Goal: Task Accomplishment & Management: Manage account settings

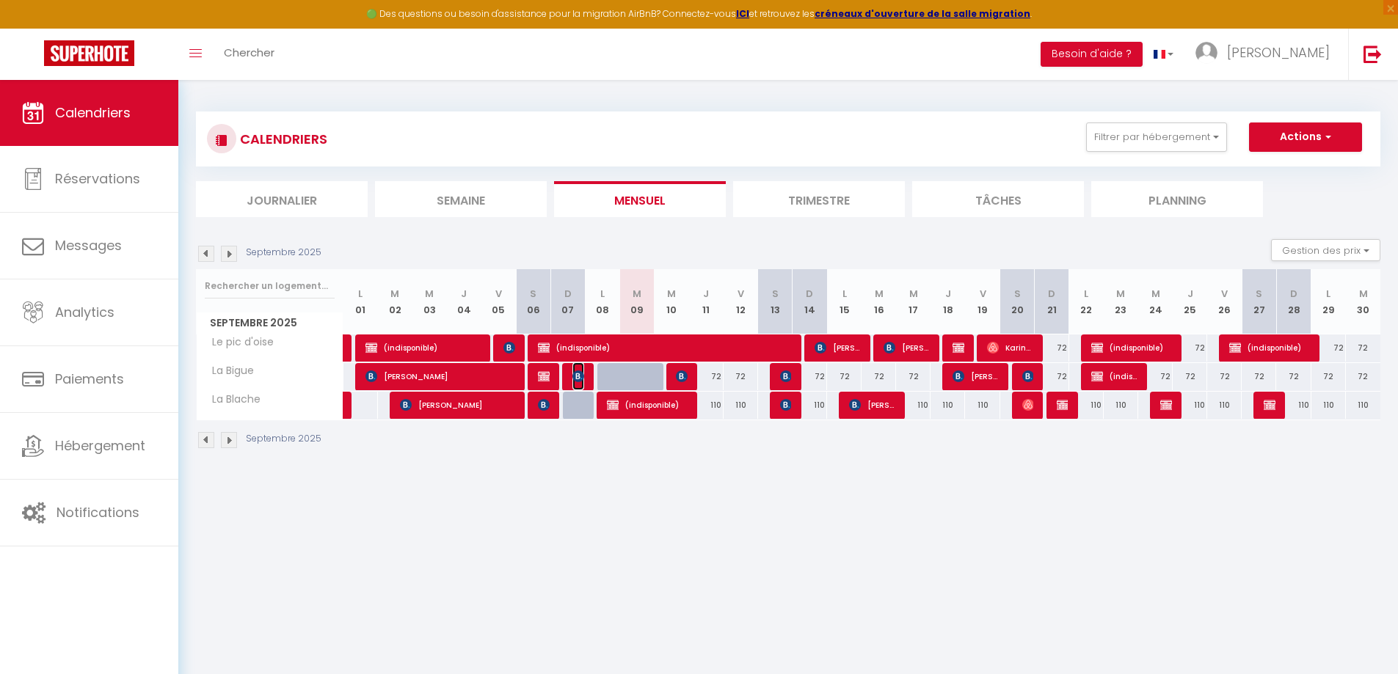
click at [577, 375] on img at bounding box center [578, 377] width 12 height 12
select select "OK"
select select "KO"
select select "0"
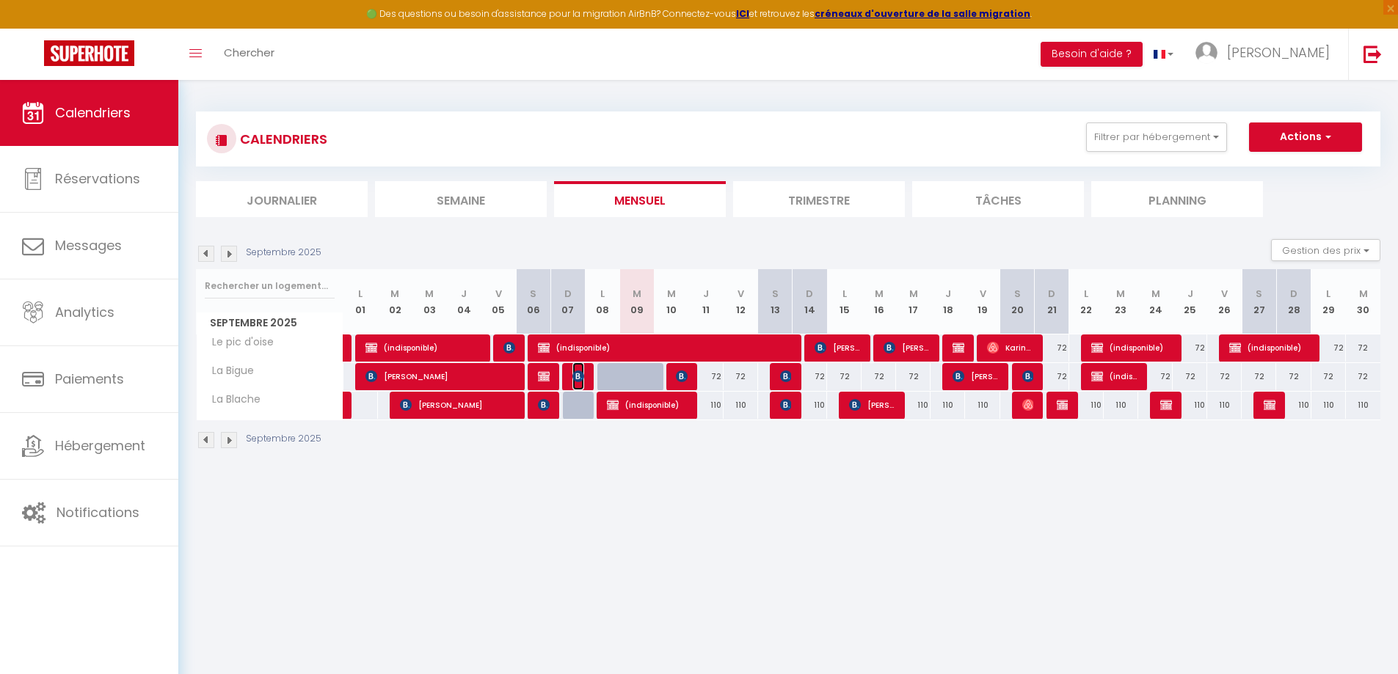
select select "1"
select select
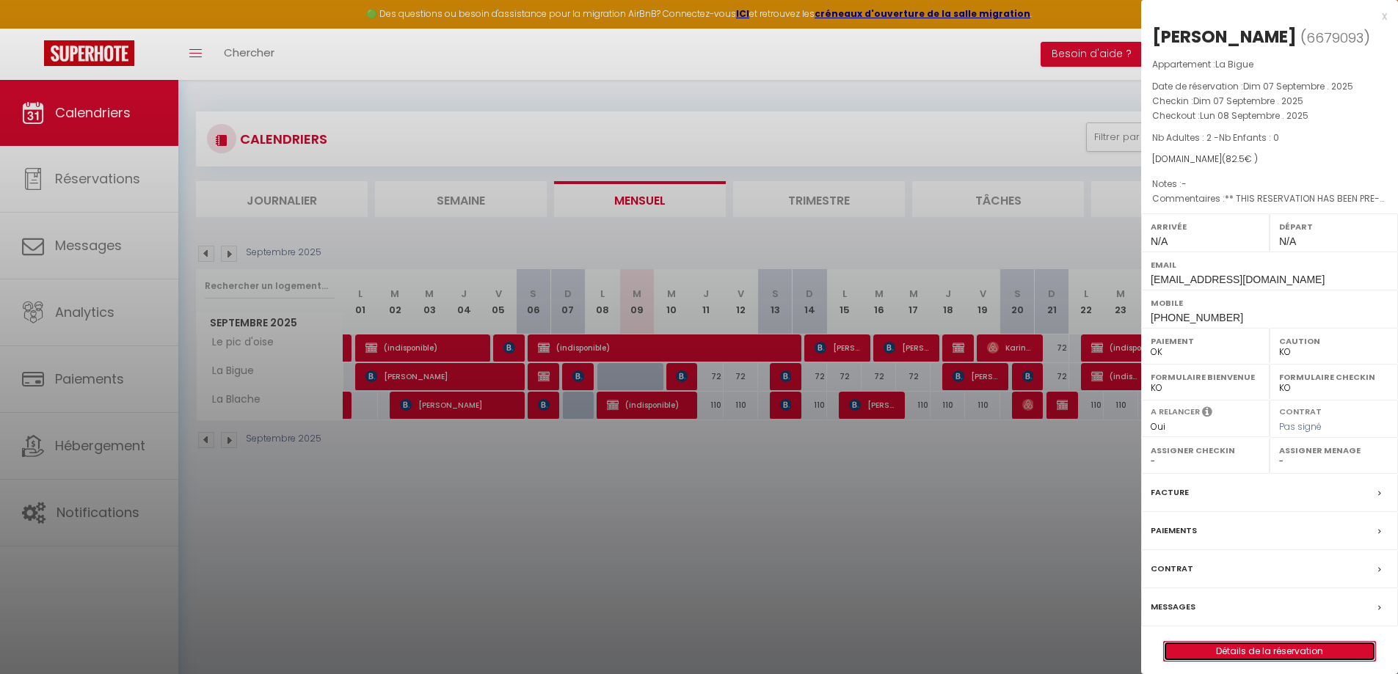
click at [1318, 652] on link "Détails de la réservation" at bounding box center [1269, 651] width 211 height 19
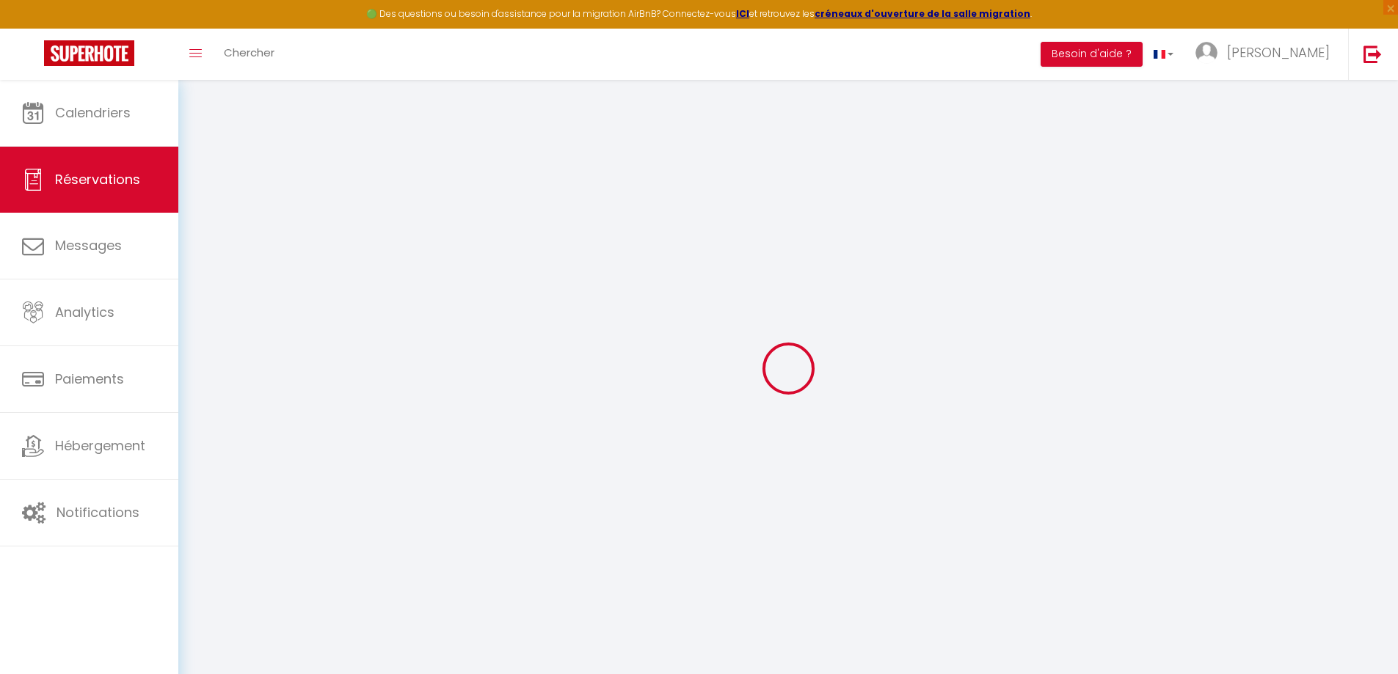
select select
checkbox input "false"
type textarea "** THIS RESERVATION HAS BEEN PRE-PAID ** You have a [PERSON_NAME] that would li…"
type input "3.3"
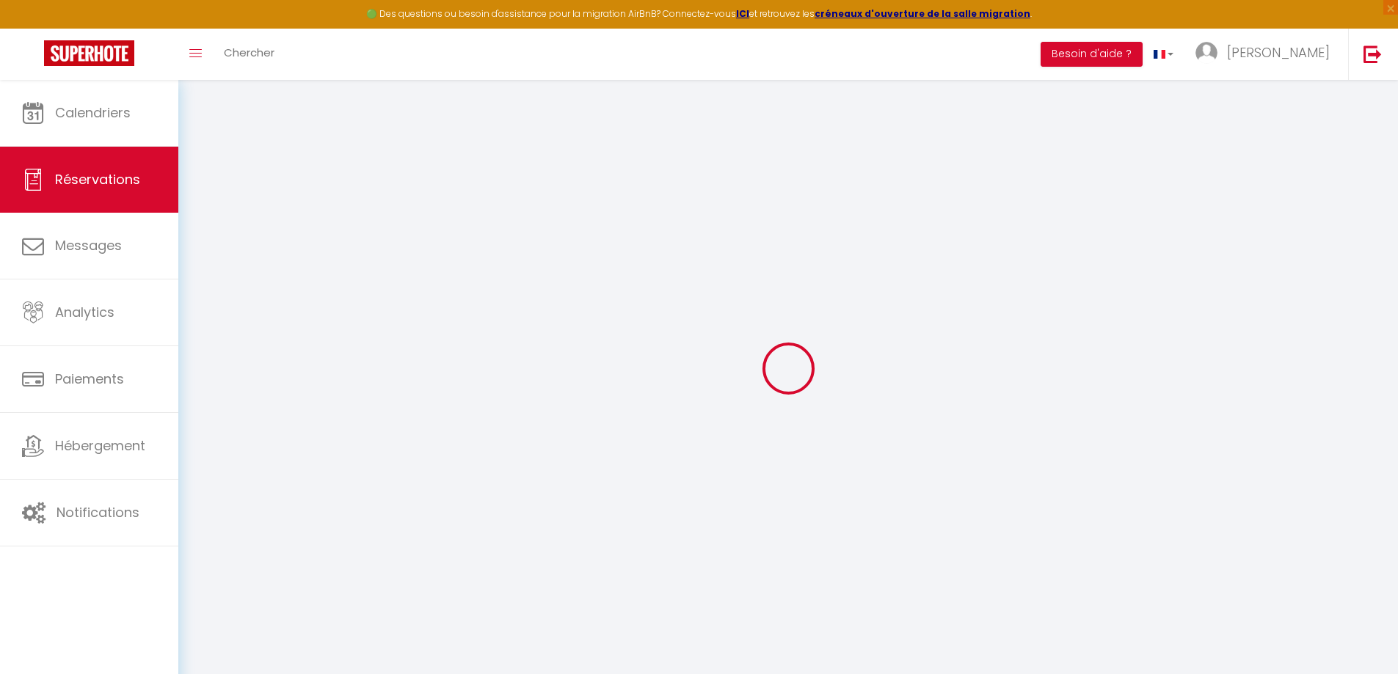
select select
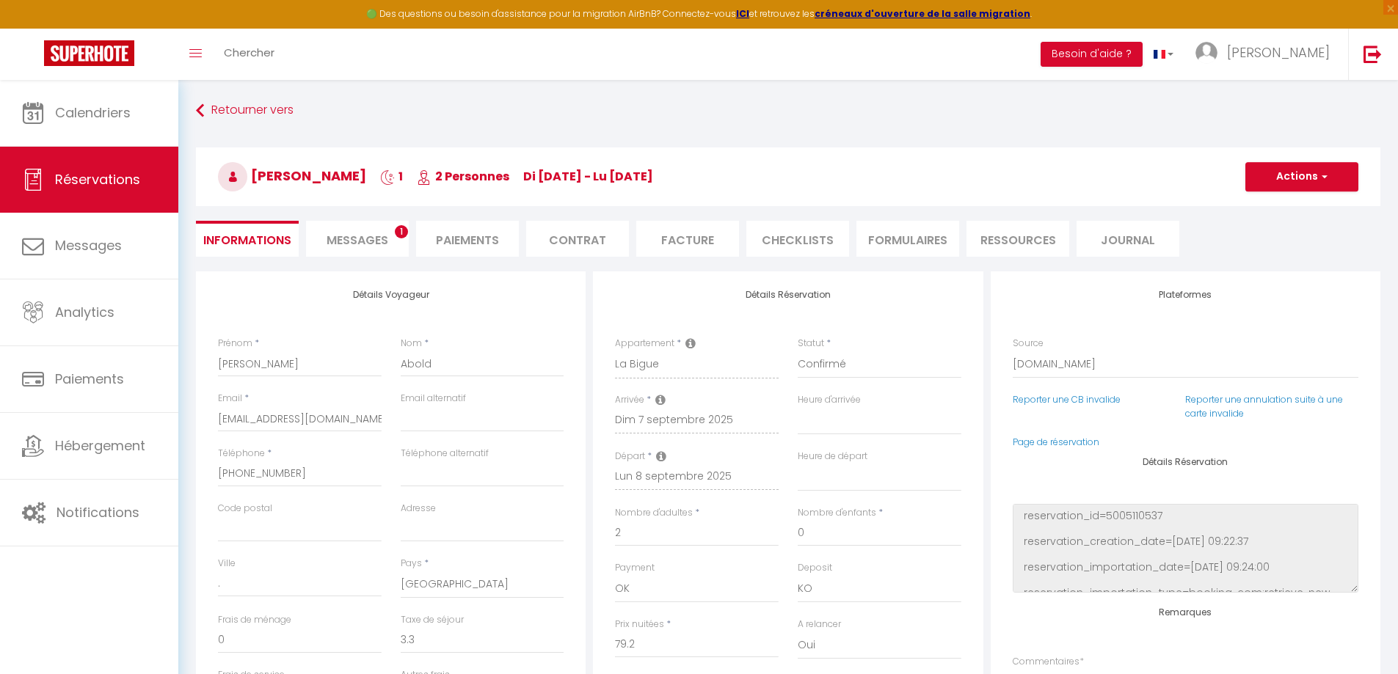
checkbox input "false"
select select
click at [352, 236] on span "Messages" at bounding box center [357, 240] width 62 height 17
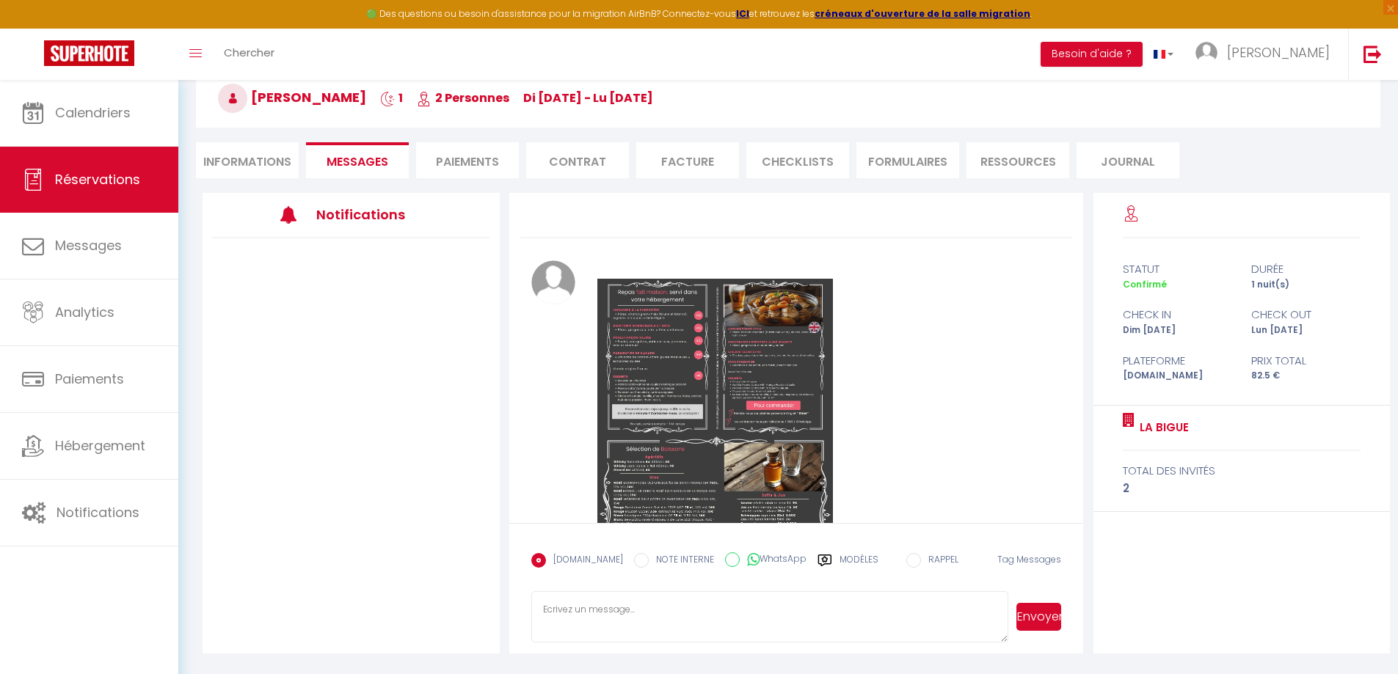
scroll to position [80, 0]
click at [634, 560] on input "NOTE INTERNE" at bounding box center [641, 559] width 15 height 15
radio input "true"
radio input "false"
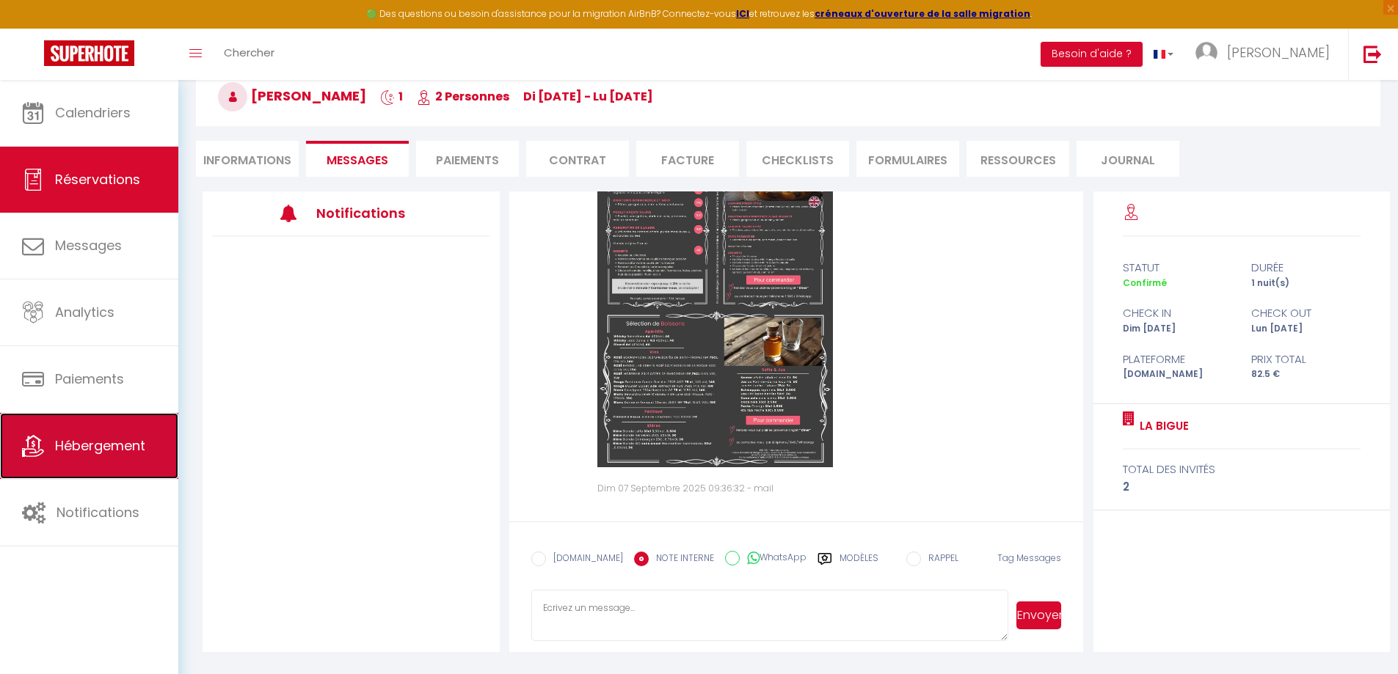
click at [115, 462] on link "Hébergement" at bounding box center [89, 446] width 178 height 66
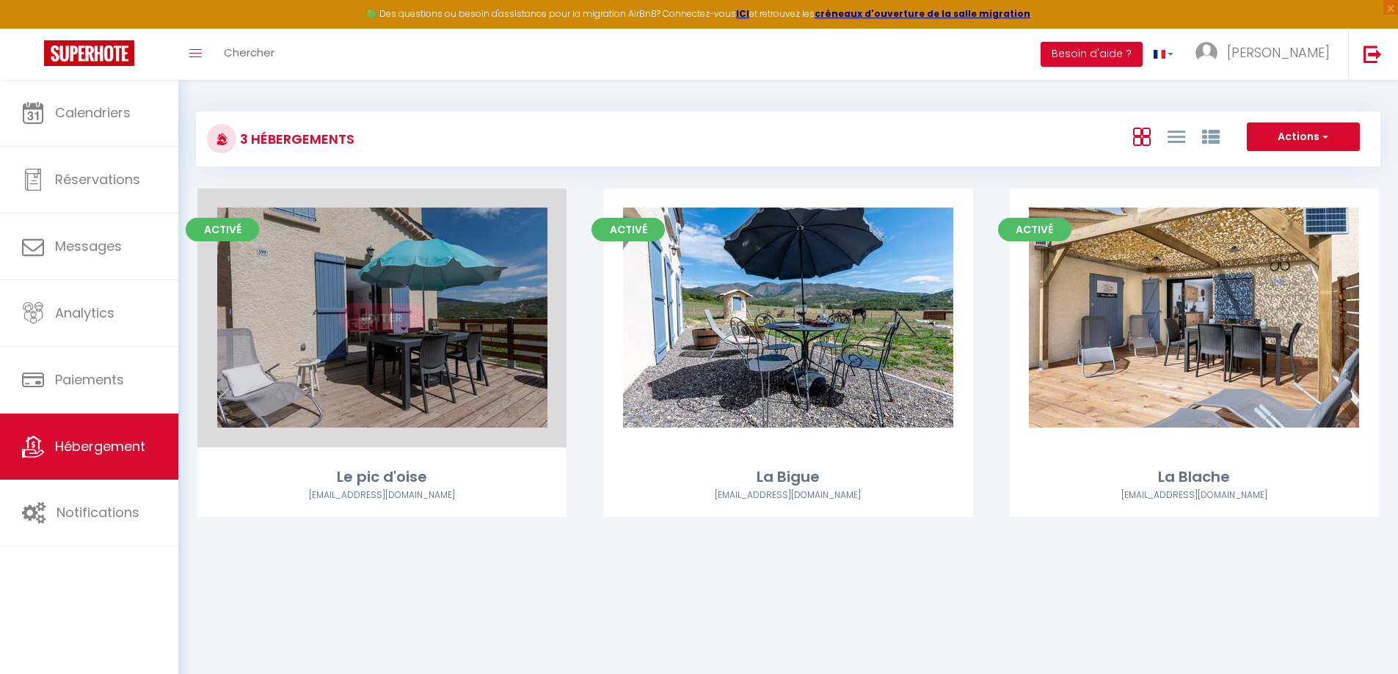
click at [489, 369] on div "Editer" at bounding box center [381, 318] width 369 height 259
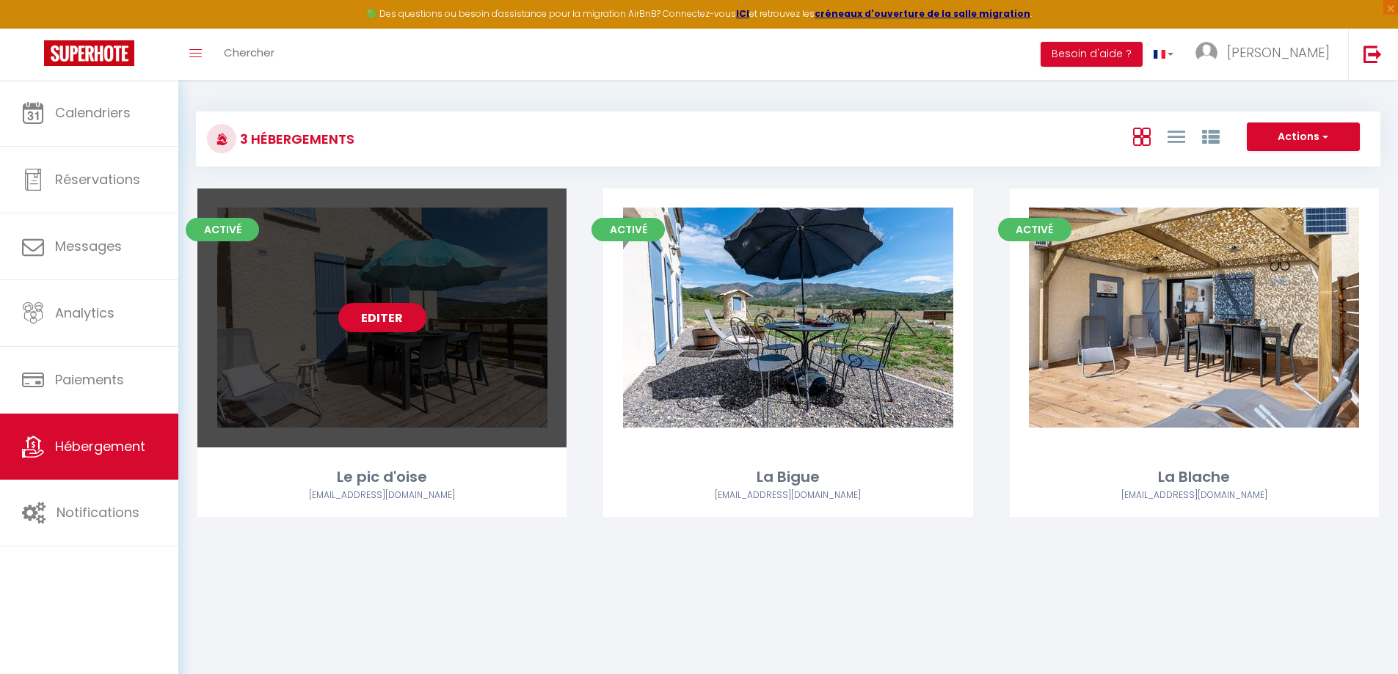
click at [393, 327] on link "Editer" at bounding box center [382, 317] width 88 height 29
click at [377, 316] on link "Editer" at bounding box center [382, 317] width 88 height 29
click at [437, 406] on div "Editer" at bounding box center [381, 318] width 369 height 259
click at [437, 405] on div "Editer" at bounding box center [381, 318] width 369 height 259
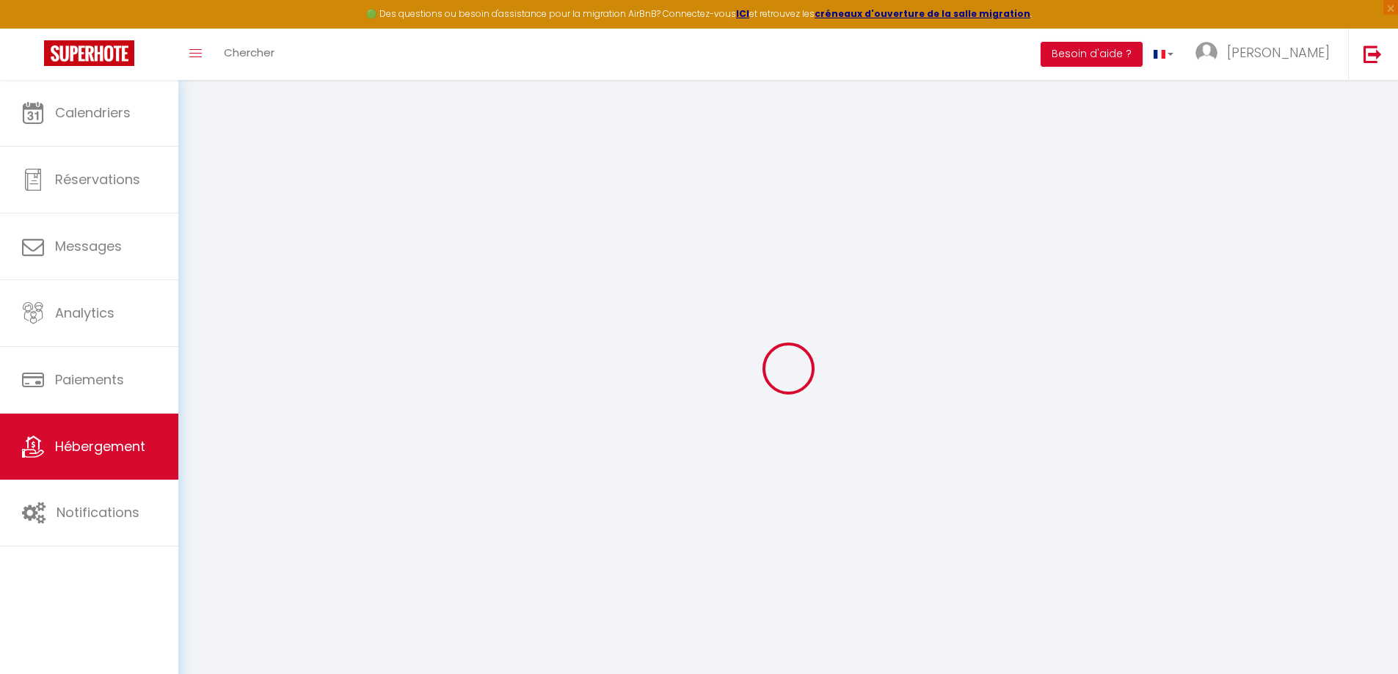
checkbox input "true"
checkbox input "false"
select select
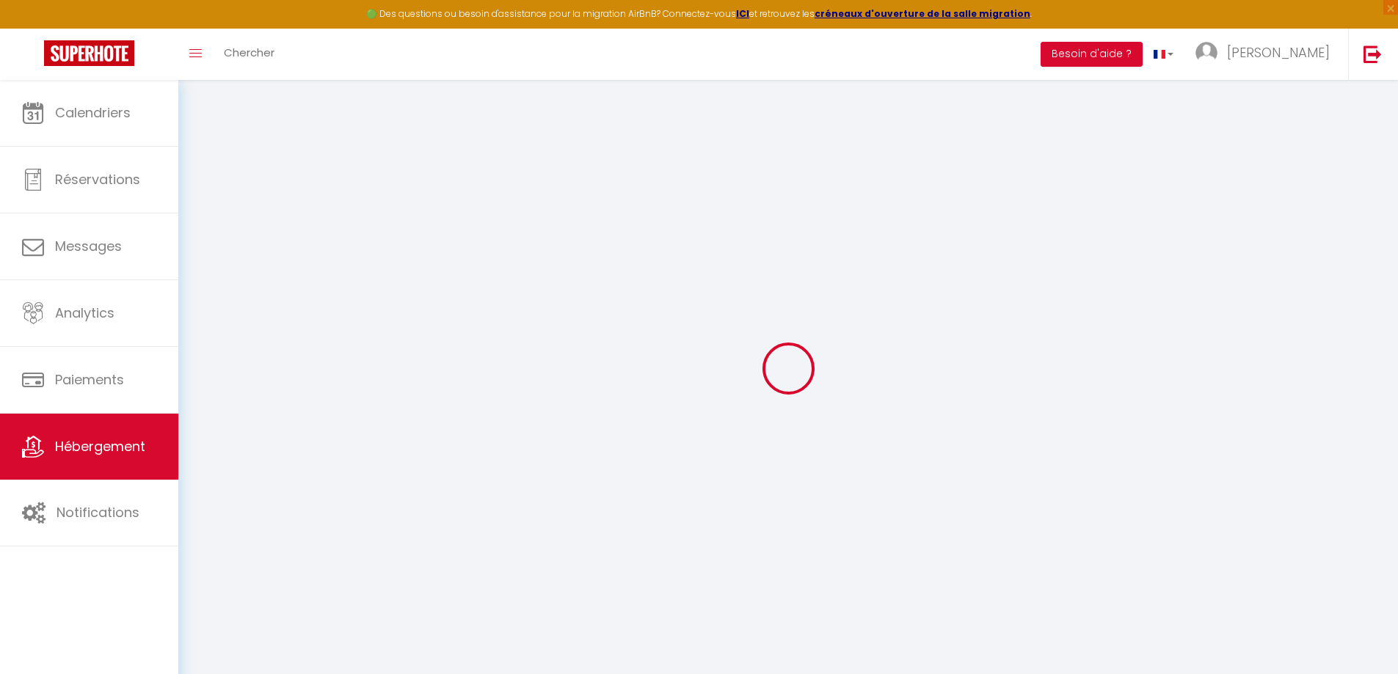
checkbox input "false"
select select
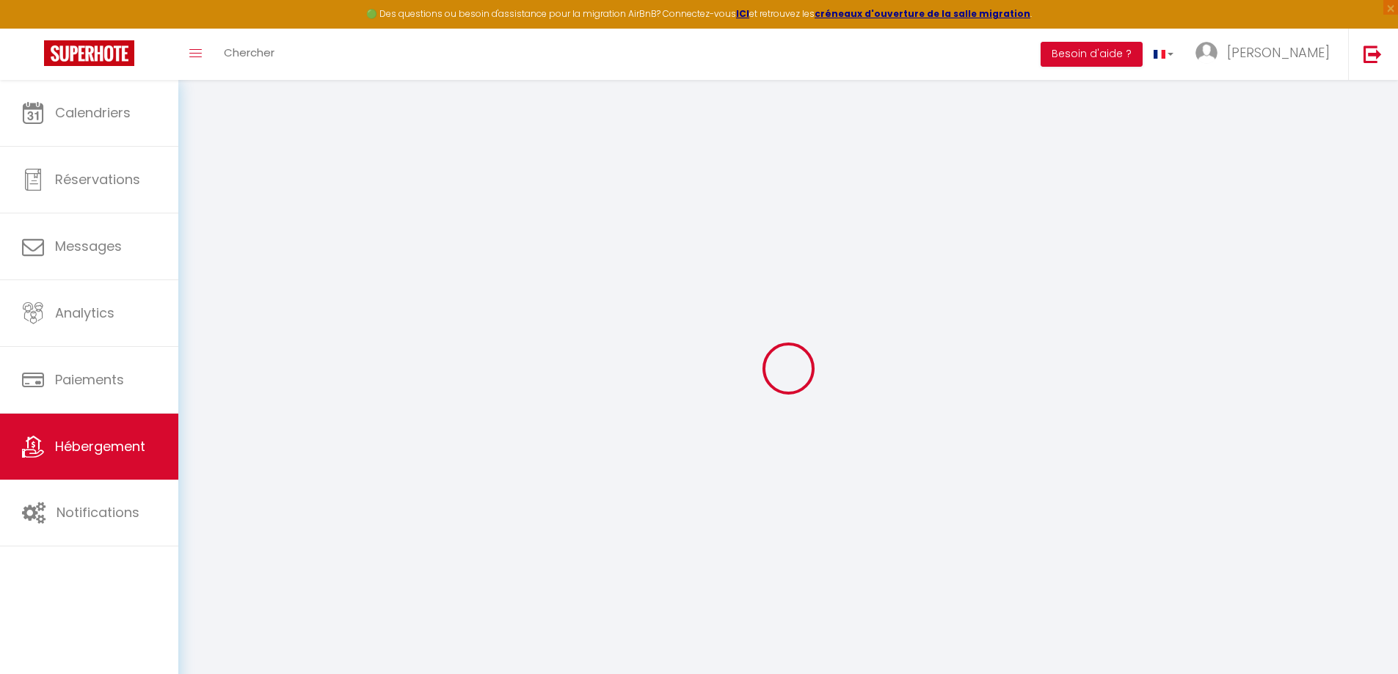
checkbox input "false"
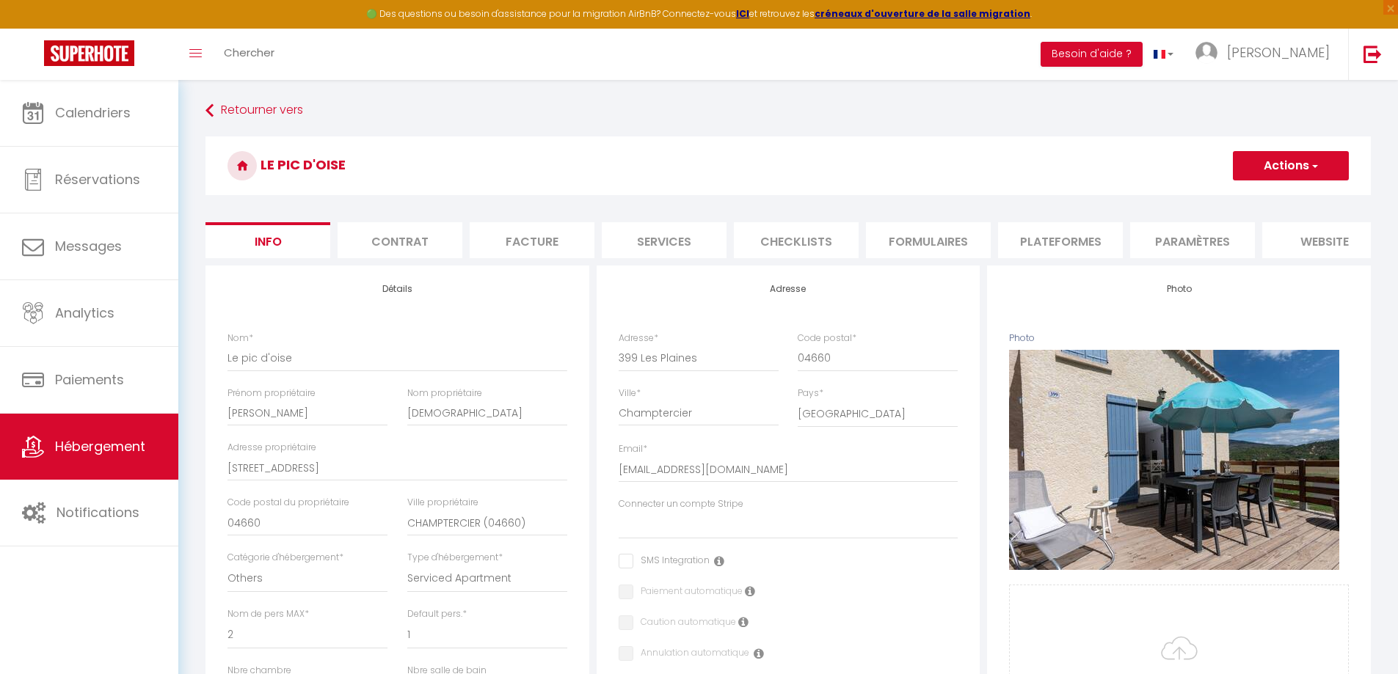
click at [1183, 246] on li "Paramètres" at bounding box center [1192, 240] width 125 height 36
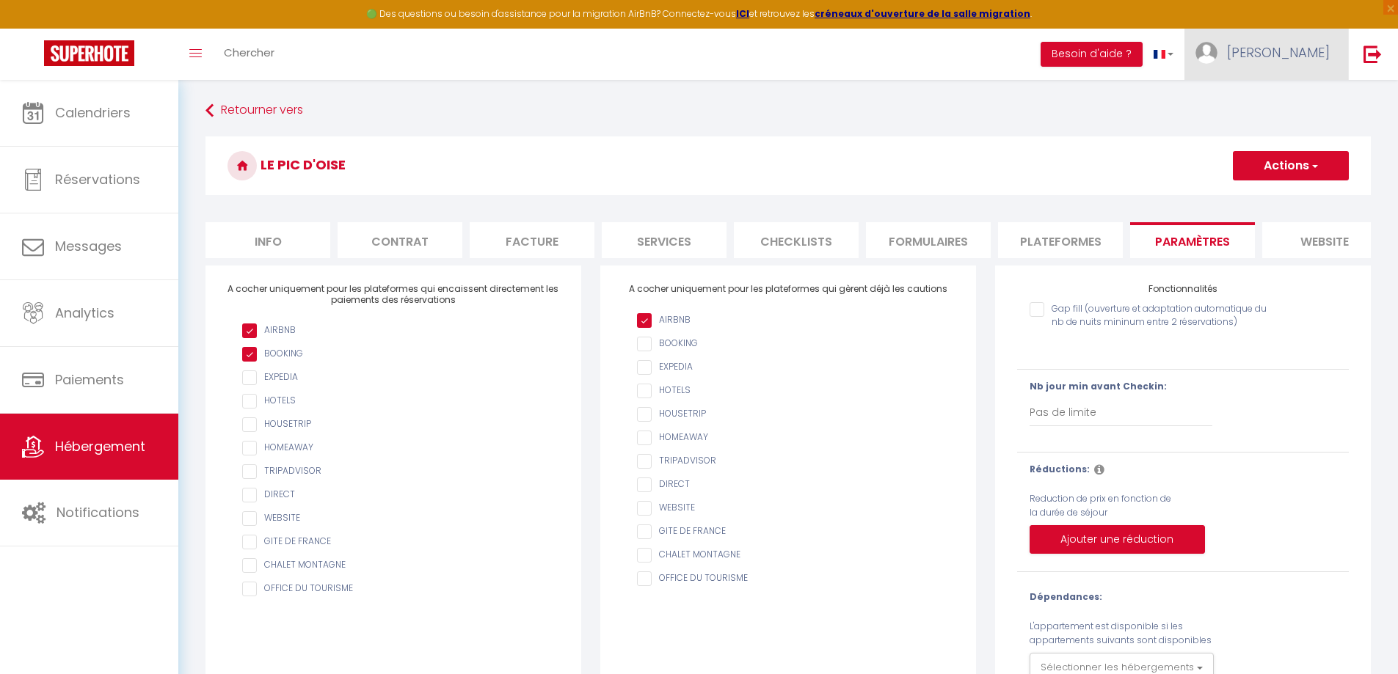
click at [1313, 48] on span "[PERSON_NAME]" at bounding box center [1278, 52] width 103 height 18
click at [1282, 124] on link "Équipe" at bounding box center [1289, 128] width 109 height 25
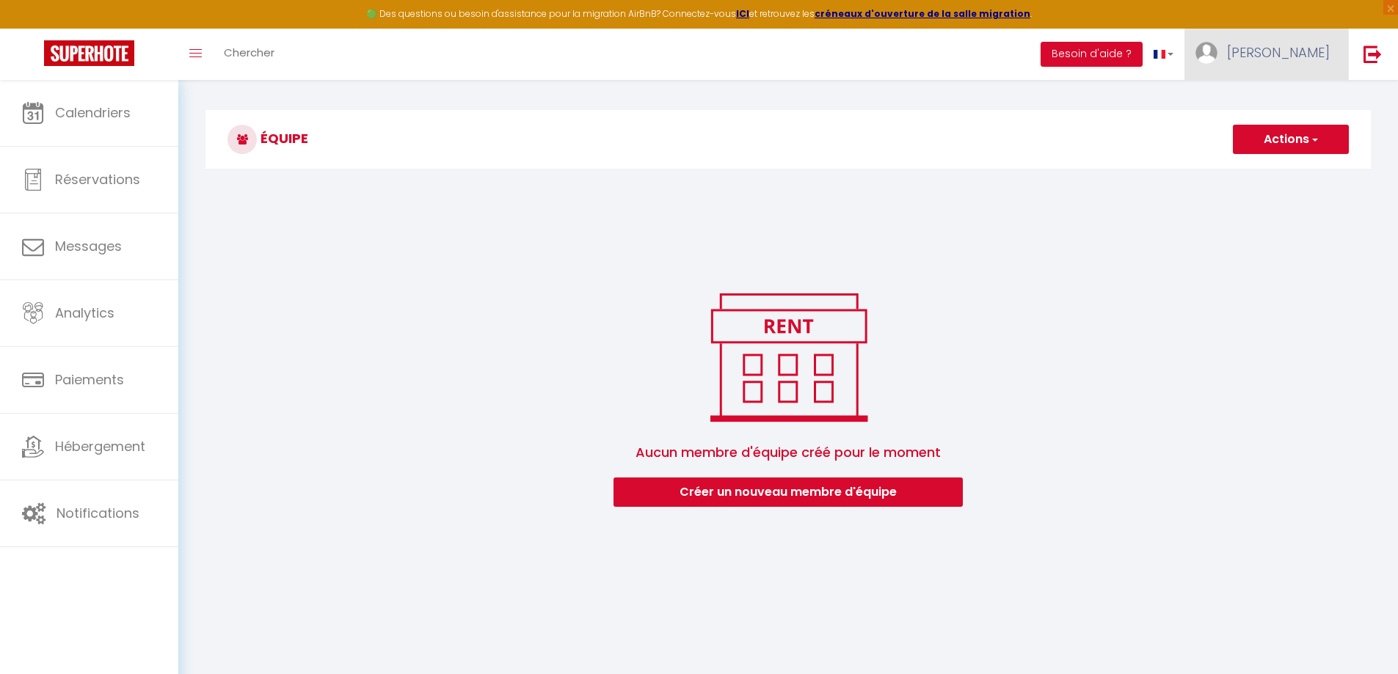
click at [1311, 47] on span "[PERSON_NAME]" at bounding box center [1278, 52] width 103 height 18
click at [1293, 96] on link "Paramètres" at bounding box center [1289, 102] width 109 height 25
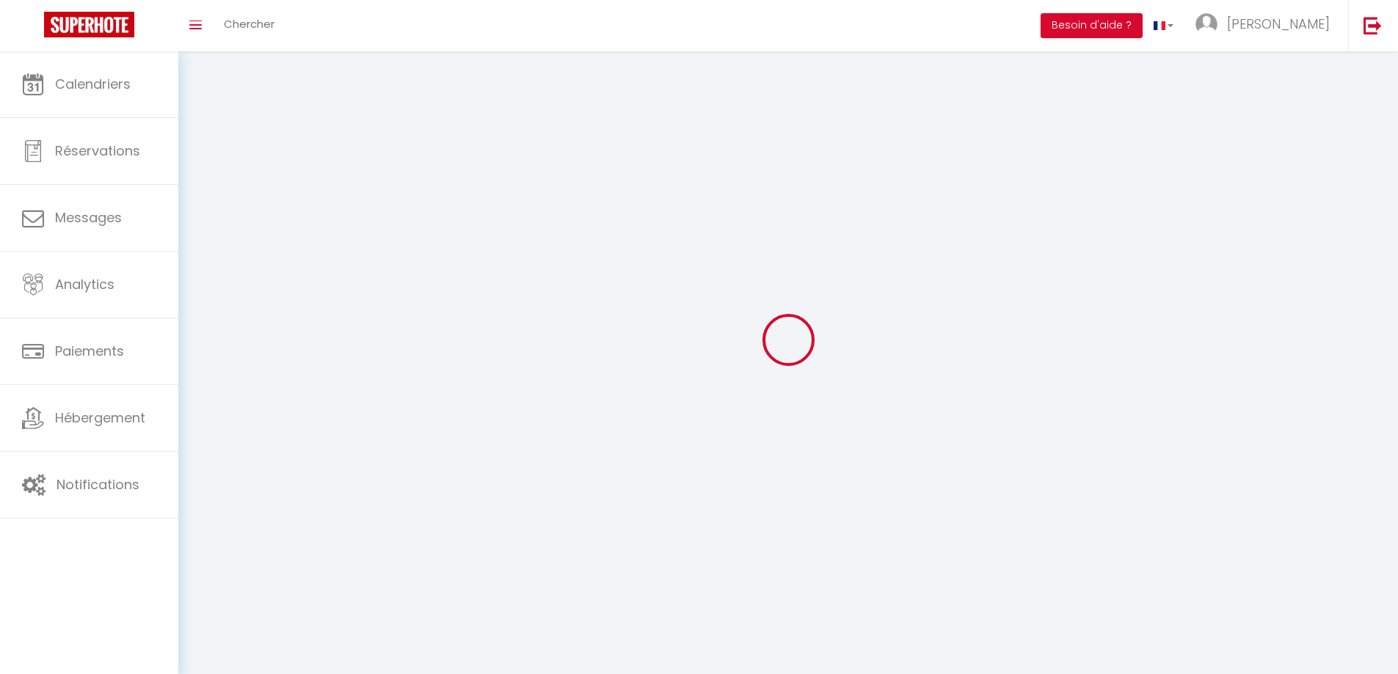
type input "[PERSON_NAME]"
type input "[DEMOGRAPHIC_DATA]"
type input "[PHONE_NUMBER]"
type input "[STREET_ADDRESS]"
type input "04660"
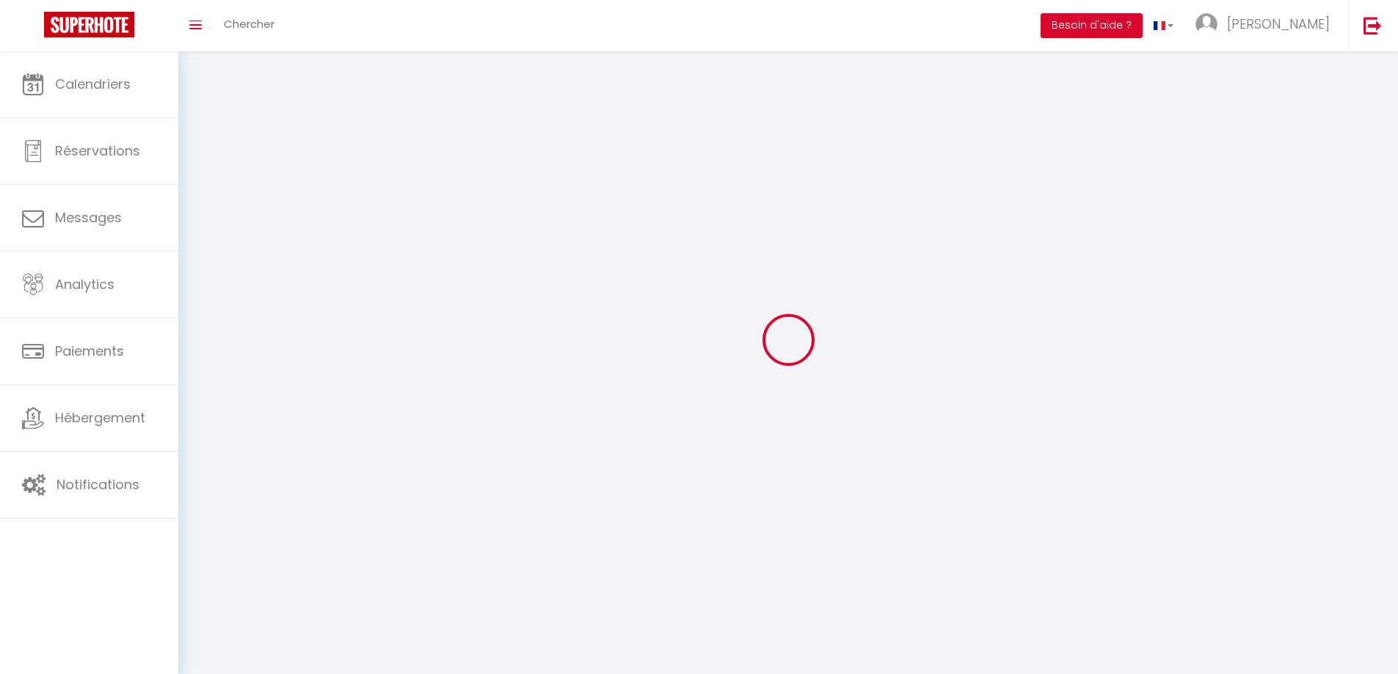
type input "CHAMPTERCIER (04660)"
type input "U8Ga9tpQMPKIH7f5fJ6jZXqzy"
type input "gvu9EVuomKh86nz6n36Oa9To2"
type input "[URL][DOMAIN_NAME]"
type input "U8Ga9tpQMPKIH7f5fJ6jZXqzy"
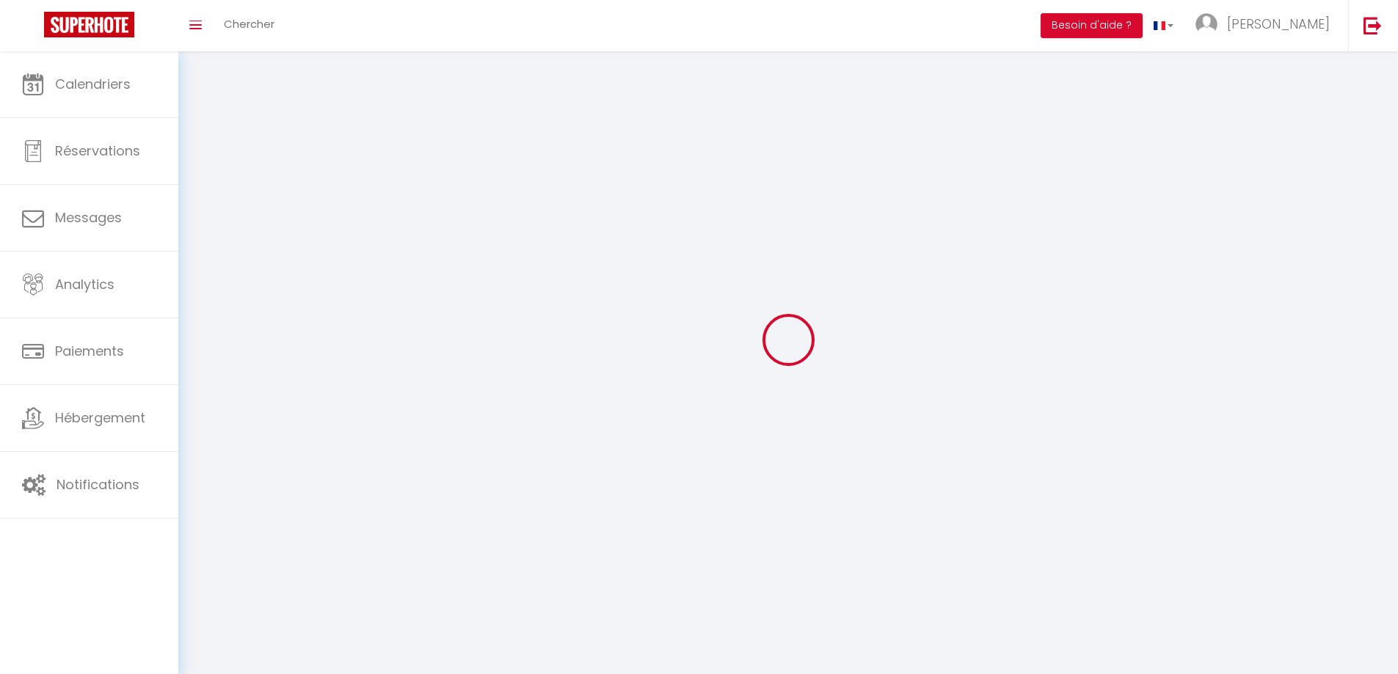
type input "gvu9EVuomKh86nz6n36Oa9To2"
type input "[URL][DOMAIN_NAME]"
select select "28"
select select "fr"
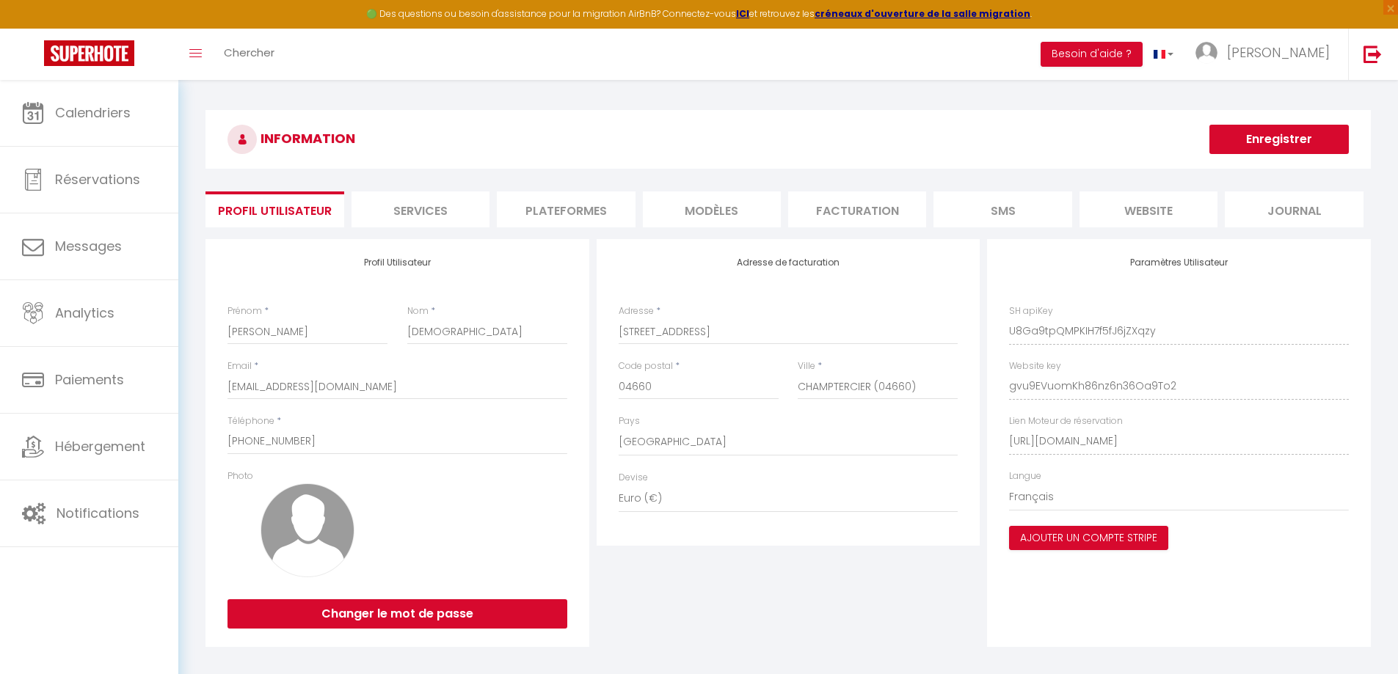
scroll to position [80, 0]
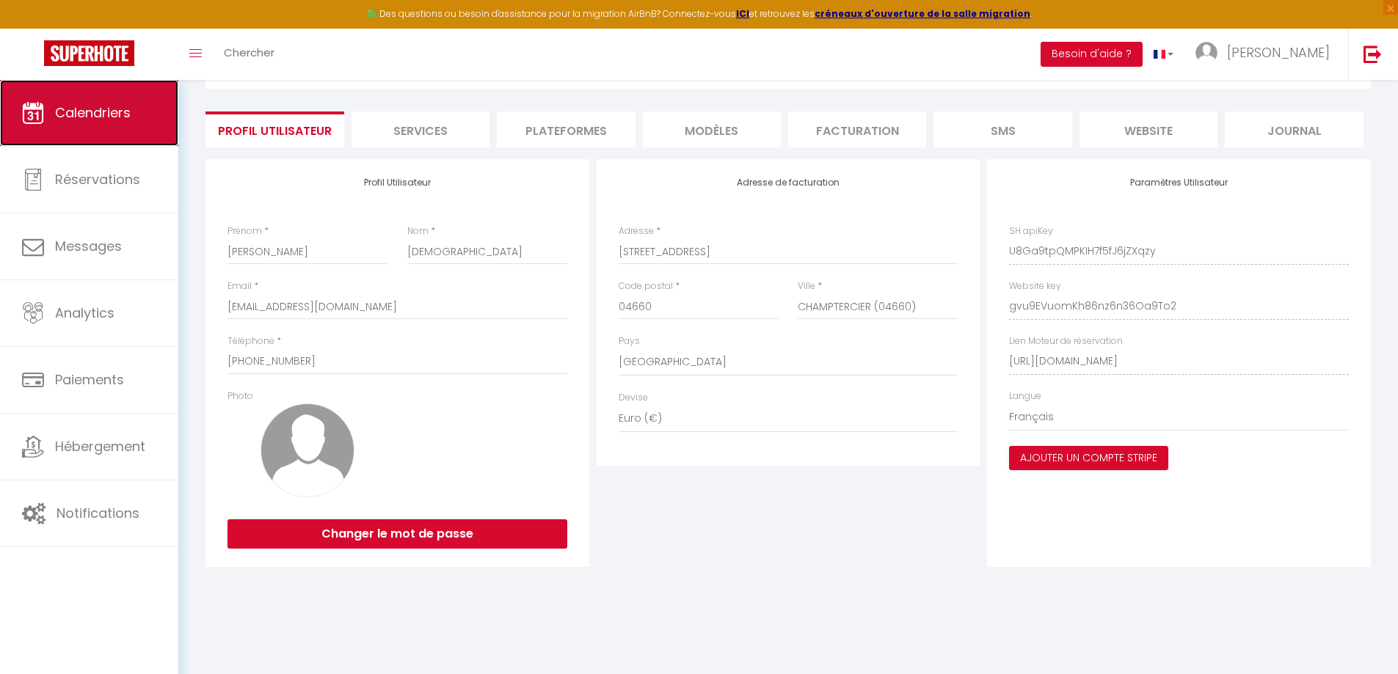
click at [106, 114] on span "Calendriers" at bounding box center [93, 112] width 76 height 18
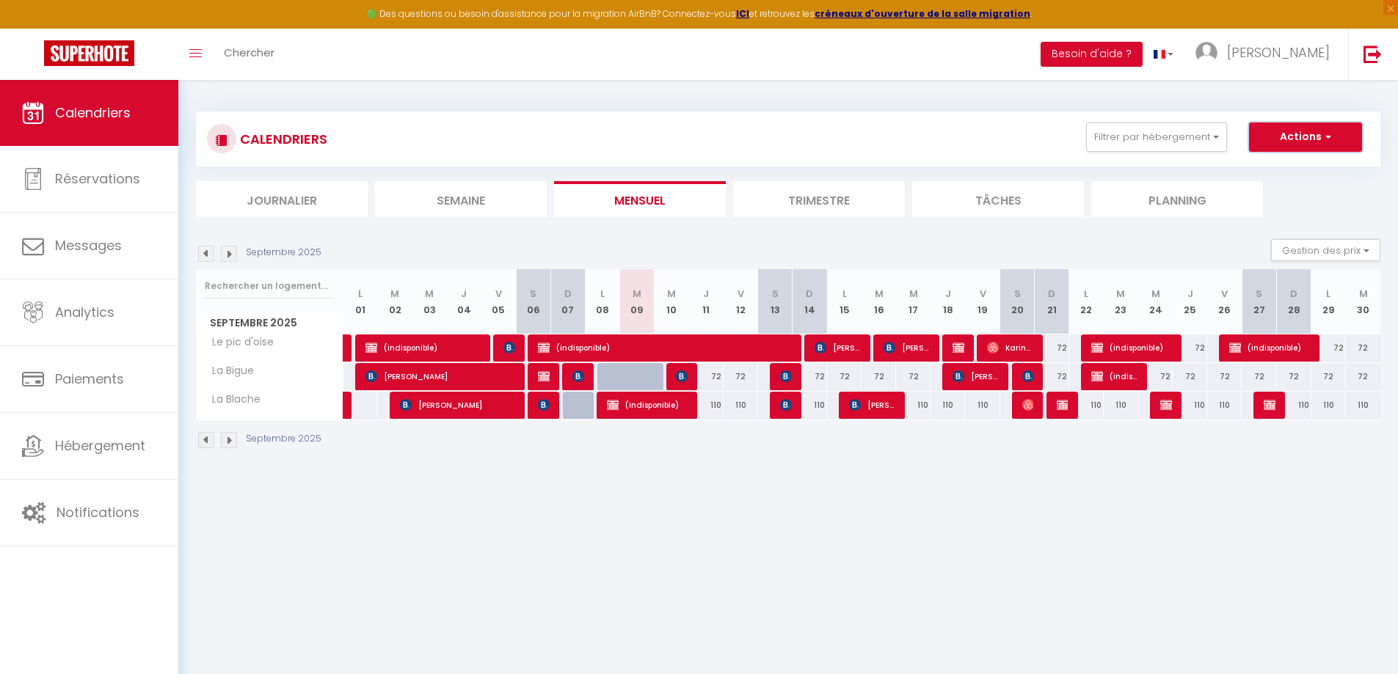
click at [1335, 141] on button "Actions" at bounding box center [1305, 137] width 113 height 29
click at [1305, 167] on link "Nouvelle réservation" at bounding box center [1290, 171] width 128 height 22
select select
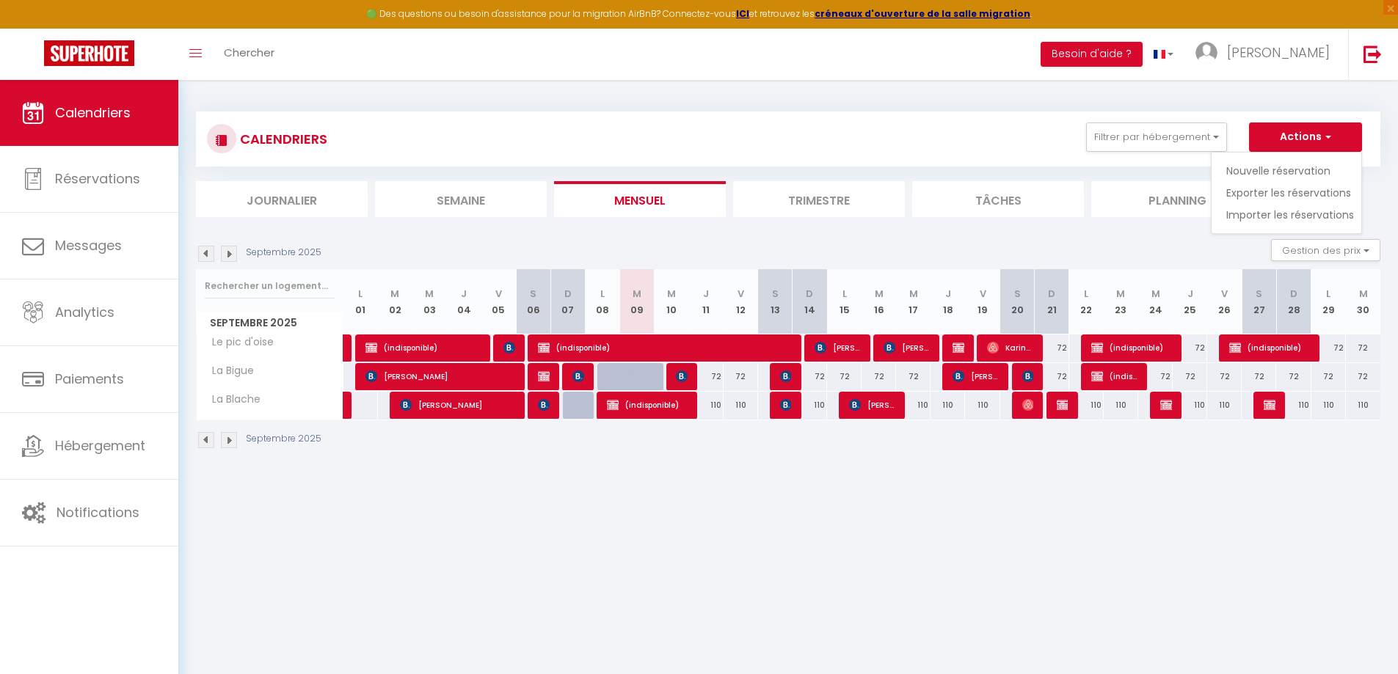
select select
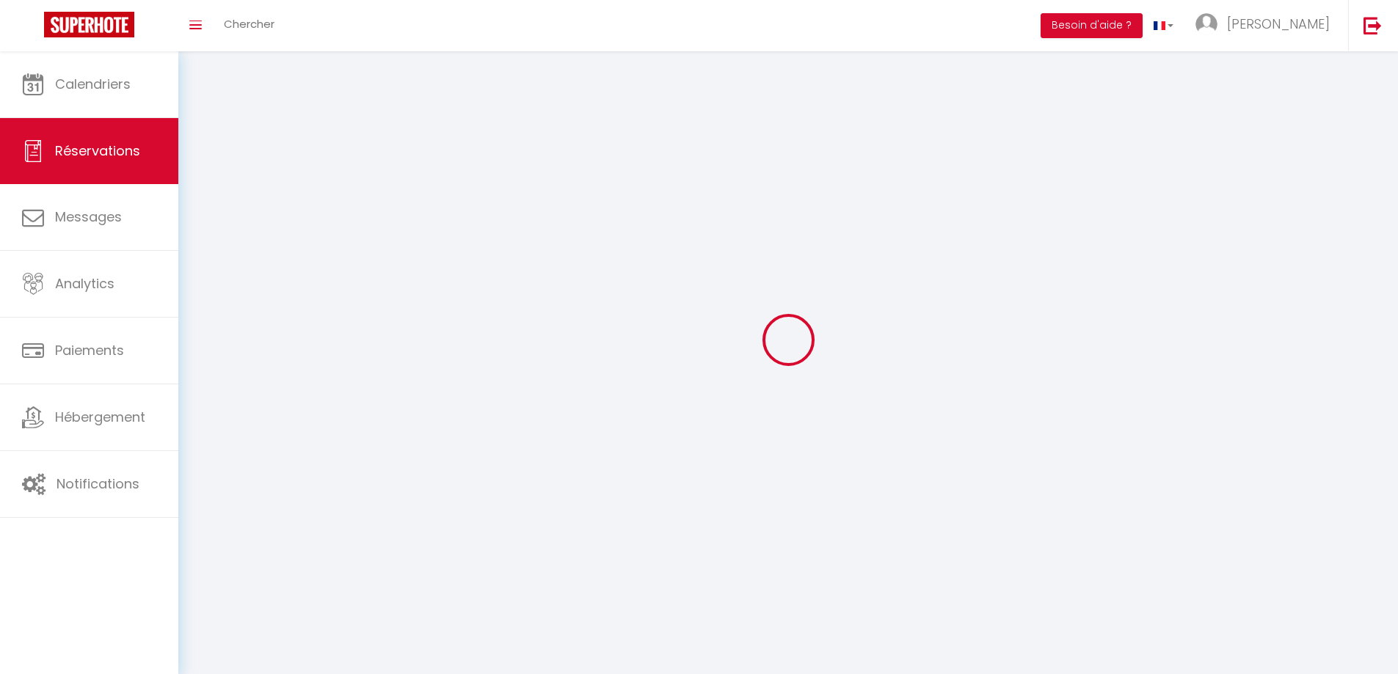
select select
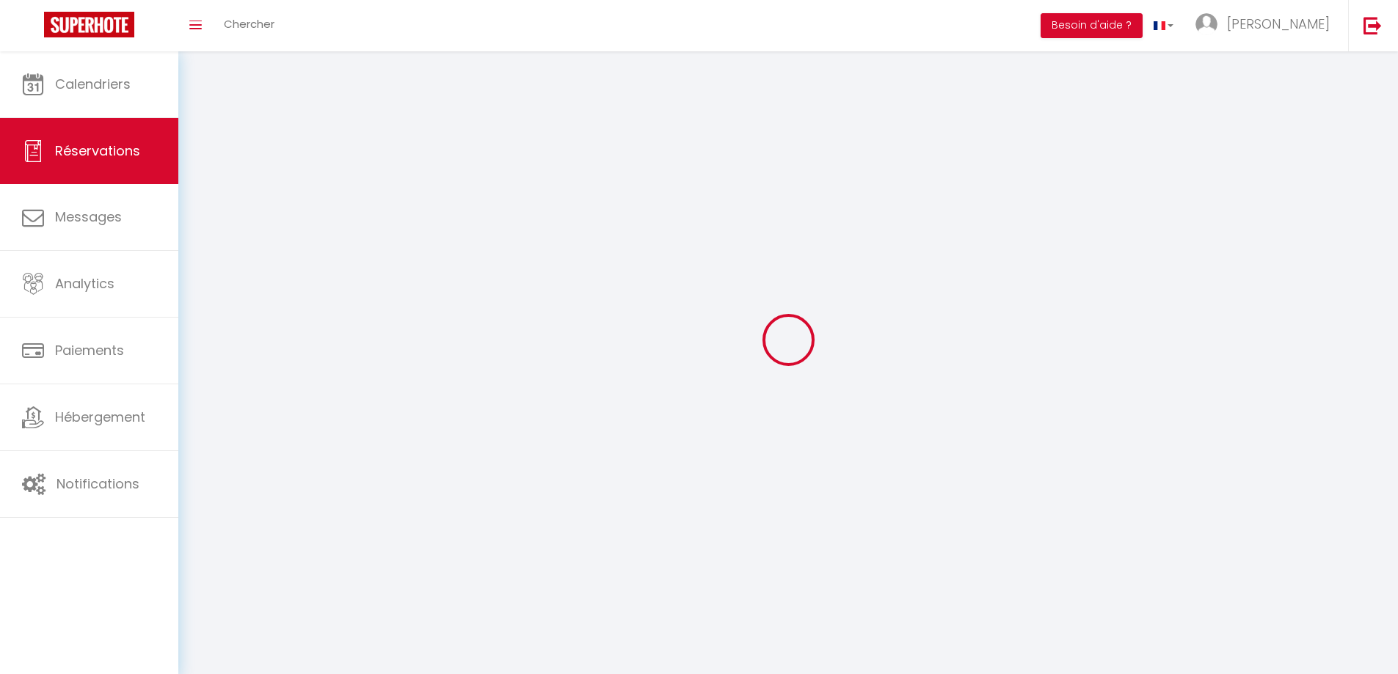
select select
checkbox input "false"
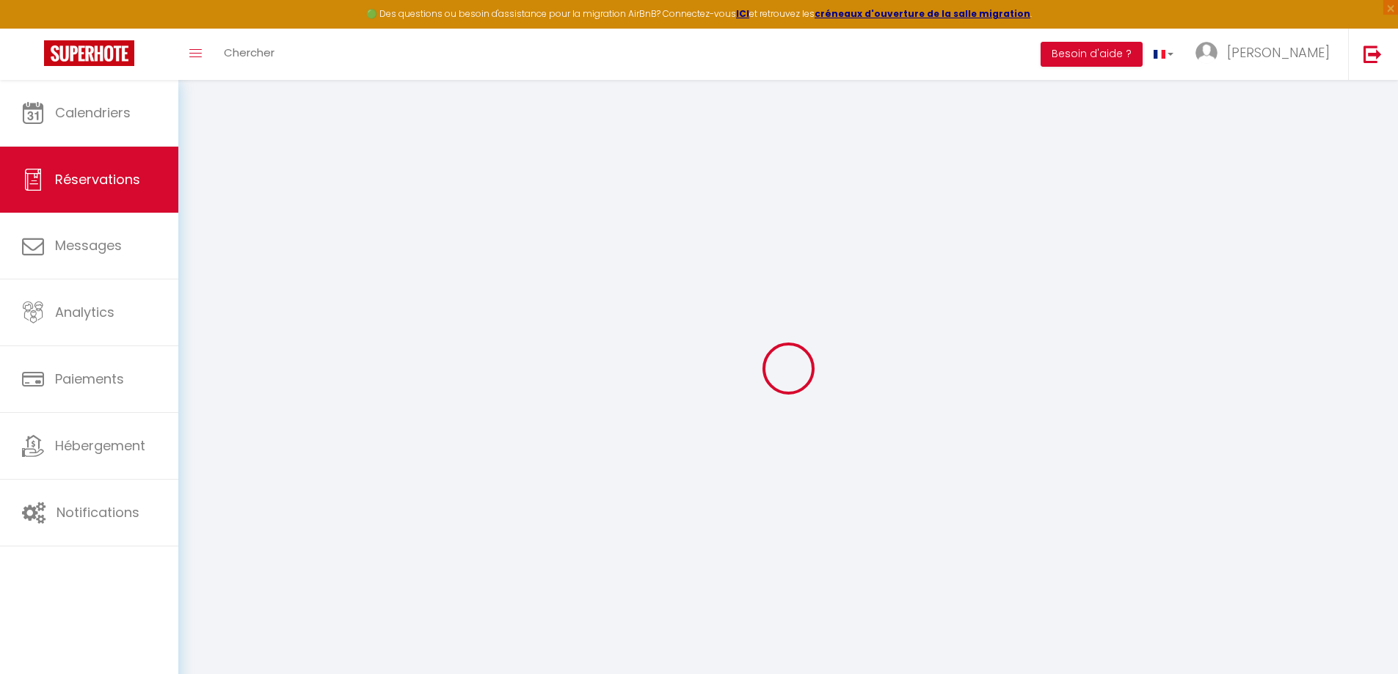
select select
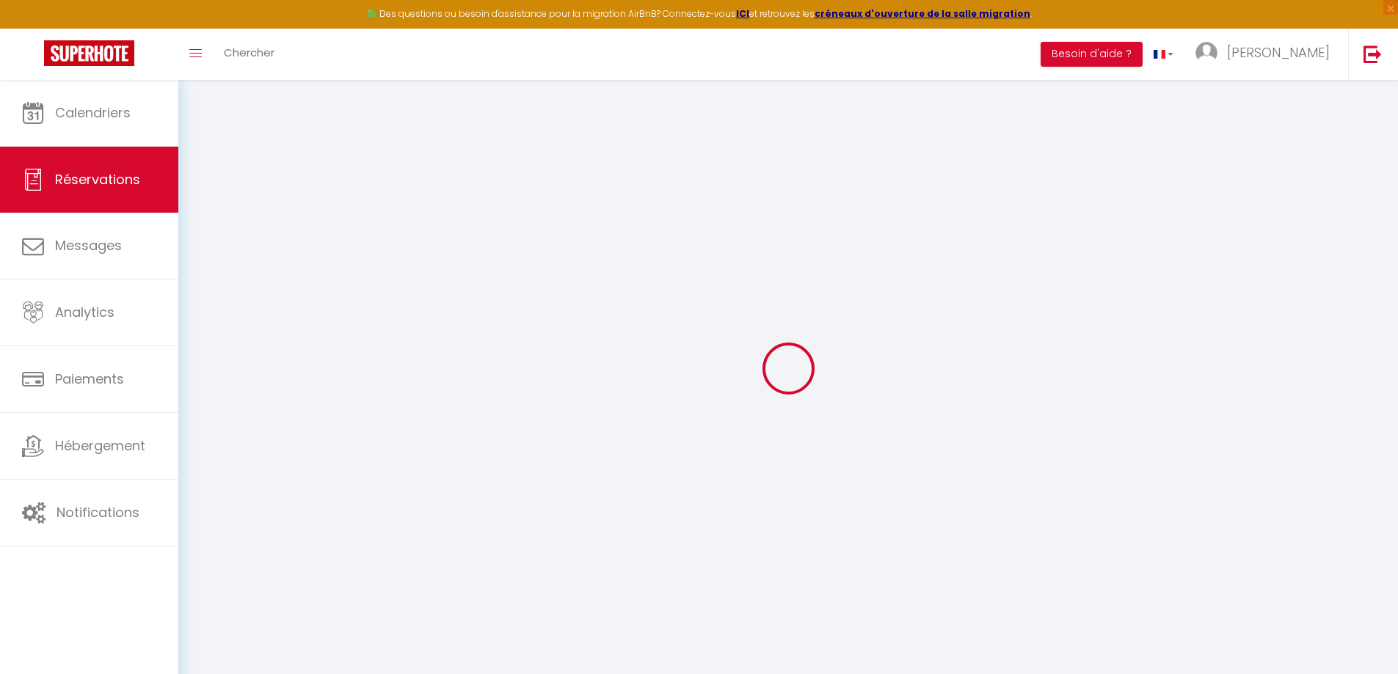
select select
checkbox input "false"
select select
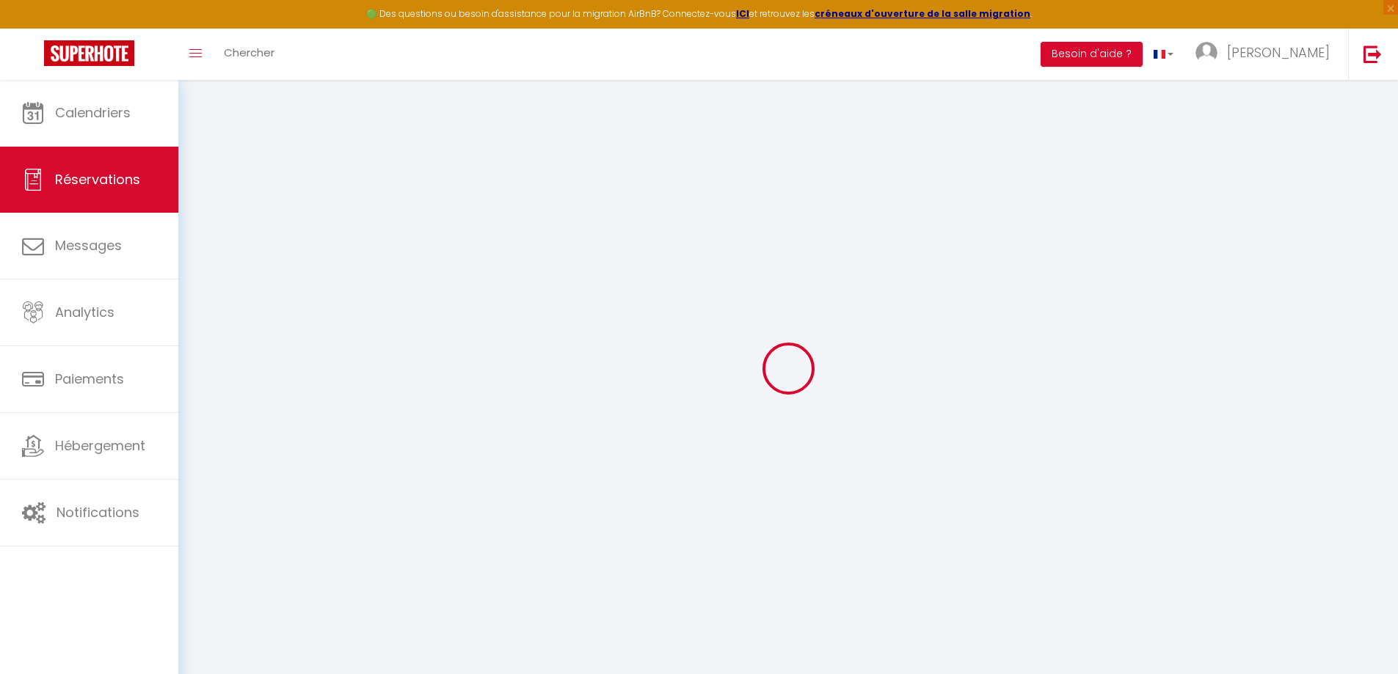
select select
checkbox input "false"
select select
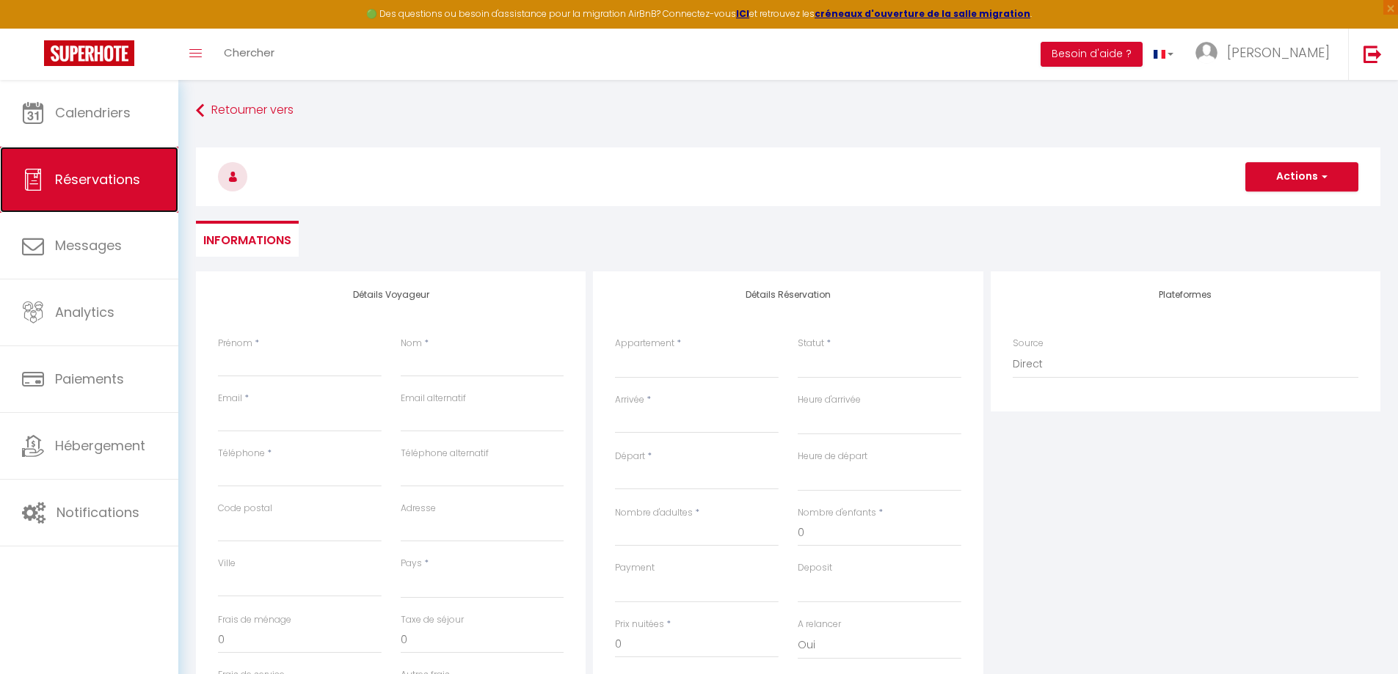
click at [125, 185] on span "Réservations" at bounding box center [97, 179] width 85 height 18
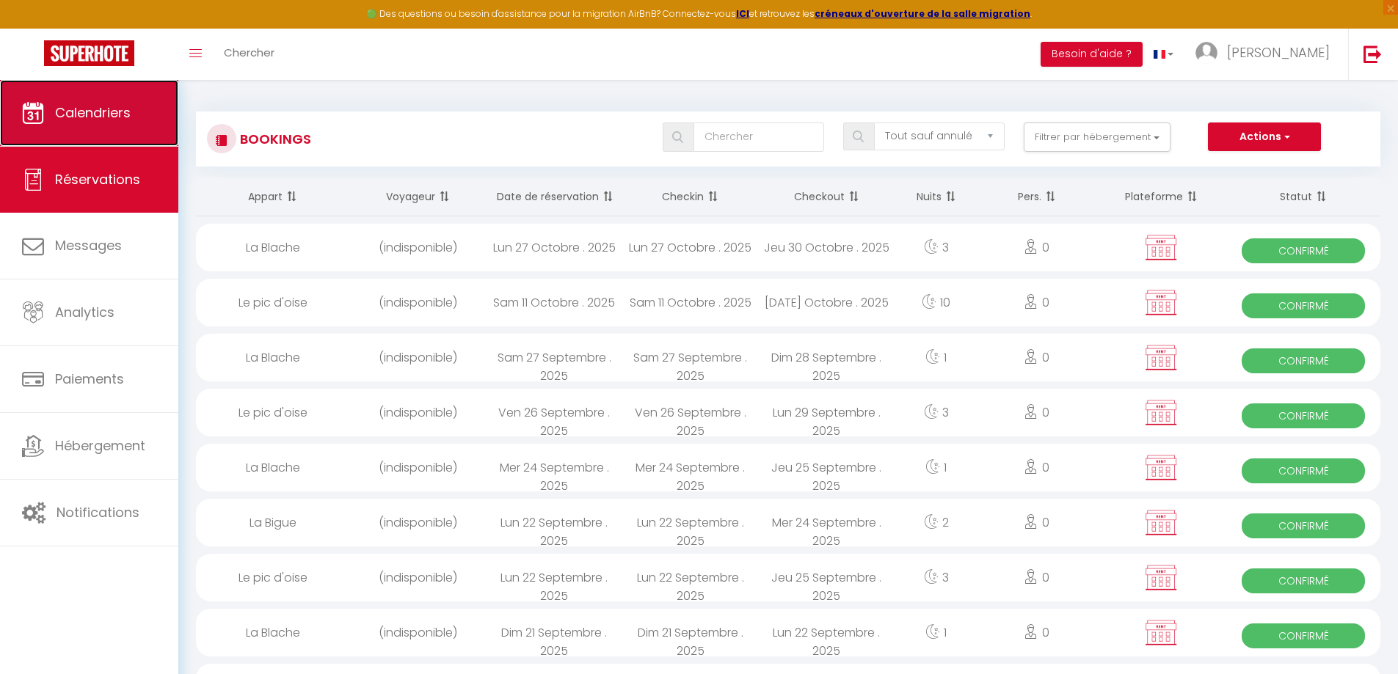
click at [114, 114] on span "Calendriers" at bounding box center [93, 112] width 76 height 18
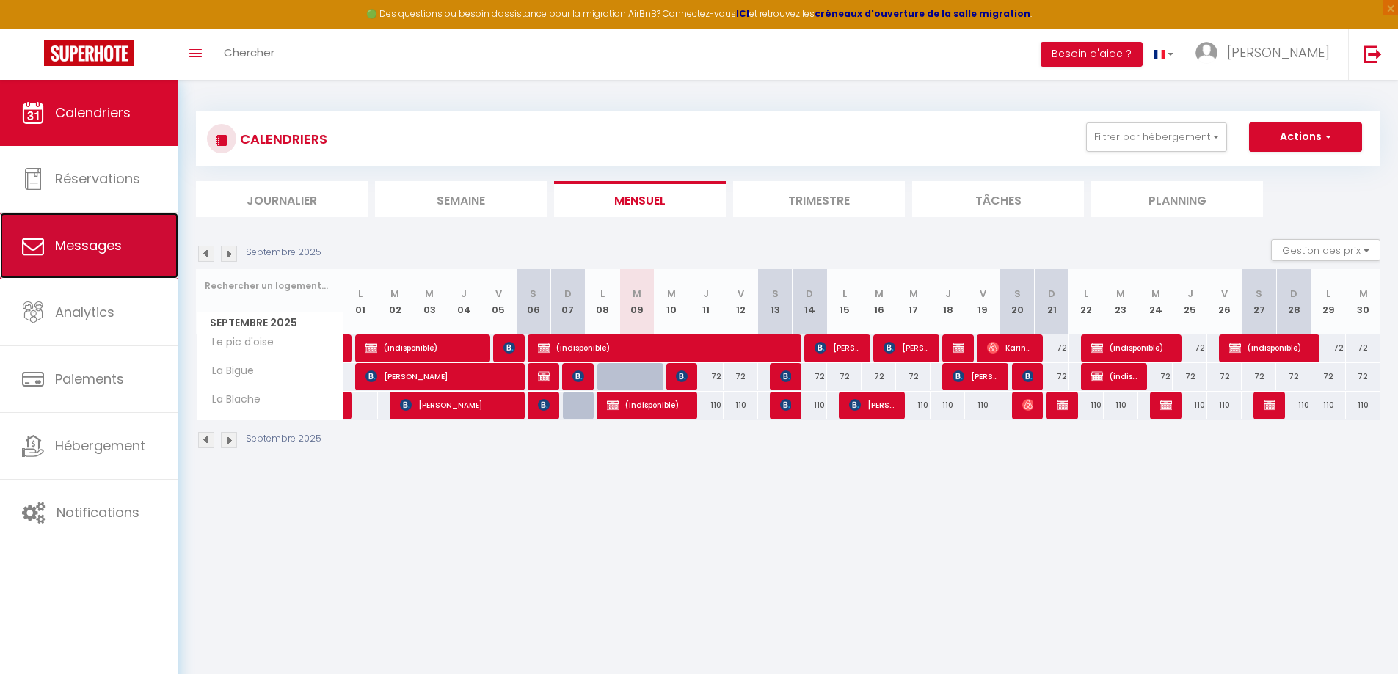
click at [99, 244] on span "Messages" at bounding box center [88, 245] width 67 height 18
select select "message"
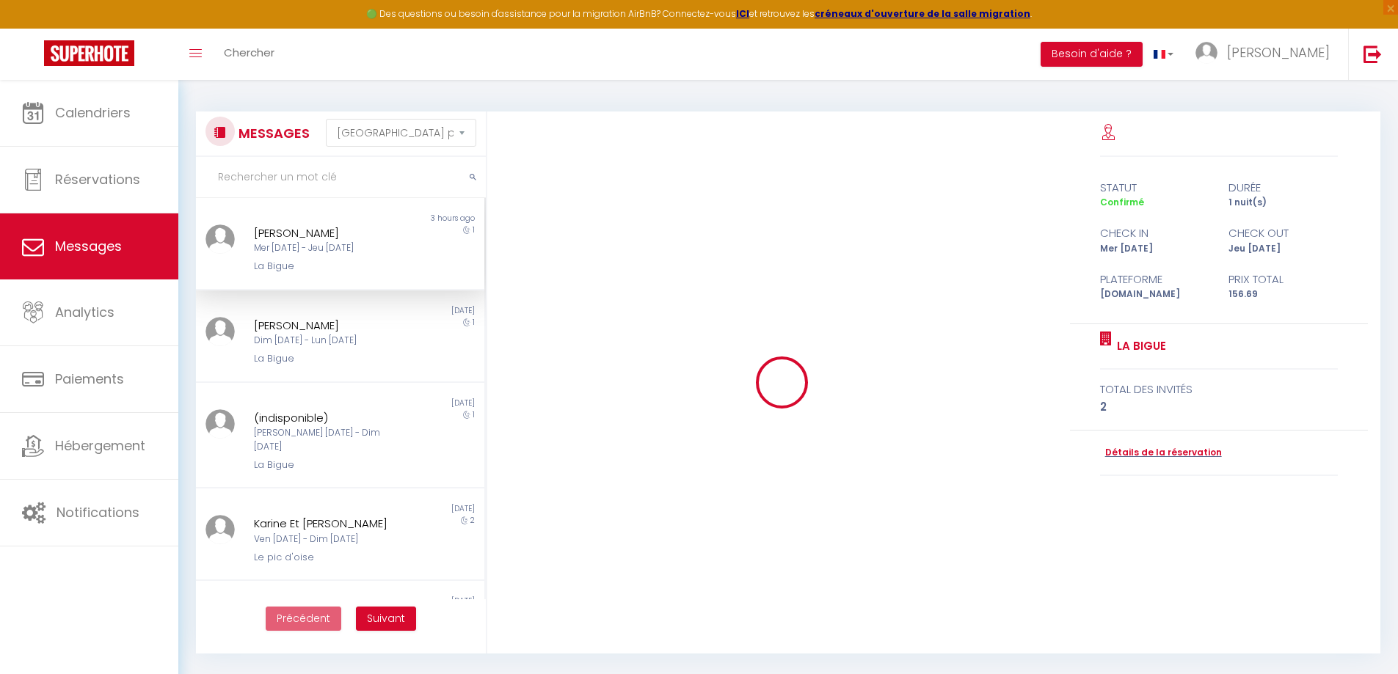
scroll to position [870, 0]
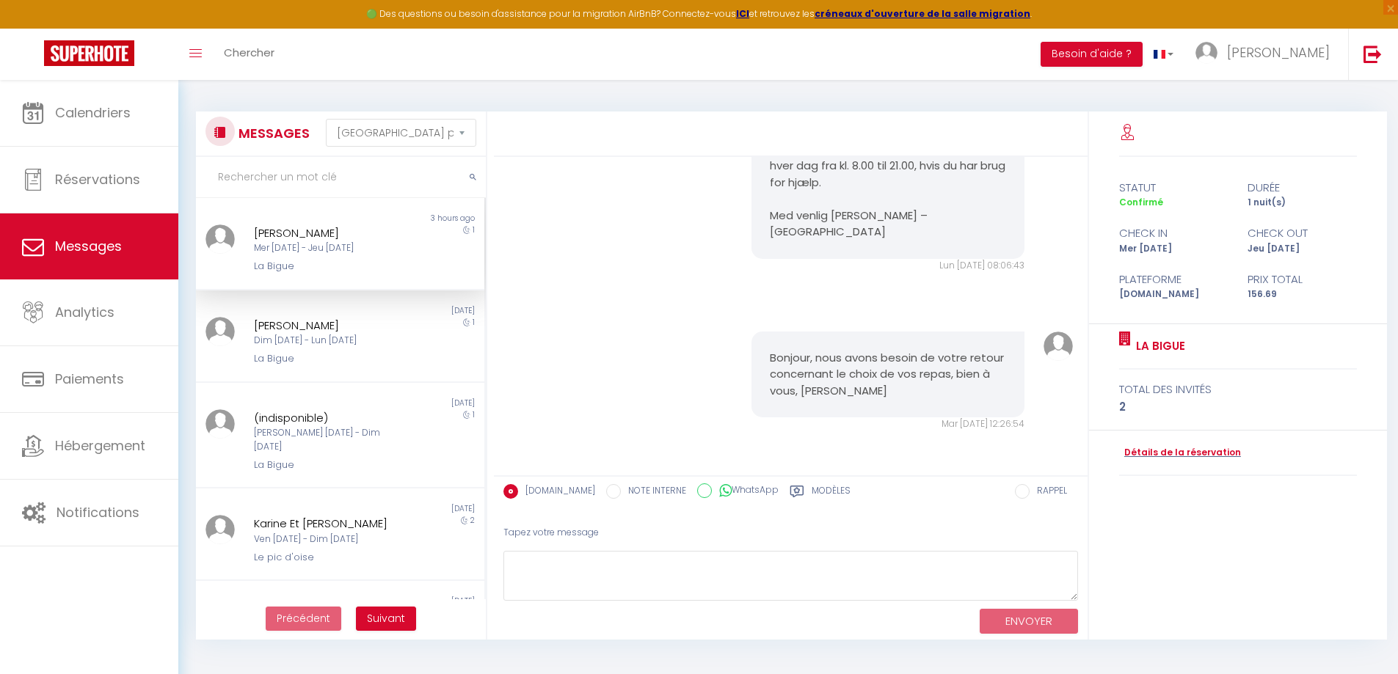
click at [818, 490] on label "Modèles" at bounding box center [830, 493] width 39 height 18
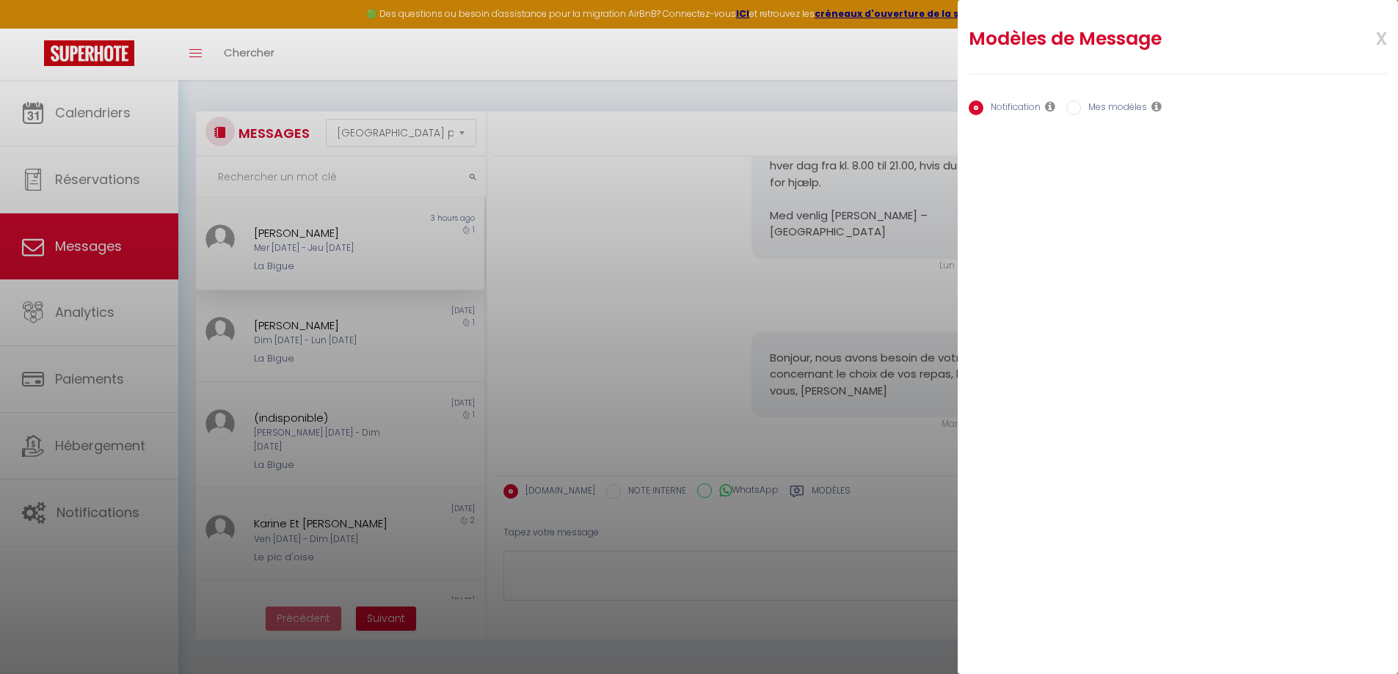
click at [1107, 105] on label "Mes modèles" at bounding box center [1114, 109] width 66 height 16
click at [1081, 105] on input "Mes modèles" at bounding box center [1073, 108] width 15 height 15
radio input "true"
radio input "false"
click at [1383, 38] on span "x" at bounding box center [1363, 37] width 46 height 34
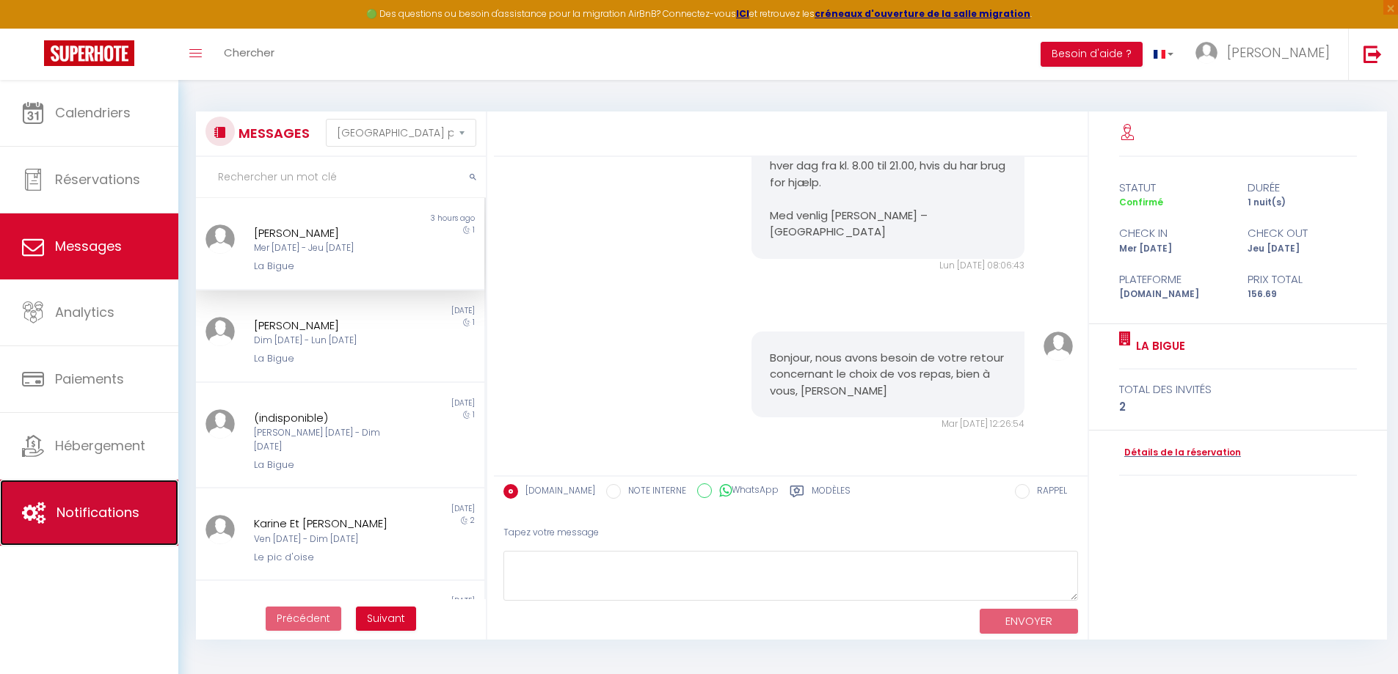
click at [117, 508] on span "Notifications" at bounding box center [97, 512] width 83 height 18
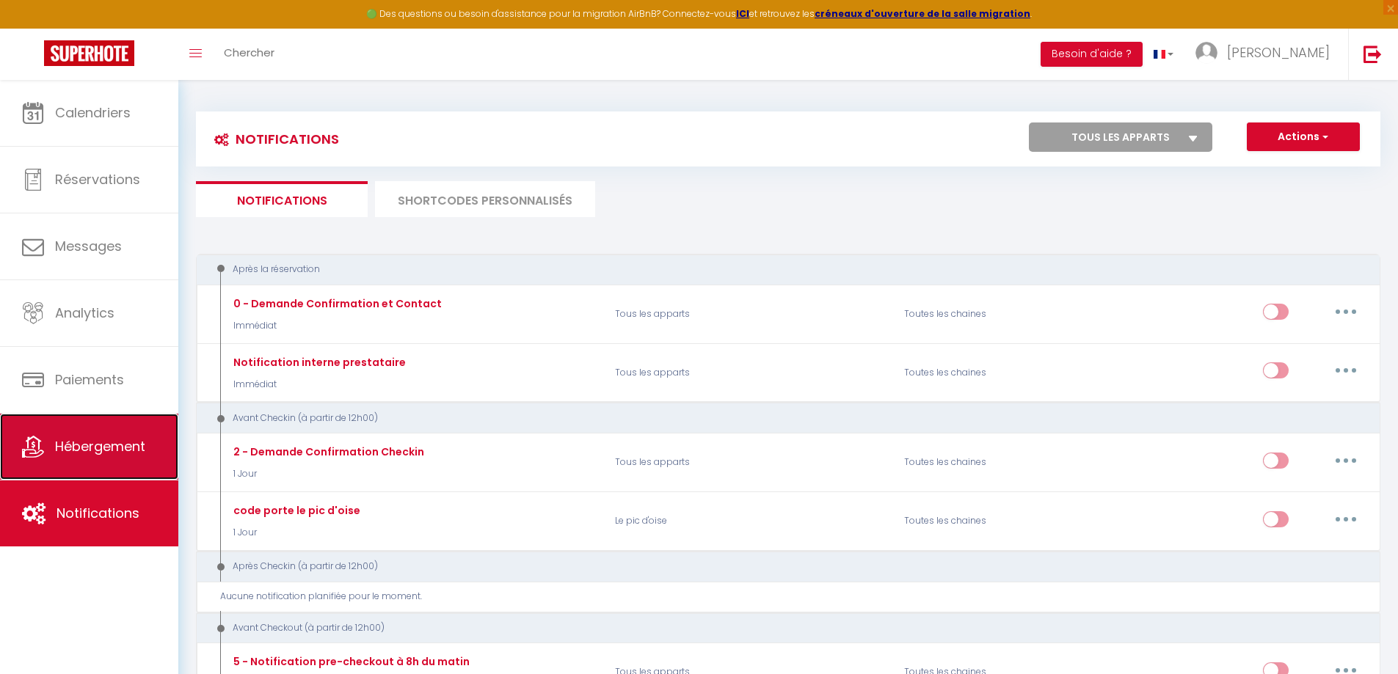
click at [114, 449] on span "Hébergement" at bounding box center [100, 446] width 90 height 18
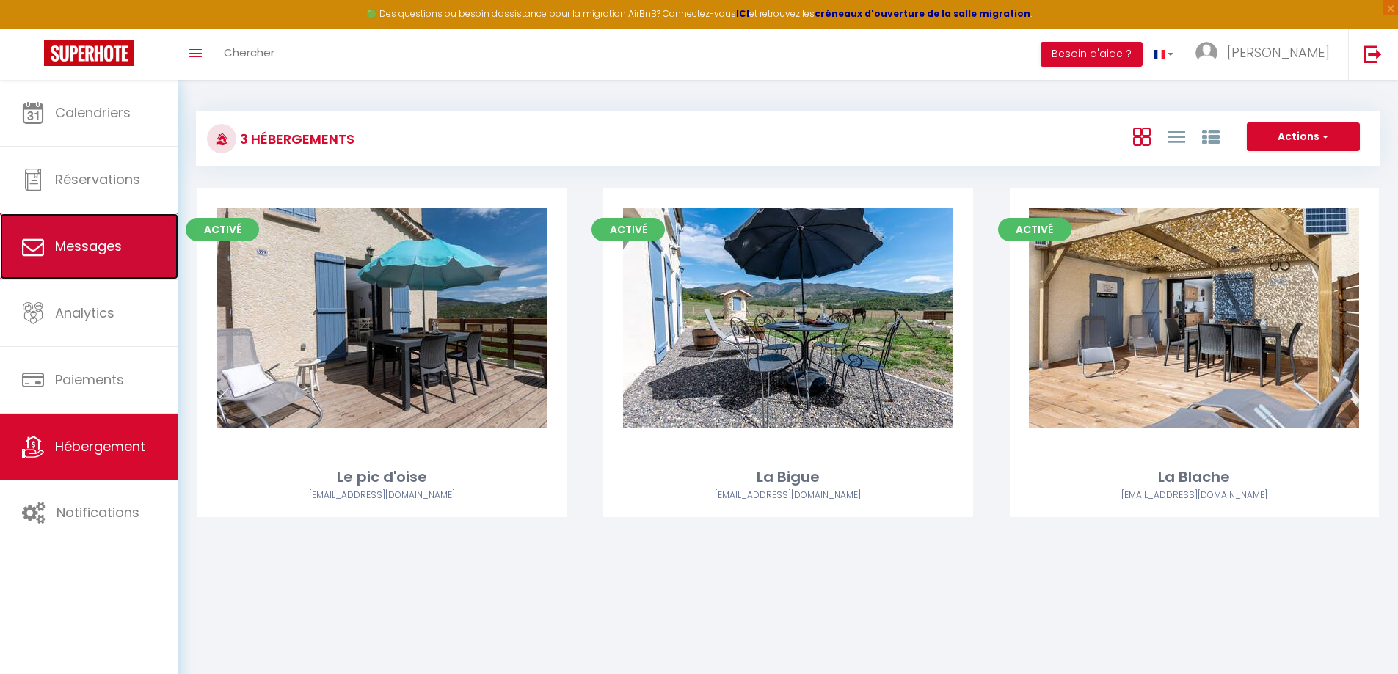
click at [77, 246] on span "Messages" at bounding box center [88, 246] width 67 height 18
select select "message"
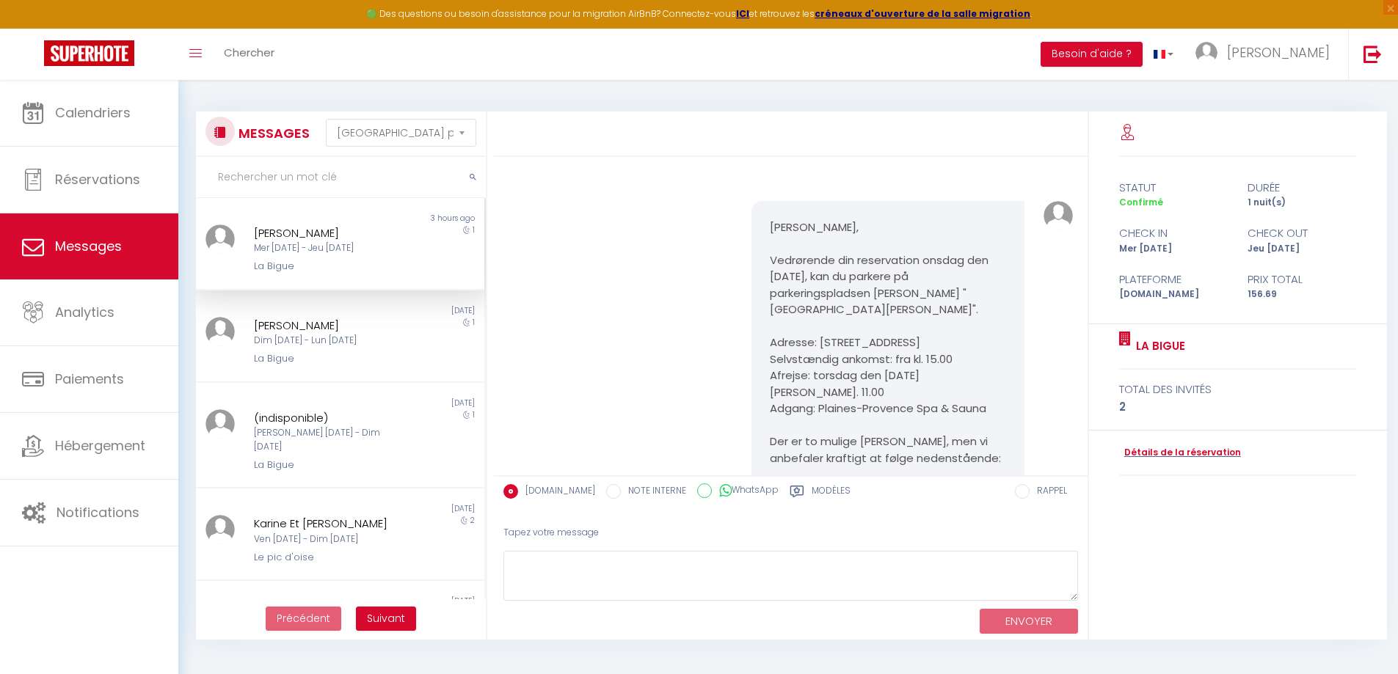
scroll to position [870, 0]
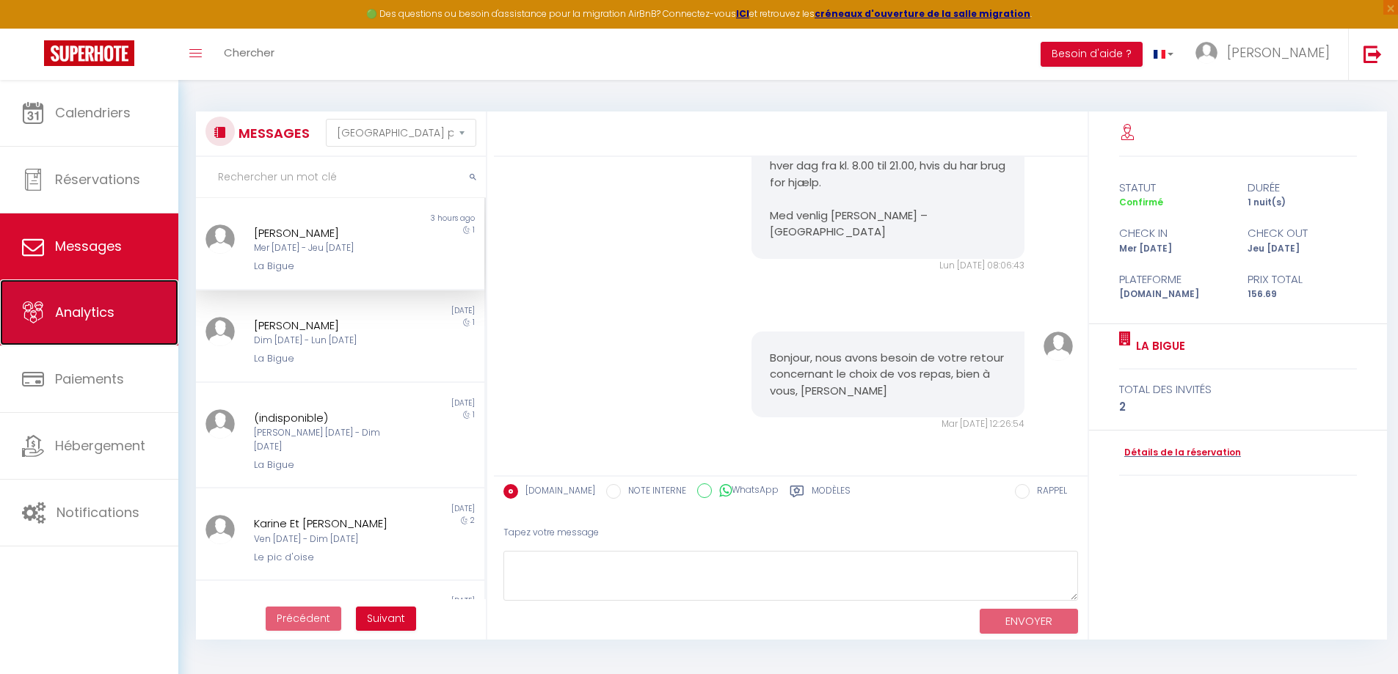
click at [103, 313] on span "Analytics" at bounding box center [84, 312] width 59 height 18
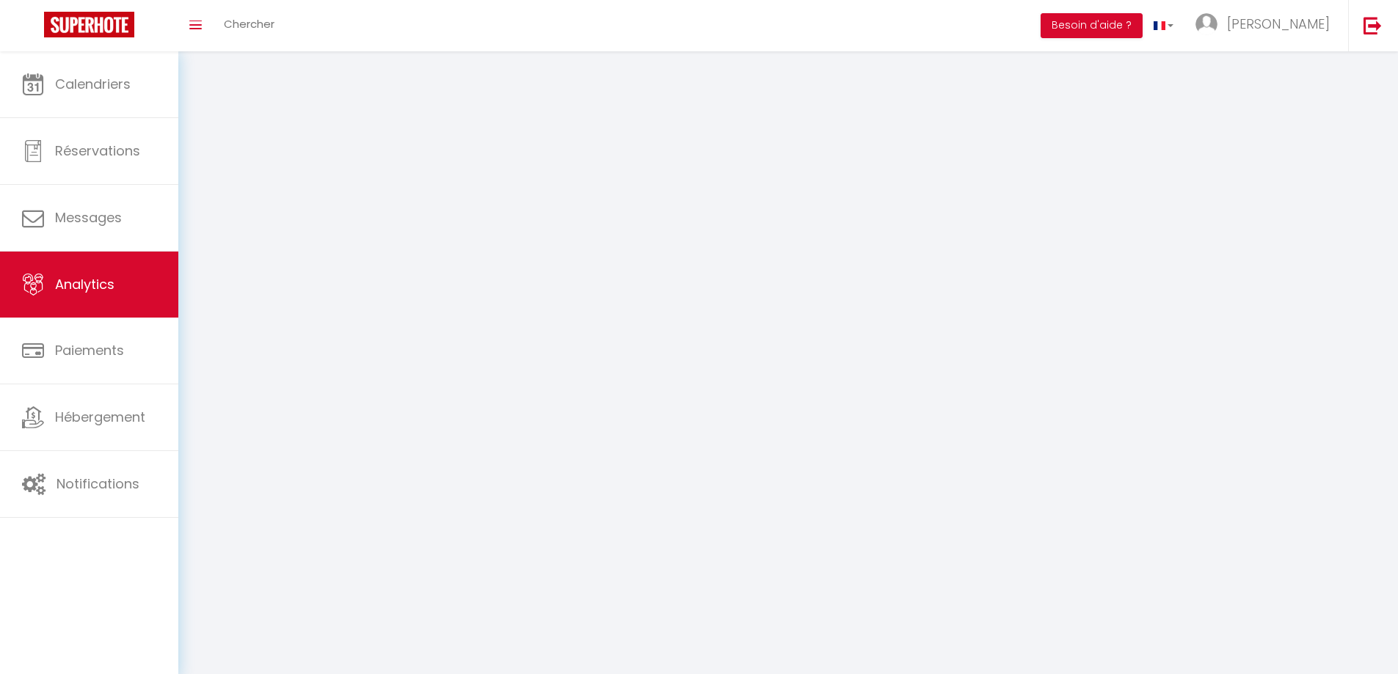
select select "2025"
select select "9"
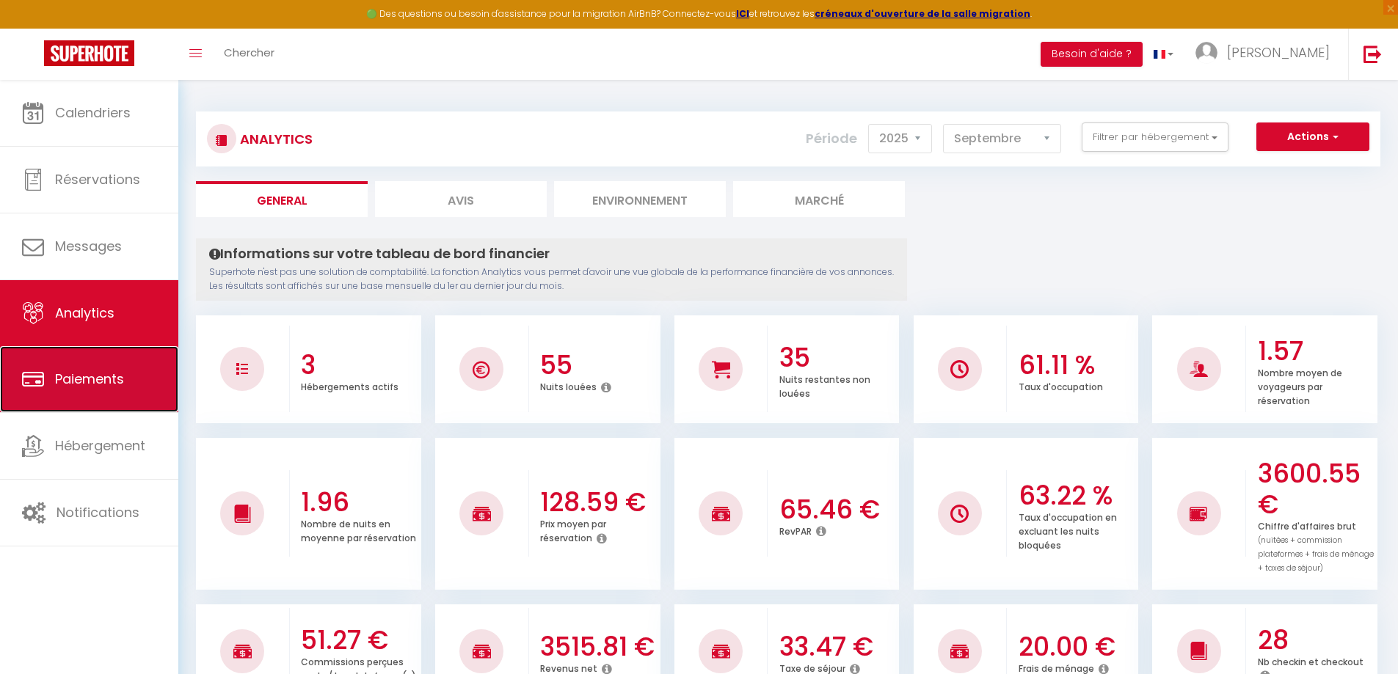
click at [109, 375] on span "Paiements" at bounding box center [89, 379] width 69 height 18
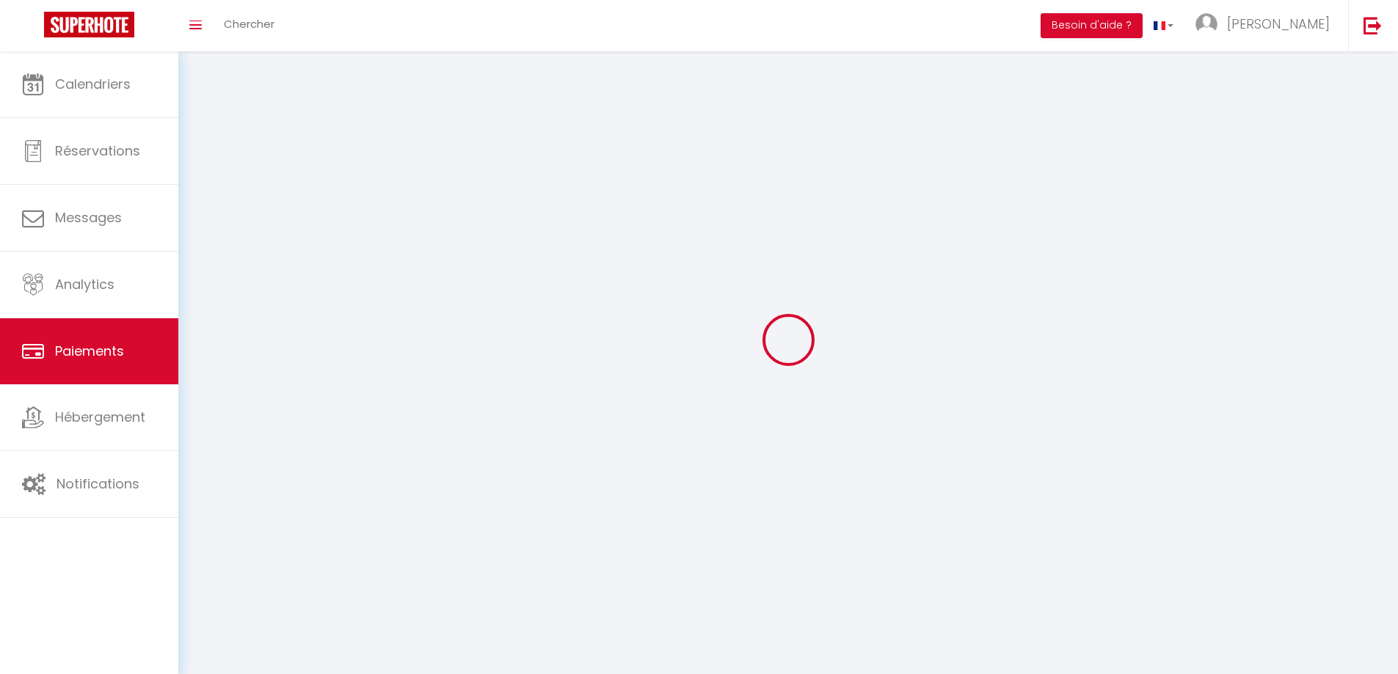
select select "2"
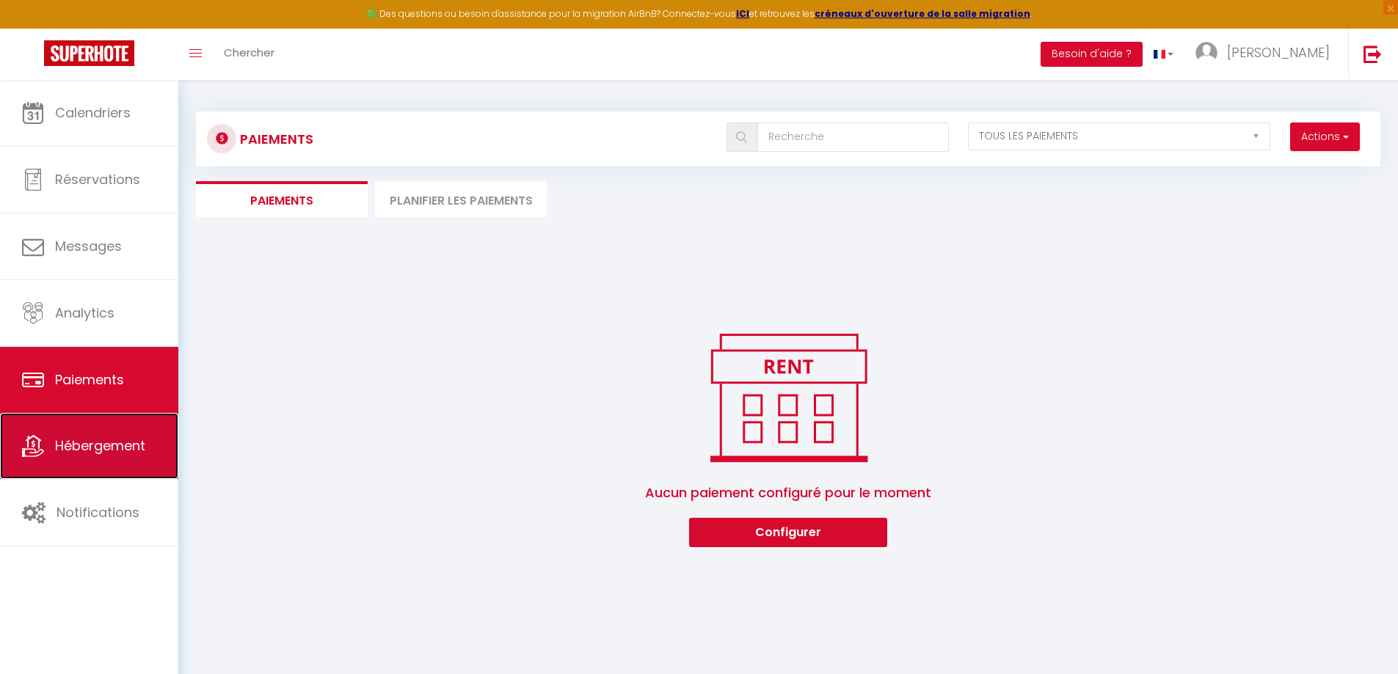
click at [92, 478] on link "Hébergement" at bounding box center [89, 446] width 178 height 66
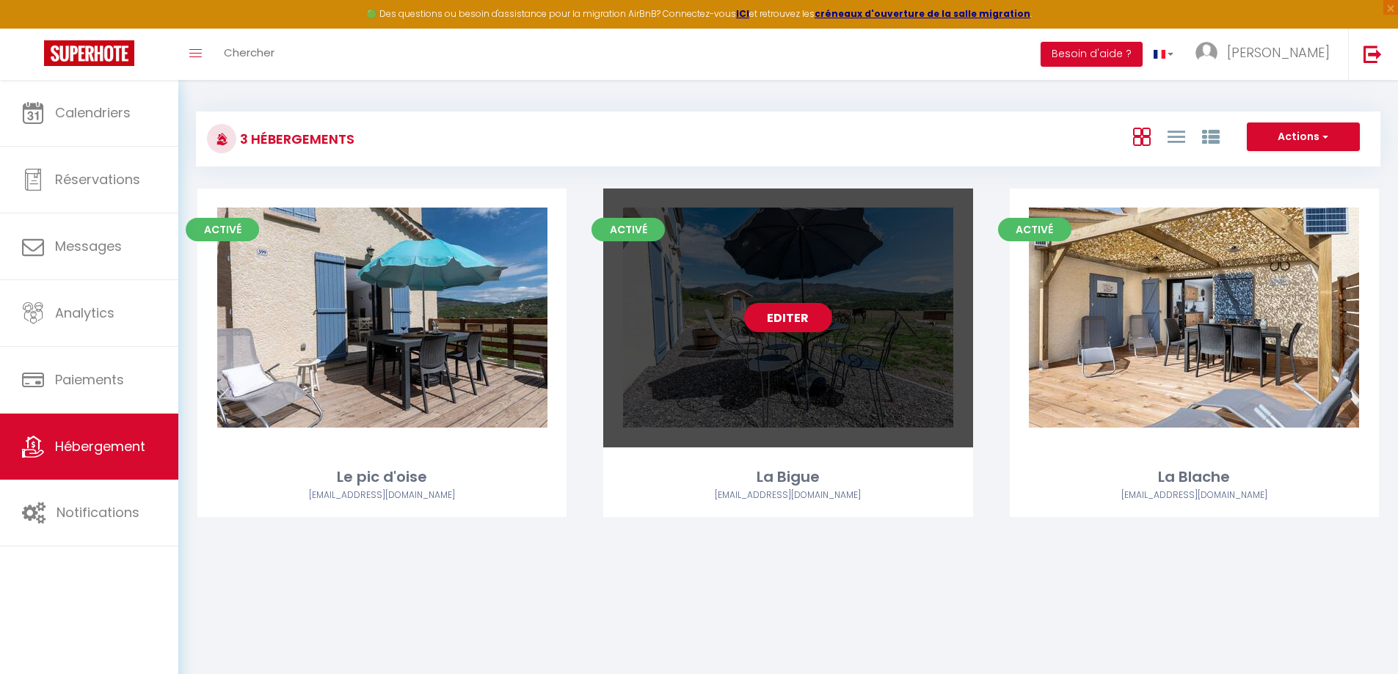
click at [729, 362] on div "Editer" at bounding box center [787, 318] width 369 height 259
select select "3"
select select "2"
select select "1"
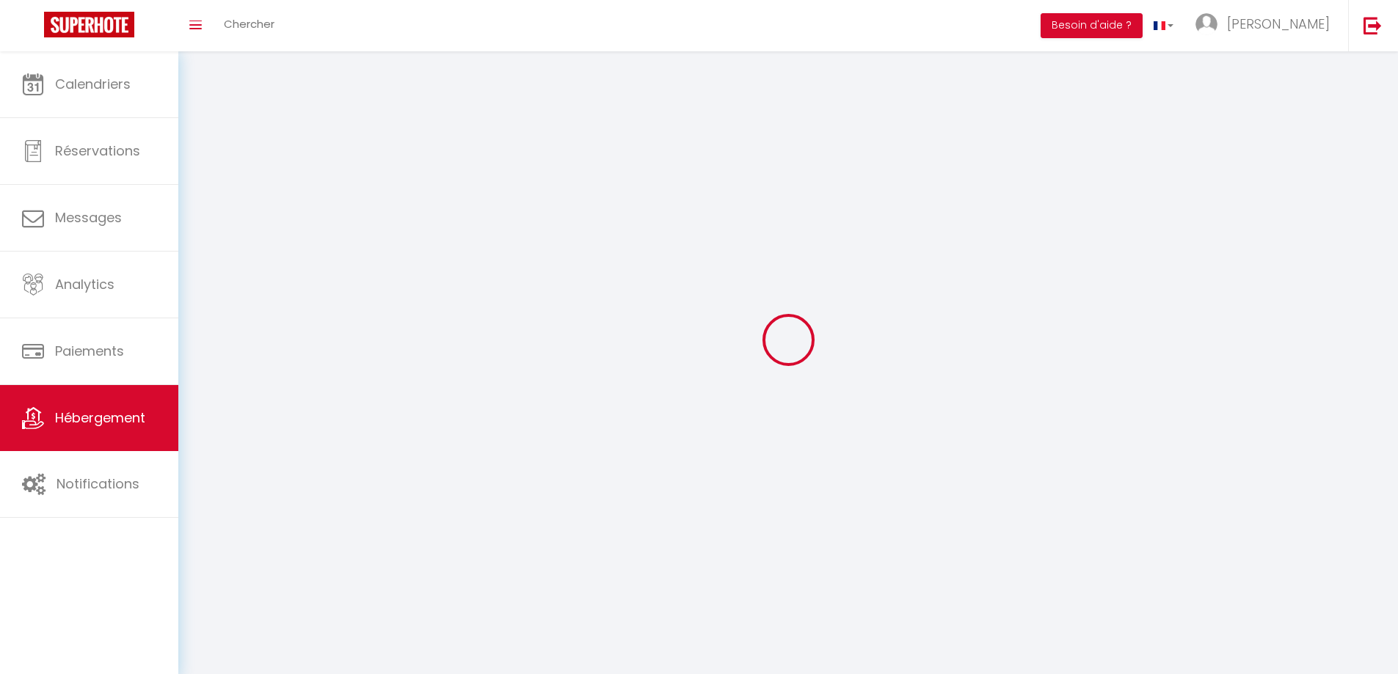
select select
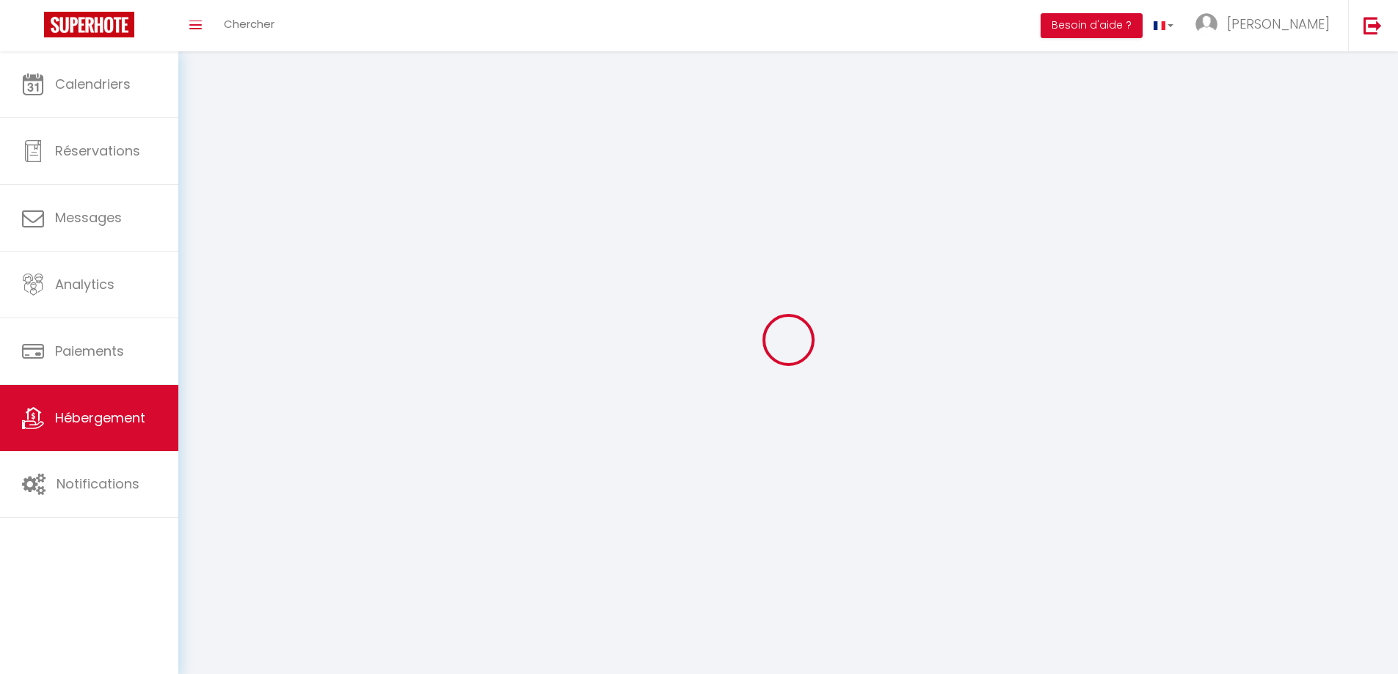
select select
checkbox input "false"
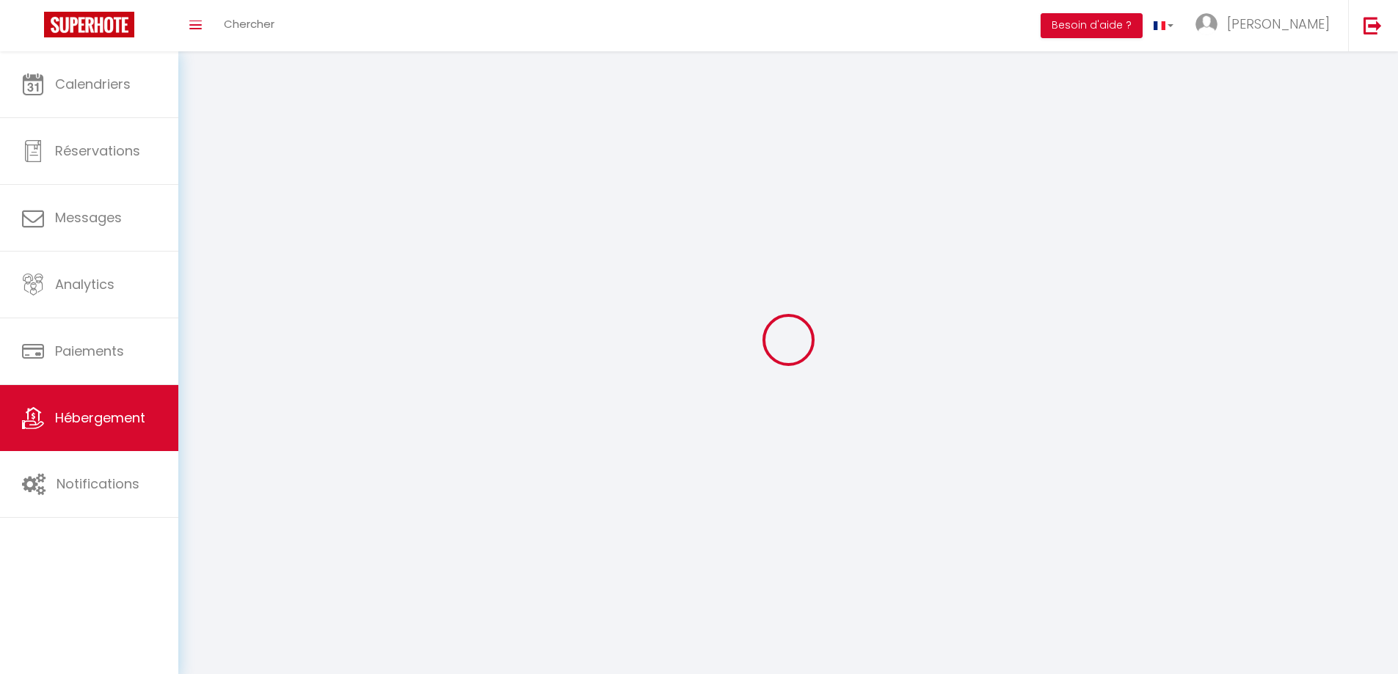
select select
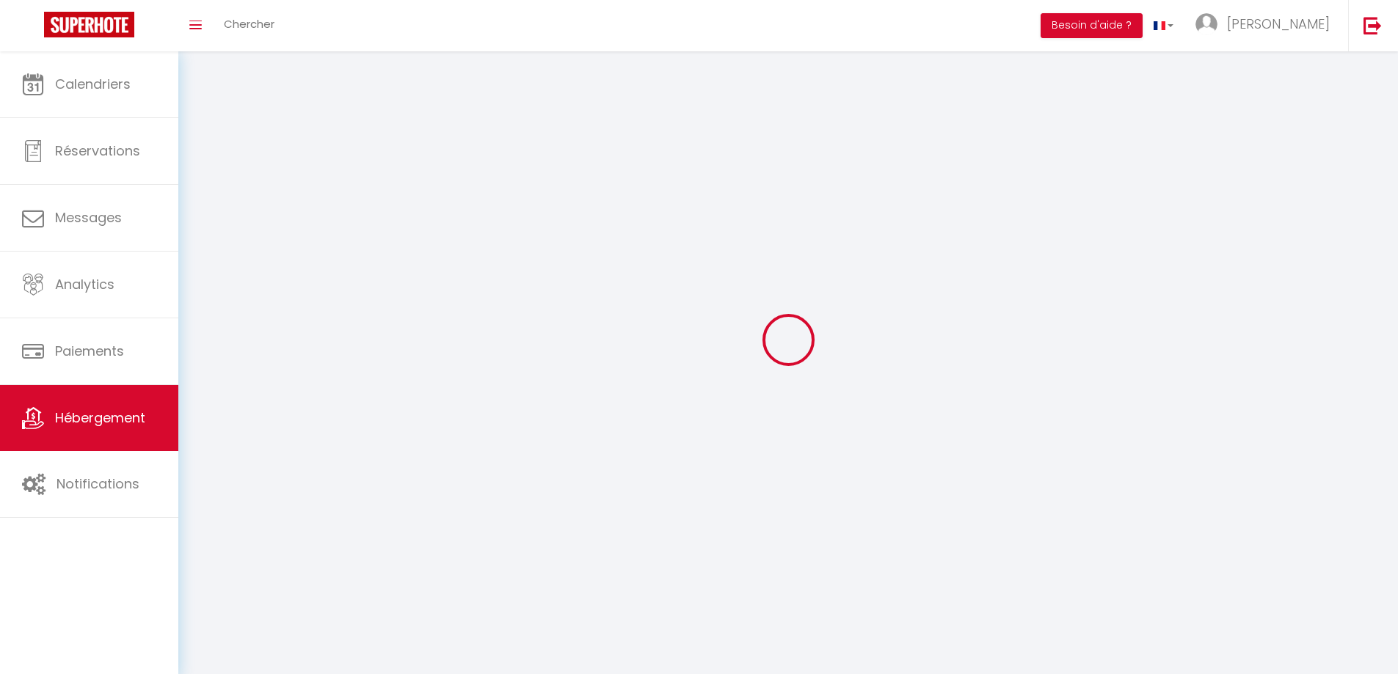
select select
checkbox input "false"
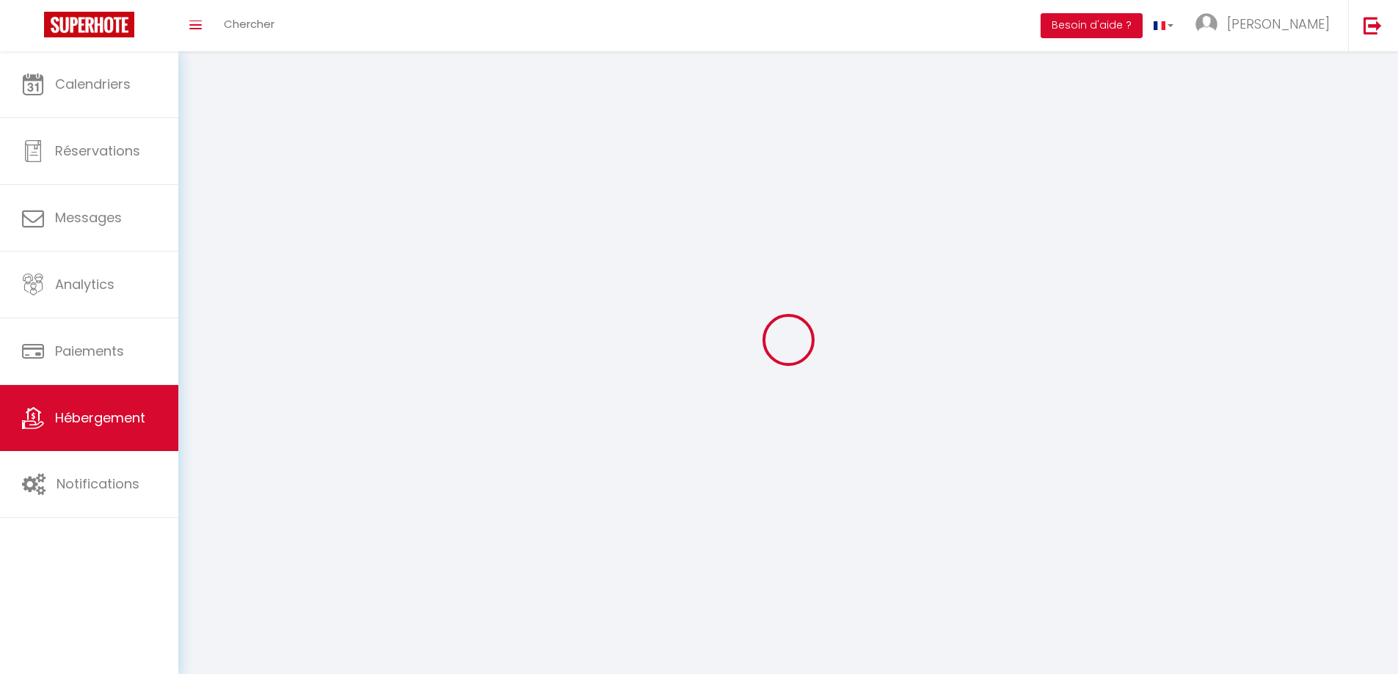
checkbox input "false"
select select
select select "1"
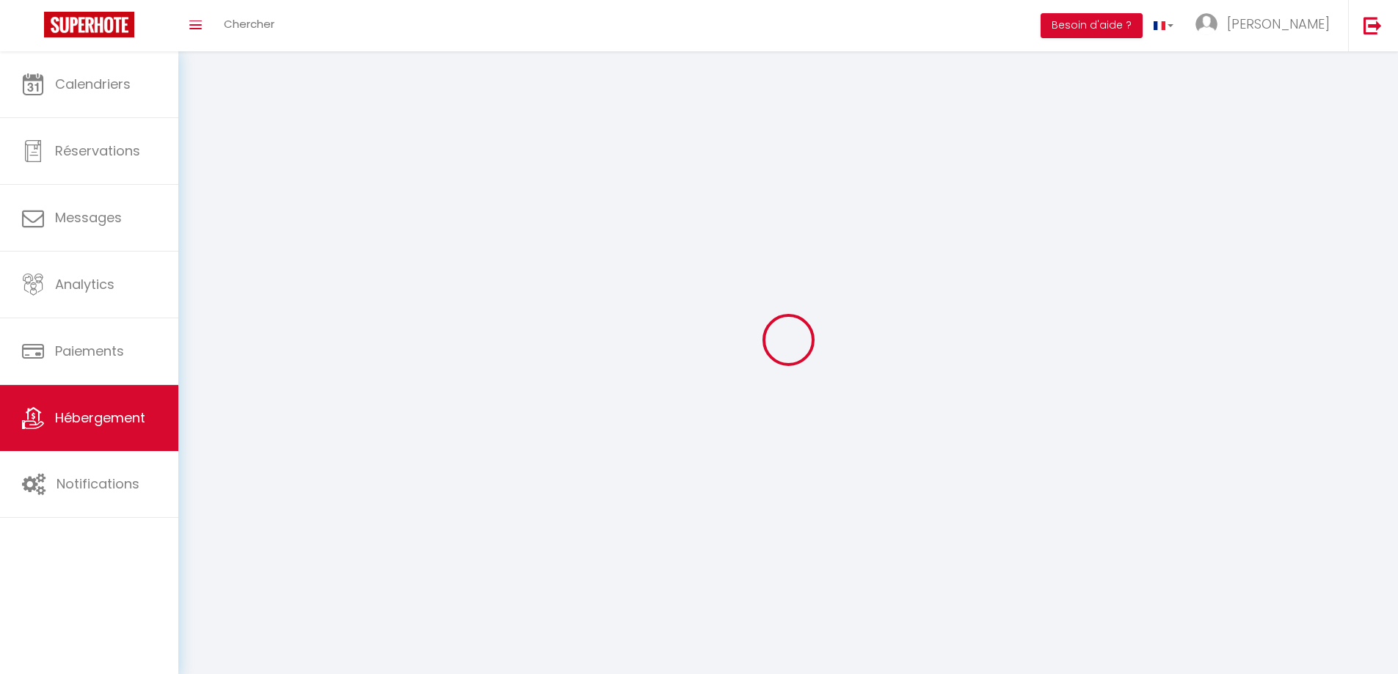
select select "28"
select select
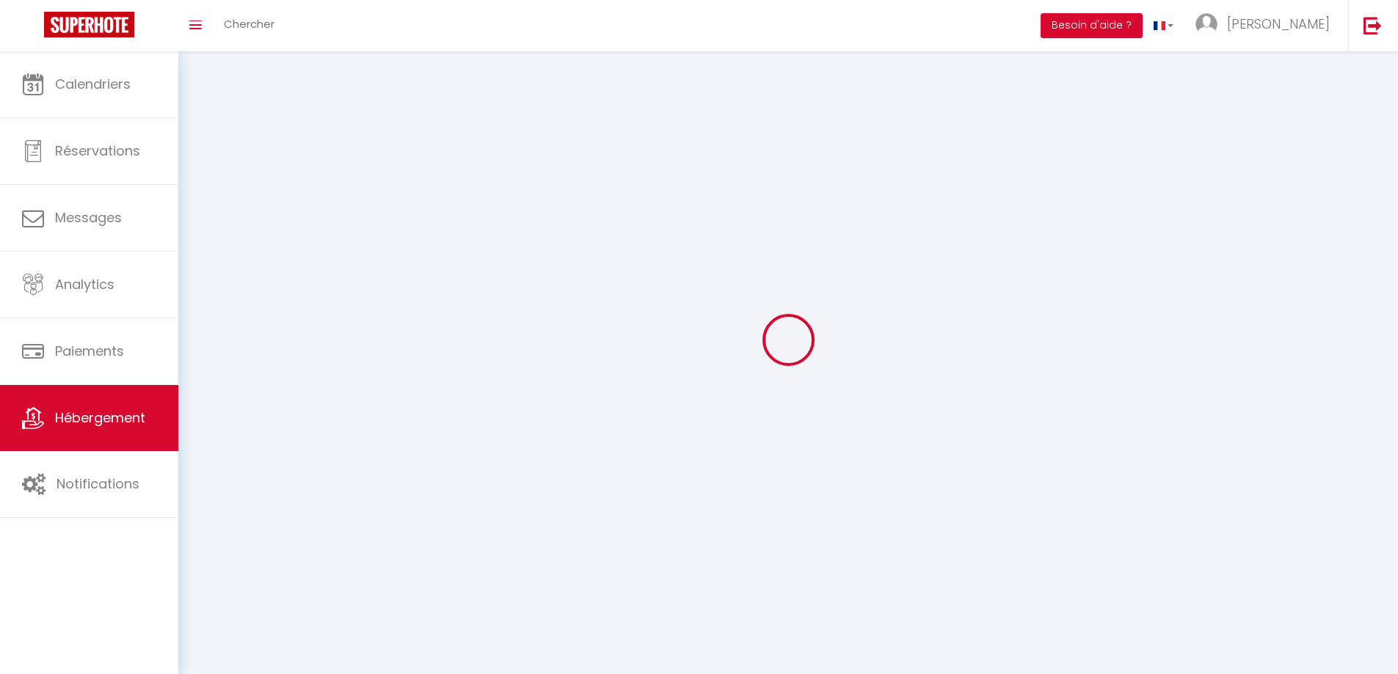
select select
checkbox input "false"
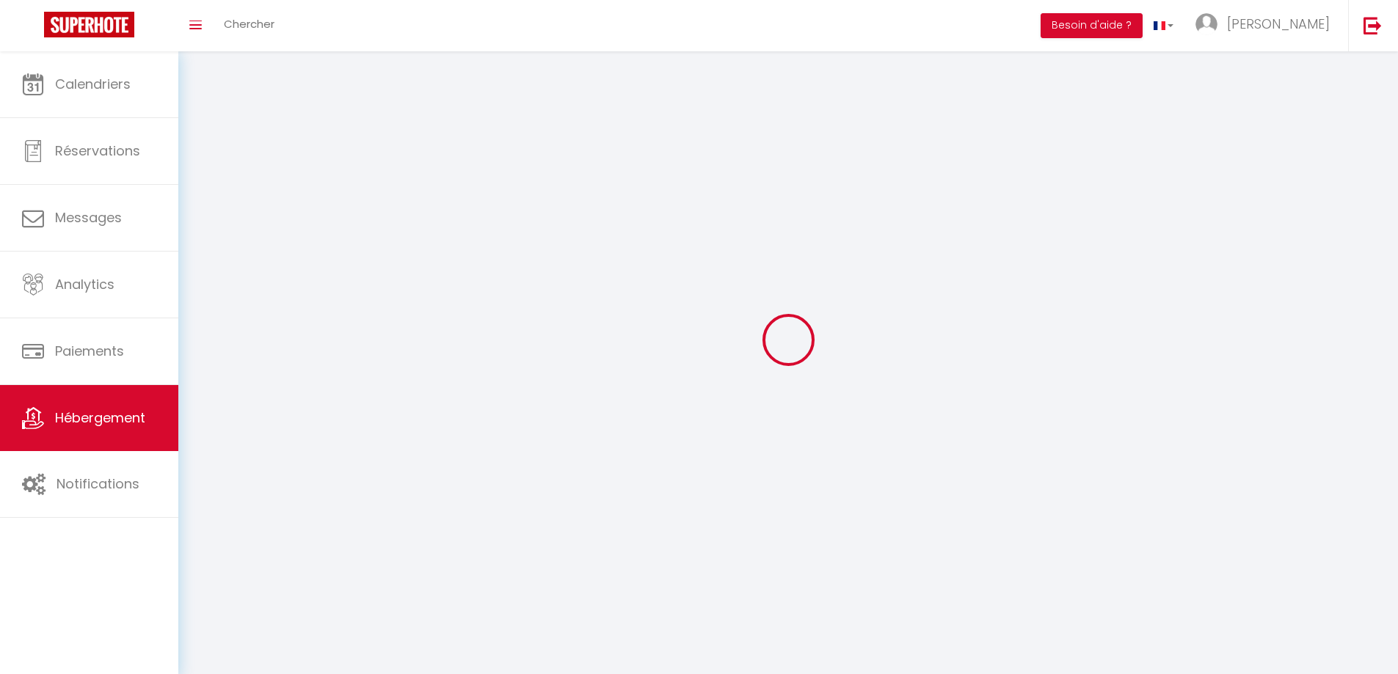
checkbox input "false"
select select
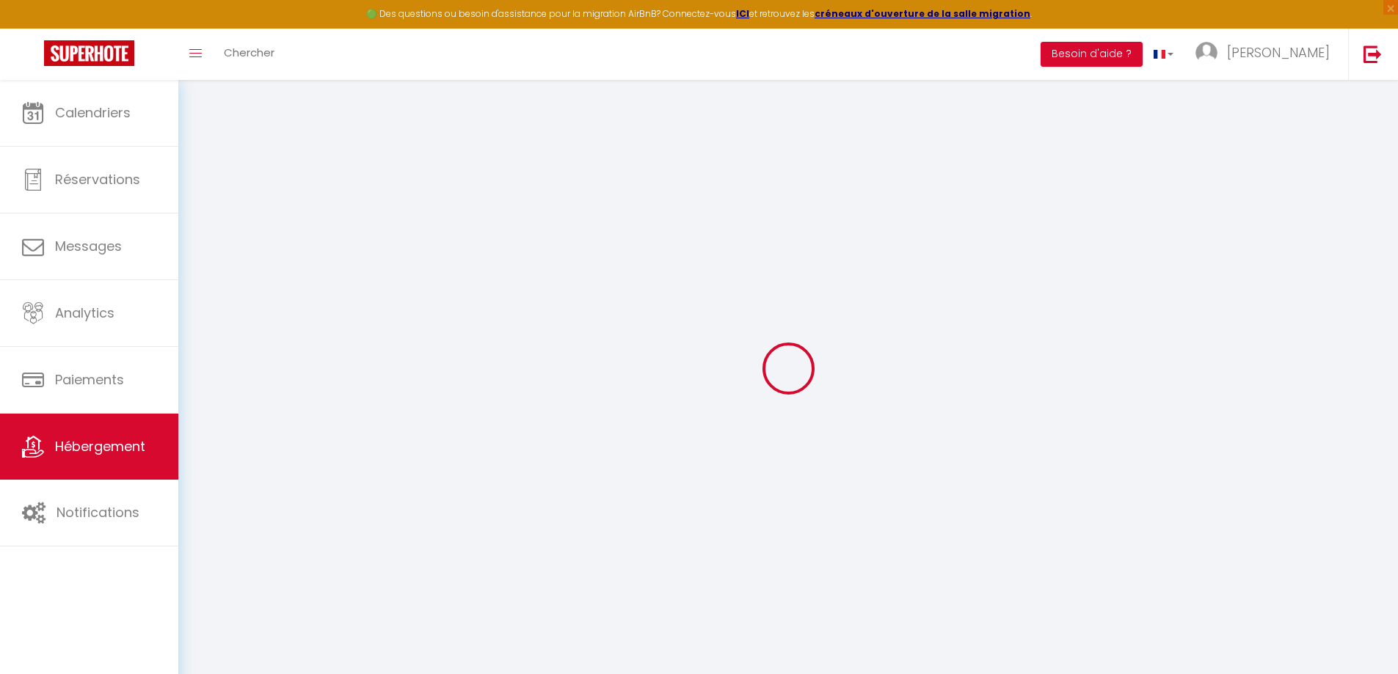
select select
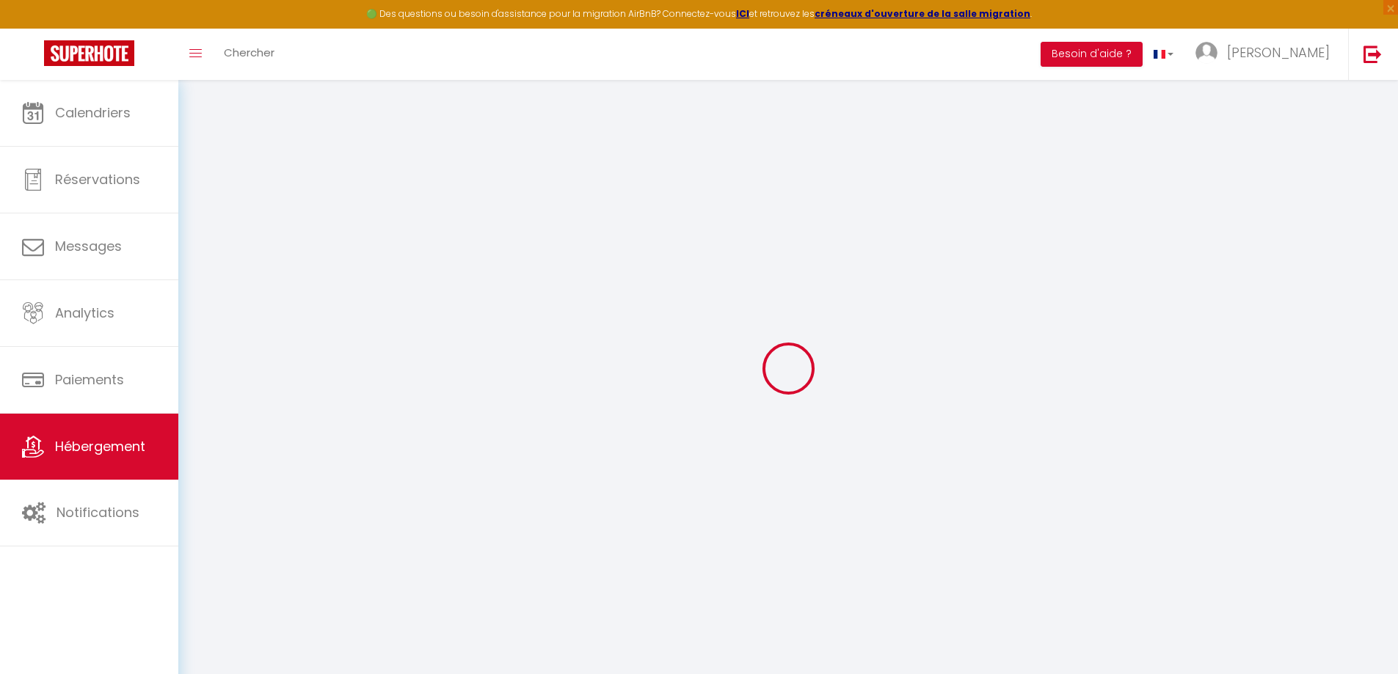
select select
checkbox input "false"
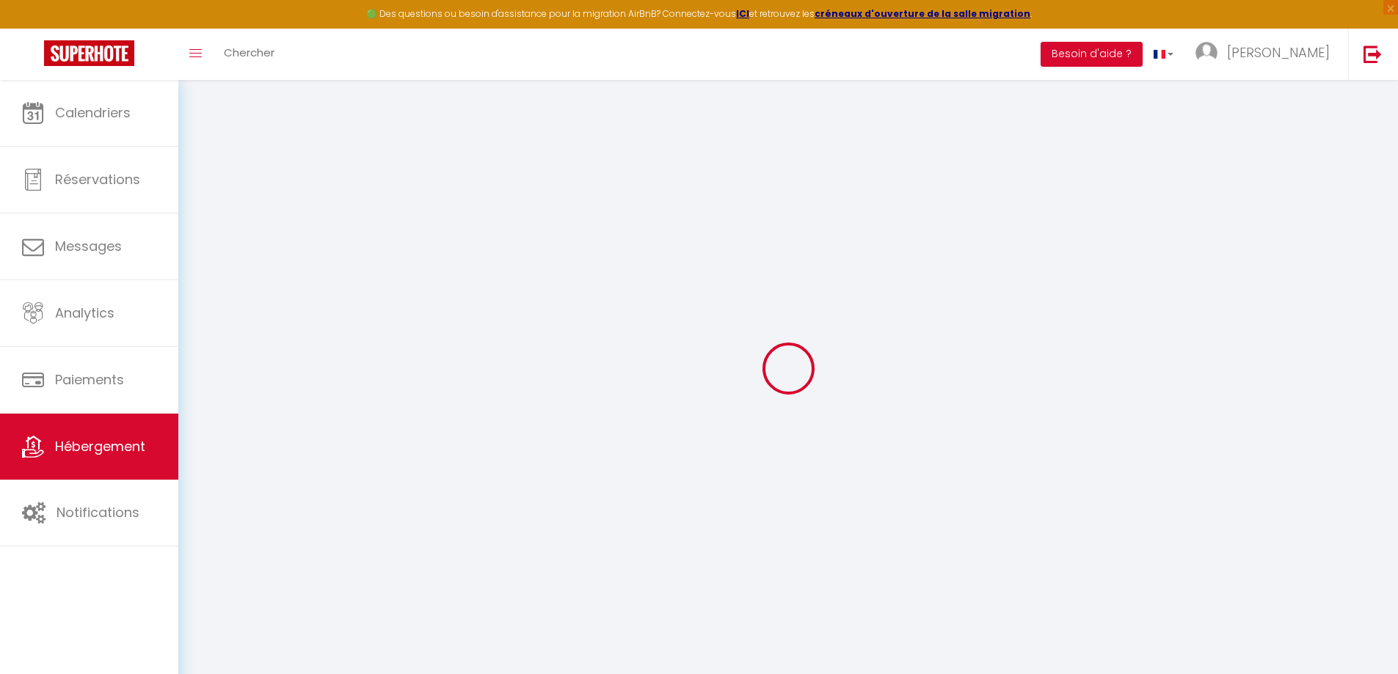
select select
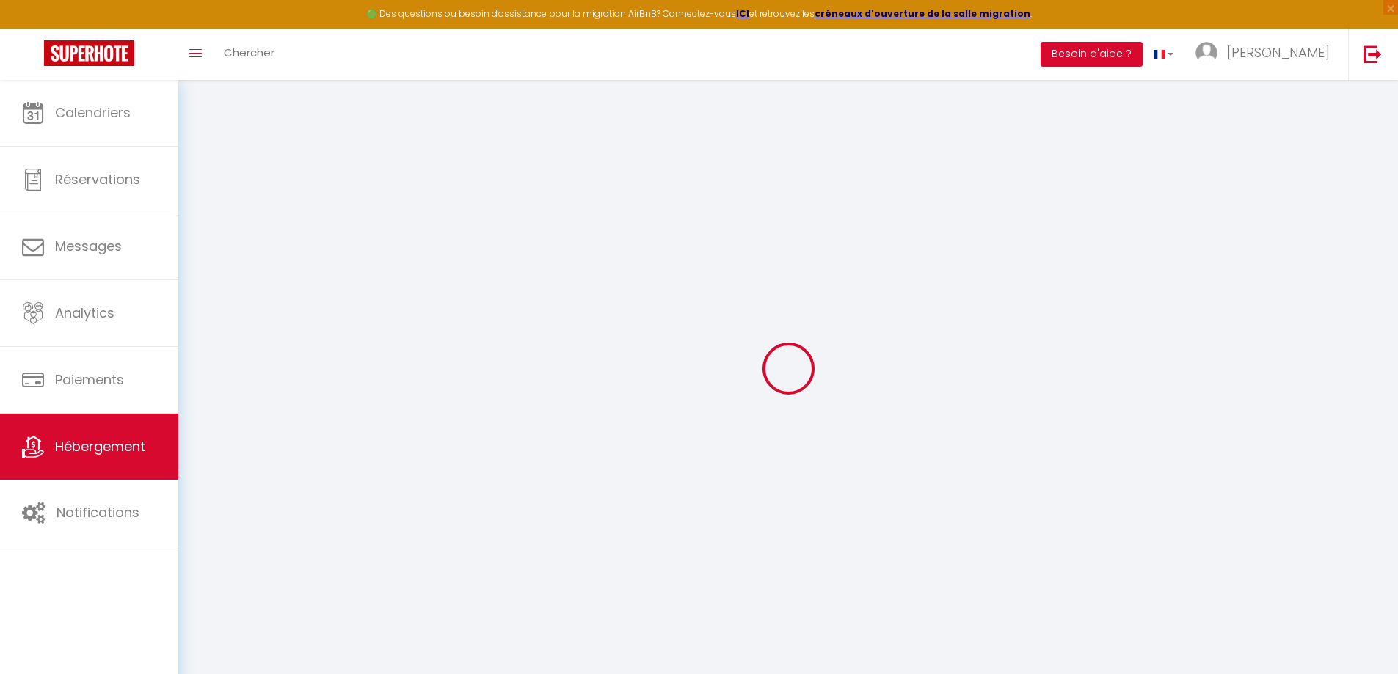
select select
checkbox input "false"
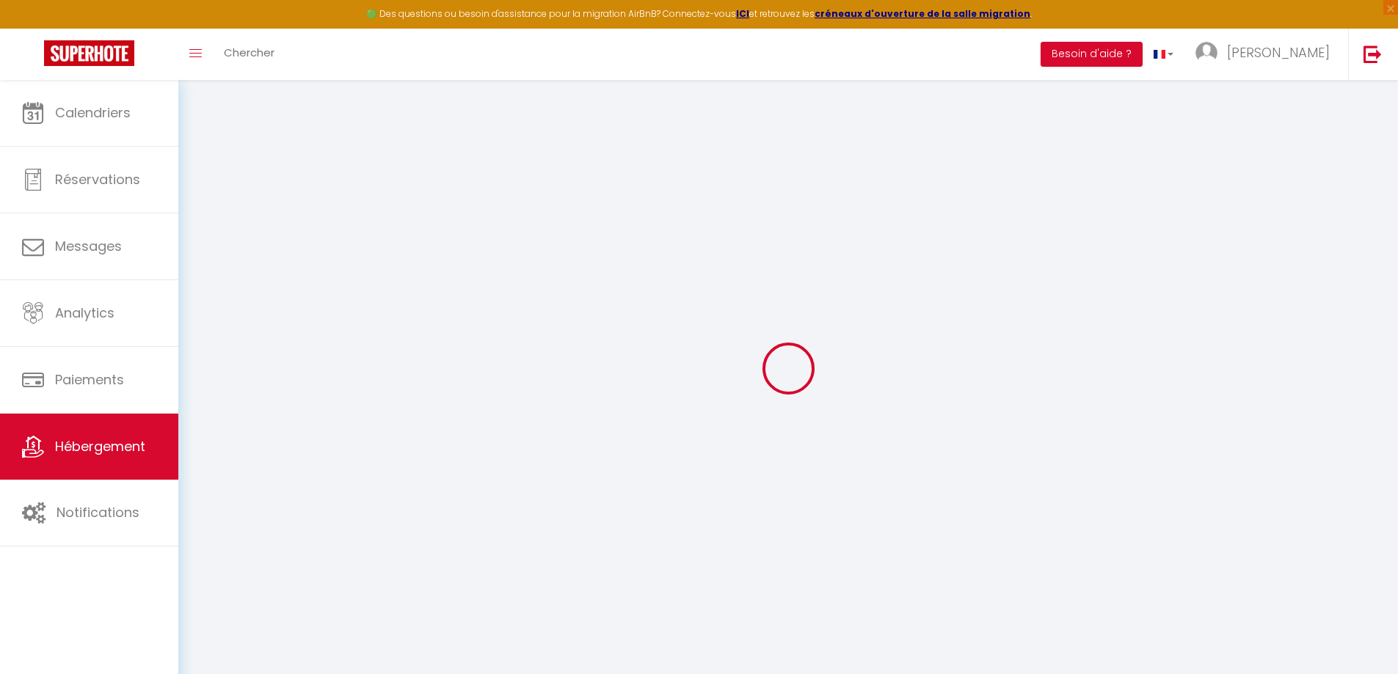
checkbox input "false"
select select
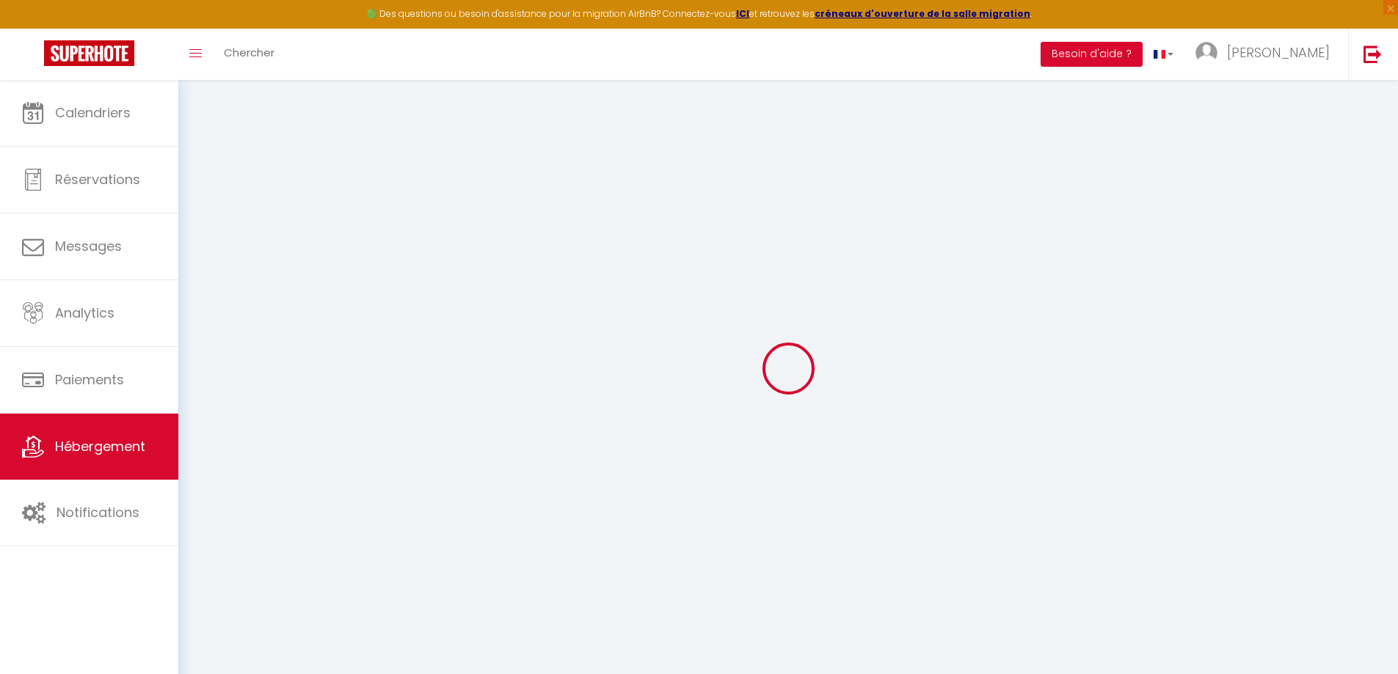
select select
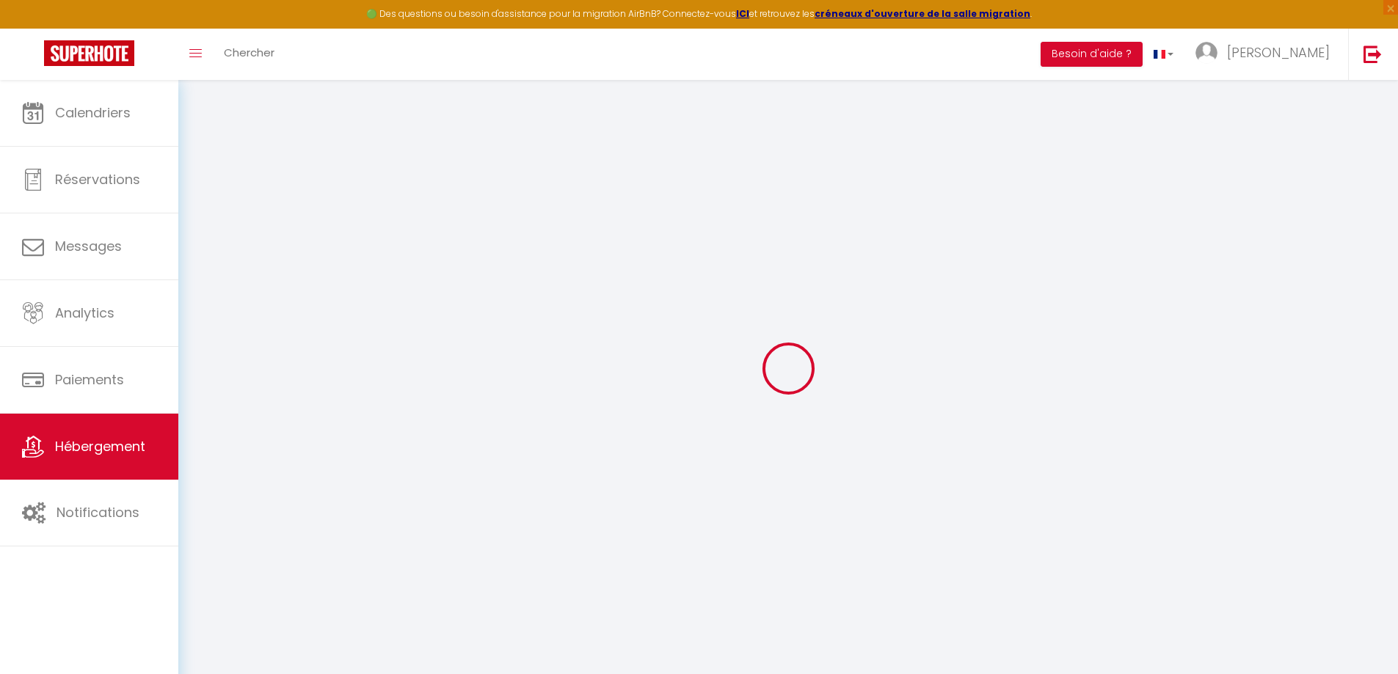
checkbox input "false"
select select
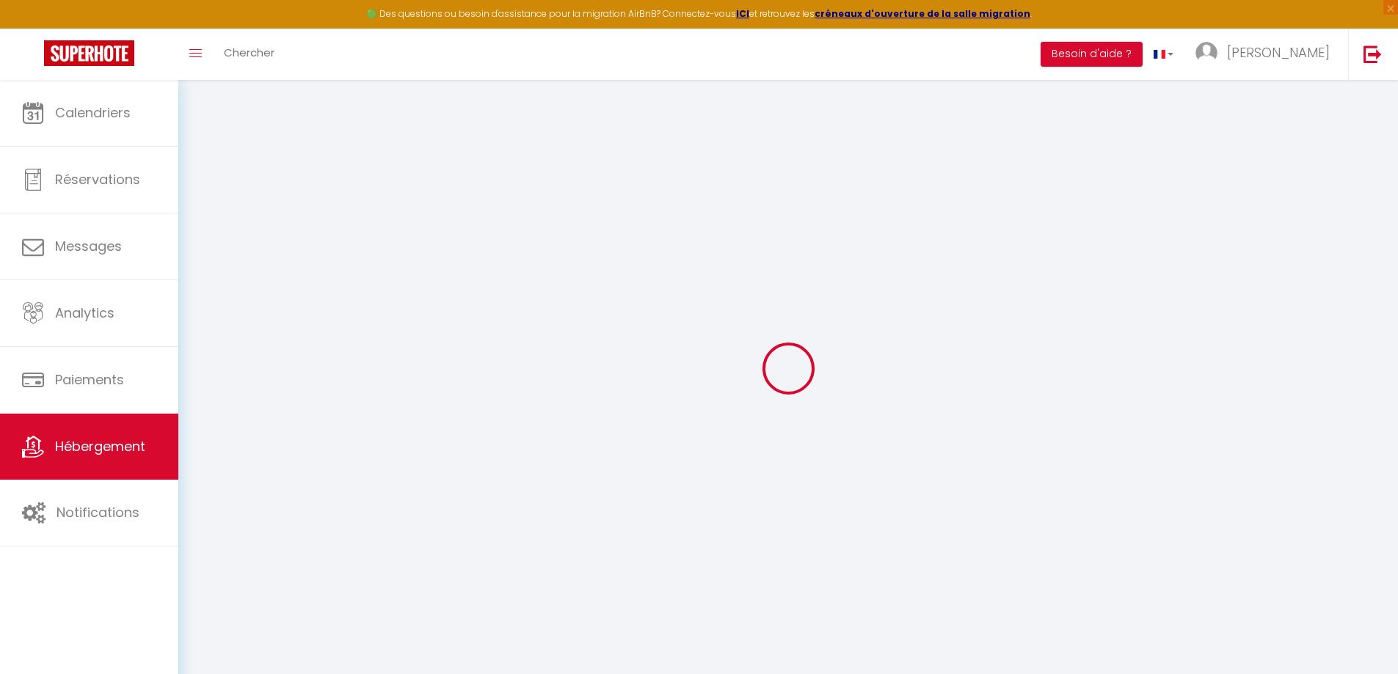
select select
type input "La Bigue"
type input "[PERSON_NAME]"
type input "[DEMOGRAPHIC_DATA]"
type input "[STREET_ADDRESS]"
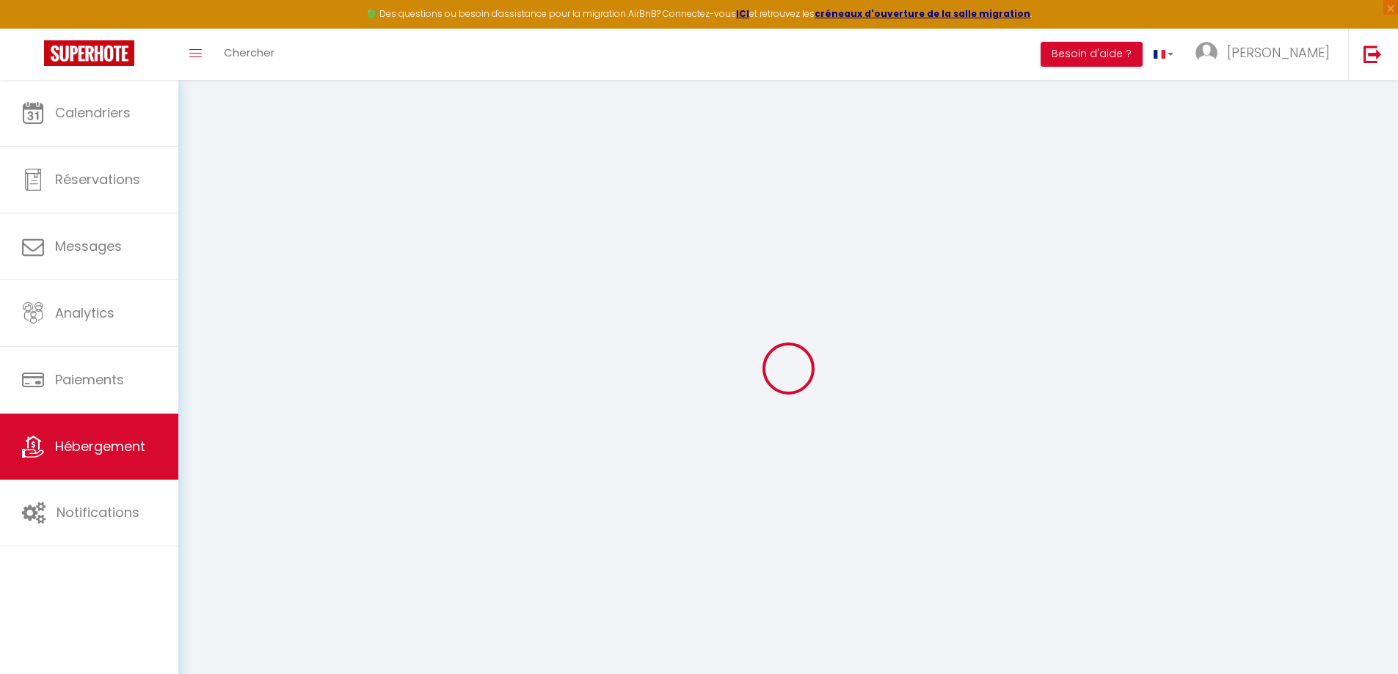
type input "04660"
type input "CHAMPTERCIER (04660)"
select select "serviced_apartment"
select select "2"
select select "1"
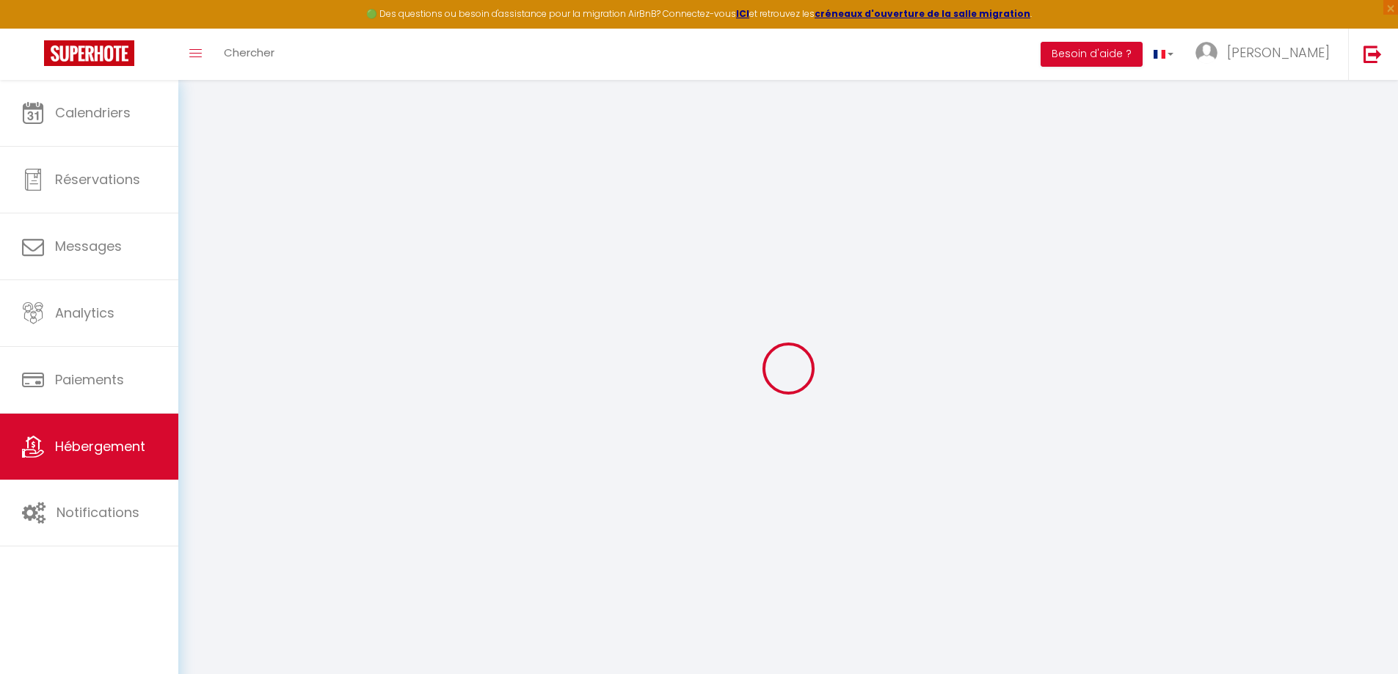
select select "0"
type input "72"
type input "2"
type input "0.99"
select select
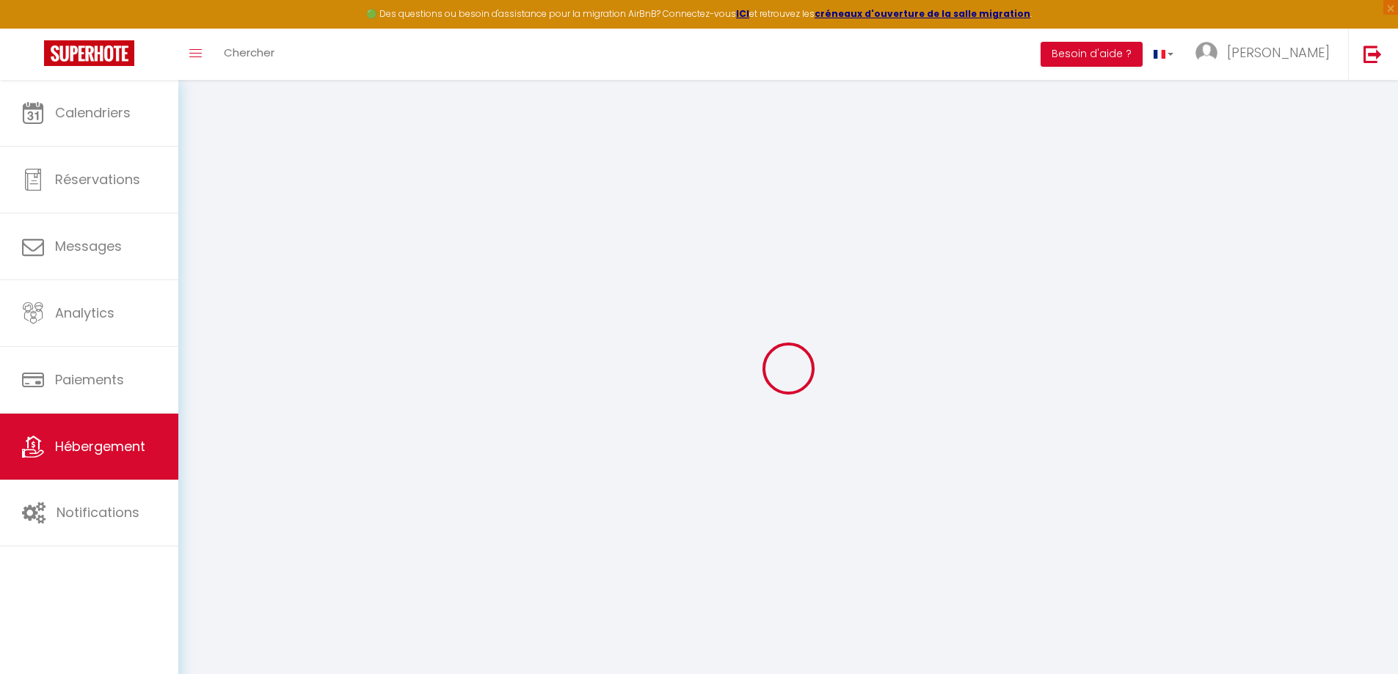
select select
type input "399 Les Plaines"
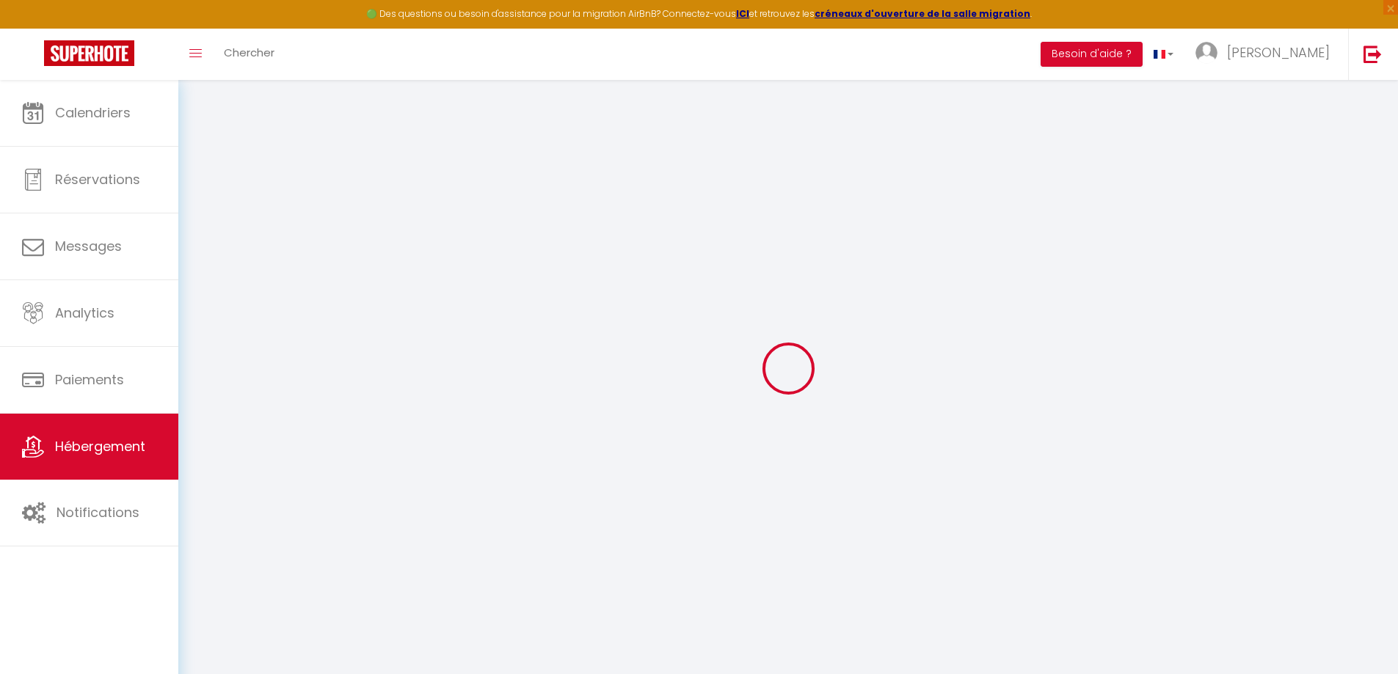
type input "04660"
type input "Champtercier"
type input "[EMAIL_ADDRESS][DOMAIN_NAME]"
select select
checkbox input "false"
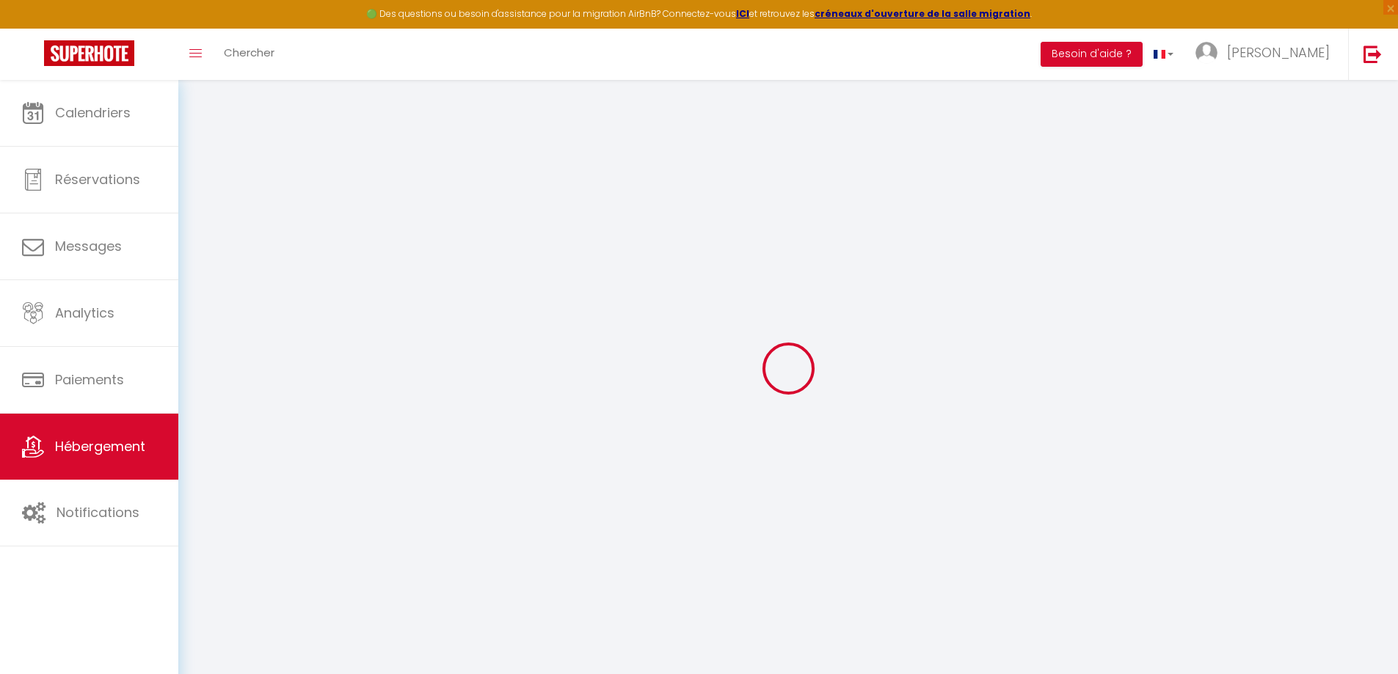
checkbox input "false"
select select
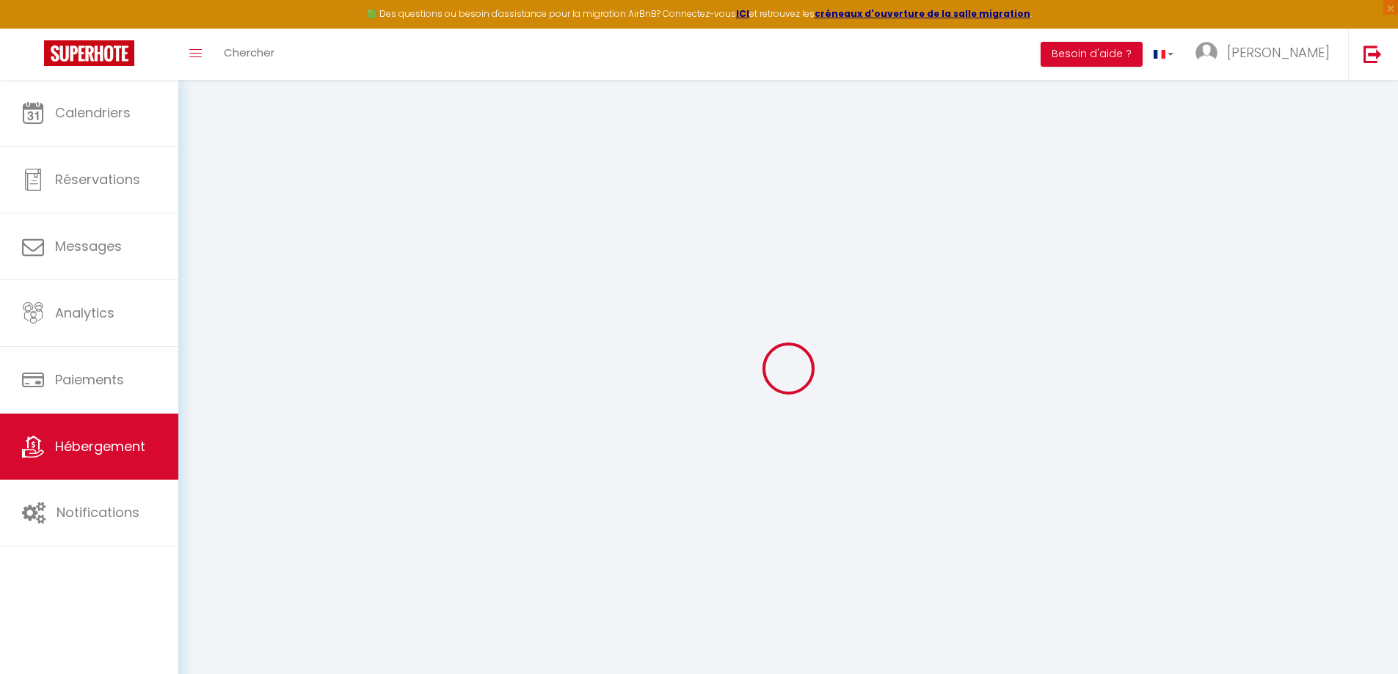
type input "0"
select select
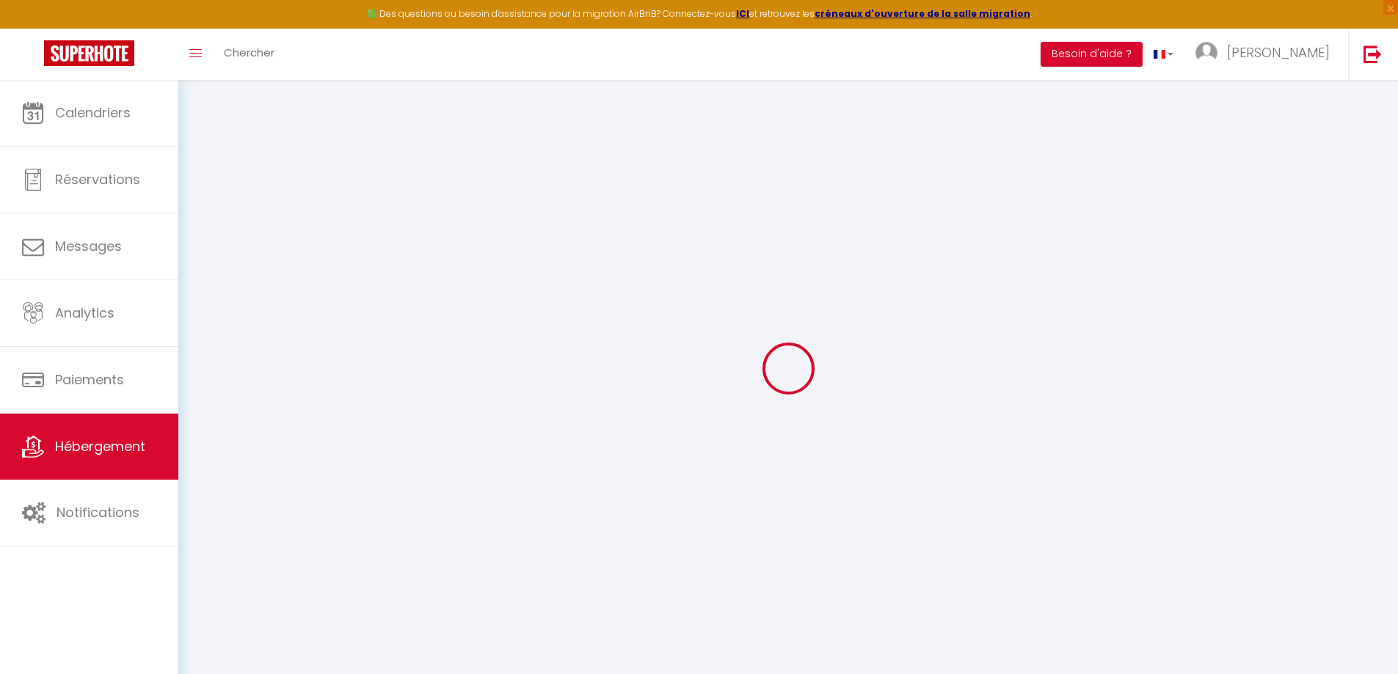
select select
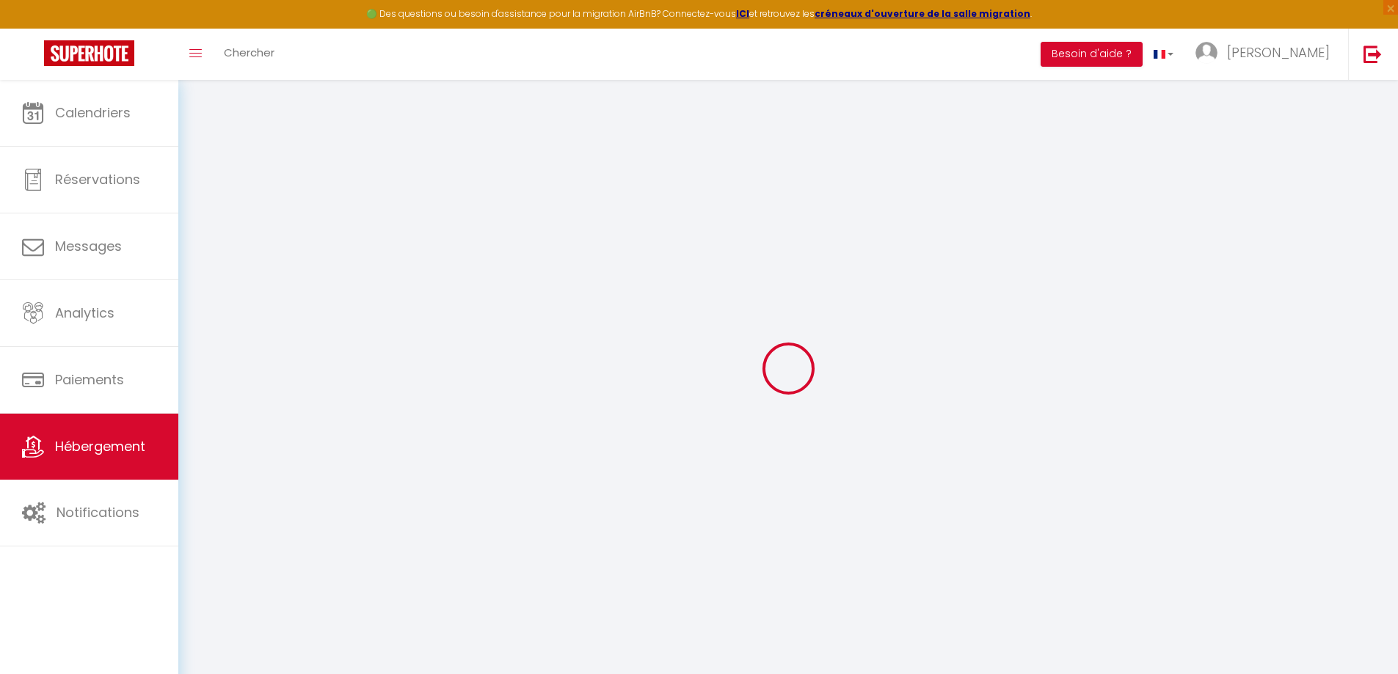
checkbox input "false"
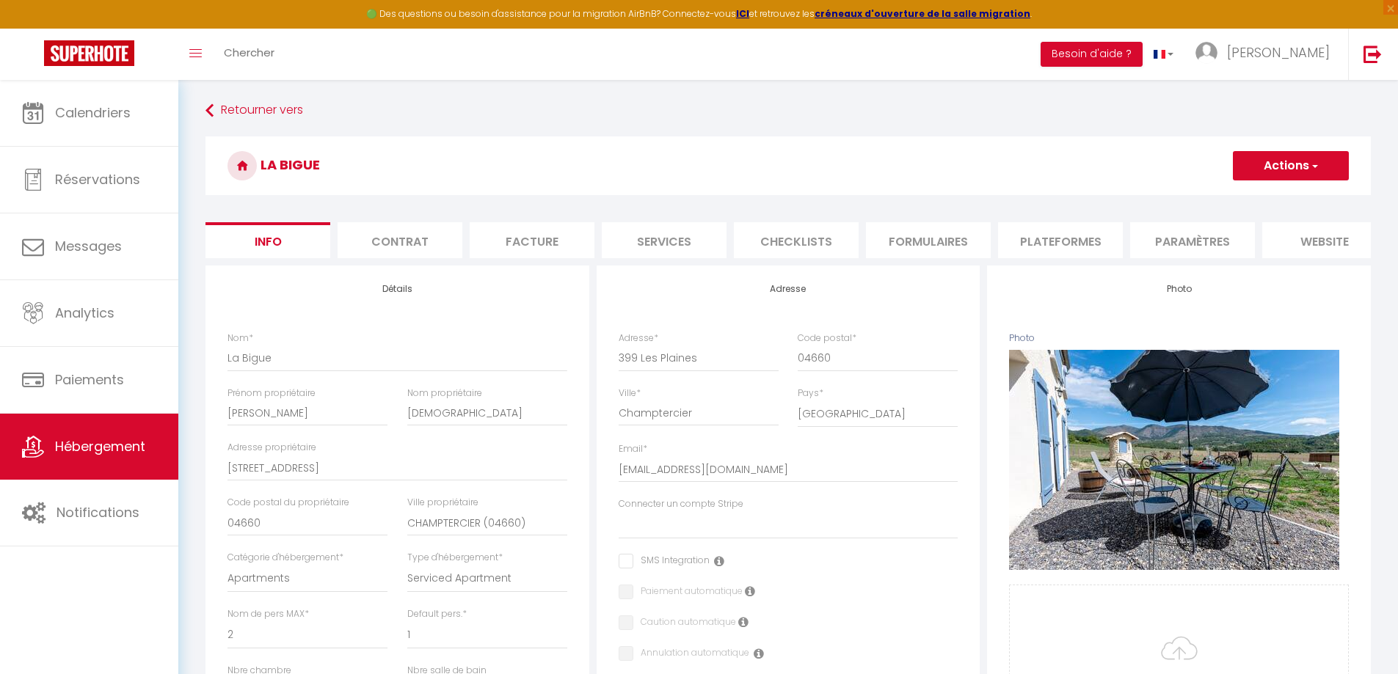
click at [941, 242] on li "Formulaires" at bounding box center [928, 240] width 125 height 36
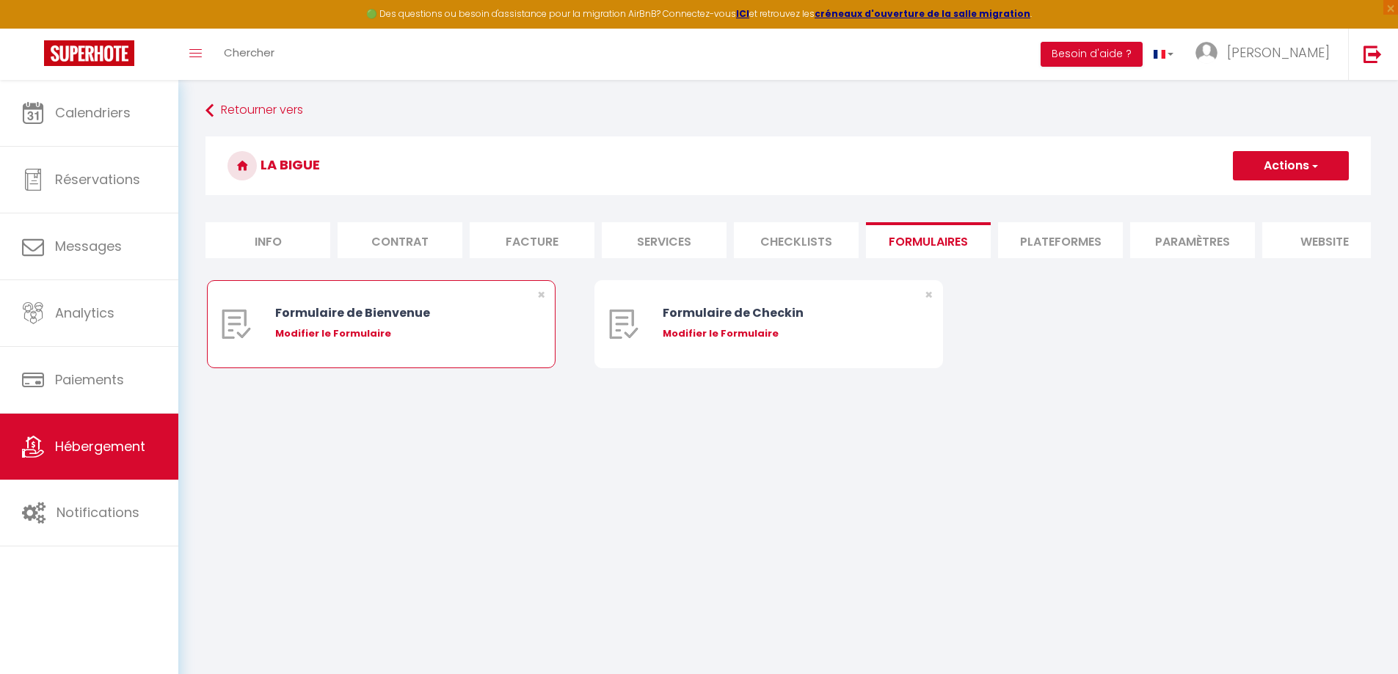
click at [307, 341] on div "Modifier le Formulaire" at bounding box center [395, 333] width 241 height 15
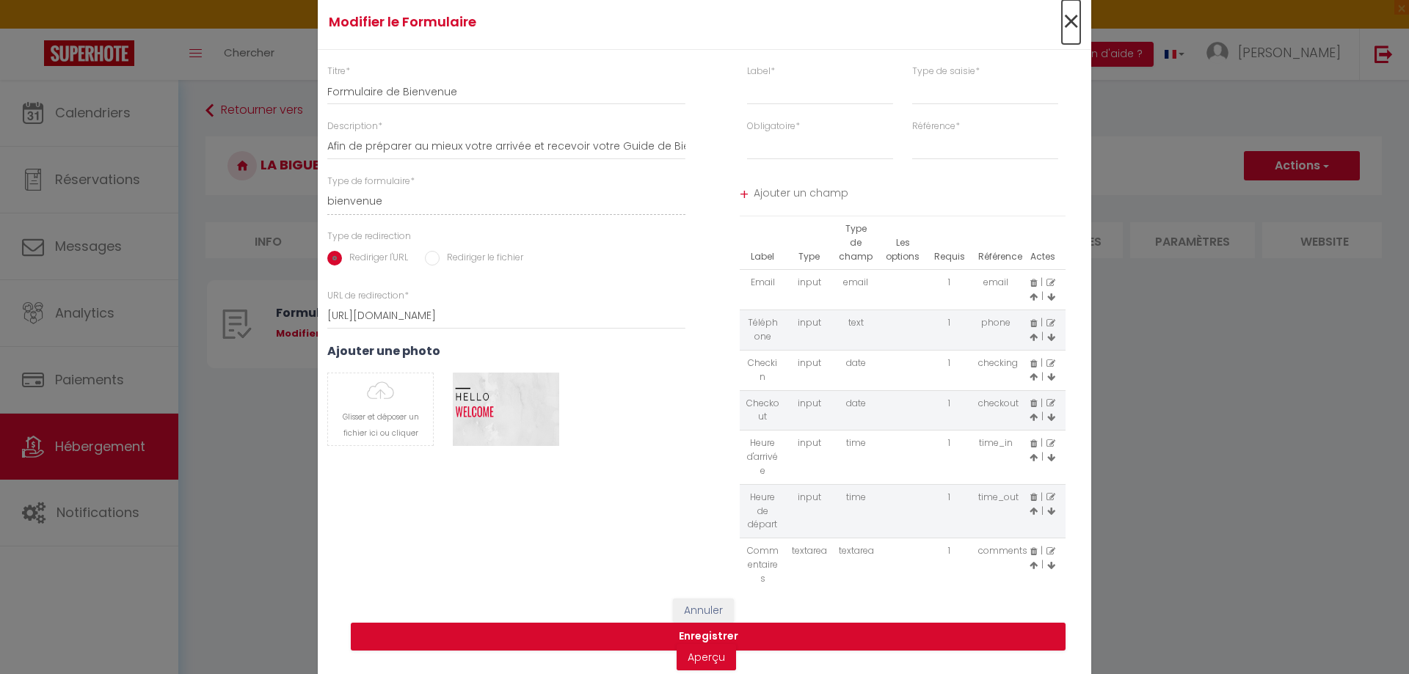
click at [1067, 21] on span "×" at bounding box center [1071, 22] width 18 height 44
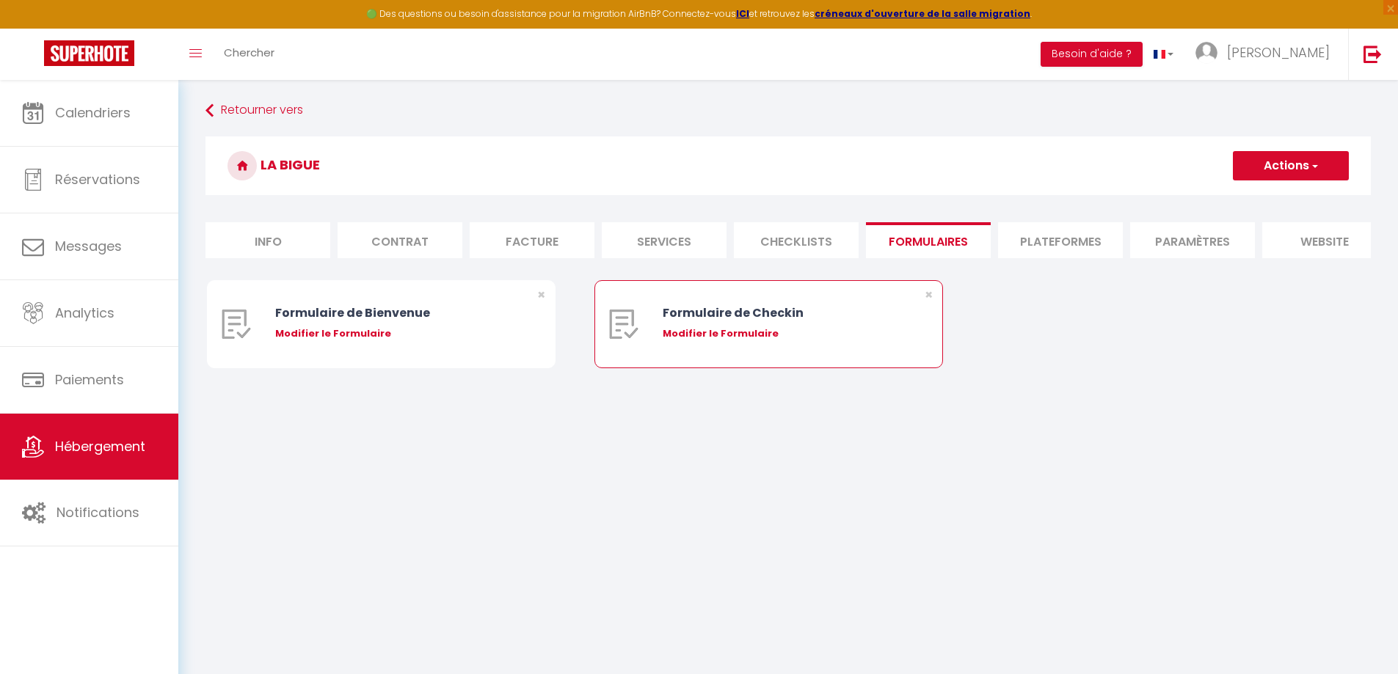
click at [758, 322] on div "Formulaire de Checkin" at bounding box center [783, 313] width 241 height 18
click at [745, 341] on div "Modifier le Formulaire" at bounding box center [783, 333] width 241 height 15
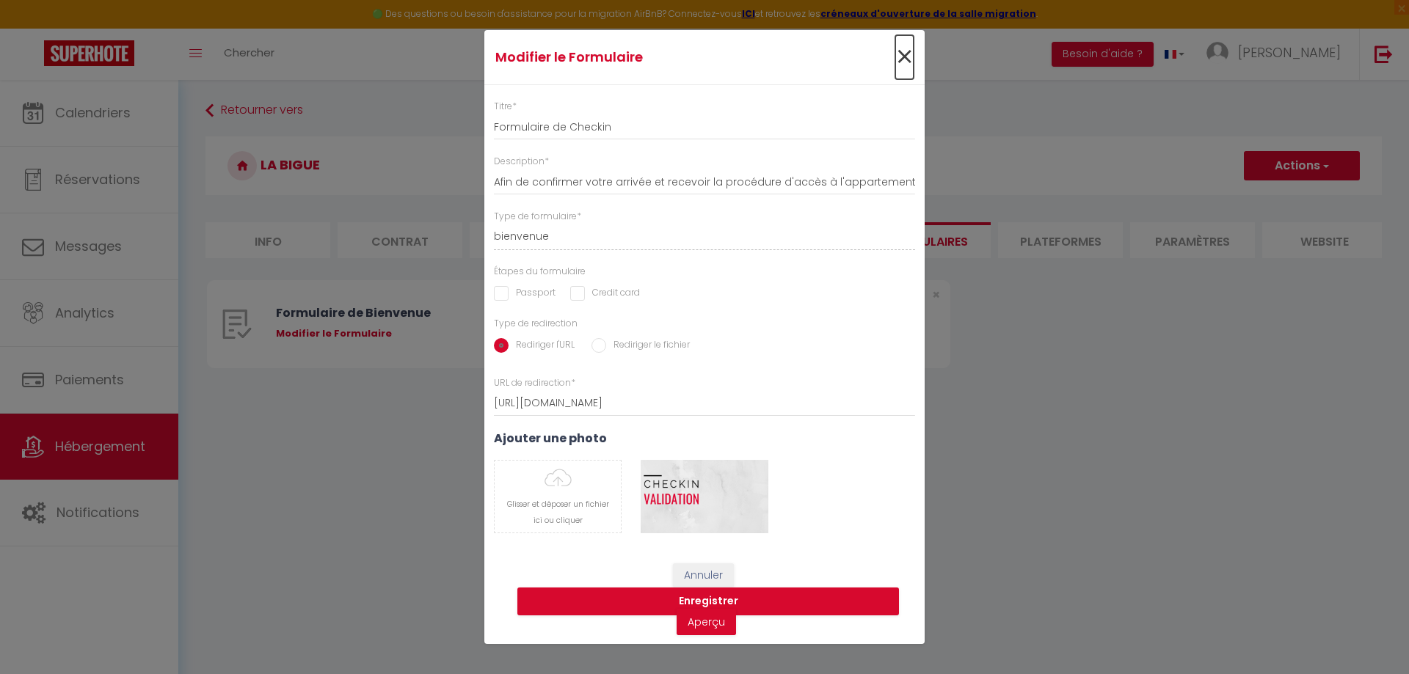
click at [908, 62] on span "×" at bounding box center [904, 57] width 18 height 44
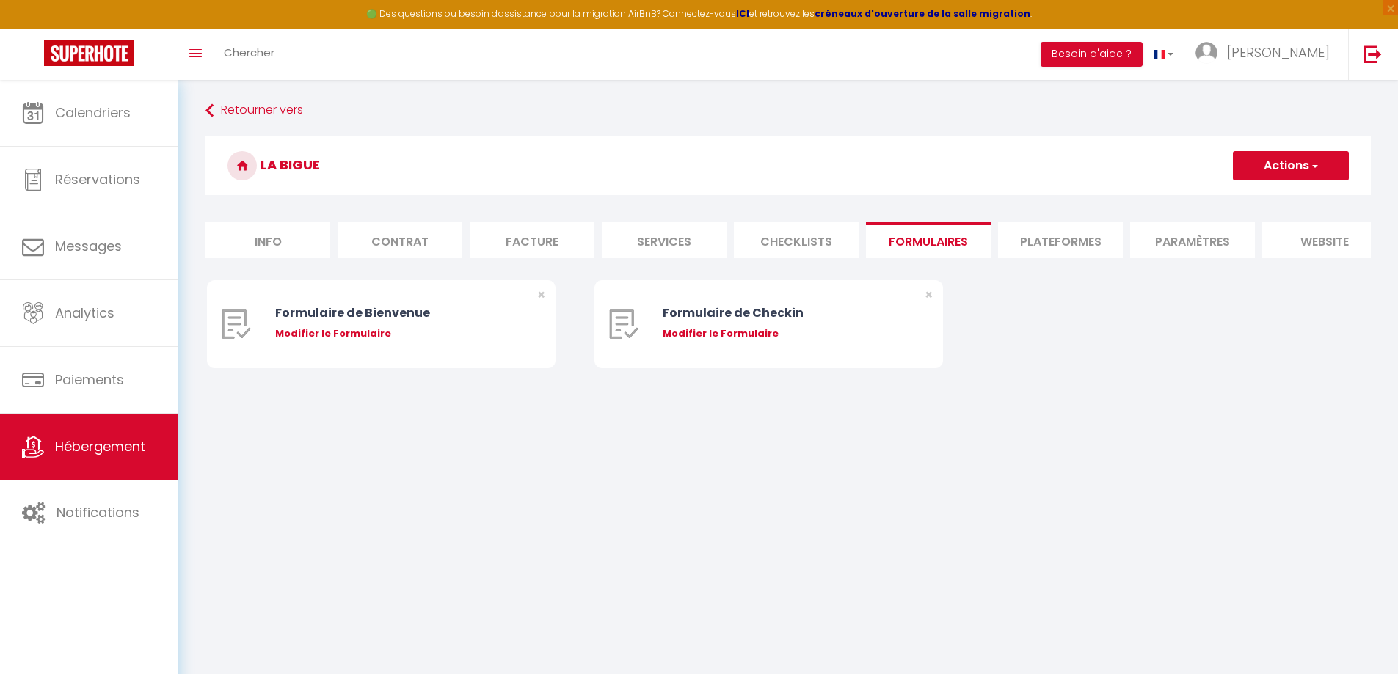
click at [1047, 244] on li "Plateformes" at bounding box center [1060, 240] width 125 height 36
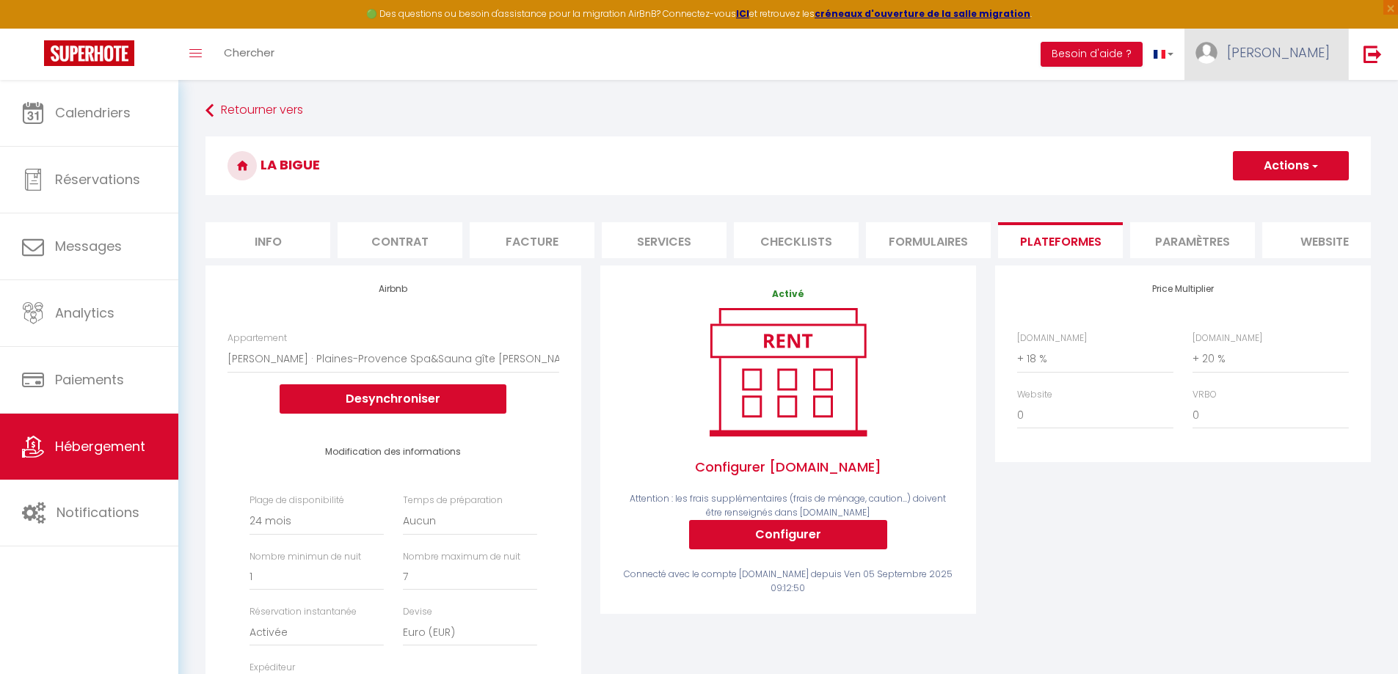
click at [1305, 48] on span "[PERSON_NAME]" at bounding box center [1278, 52] width 103 height 18
click at [1278, 99] on link "Paramètres" at bounding box center [1289, 102] width 109 height 25
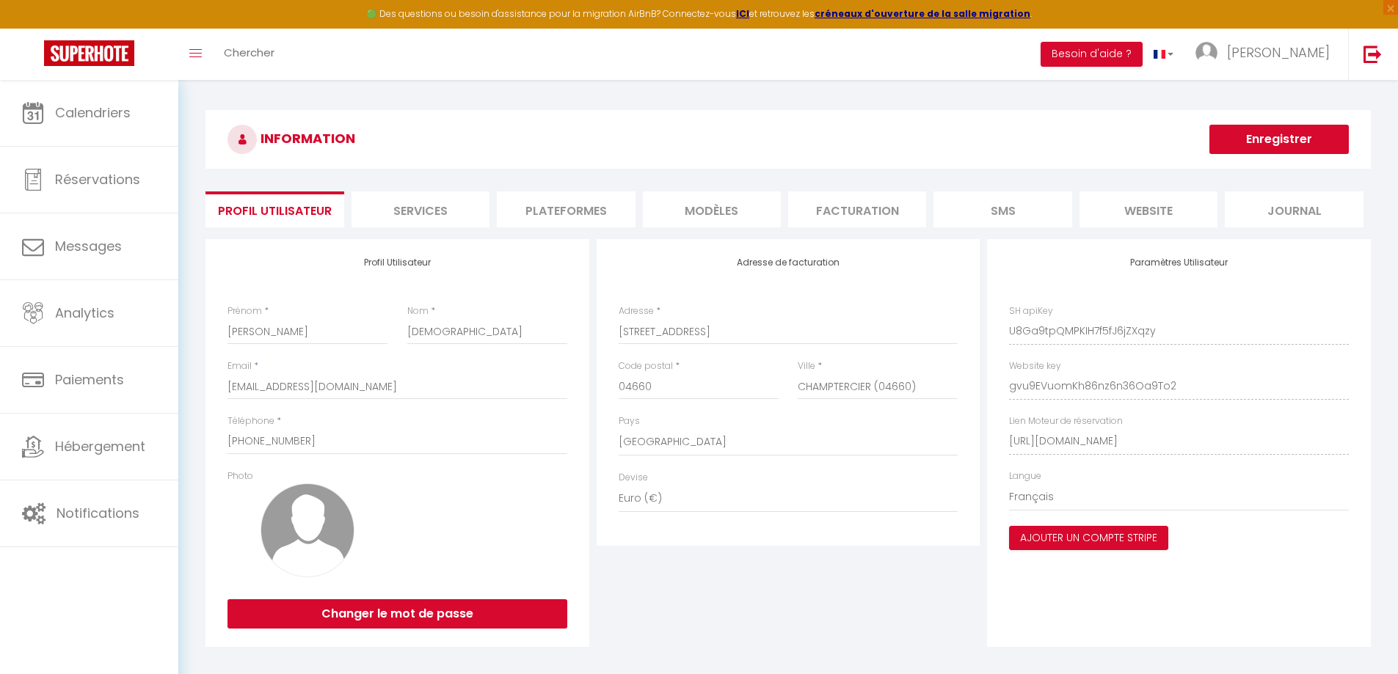
click at [582, 212] on li "Plateformes" at bounding box center [566, 209] width 138 height 36
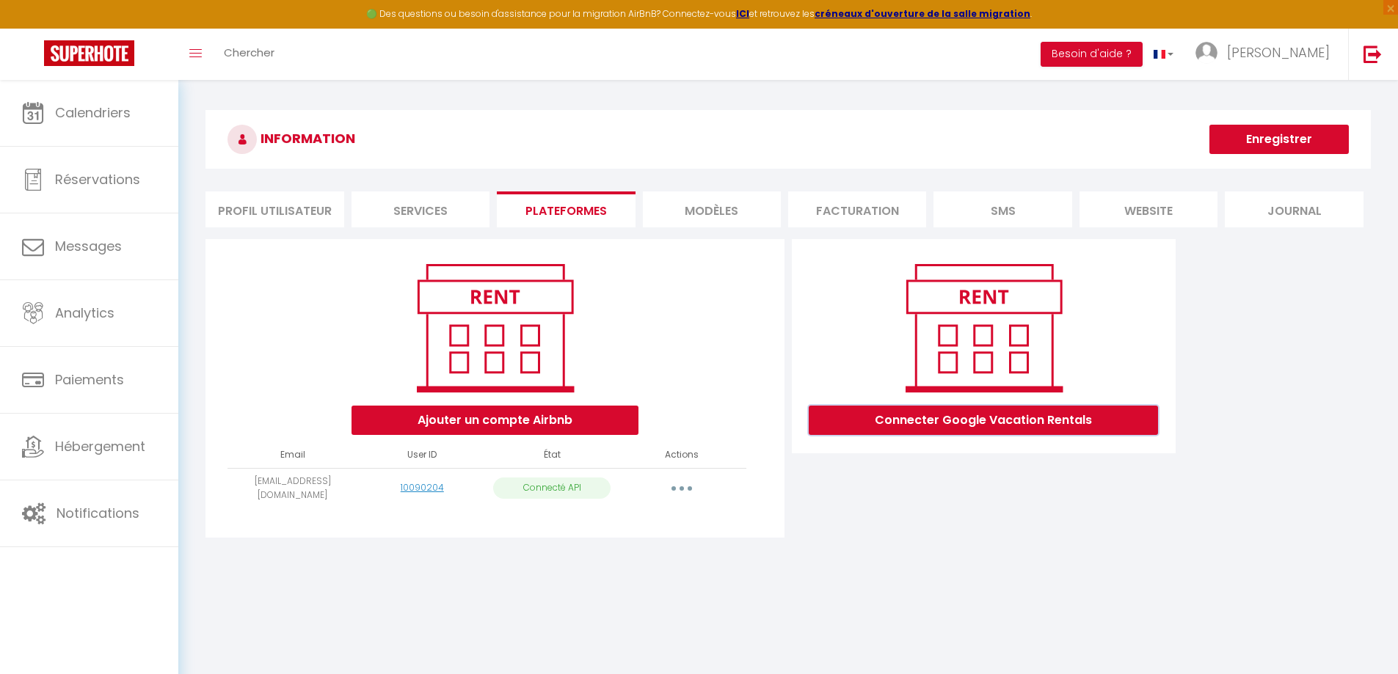
click at [1004, 426] on button "Connecter Google Vacation Rentals" at bounding box center [983, 420] width 349 height 29
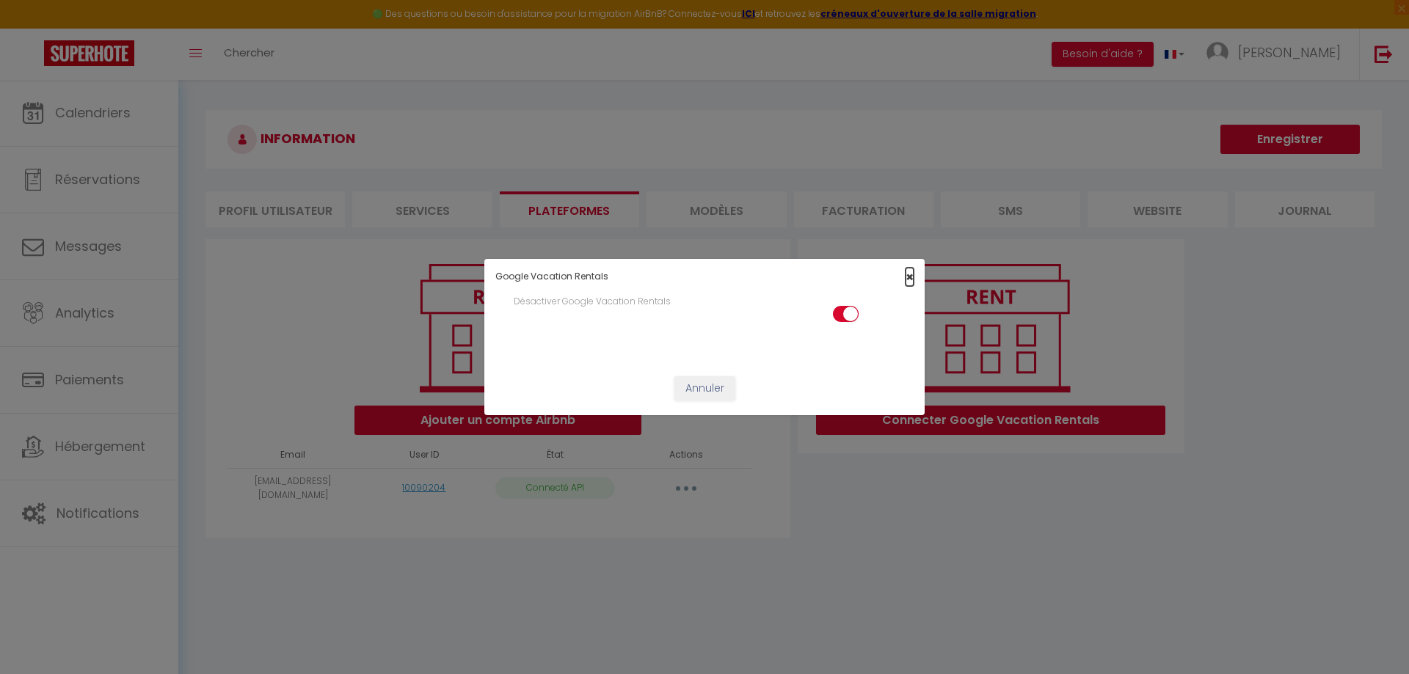
click at [911, 277] on span "×" at bounding box center [909, 277] width 8 height 18
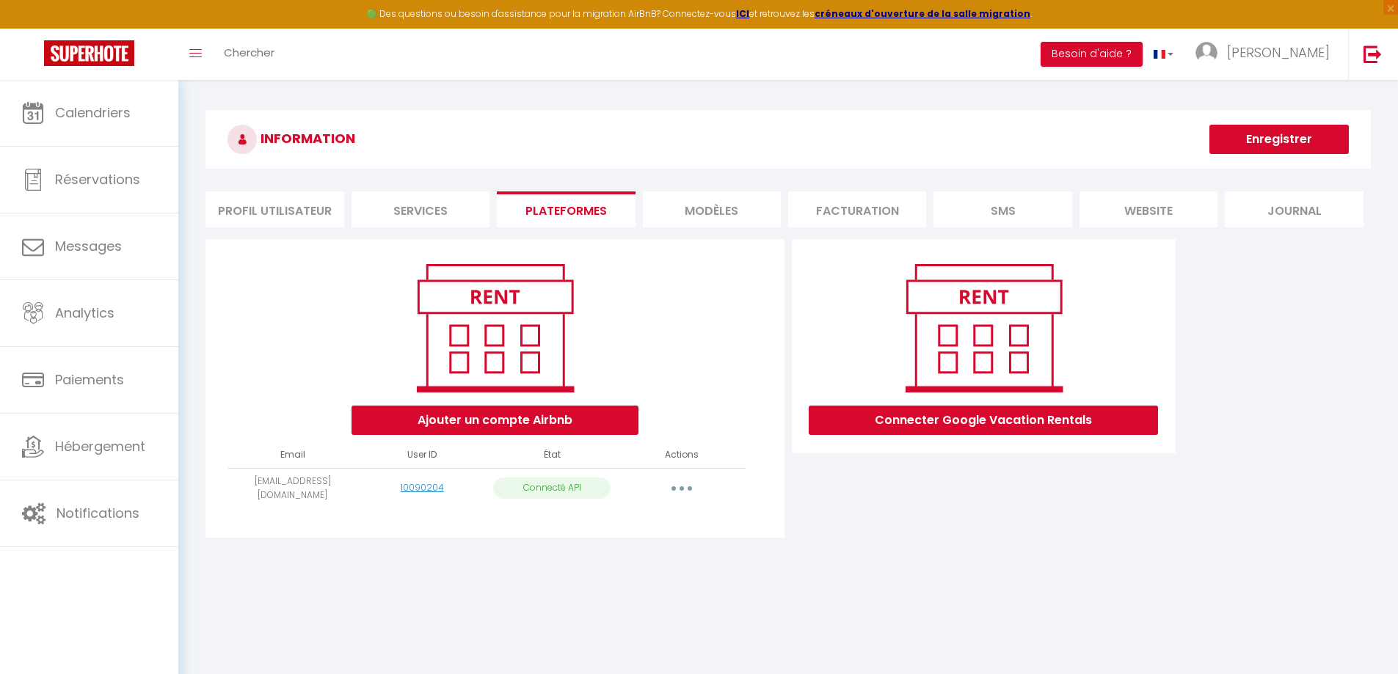
click at [851, 207] on li "Facturation" at bounding box center [857, 209] width 138 height 36
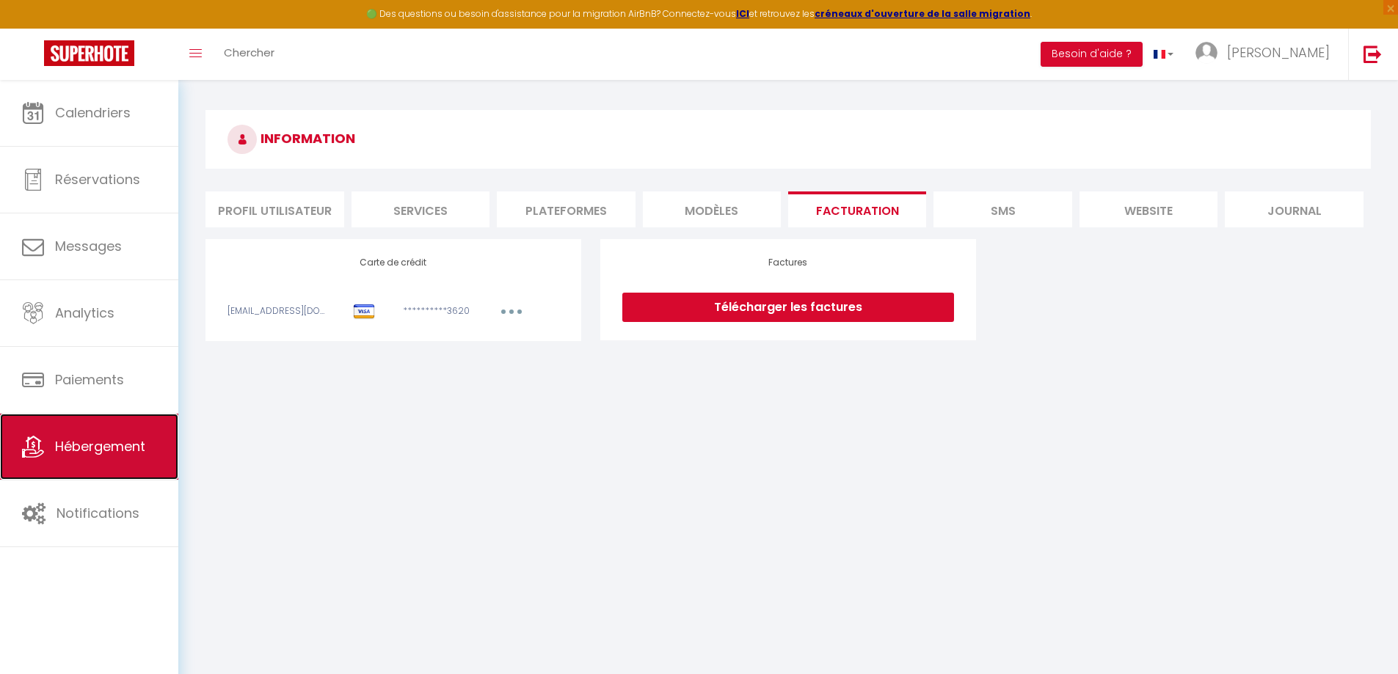
click at [96, 440] on span "Hébergement" at bounding box center [100, 446] width 90 height 18
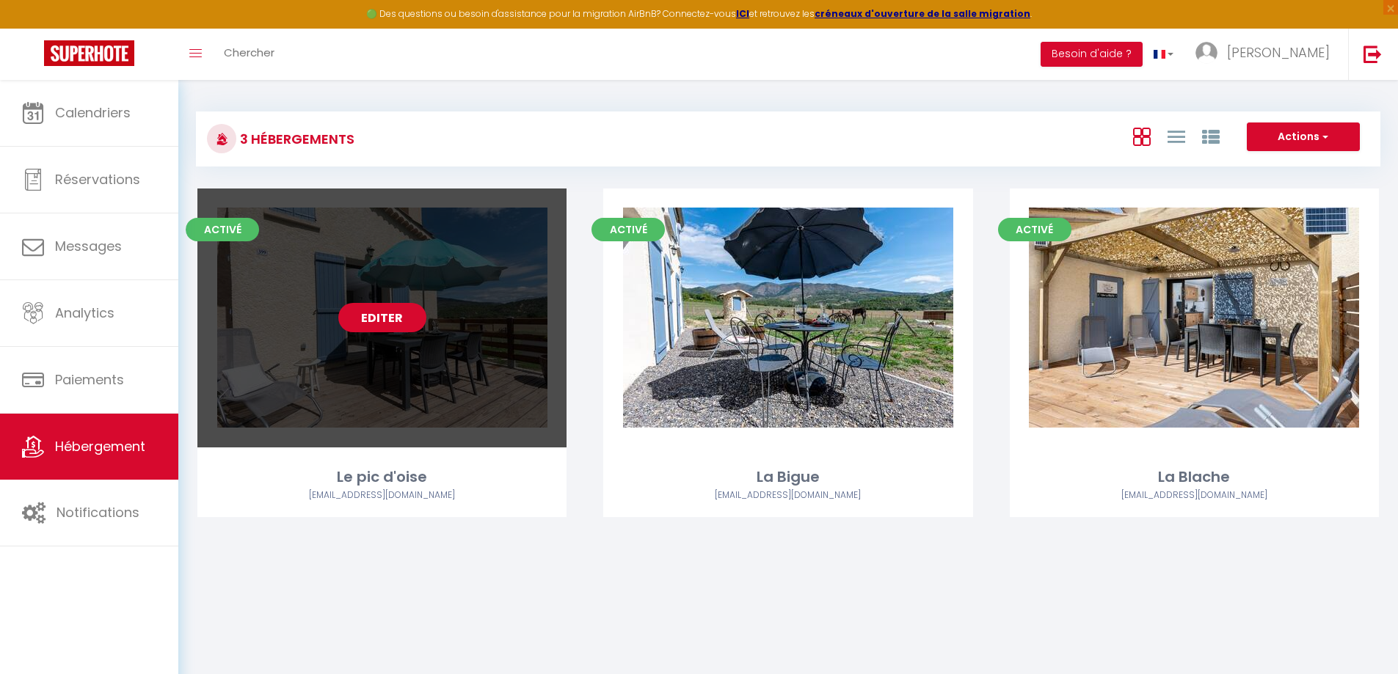
click at [404, 315] on link "Editer" at bounding box center [382, 317] width 88 height 29
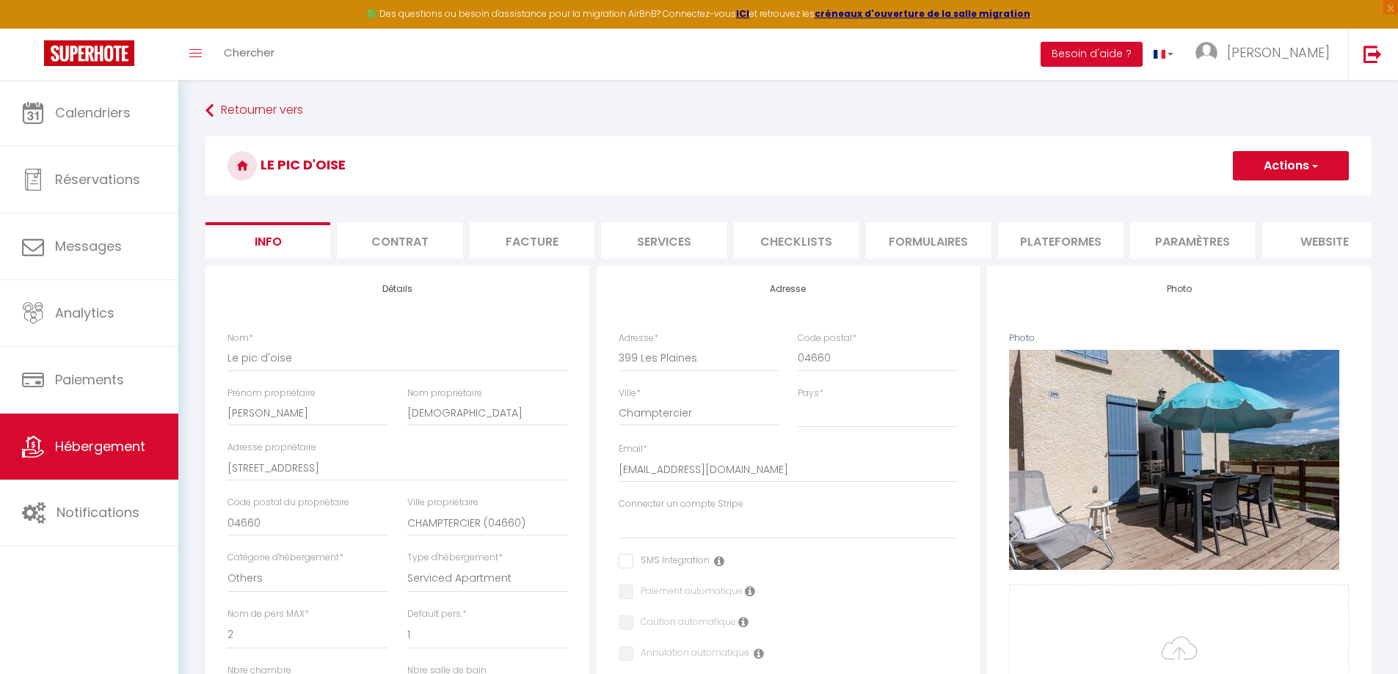
click at [518, 248] on li "Facture" at bounding box center [532, 240] width 125 height 36
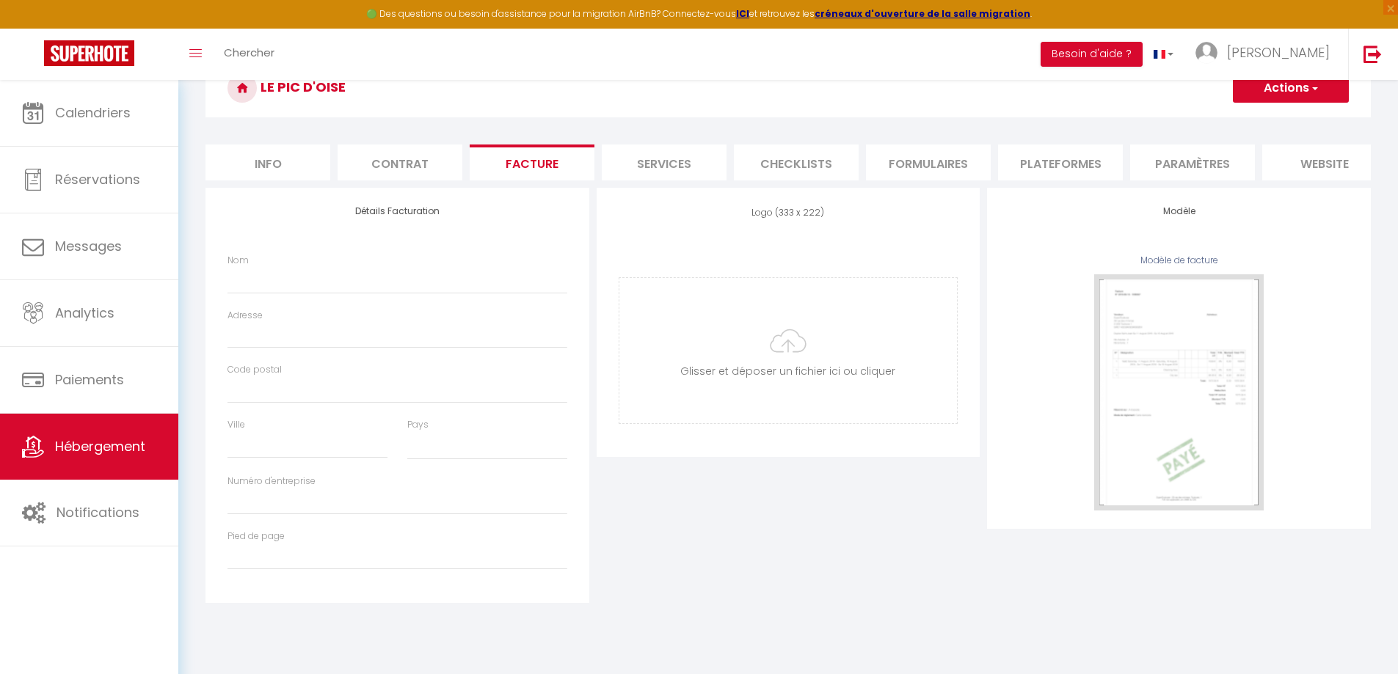
scroll to position [80, 0]
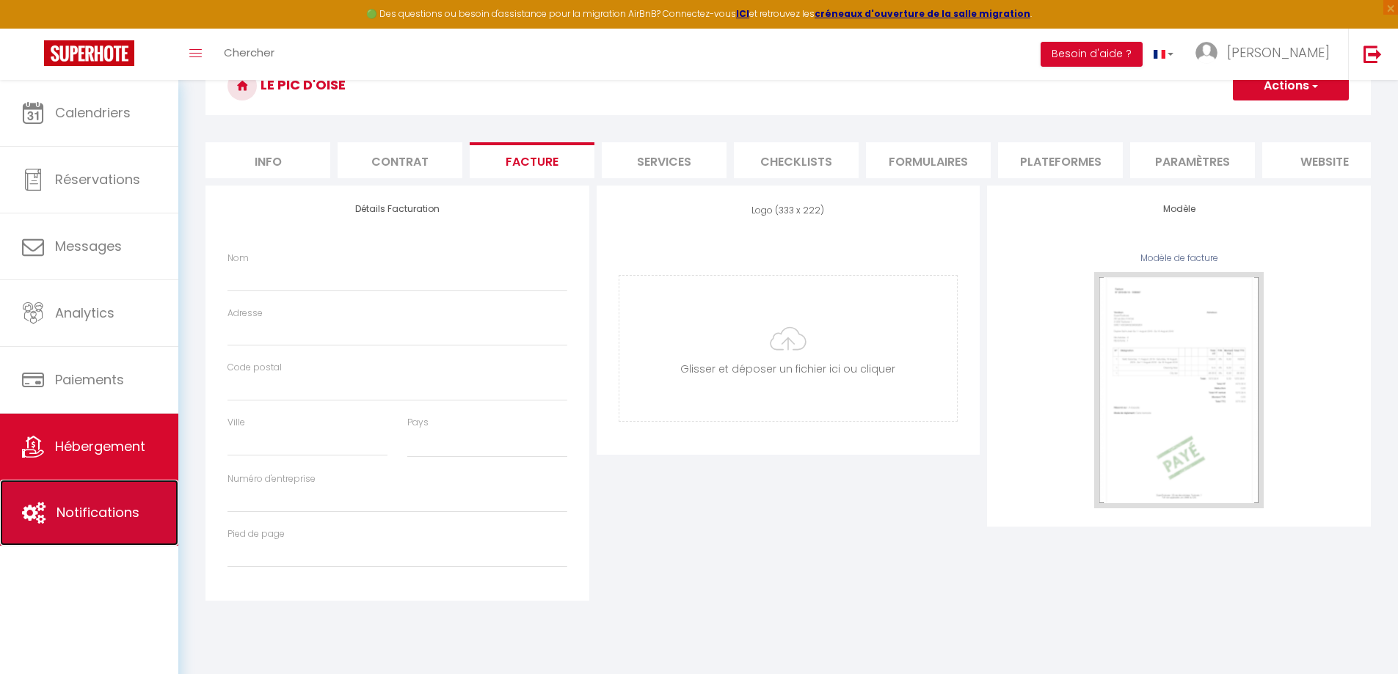
click at [103, 505] on span "Notifications" at bounding box center [97, 512] width 83 height 18
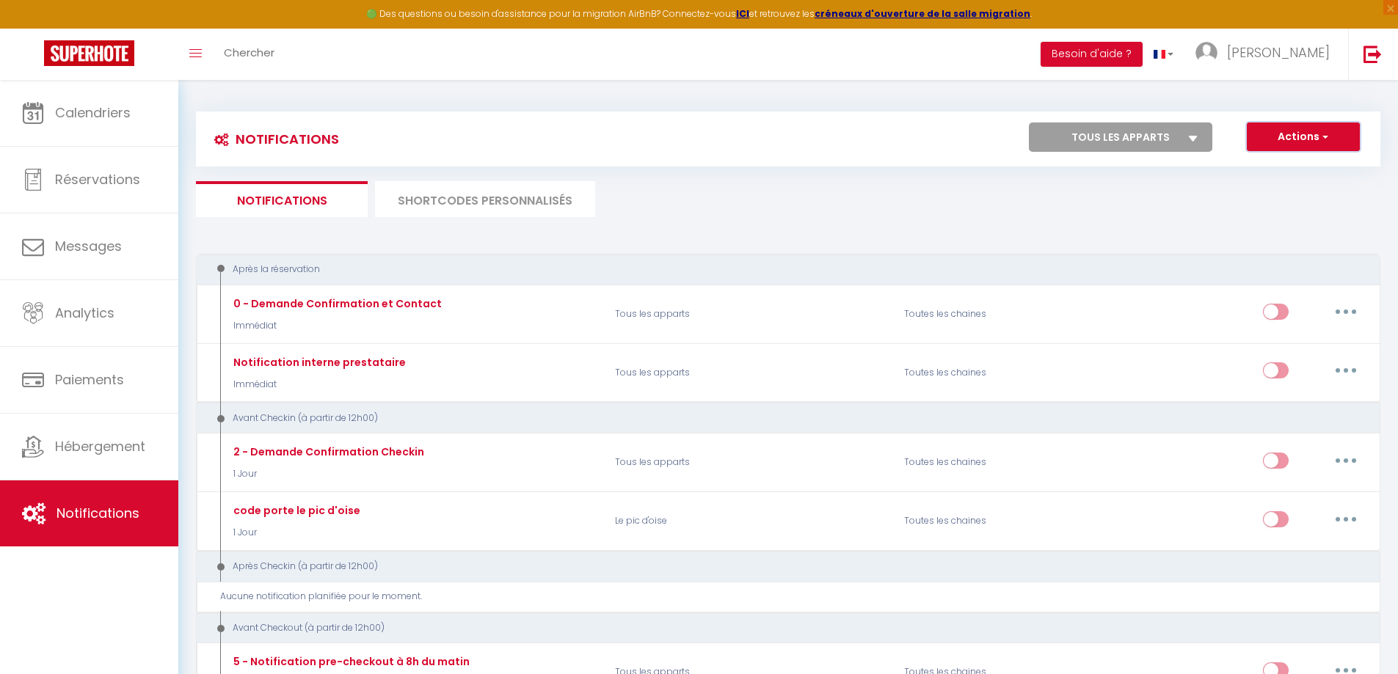
click at [1289, 138] on button "Actions" at bounding box center [1303, 137] width 113 height 29
click at [1283, 165] on link "Nouvelle Notification" at bounding box center [1282, 168] width 153 height 19
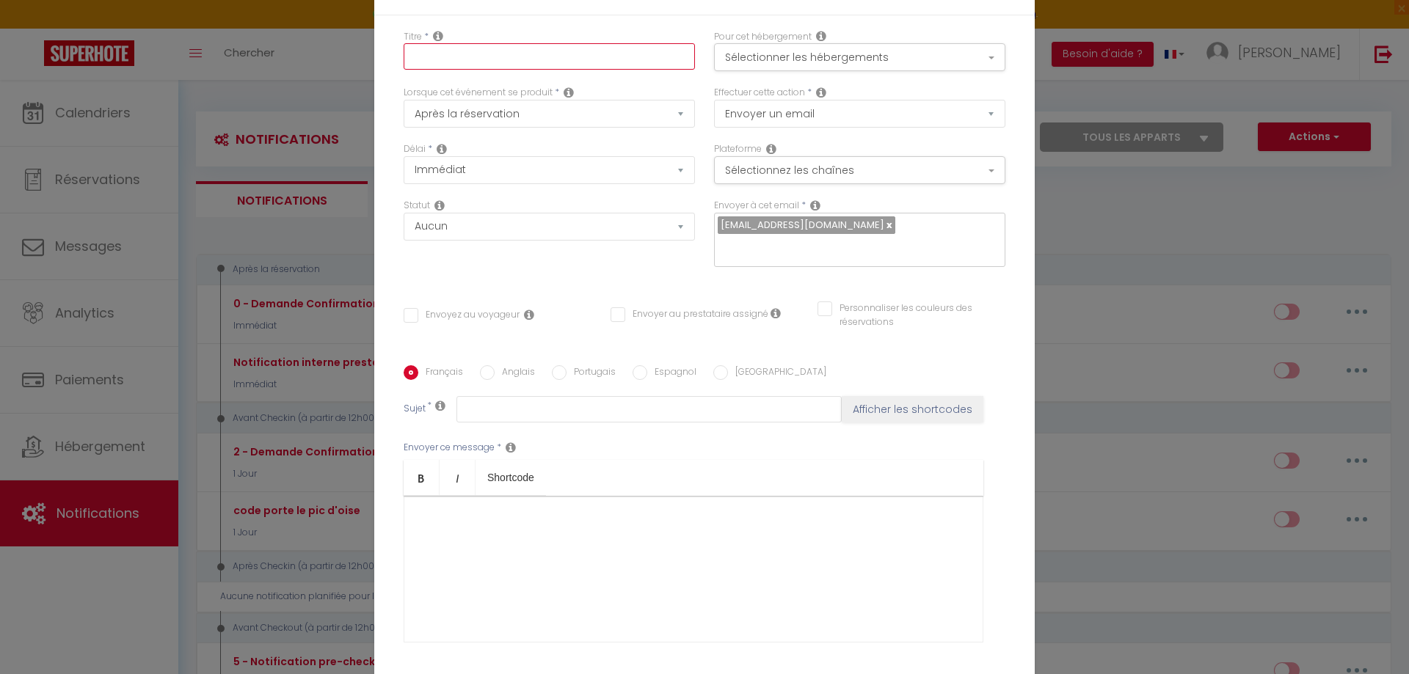
click at [529, 54] on input "text" at bounding box center [549, 56] width 291 height 26
click at [441, 61] on input "envoie facture" at bounding box center [549, 56] width 291 height 26
click at [623, 114] on select "Après la réservation Avant Checkin (à partir de 12h00) Après Checkin (à partir …" at bounding box center [549, 114] width 291 height 28
click at [404, 100] on select "Après la réservation Avant Checkin (à partir de 12h00) Après Checkin (à partir …" at bounding box center [549, 114] width 291 height 28
click at [517, 226] on select "Aucun Si la réservation est payée Si réservation non payée Si la caution a été …" at bounding box center [549, 227] width 291 height 28
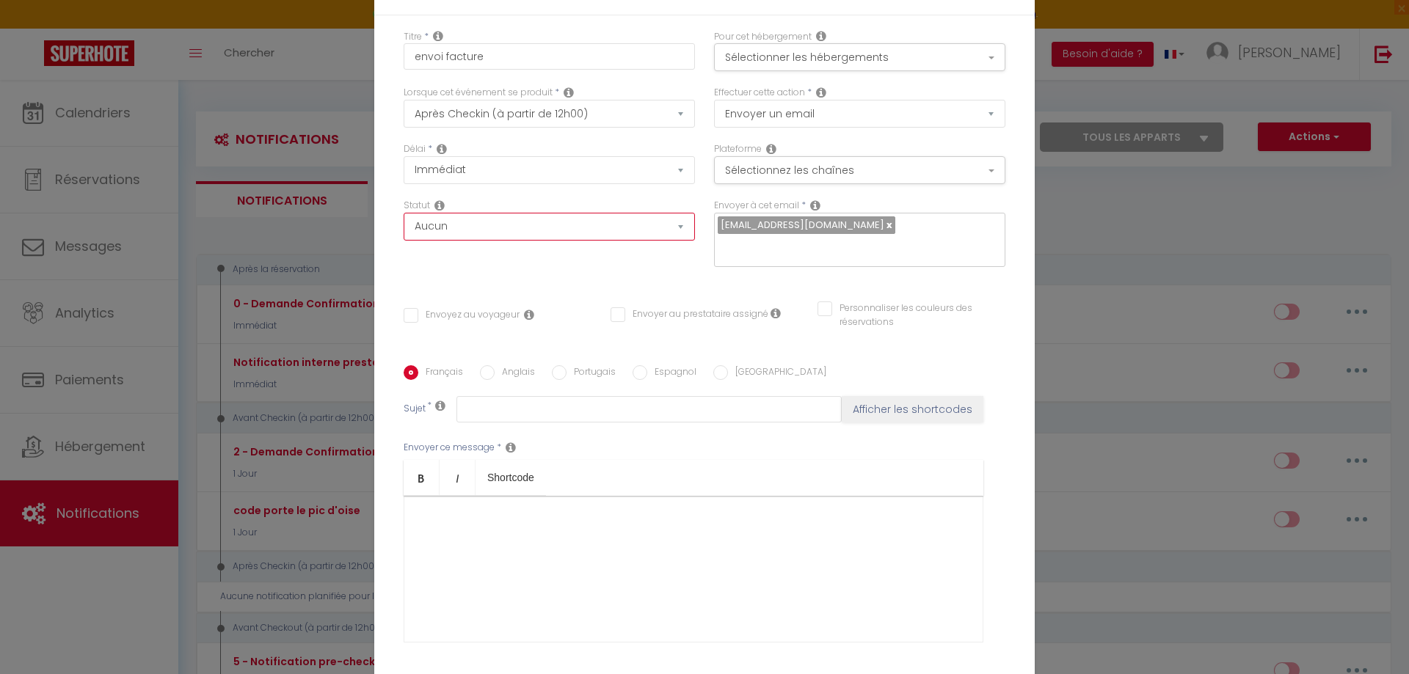
click at [404, 213] on select "Aucun Si la réservation est payée Si réservation non payée Si la caution a été …" at bounding box center [549, 227] width 291 height 28
click at [875, 61] on button "Sélectionner les hébergements" at bounding box center [859, 57] width 291 height 28
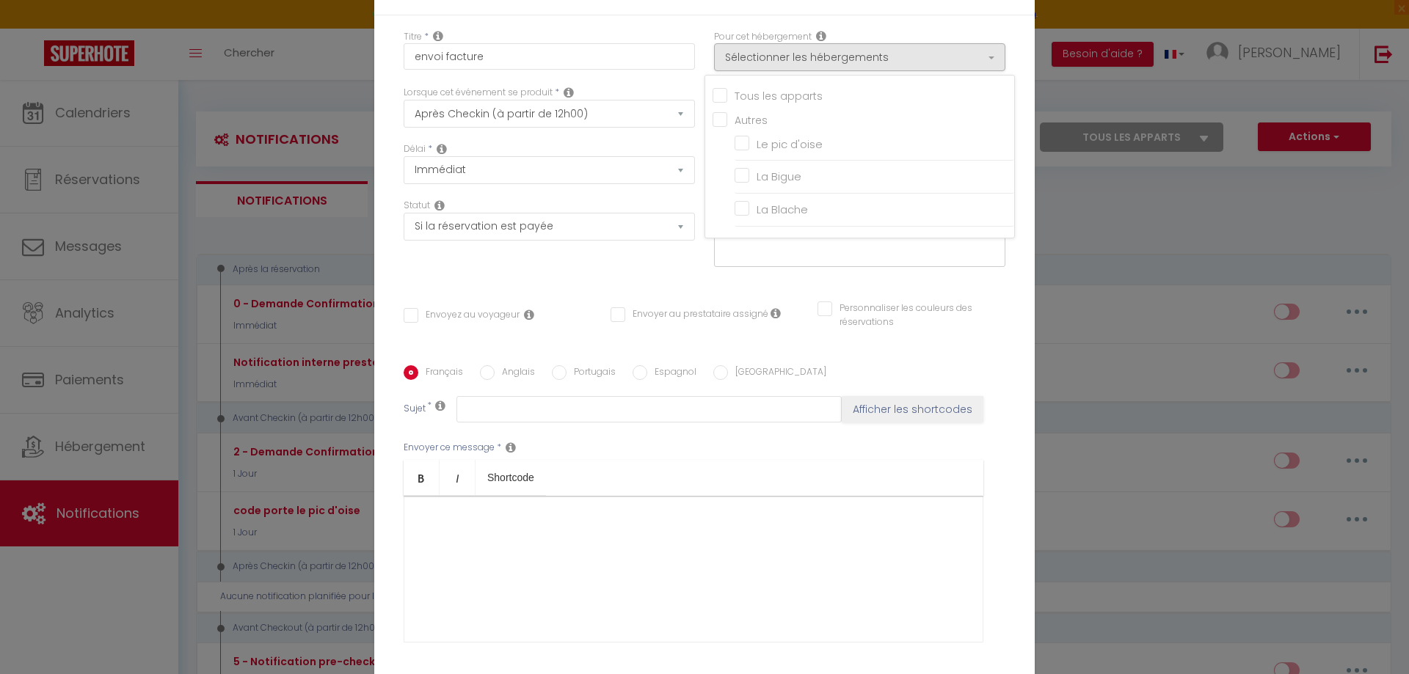
click at [712, 94] on input "Tous les apparts" at bounding box center [863, 94] width 302 height 15
click at [624, 274] on div "Statut Aucun Si la réservation est payée Si réservation non payée Si la caution…" at bounding box center [549, 240] width 310 height 83
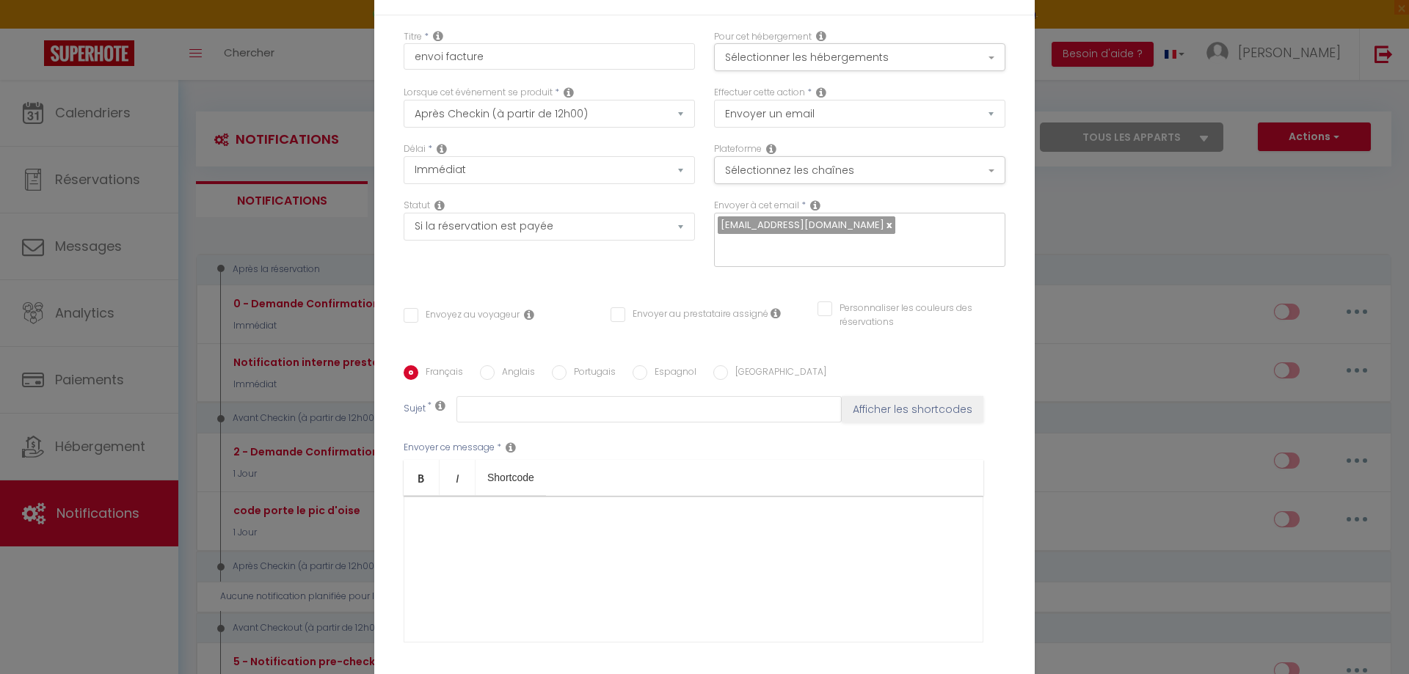
click at [406, 313] on input "Envoyez au voyageur" at bounding box center [462, 315] width 116 height 15
click at [539, 412] on input "text" at bounding box center [648, 409] width 385 height 26
click at [554, 540] on div at bounding box center [694, 569] width 580 height 147
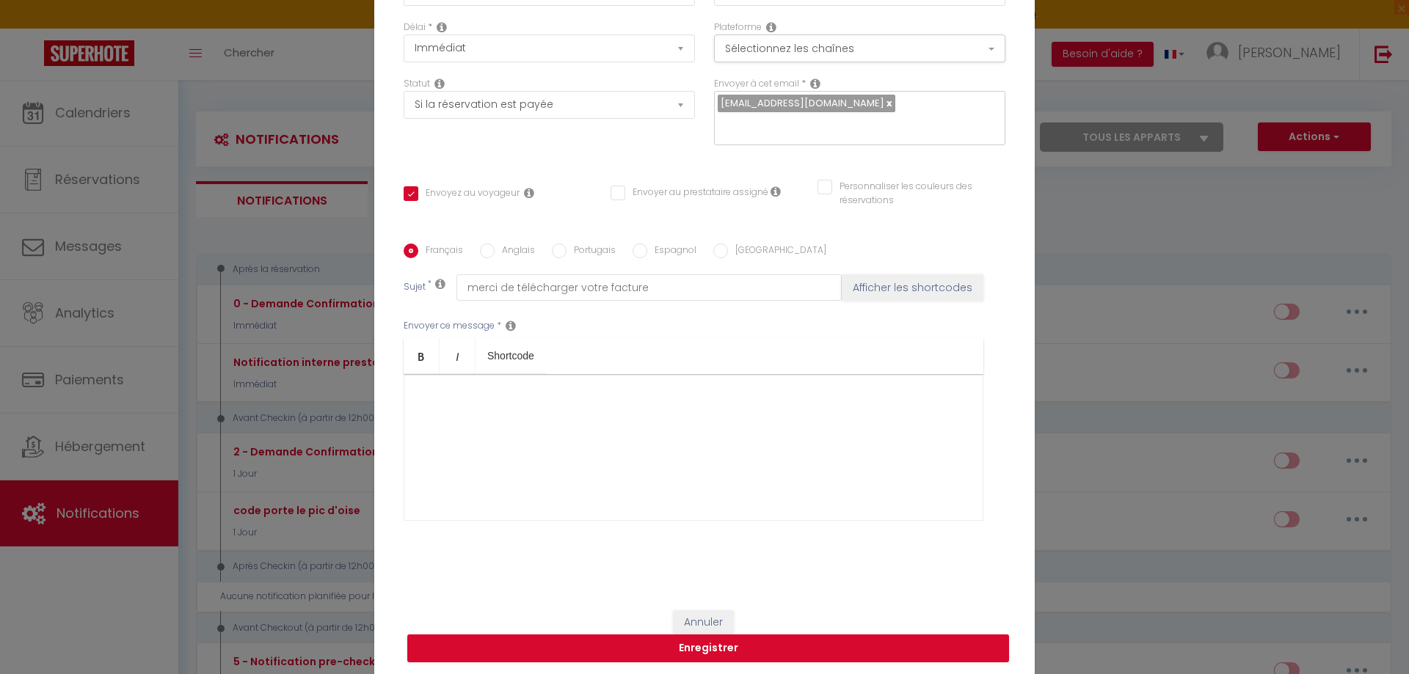
scroll to position [124, 0]
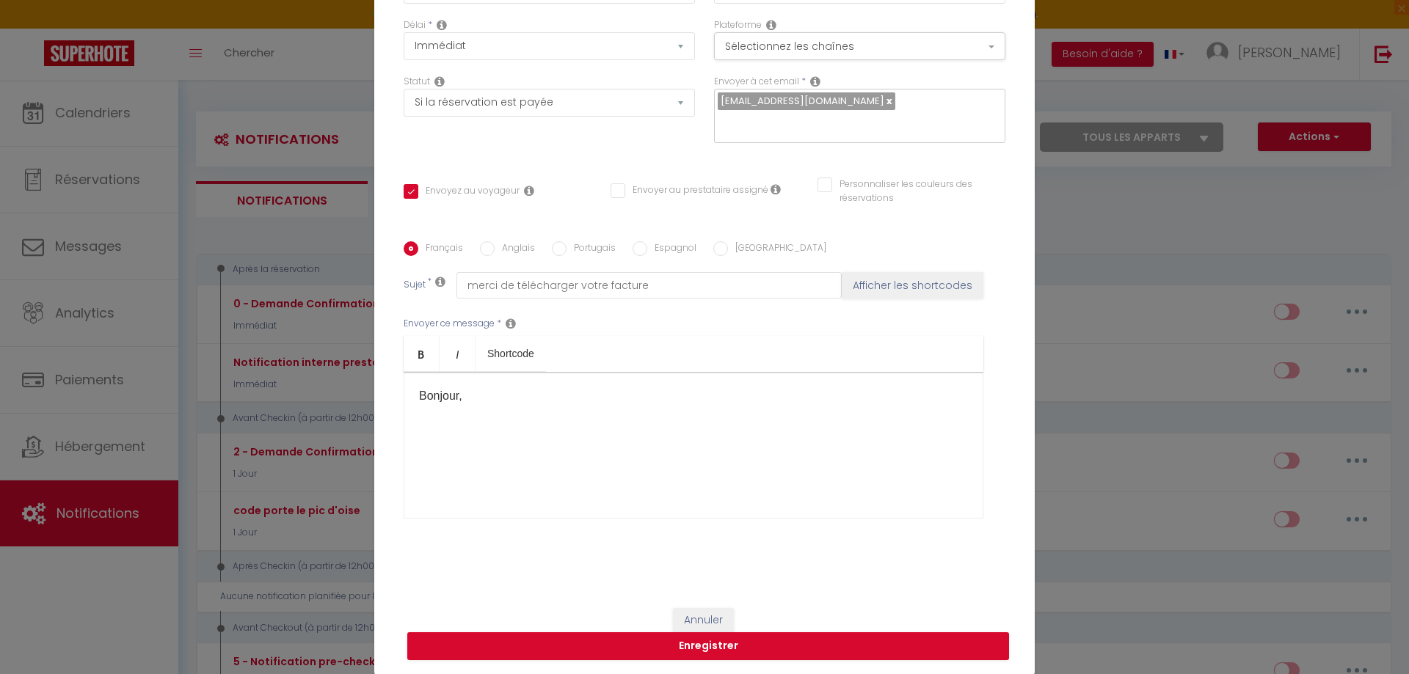
click at [602, 354] on ul "Bold Italic Shortcode" at bounding box center [694, 354] width 580 height 36
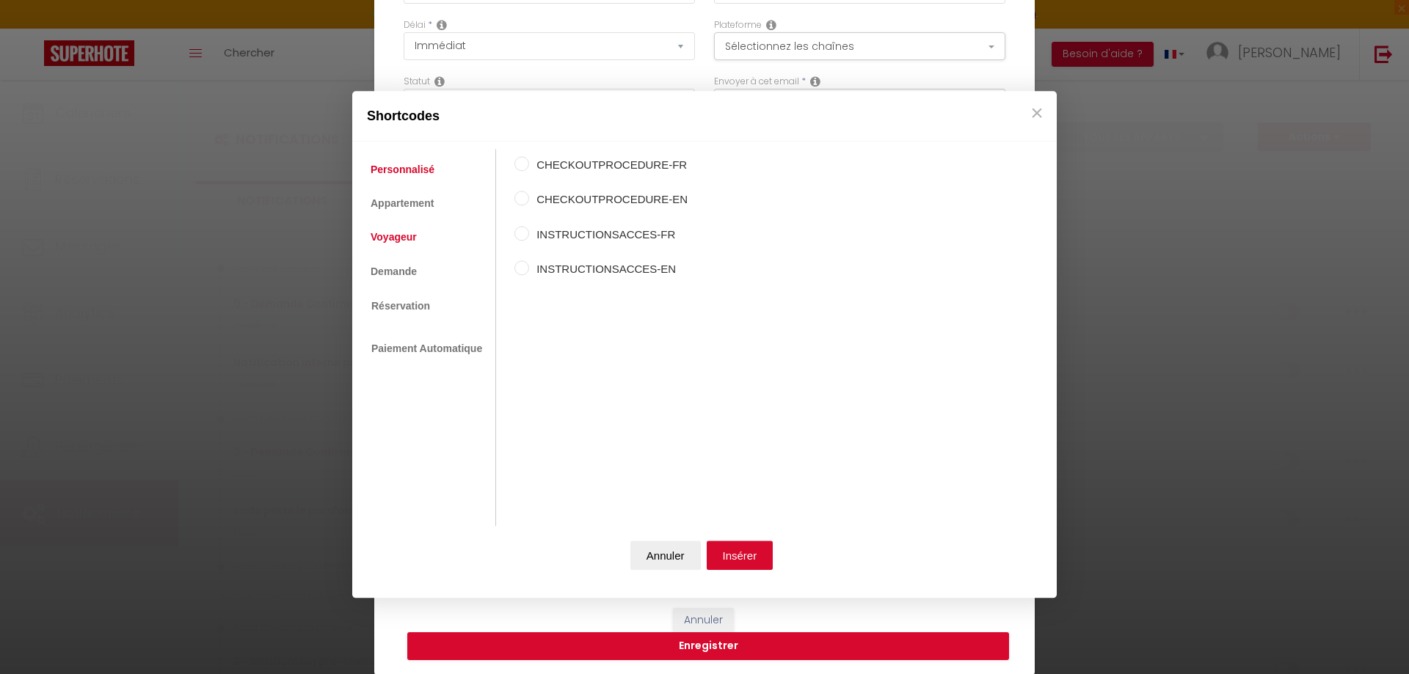
click at [389, 240] on link "Voyageur" at bounding box center [393, 238] width 61 height 26
click at [519, 165] on input "Nom du voyageur" at bounding box center [521, 163] width 15 height 15
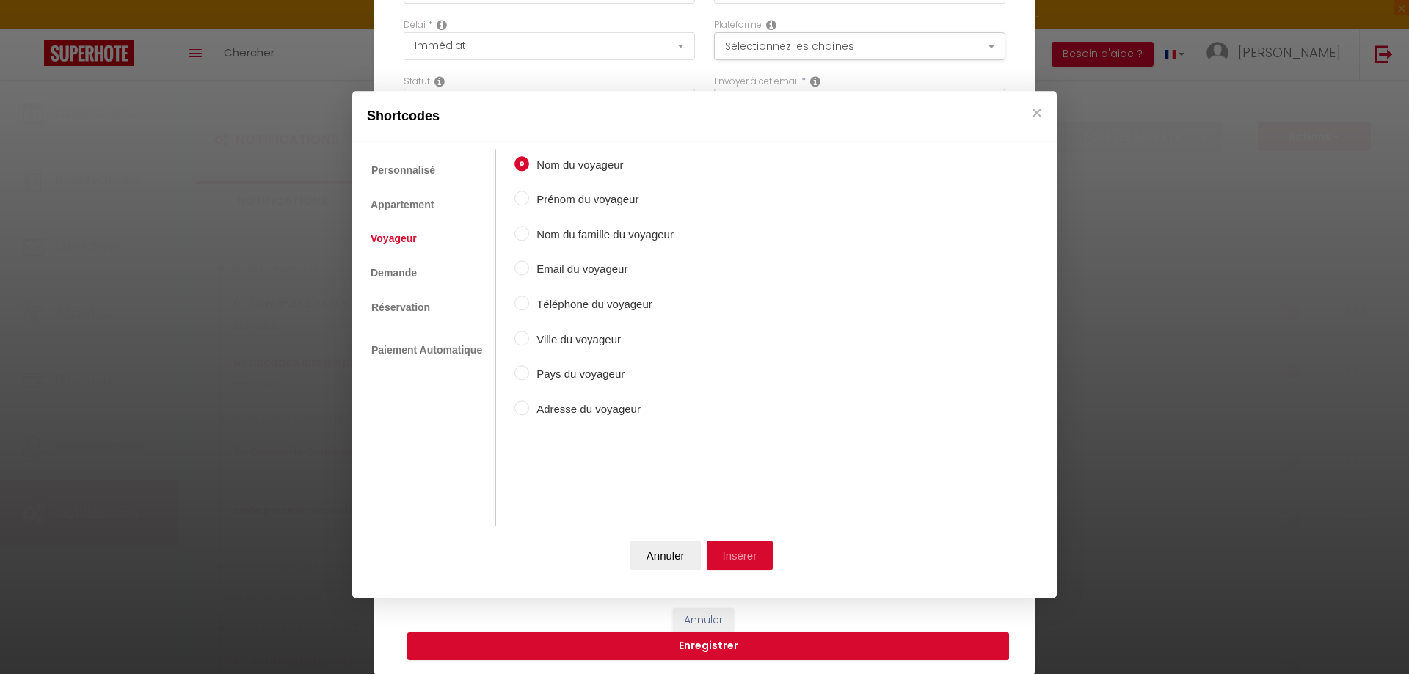
click at [726, 558] on button "Insérer" at bounding box center [740, 555] width 67 height 29
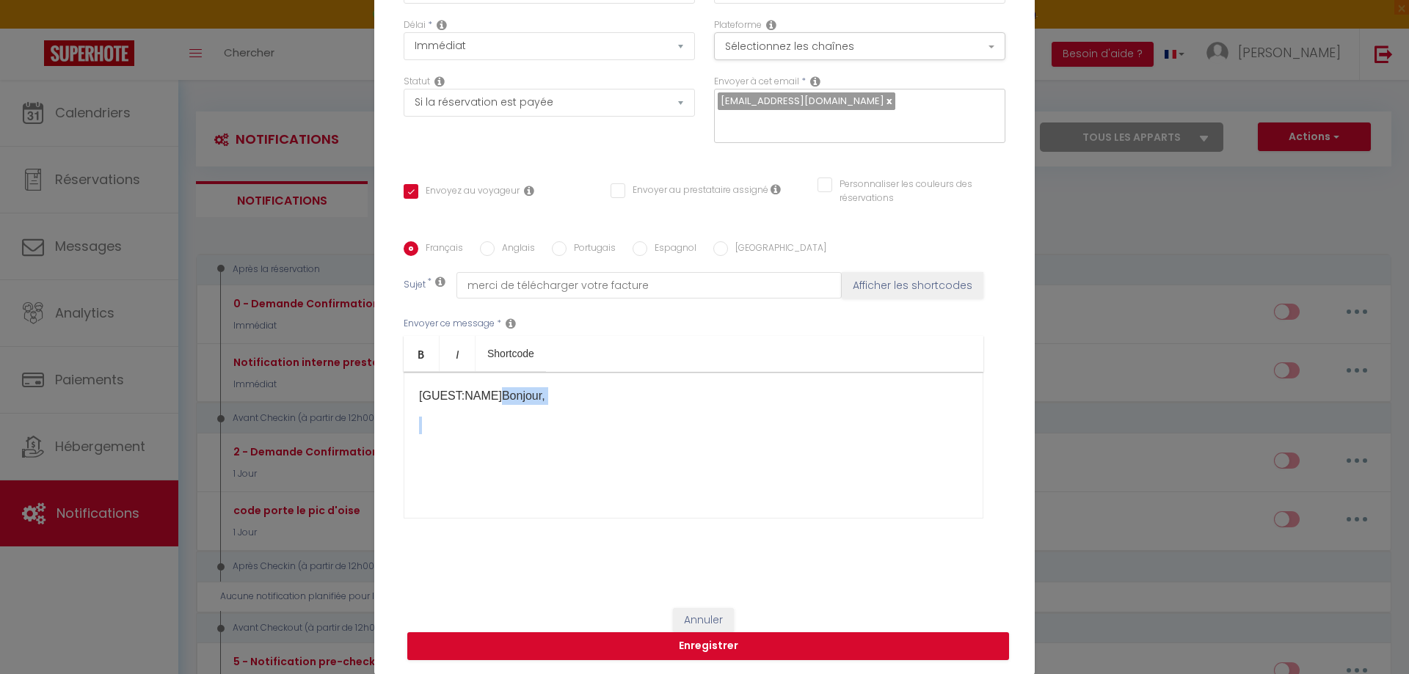
drag, startPoint x: 489, startPoint y: 394, endPoint x: 354, endPoint y: 412, distance: 136.1
click at [354, 412] on div "Notification × Titre * envoi facture Pour cet hébergement Sélectionner les hébe…" at bounding box center [704, 337] width 1409 height 674
click at [490, 393] on p "[GUEST:NAME] ​ Bonjour," at bounding box center [693, 396] width 549 height 18
click at [485, 399] on p "[GUEST:NAME] ​ Bonjour," at bounding box center [693, 396] width 549 height 18
click at [486, 394] on p "[GUEST:NAME] ​ Bonjour," at bounding box center [693, 396] width 549 height 18
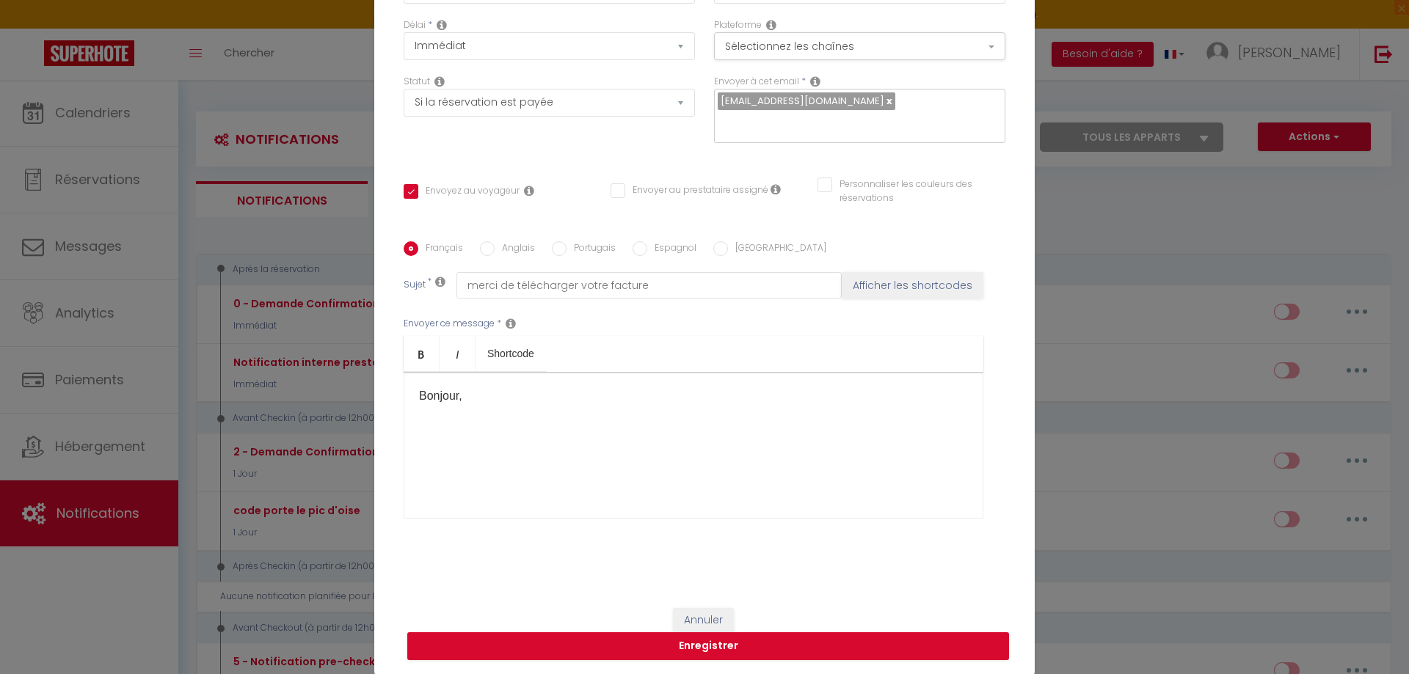
click at [493, 400] on p "Bonjour," at bounding box center [693, 396] width 549 height 18
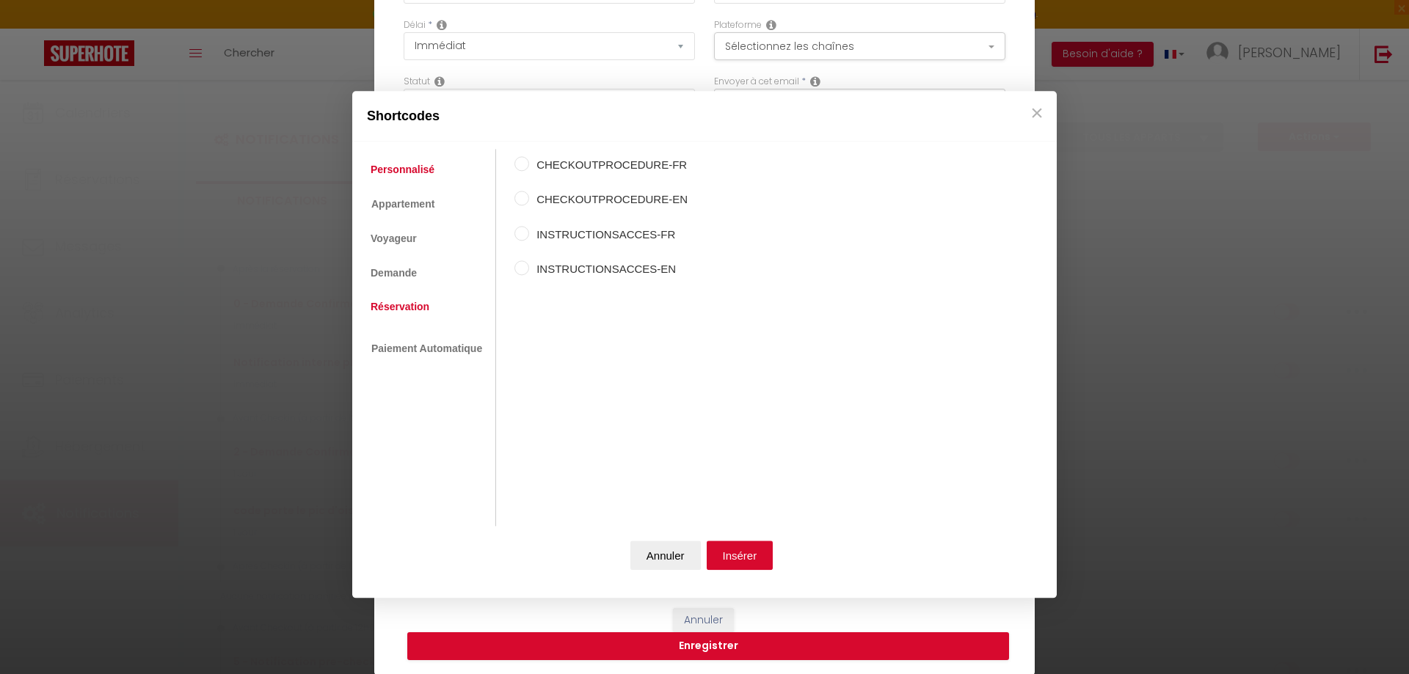
click at [398, 315] on link "Réservation" at bounding box center [399, 306] width 73 height 26
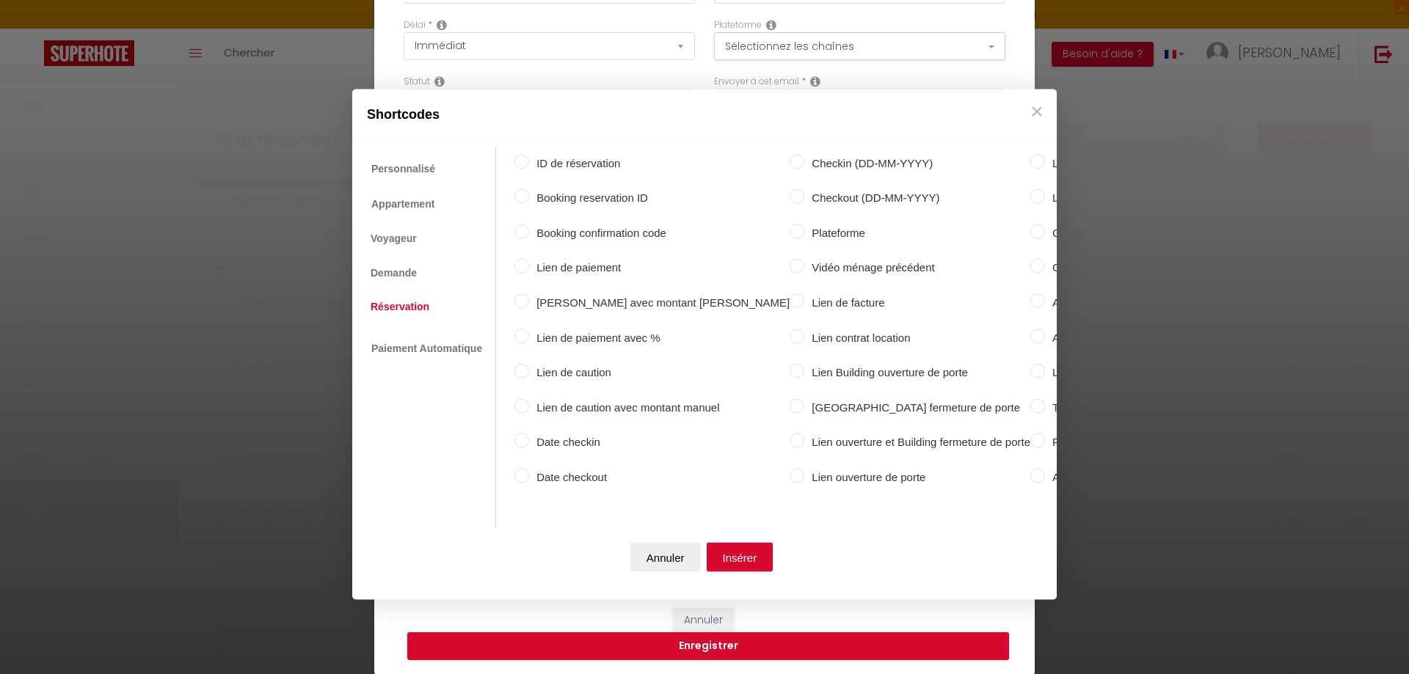
click at [789, 294] on input "Lien de facture" at bounding box center [796, 301] width 15 height 15
click at [740, 554] on button "Insérer" at bounding box center [740, 557] width 67 height 29
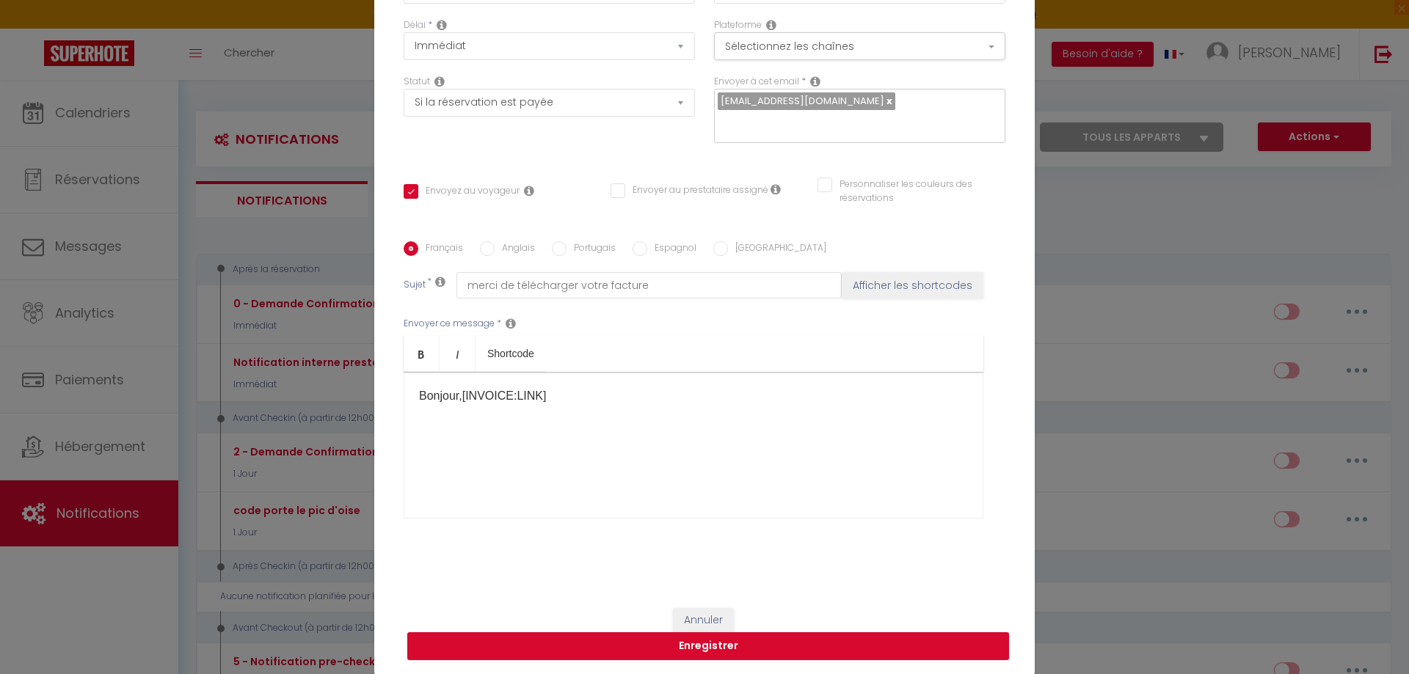
click at [458, 401] on p "Bonjour, [INVOICE:LINK] ​" at bounding box center [693, 396] width 549 height 18
click at [591, 401] on p "Bonjour, [INVOICE:LINK] ​" at bounding box center [693, 396] width 549 height 18
drag, startPoint x: 929, startPoint y: 553, endPoint x: 964, endPoint y: 543, distance: 36.7
click at [930, 553] on div "Français Anglais Portugais Espagnol Italien Sujet * merci de télécharger votre …" at bounding box center [705, 389] width 602 height 340
drag, startPoint x: 983, startPoint y: 530, endPoint x: 963, endPoint y: 491, distance: 43.6
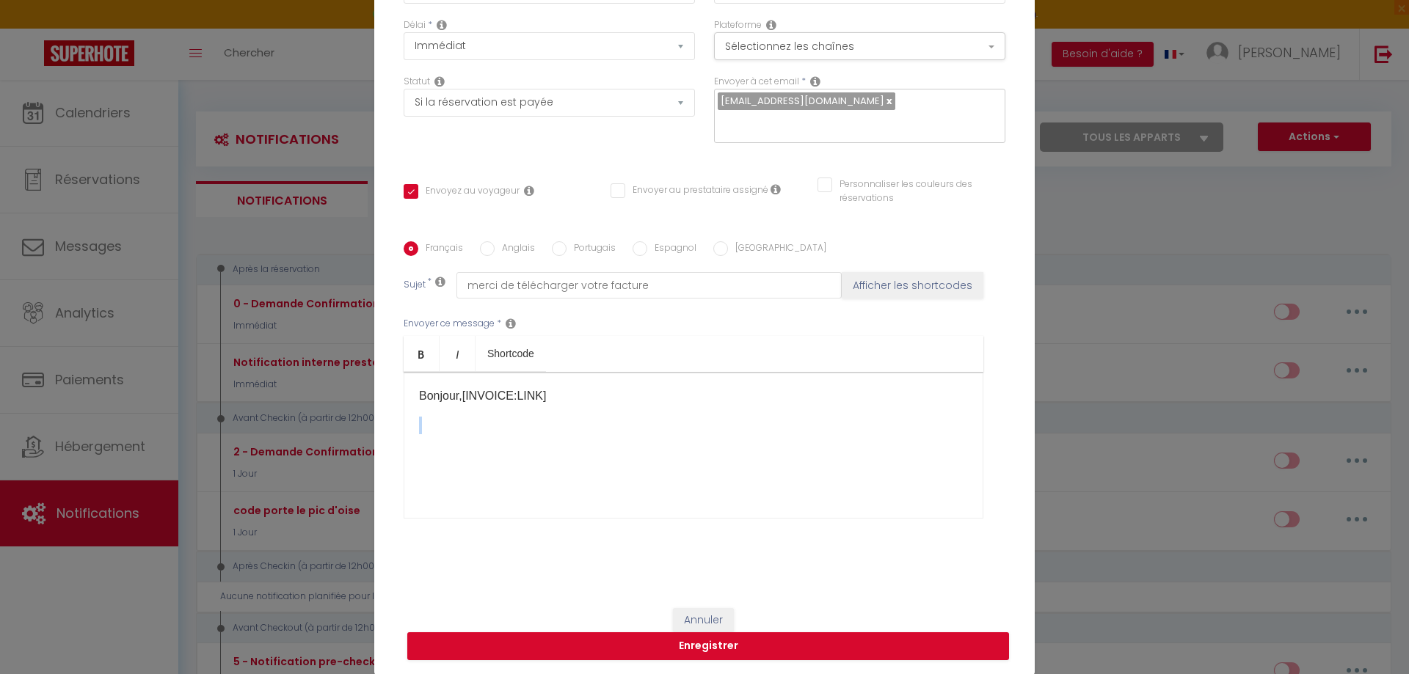
click at [968, 420] on div "Titre * envoi facture Pour cet hébergement Sélectionner les hébergements Tous l…" at bounding box center [704, 242] width 660 height 702
click at [966, 657] on button "Enregistrer" at bounding box center [708, 646] width 602 height 28
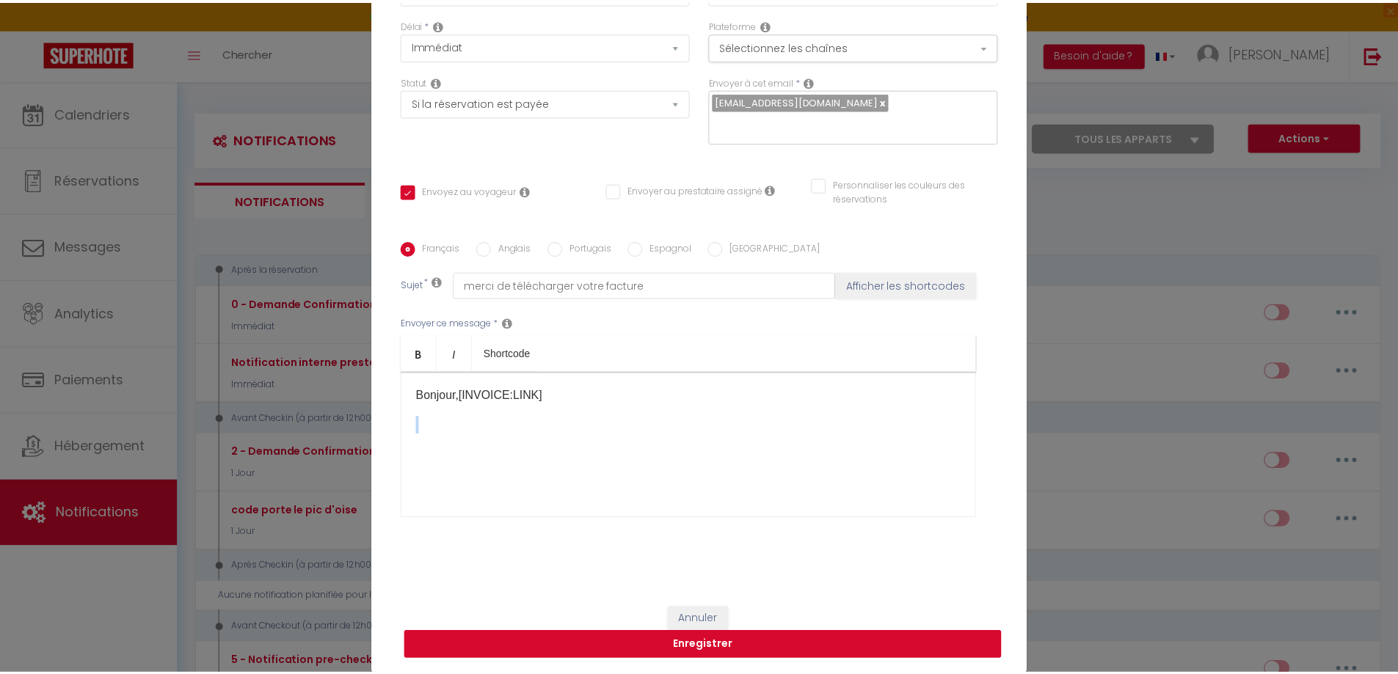
scroll to position [117, 0]
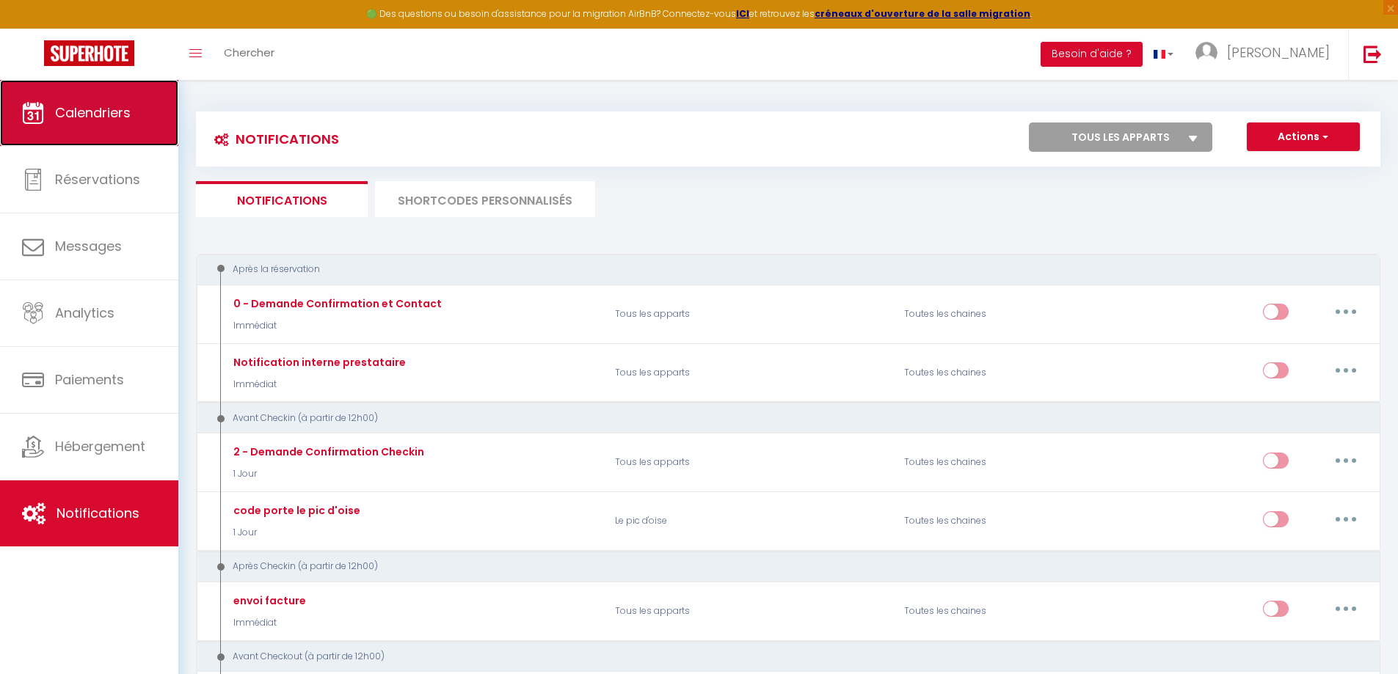
click at [98, 122] on link "Calendriers" at bounding box center [89, 113] width 178 height 66
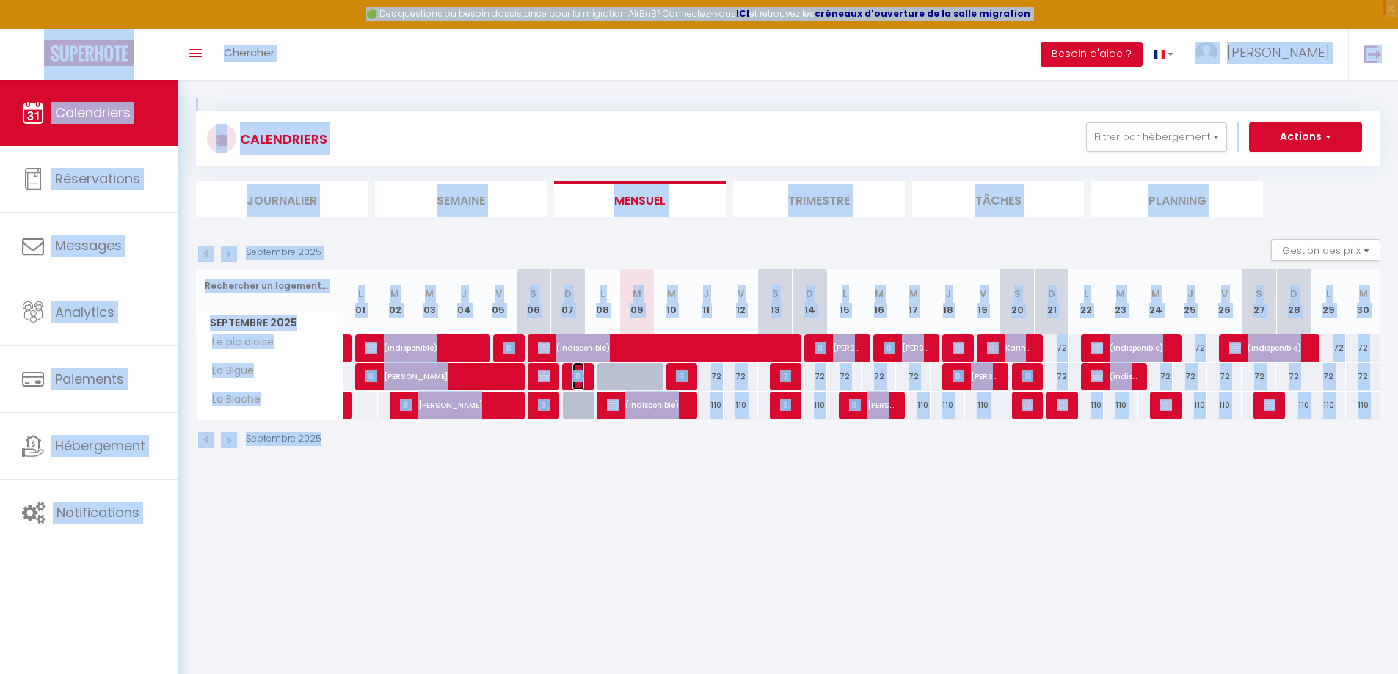
click at [577, 378] on img at bounding box center [578, 377] width 12 height 12
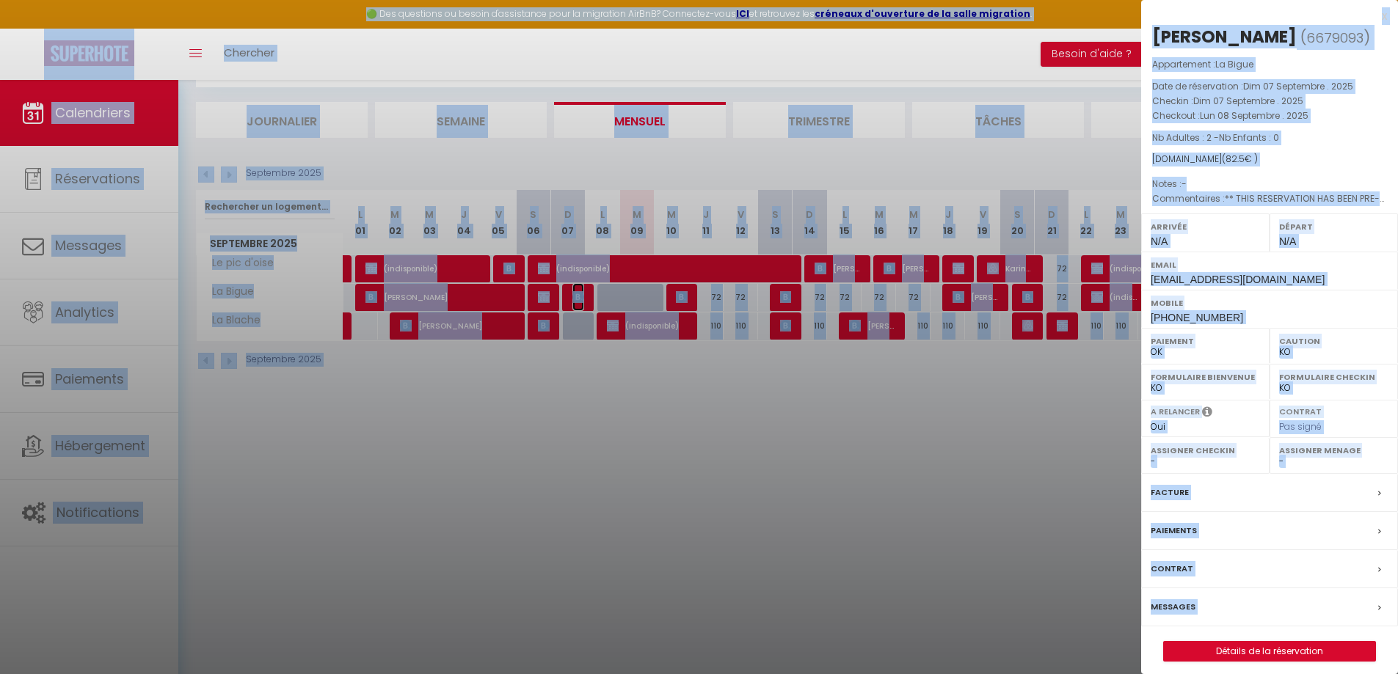
scroll to position [80, 0]
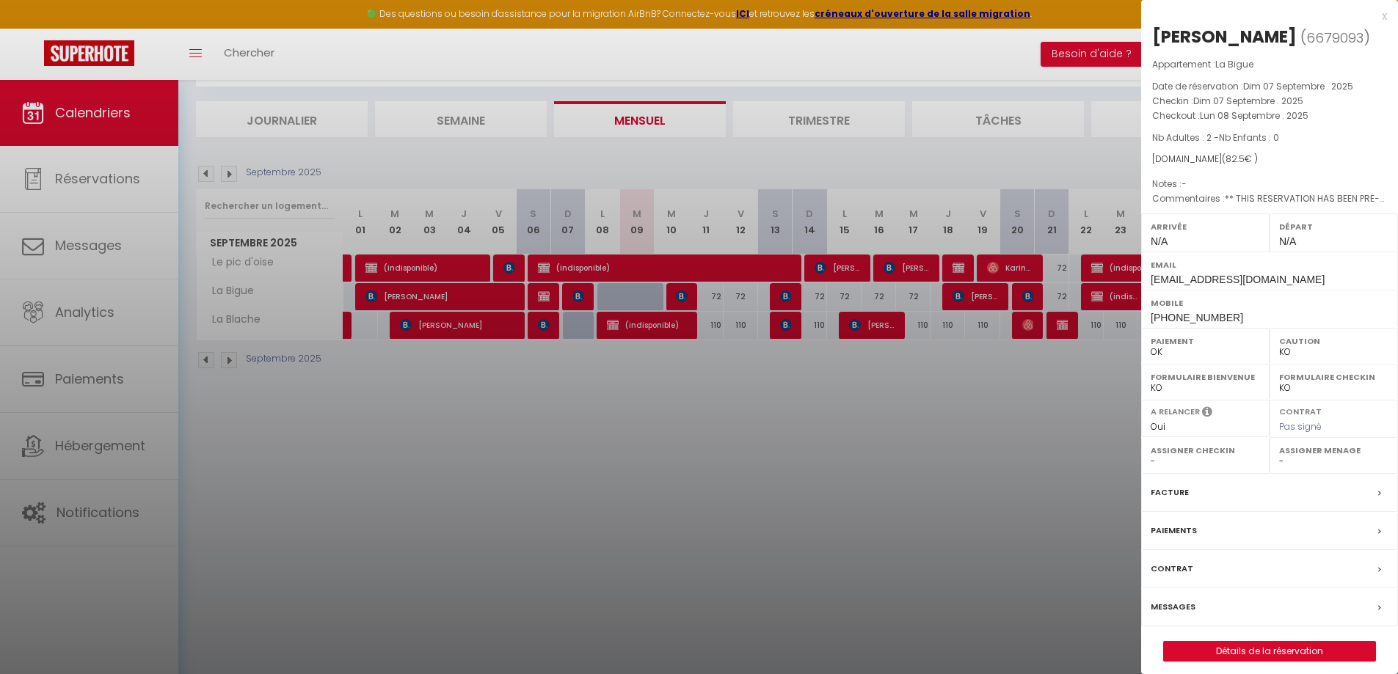
click at [1247, 492] on div "Facture" at bounding box center [1269, 493] width 257 height 38
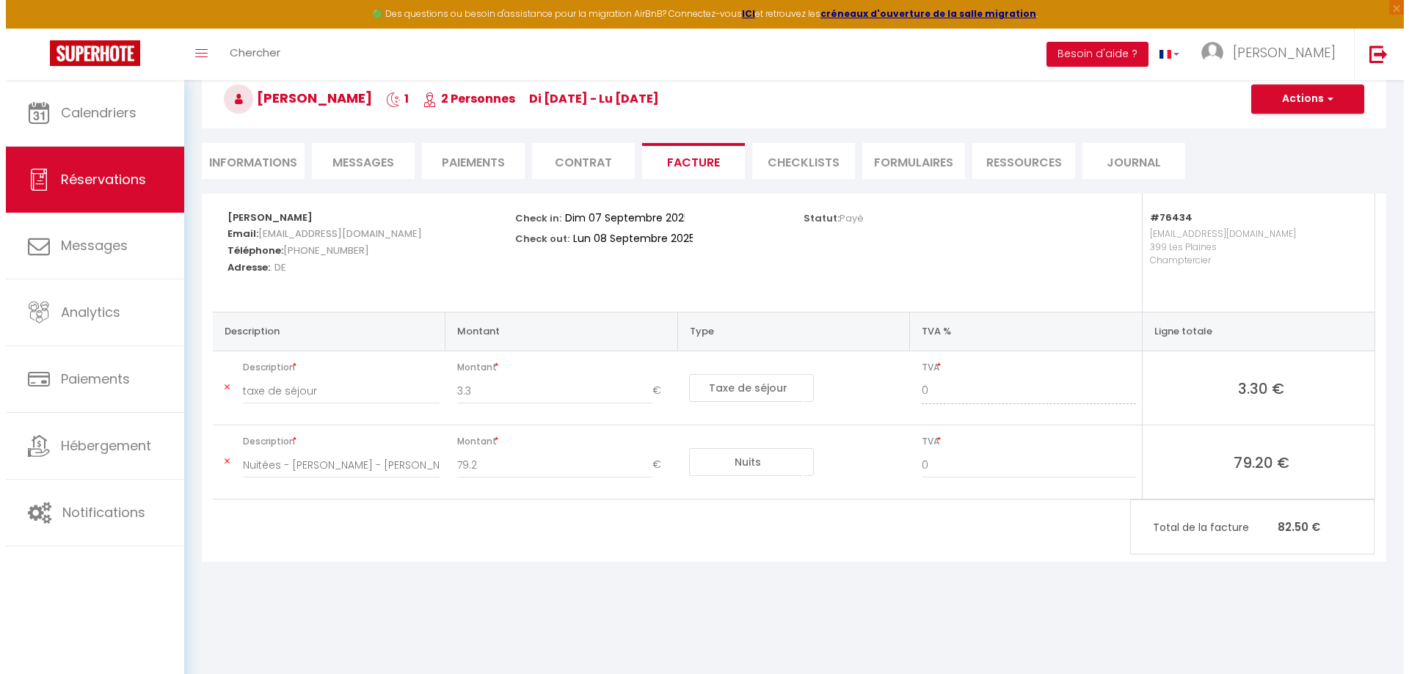
scroll to position [80, 0]
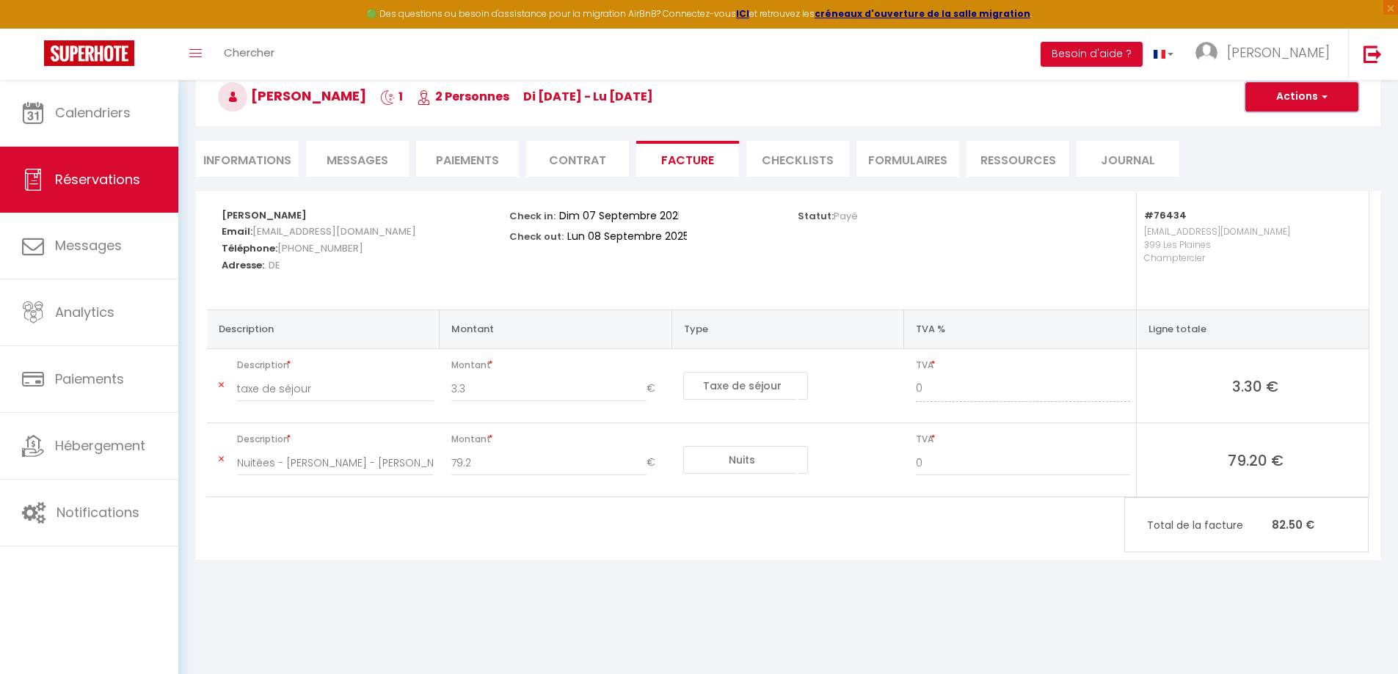
click at [1308, 96] on button "Actions" at bounding box center [1301, 96] width 113 height 29
click at [1309, 146] on link "Aperçu et éditer" at bounding box center [1290, 148] width 123 height 19
click at [437, 163] on li "Paiements" at bounding box center [467, 159] width 103 height 36
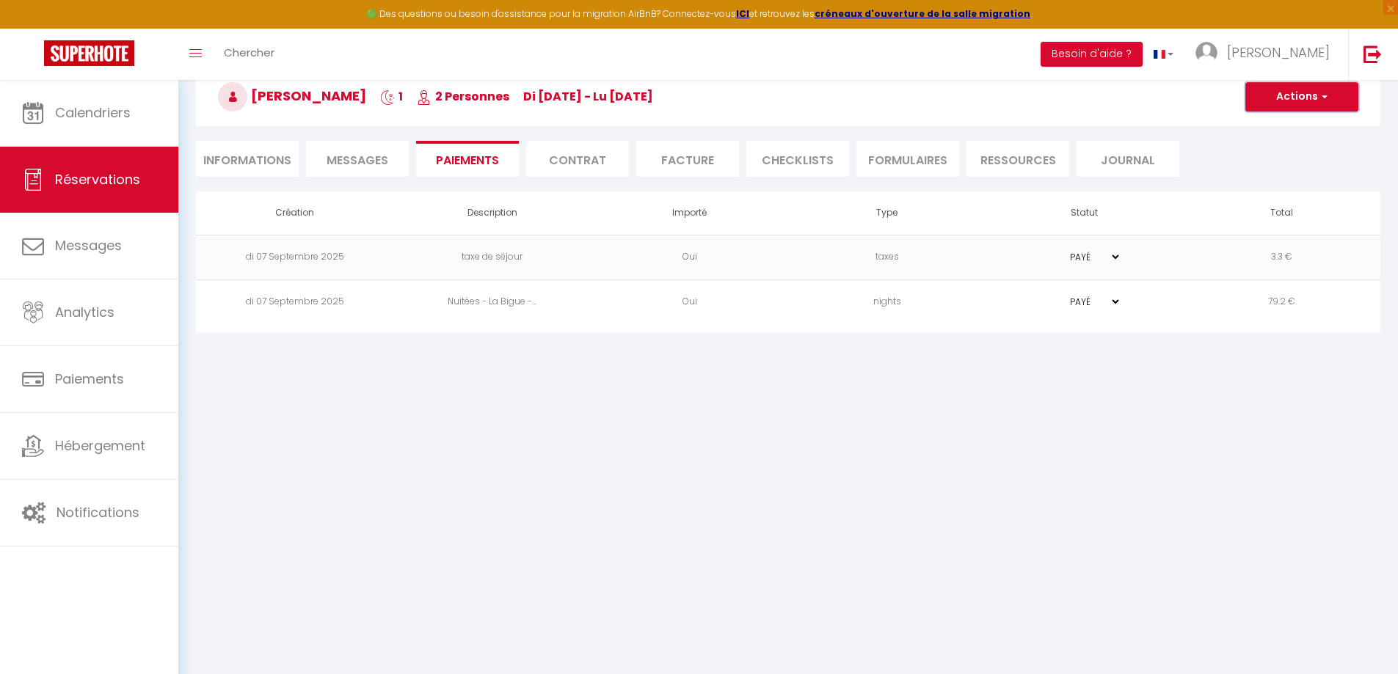
click at [1300, 104] on button "Actions" at bounding box center [1301, 96] width 113 height 29
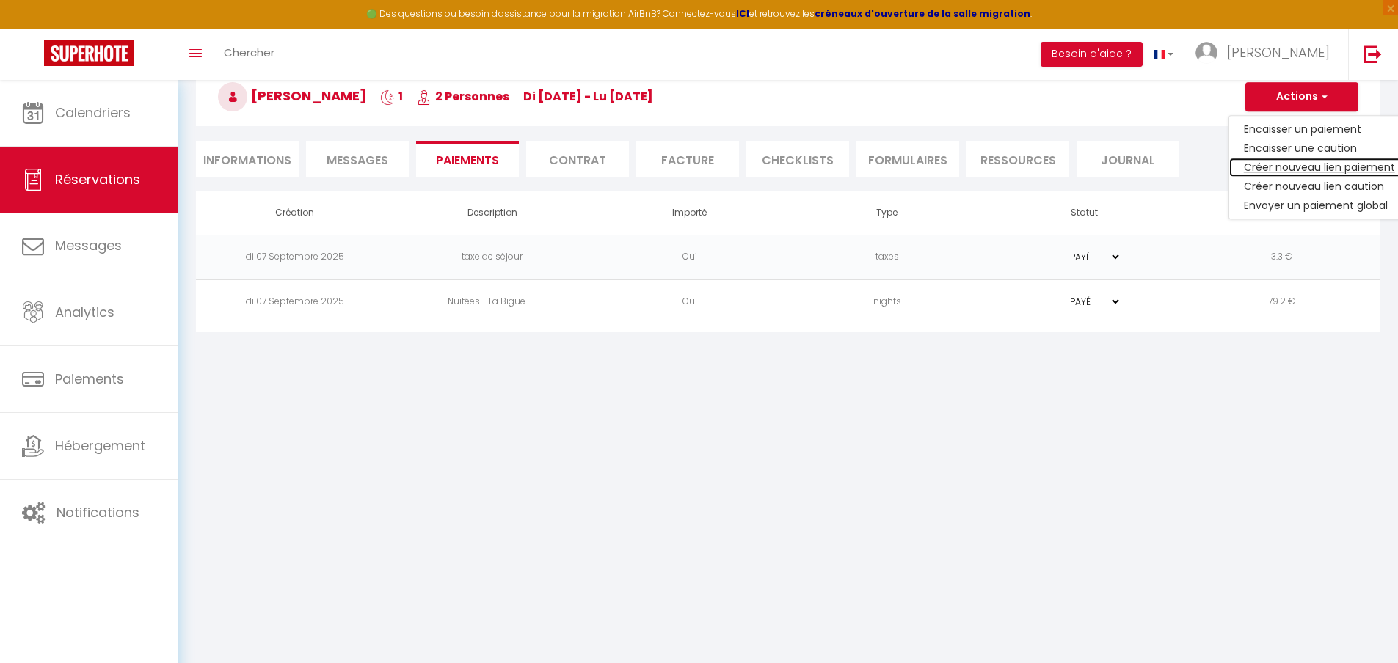
click at [1303, 164] on link "Créer nouveau lien paiement" at bounding box center [1319, 167] width 180 height 19
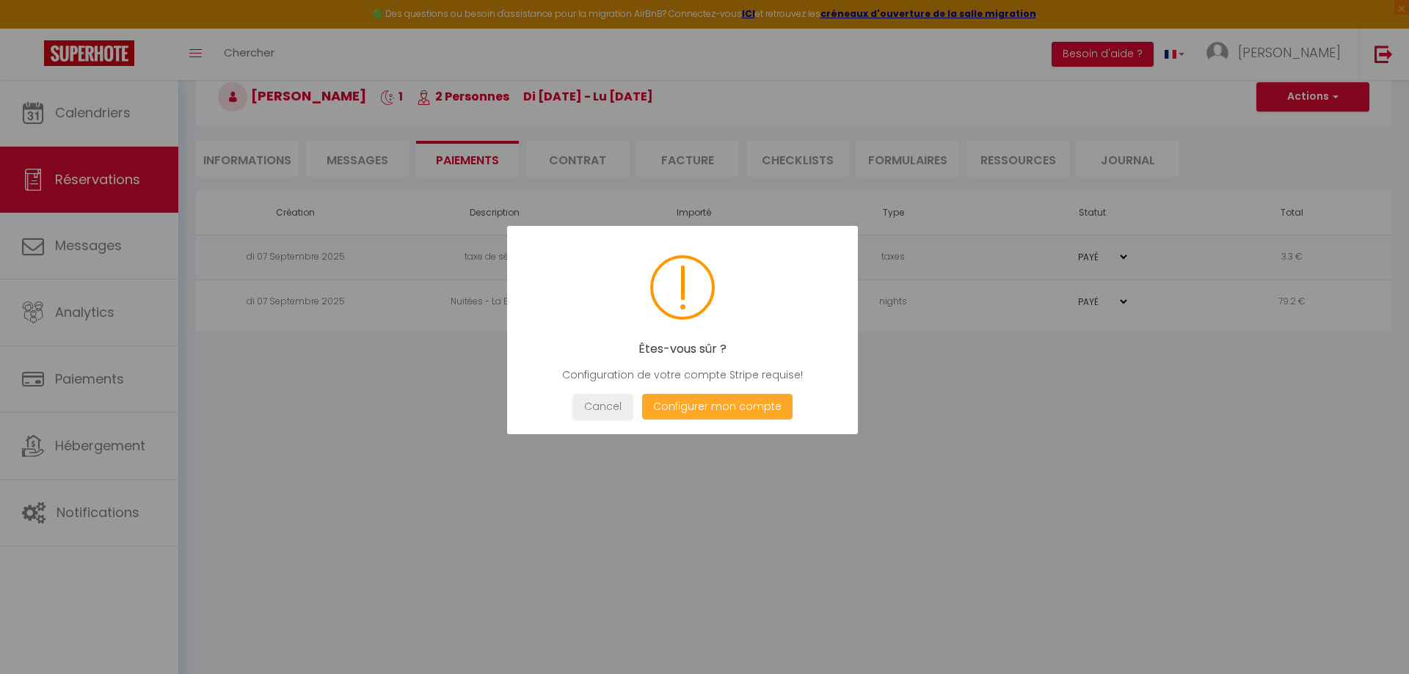
click at [747, 409] on button "Configurer mon compte" at bounding box center [717, 407] width 150 height 26
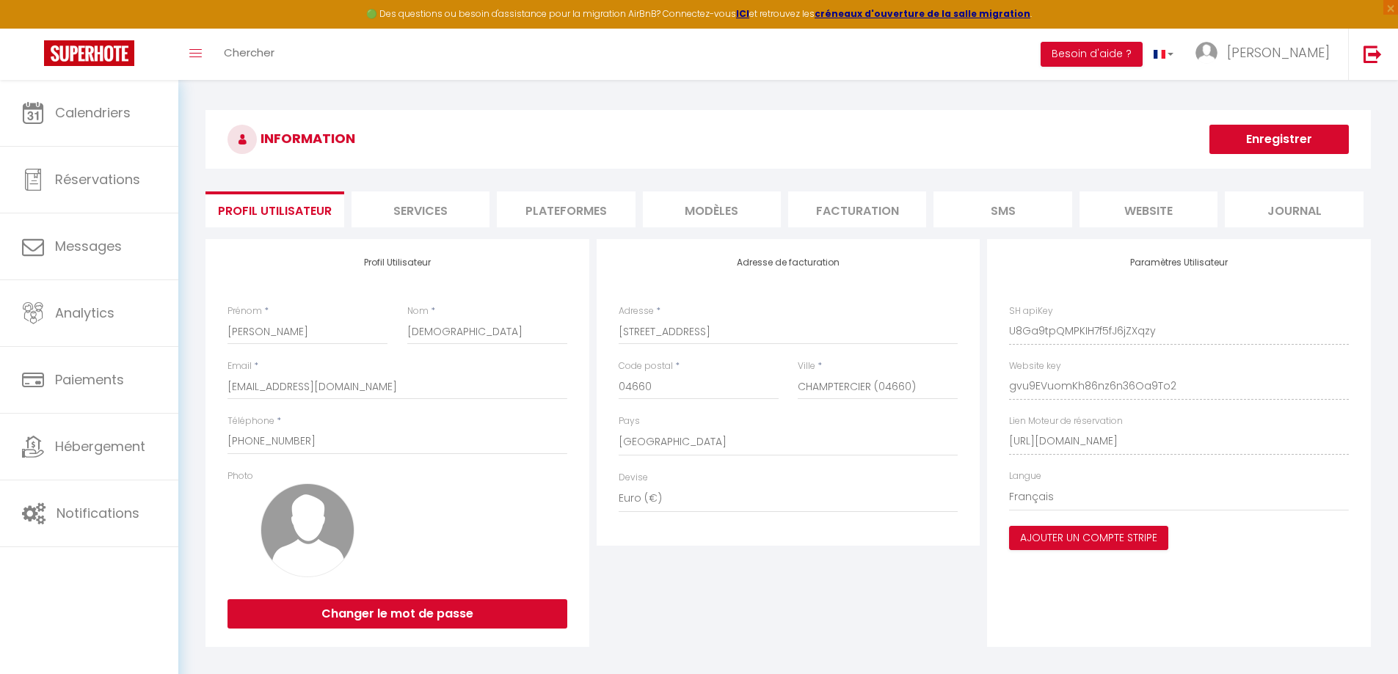
click at [867, 214] on li "Facturation" at bounding box center [857, 209] width 138 height 36
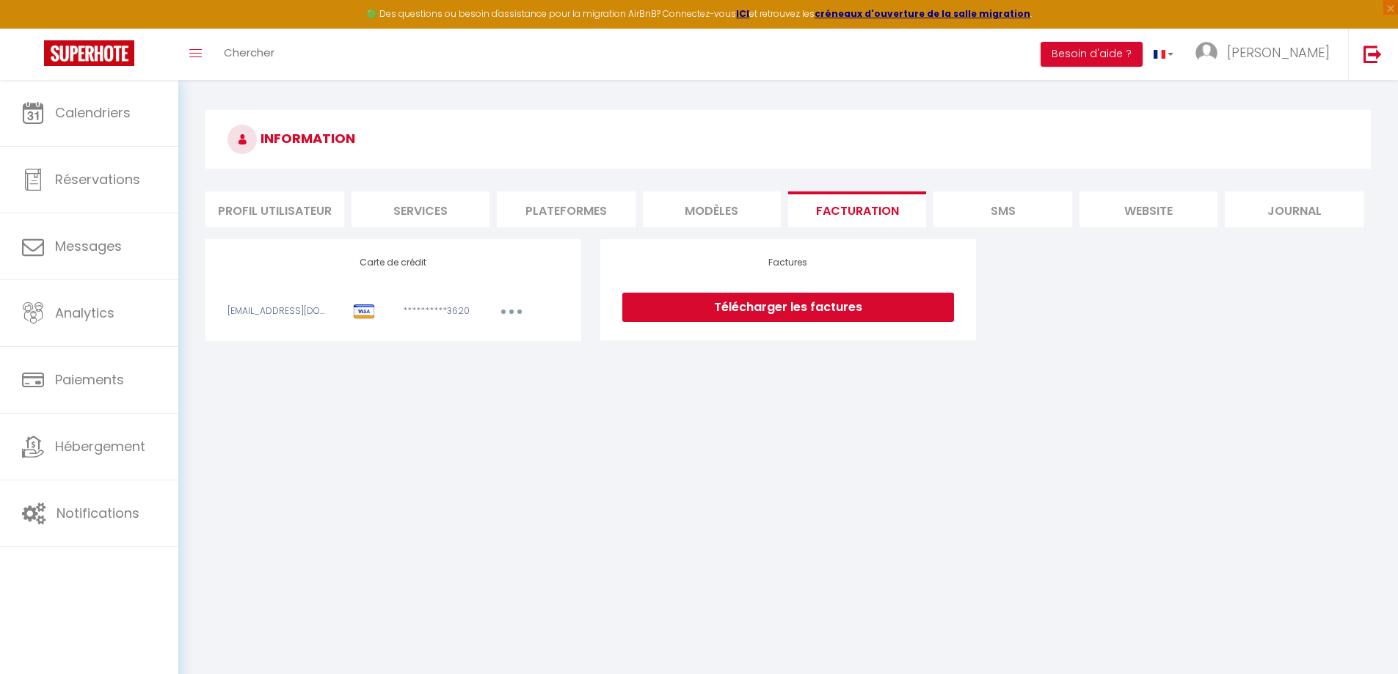
click at [293, 205] on li "Profil Utilisateur" at bounding box center [274, 209] width 138 height 36
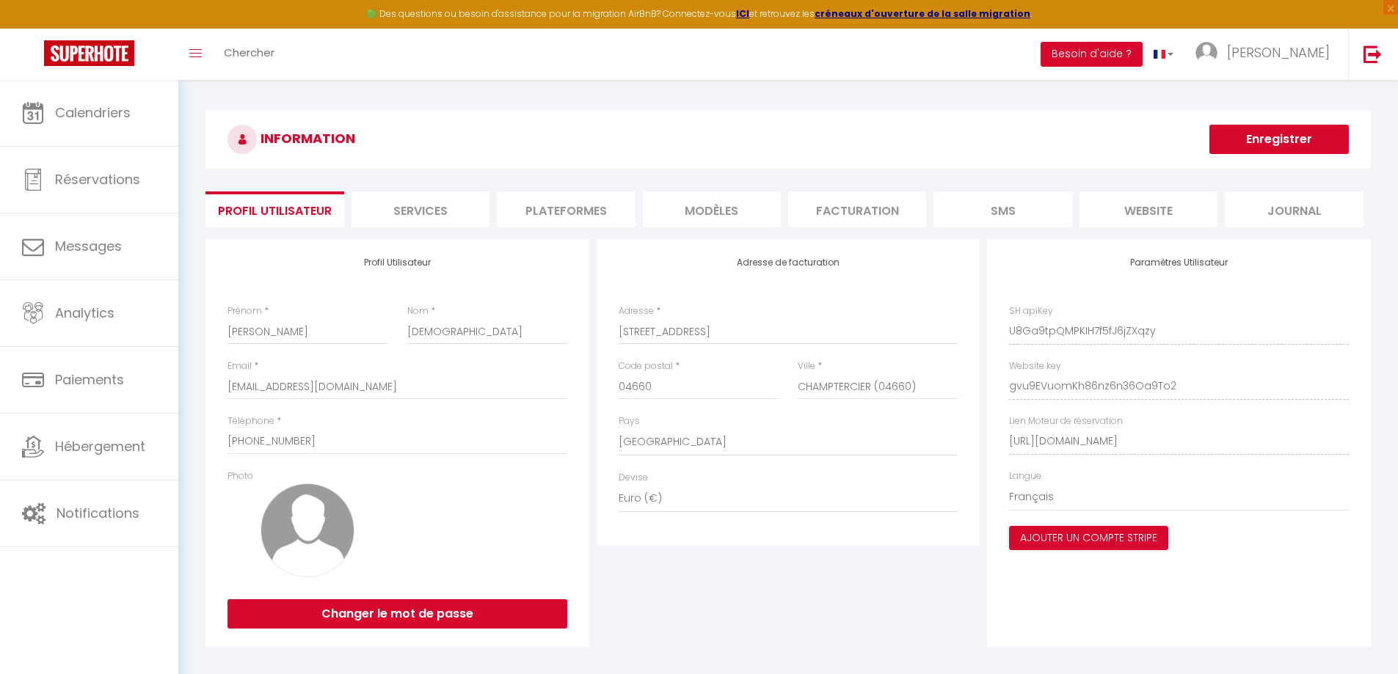
click at [873, 214] on li "Facturation" at bounding box center [857, 209] width 138 height 36
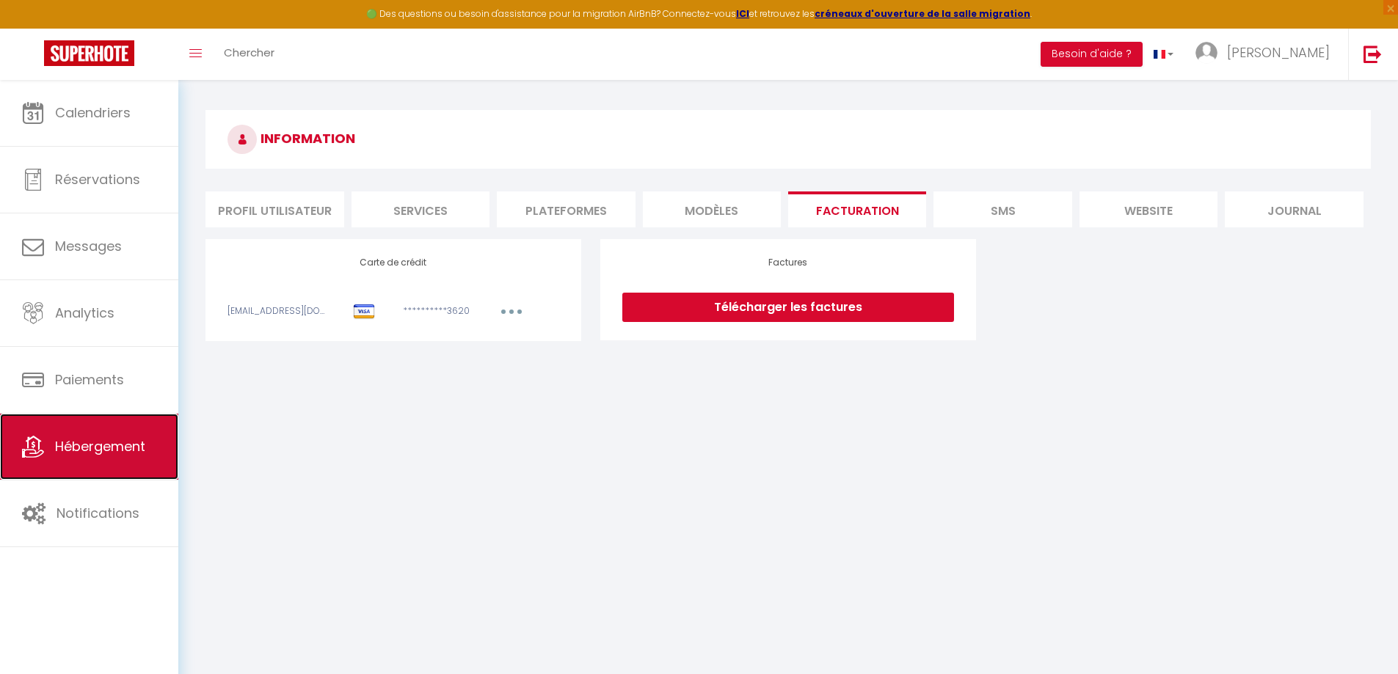
click at [128, 459] on link "Hébergement" at bounding box center [89, 447] width 178 height 66
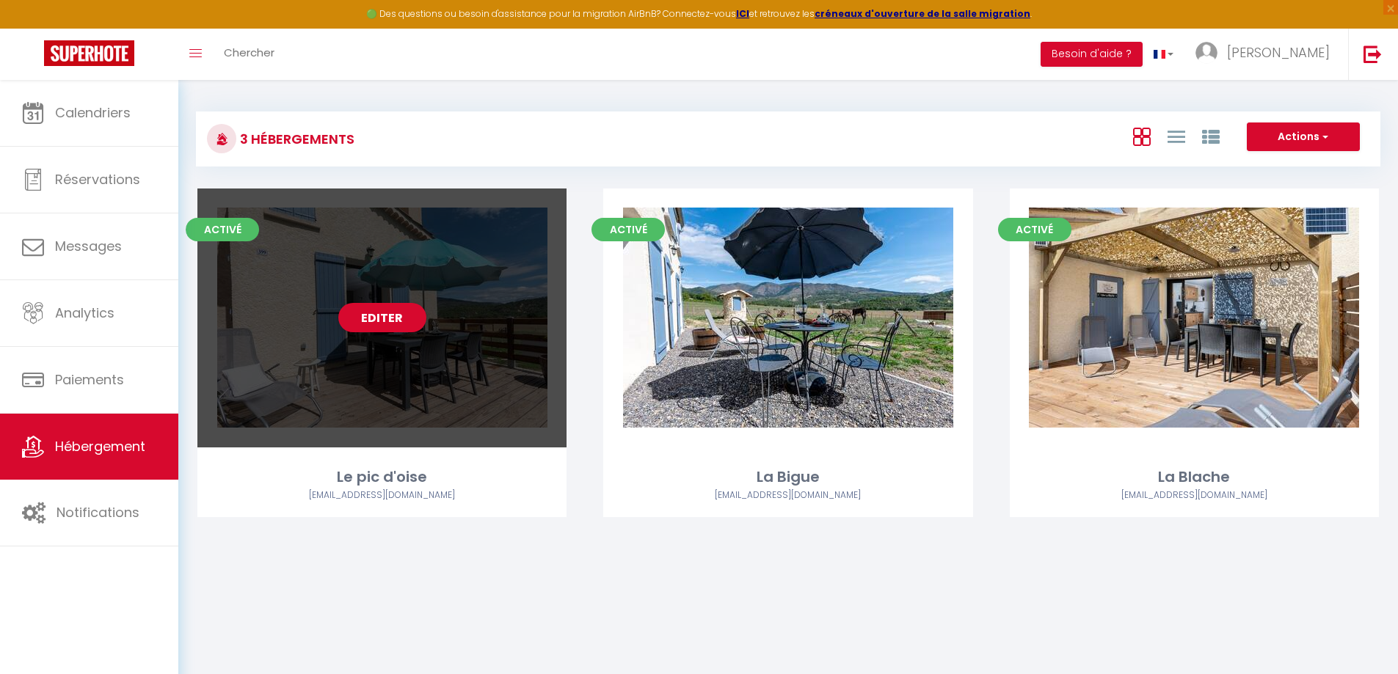
click at [492, 336] on div "Editer" at bounding box center [381, 318] width 369 height 259
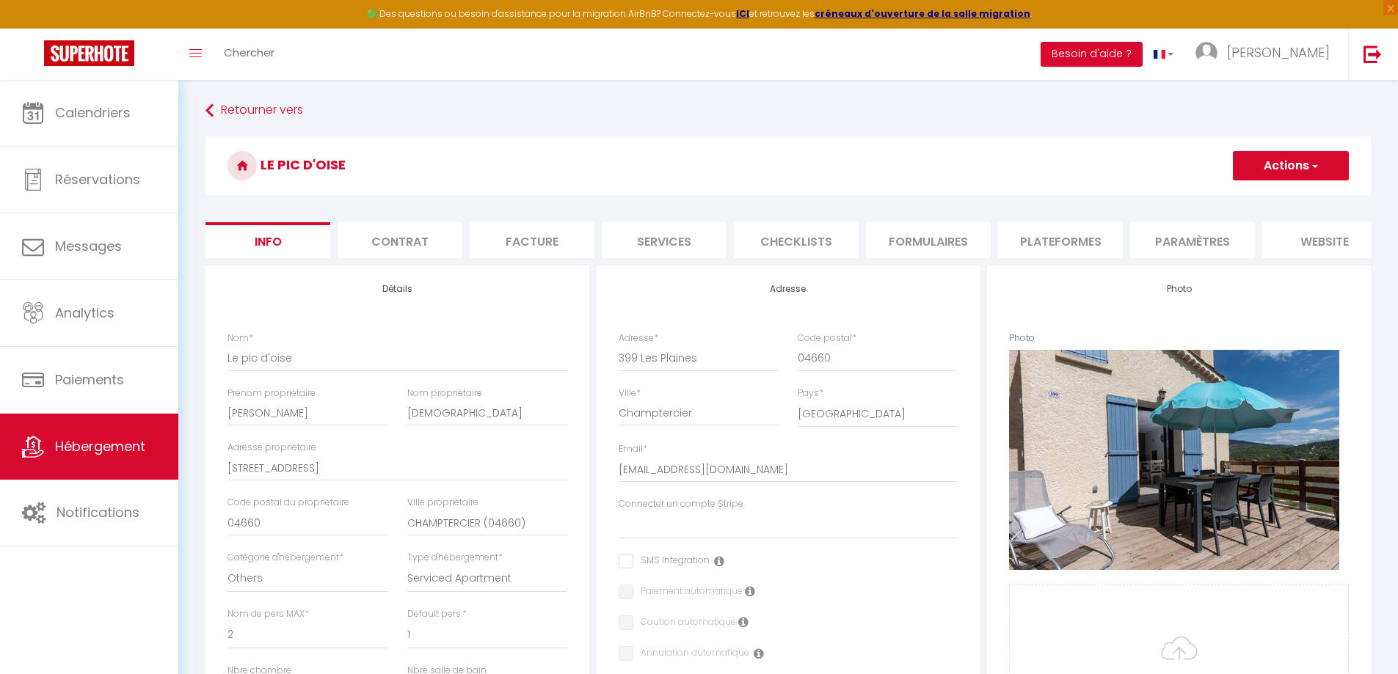
click at [515, 253] on li "Facture" at bounding box center [532, 240] width 125 height 36
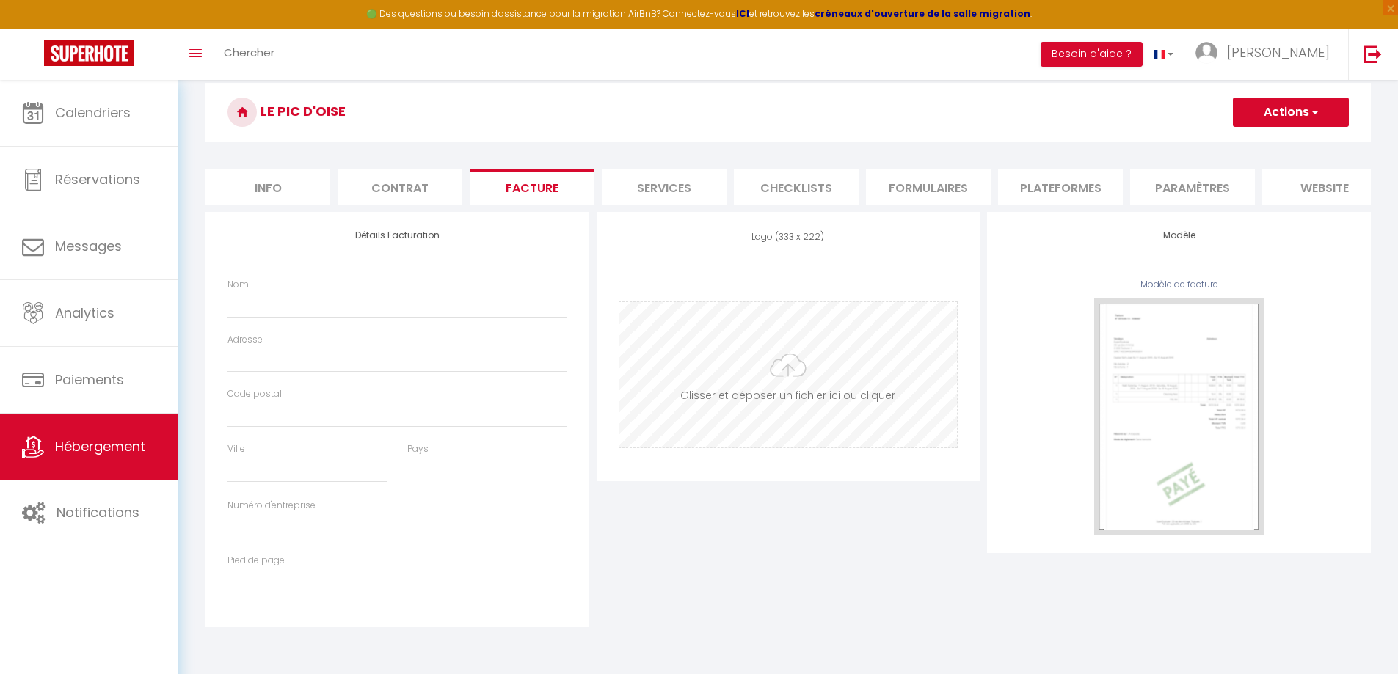
scroll to position [80, 0]
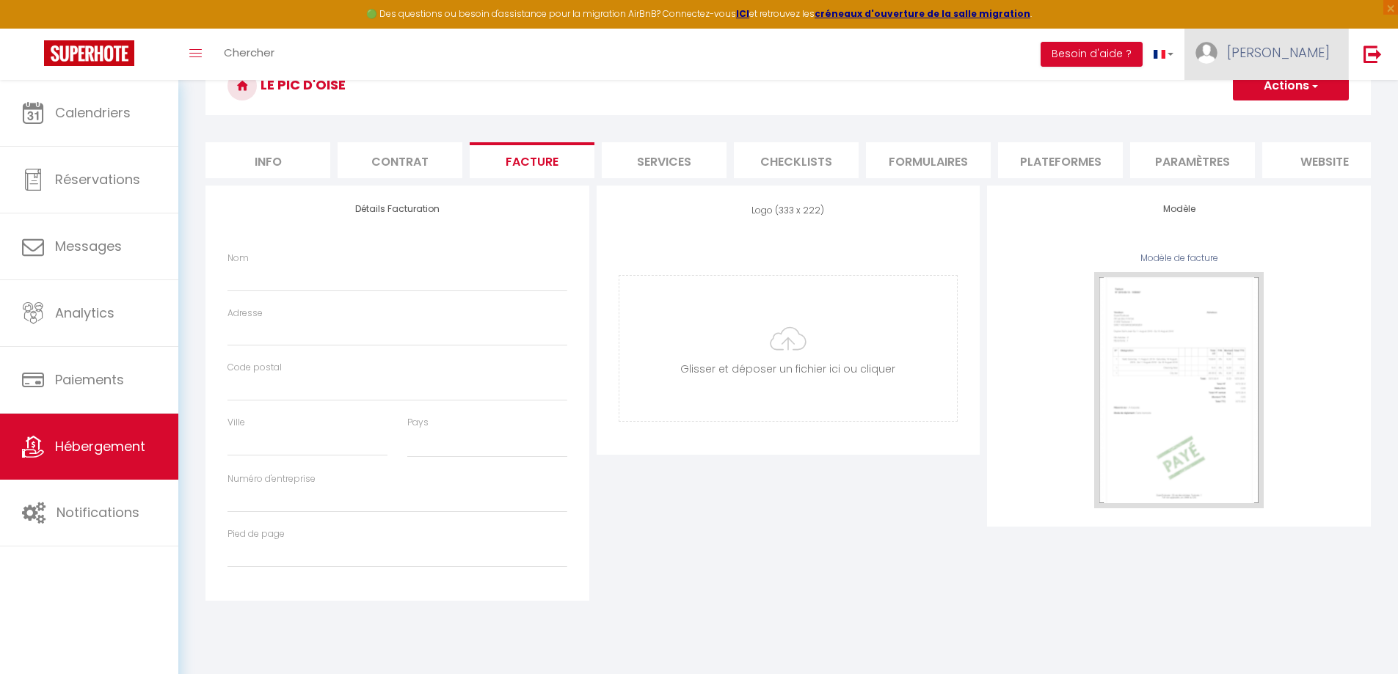
click at [1310, 50] on span "[PERSON_NAME]" at bounding box center [1278, 52] width 103 height 18
click at [1288, 95] on link "Paramètres" at bounding box center [1289, 102] width 109 height 25
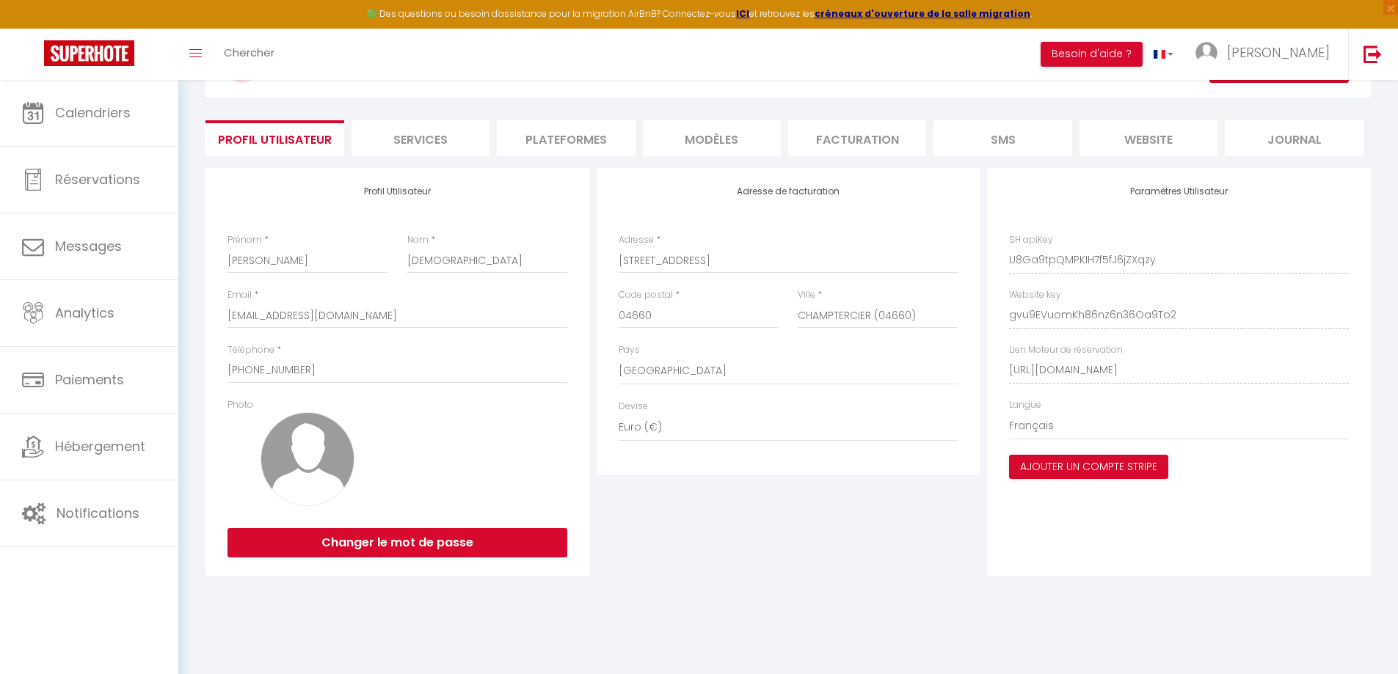
scroll to position [80, 0]
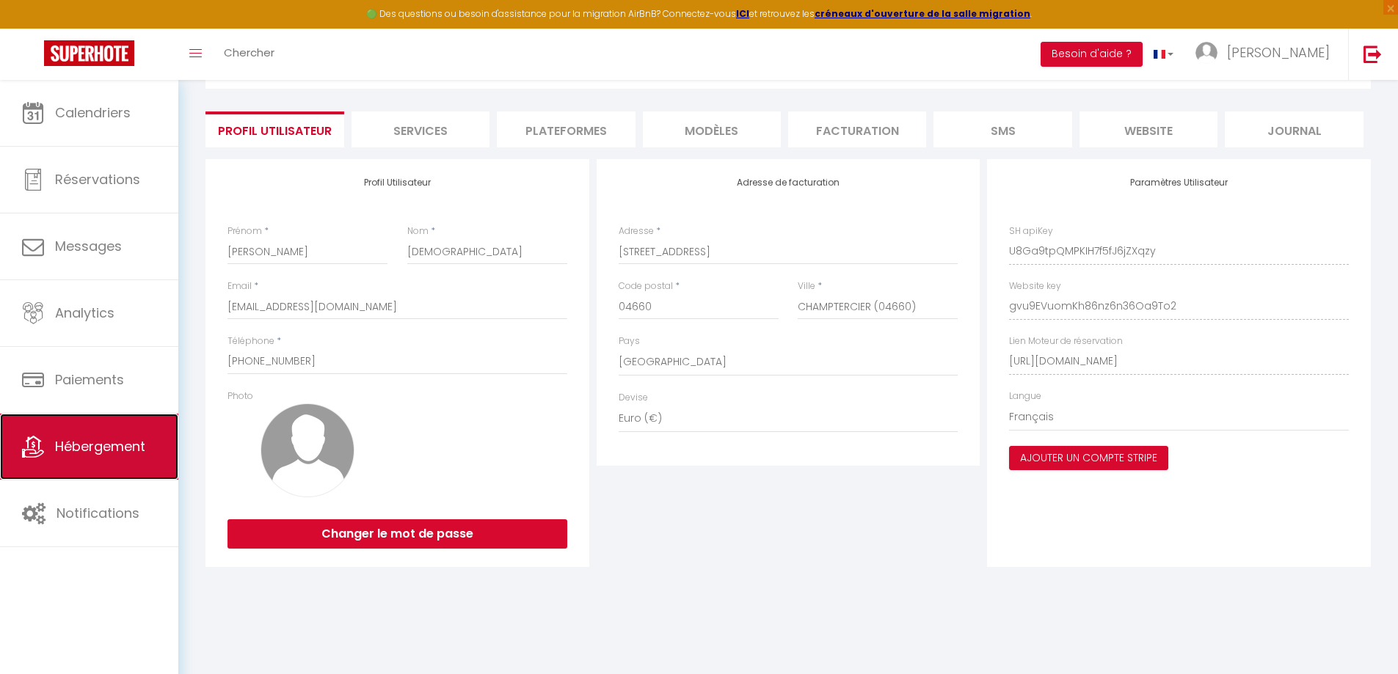
click at [105, 443] on span "Hébergement" at bounding box center [100, 446] width 90 height 18
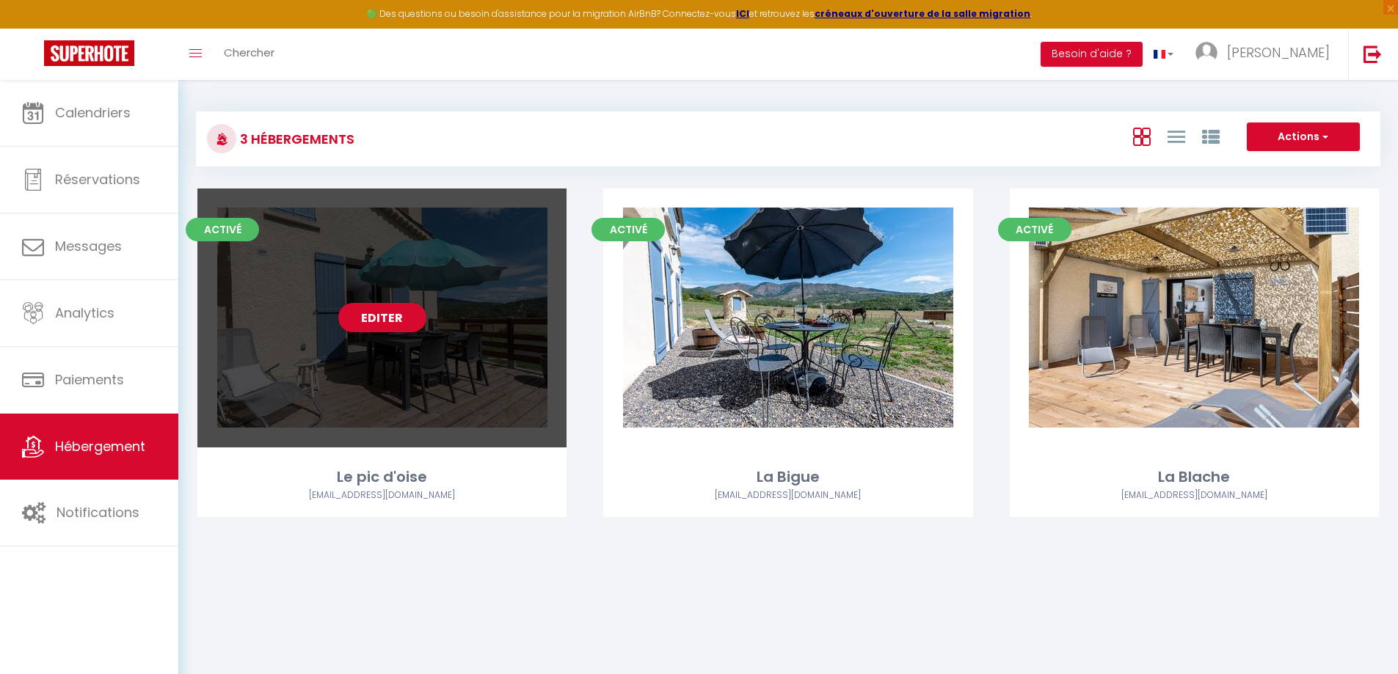
click at [478, 348] on div "Editer" at bounding box center [381, 318] width 369 height 259
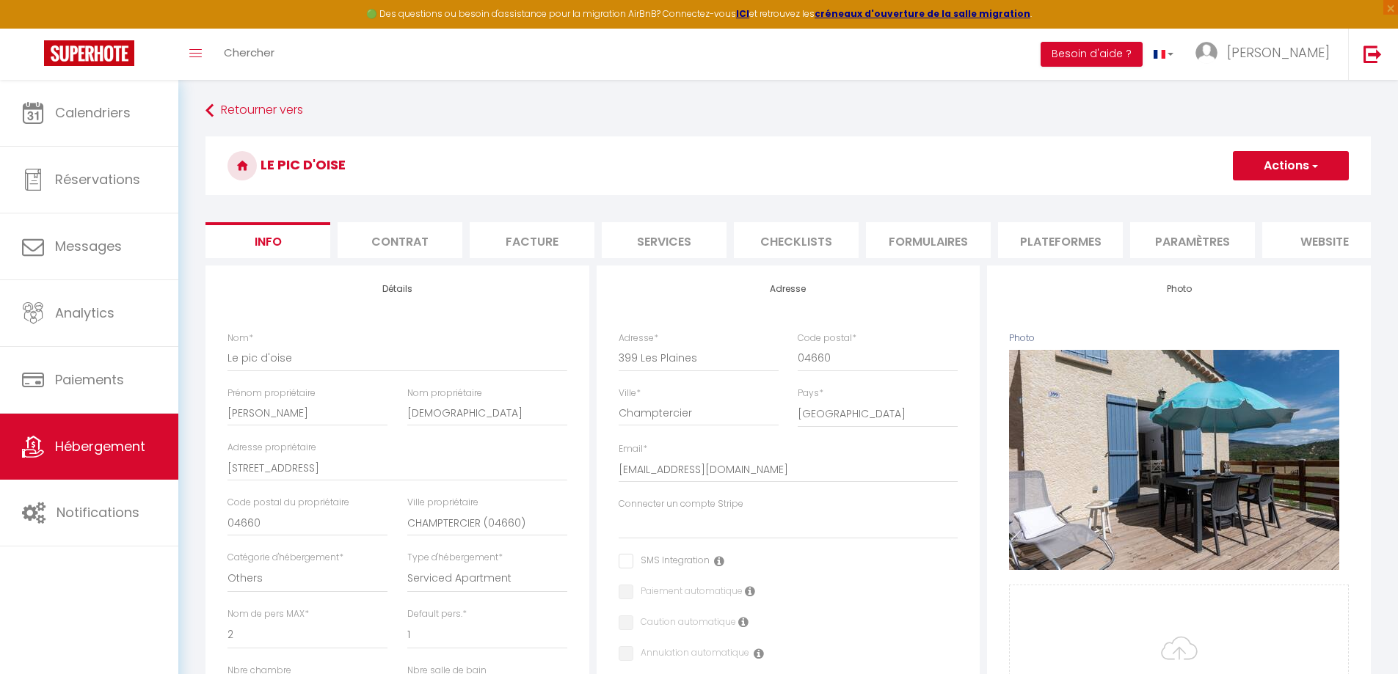
click at [525, 255] on li "Facture" at bounding box center [532, 240] width 125 height 36
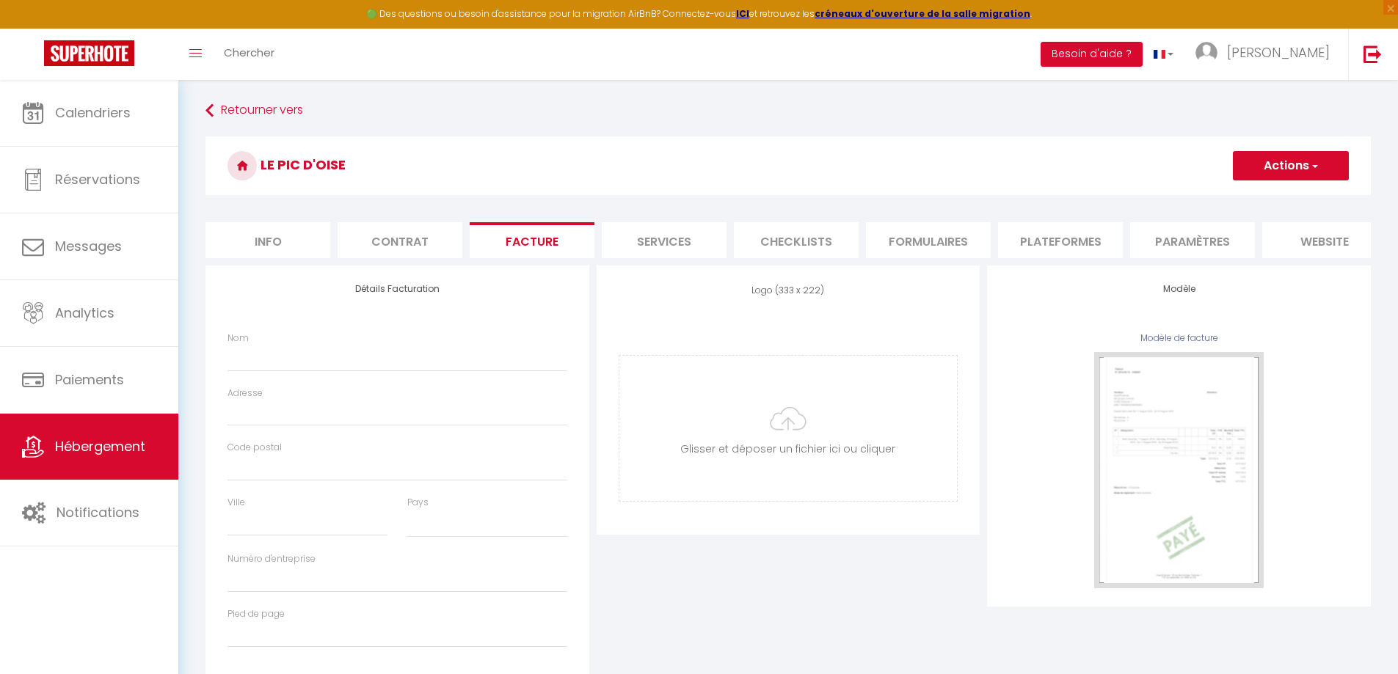
click at [550, 235] on li "Facture" at bounding box center [532, 240] width 125 height 36
click at [409, 344] on div "Nom" at bounding box center [397, 352] width 340 height 40
click at [399, 363] on input "Nom" at bounding box center [397, 358] width 340 height 26
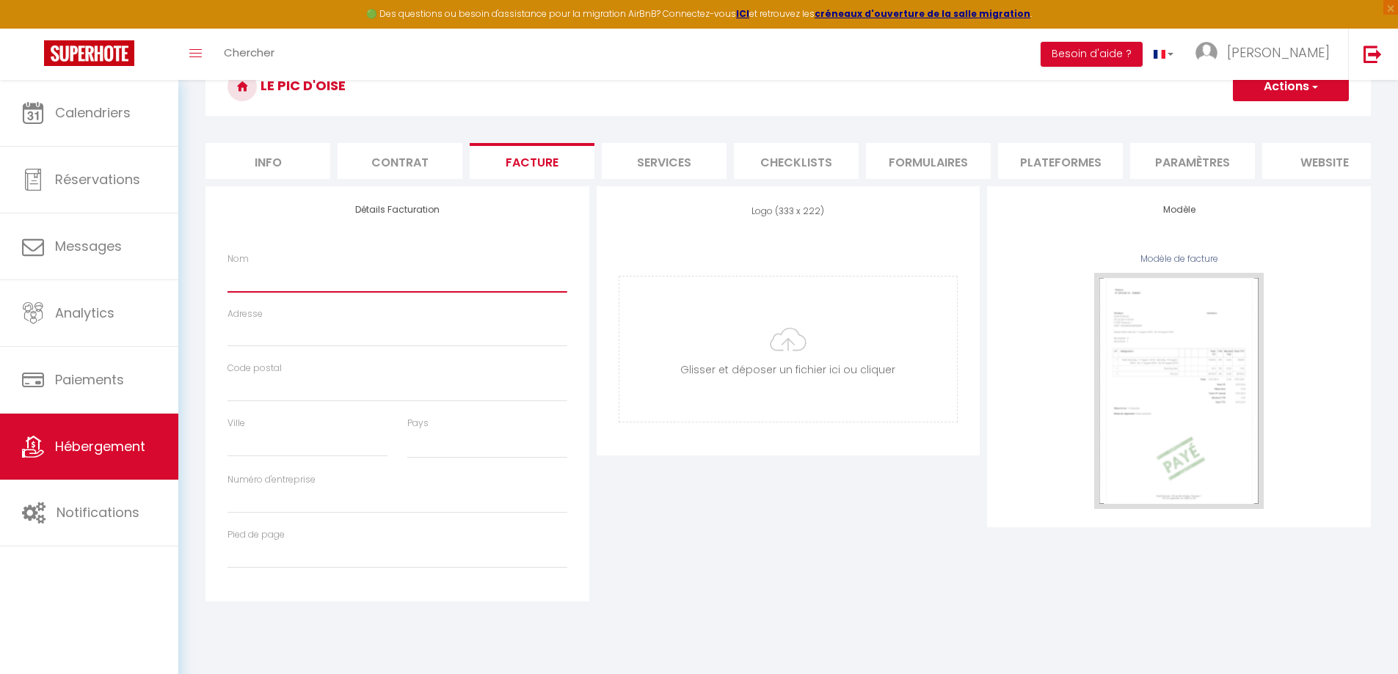
scroll to position [80, 0]
click at [475, 449] on select "[GEOGRAPHIC_DATA] [GEOGRAPHIC_DATA] [GEOGRAPHIC_DATA] [GEOGRAPHIC_DATA] [GEOGRA…" at bounding box center [487, 444] width 160 height 28
click at [474, 458] on select "[GEOGRAPHIC_DATA] [GEOGRAPHIC_DATA] [GEOGRAPHIC_DATA] [GEOGRAPHIC_DATA] [GEOGRA…" at bounding box center [487, 444] width 160 height 28
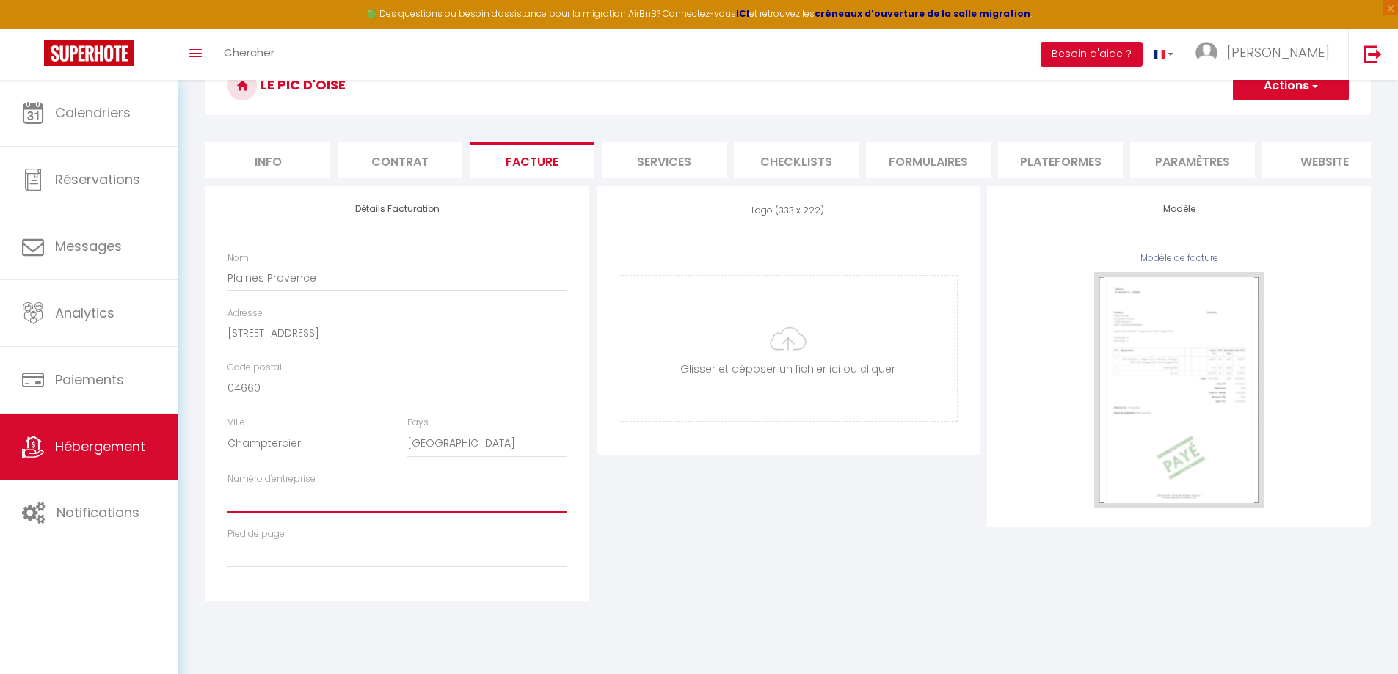
click at [282, 513] on input "Numéro d'entreprise" at bounding box center [397, 499] width 340 height 26
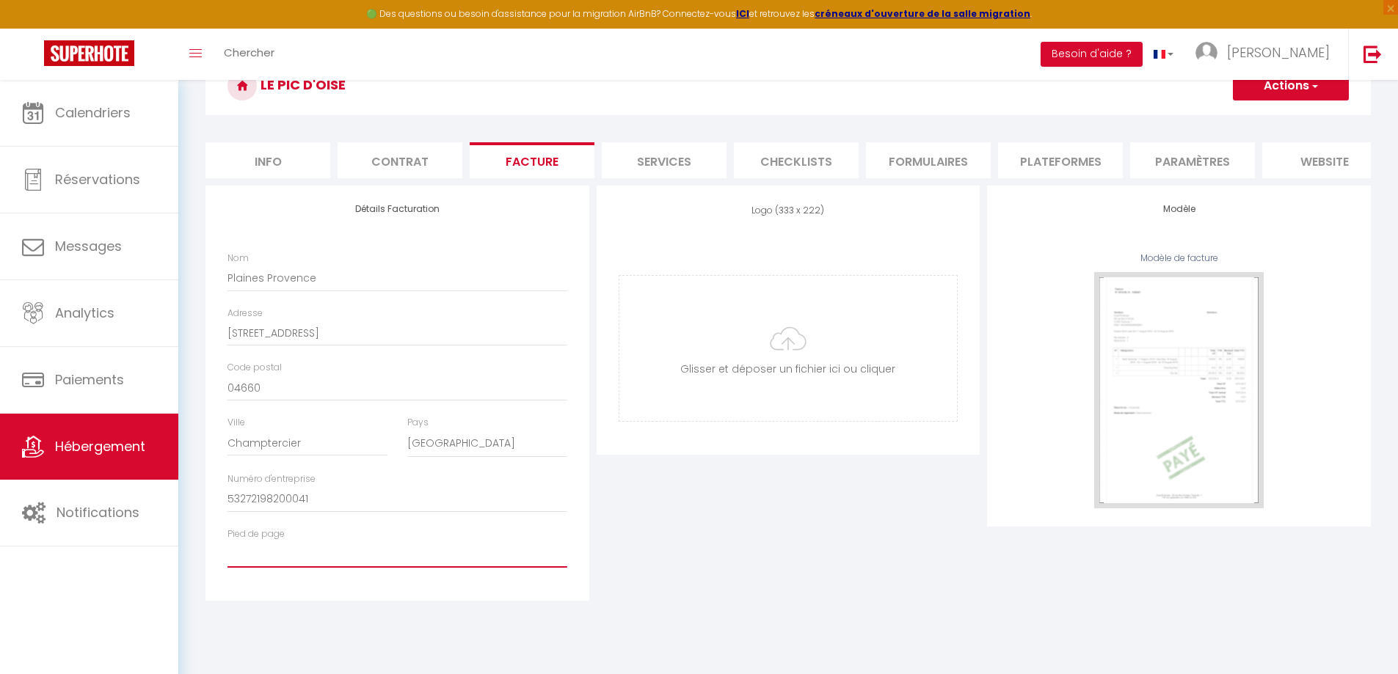
click at [368, 568] on input "Pied de page" at bounding box center [397, 554] width 340 height 26
click at [729, 388] on input "file" at bounding box center [788, 348] width 338 height 145
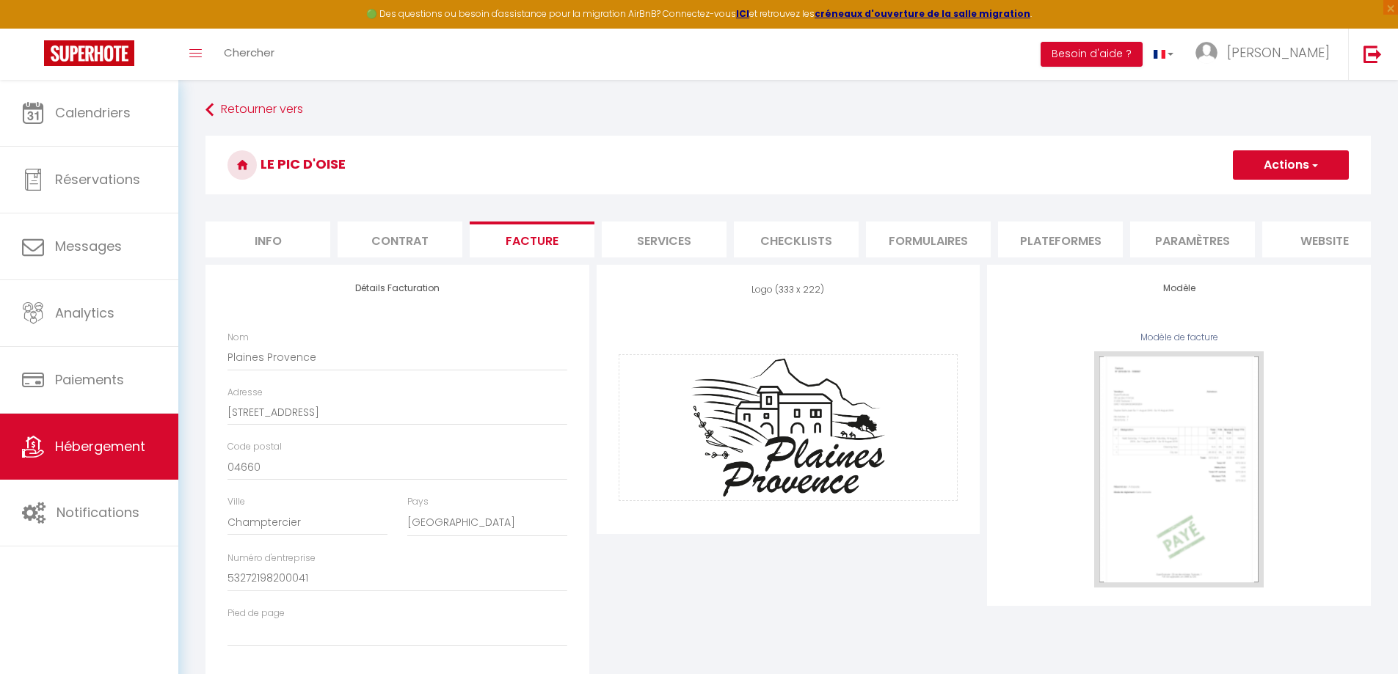
scroll to position [0, 0]
click at [1296, 169] on button "Actions" at bounding box center [1291, 165] width 116 height 29
click at [1287, 194] on link "Enregistrer" at bounding box center [1290, 198] width 116 height 19
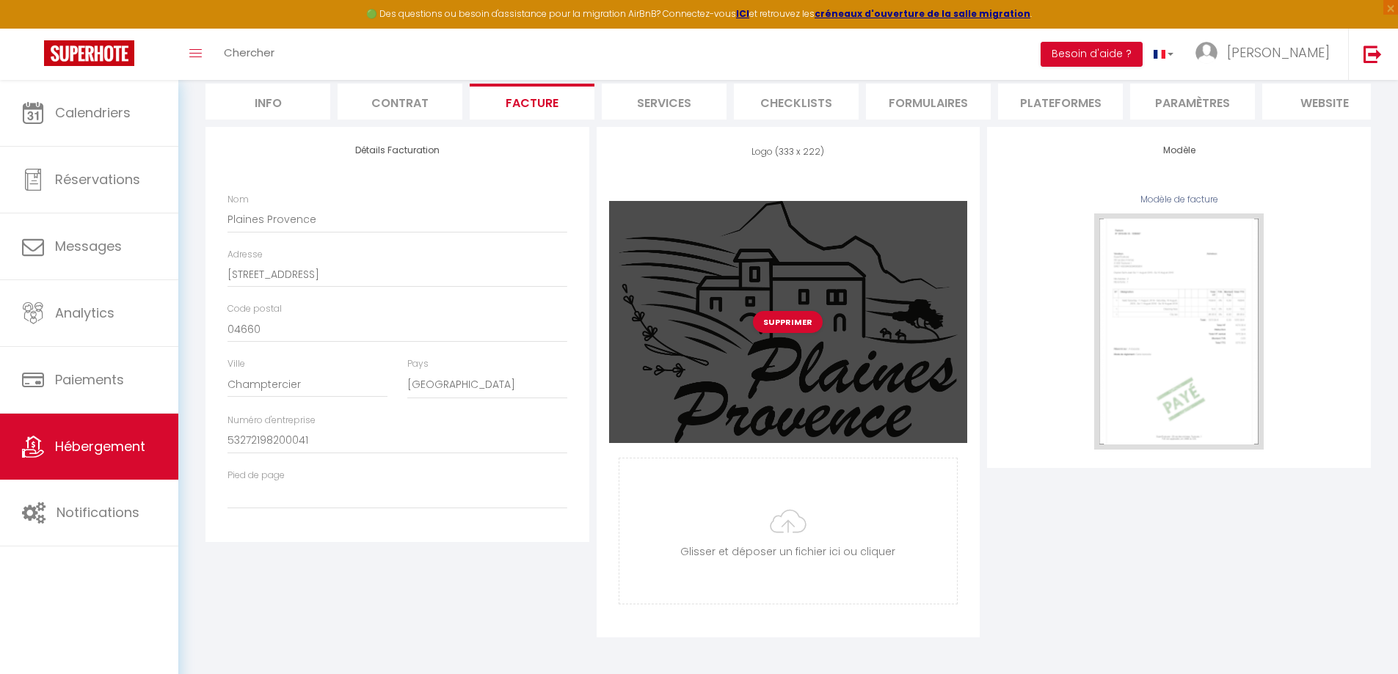
scroll to position [150, 0]
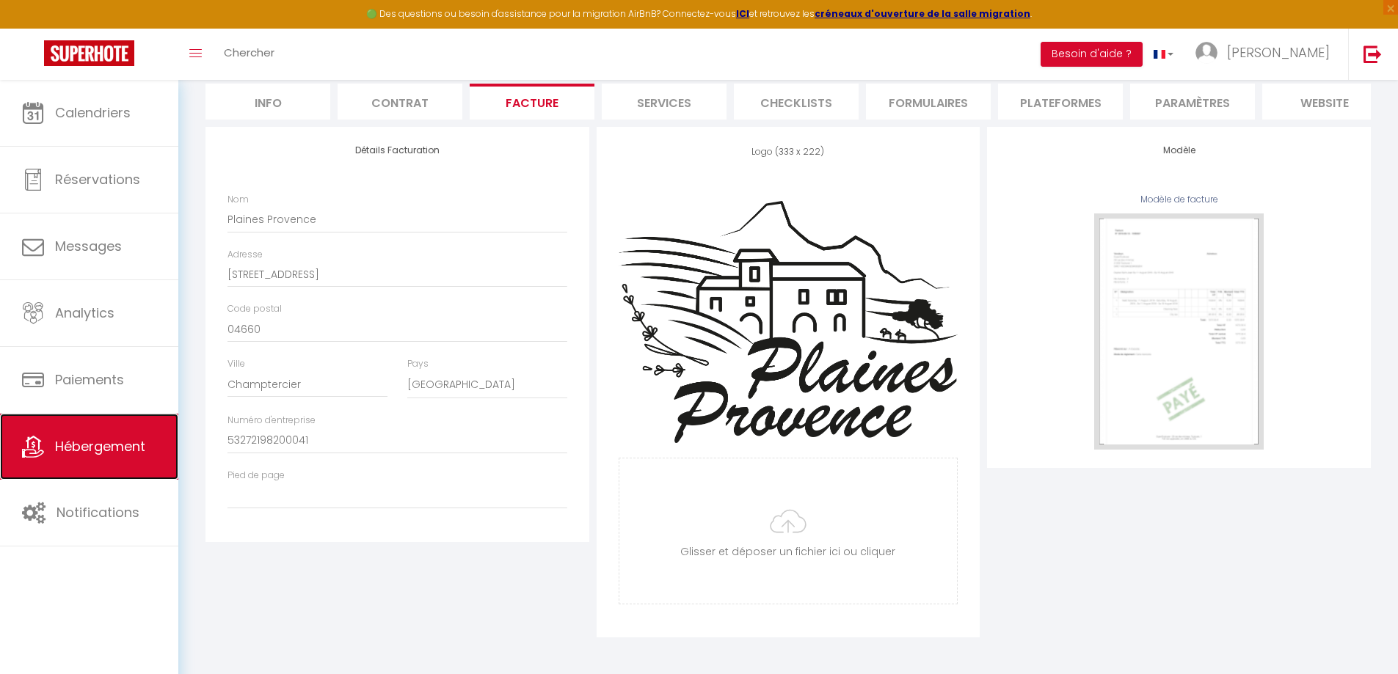
click at [78, 441] on span "Hébergement" at bounding box center [100, 446] width 90 height 18
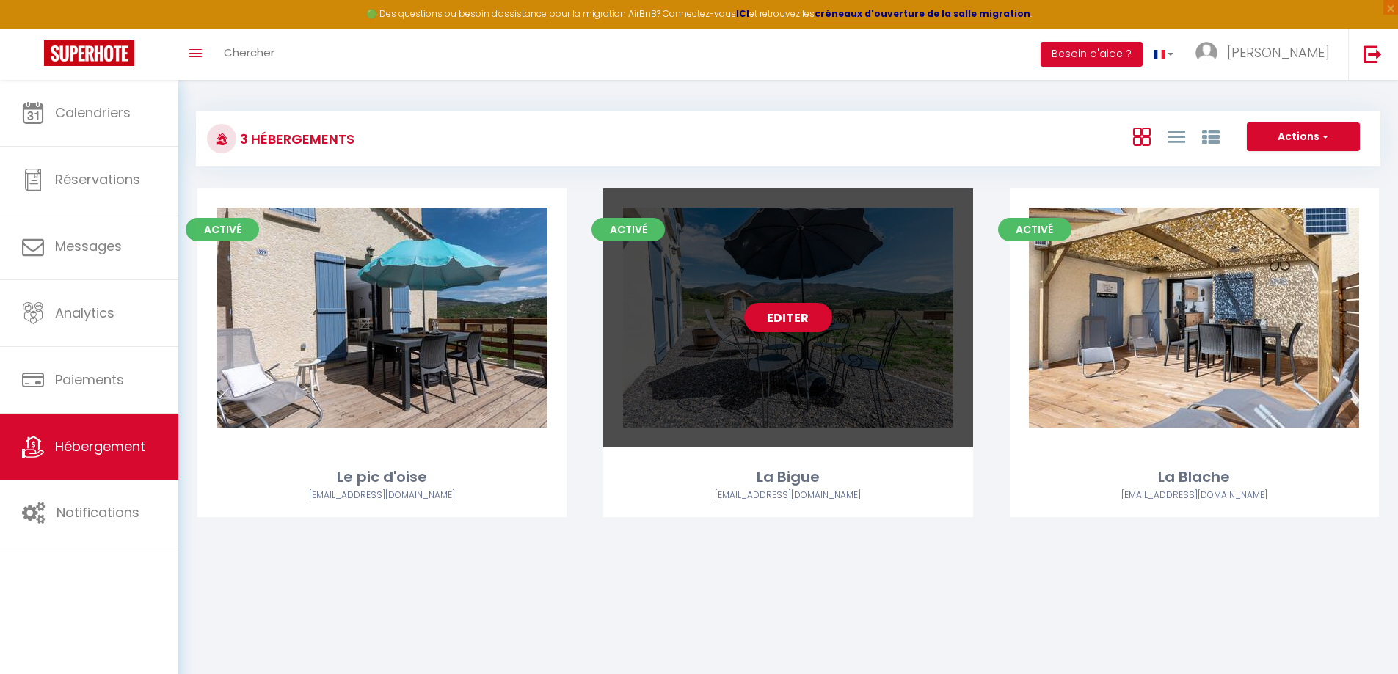
click at [792, 339] on div "Editer" at bounding box center [787, 318] width 369 height 259
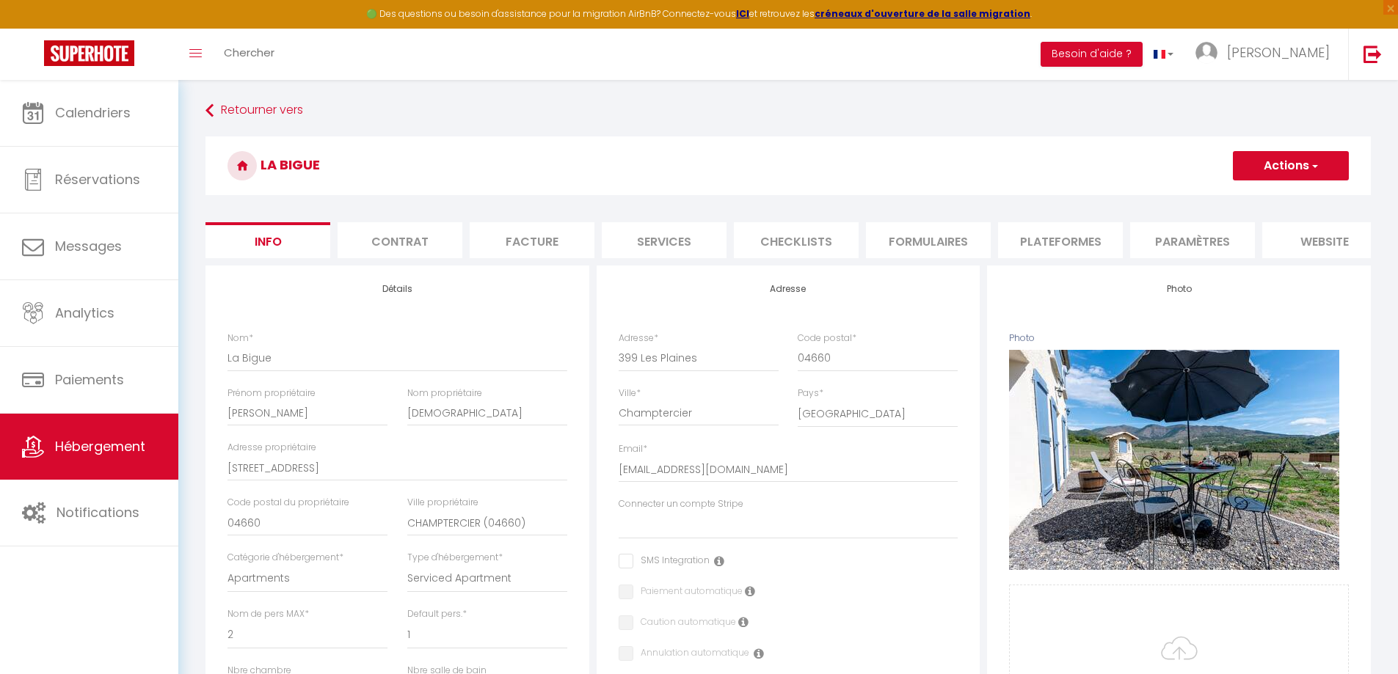
click at [540, 241] on li "Facture" at bounding box center [532, 240] width 125 height 36
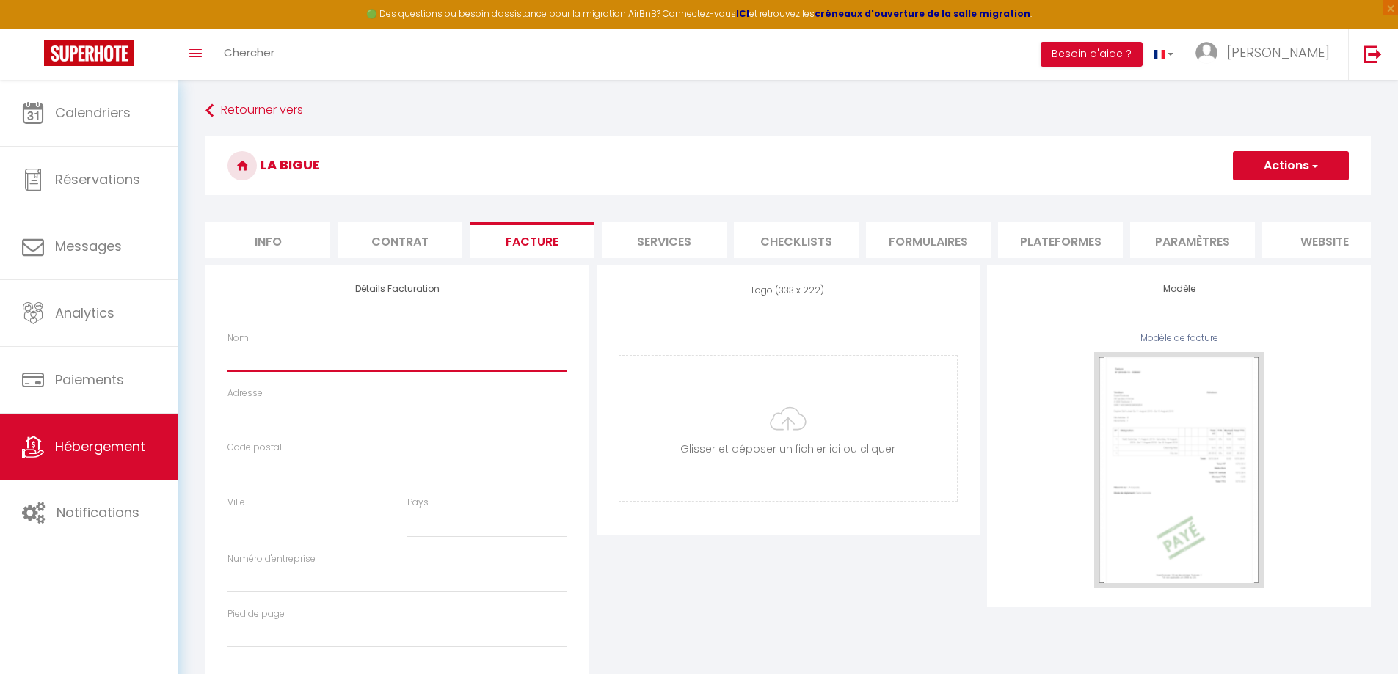
click at [295, 363] on input "Nom" at bounding box center [397, 358] width 340 height 26
click at [316, 362] on input "Nom" at bounding box center [397, 358] width 340 height 26
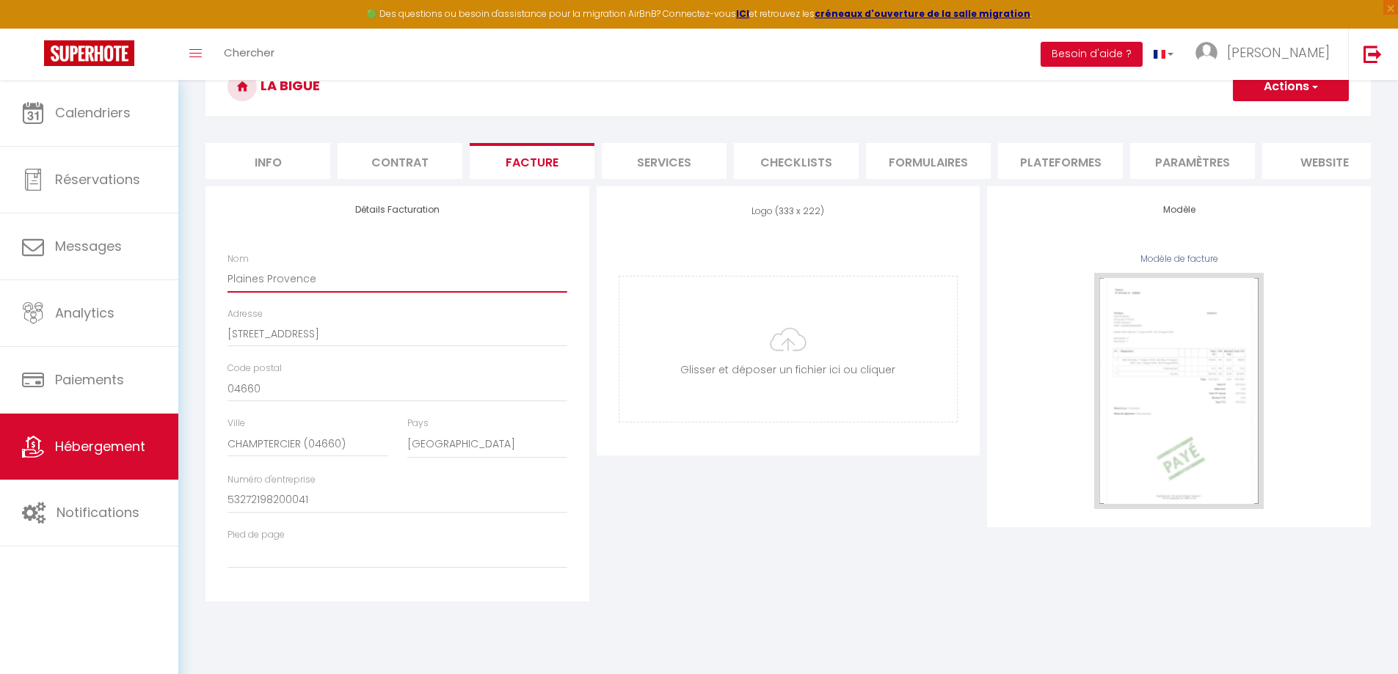
scroll to position [80, 0]
click at [814, 370] on input "file" at bounding box center [788, 348] width 338 height 145
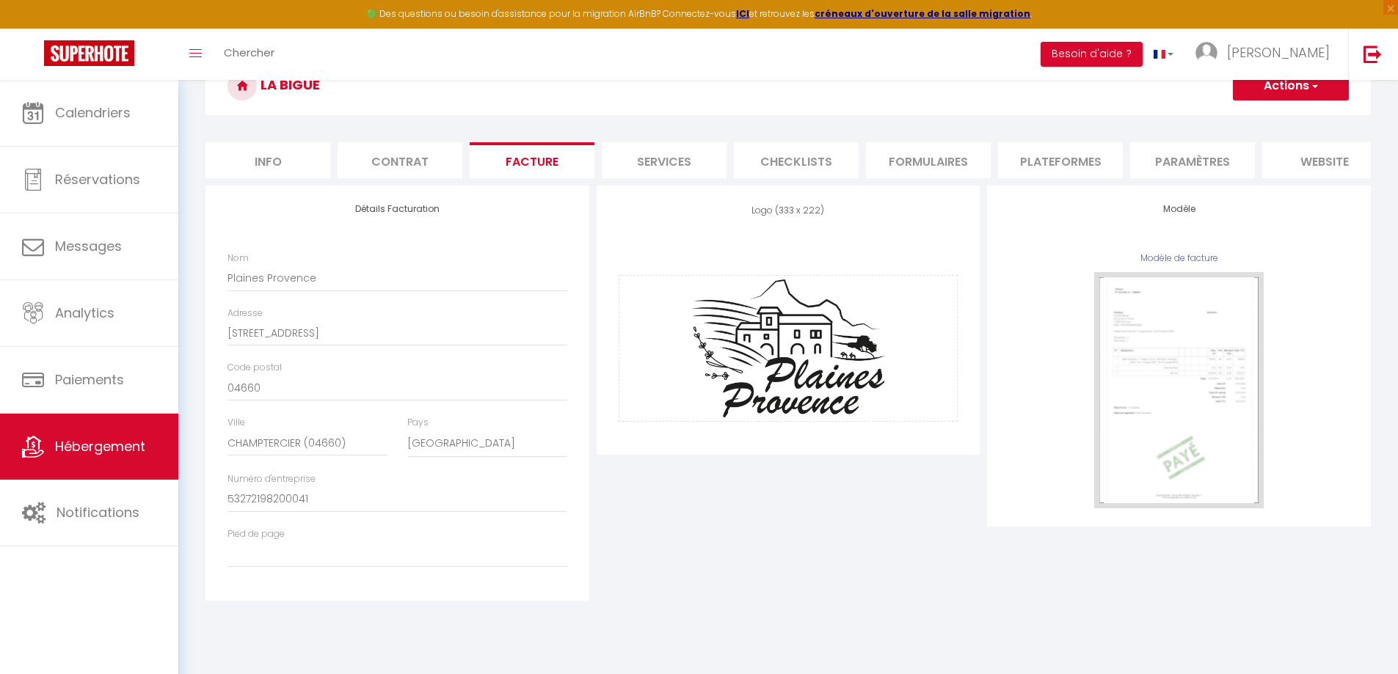
click at [1291, 95] on button "Actions" at bounding box center [1291, 85] width 116 height 29
click at [1280, 115] on link "Enregistrer" at bounding box center [1290, 118] width 116 height 19
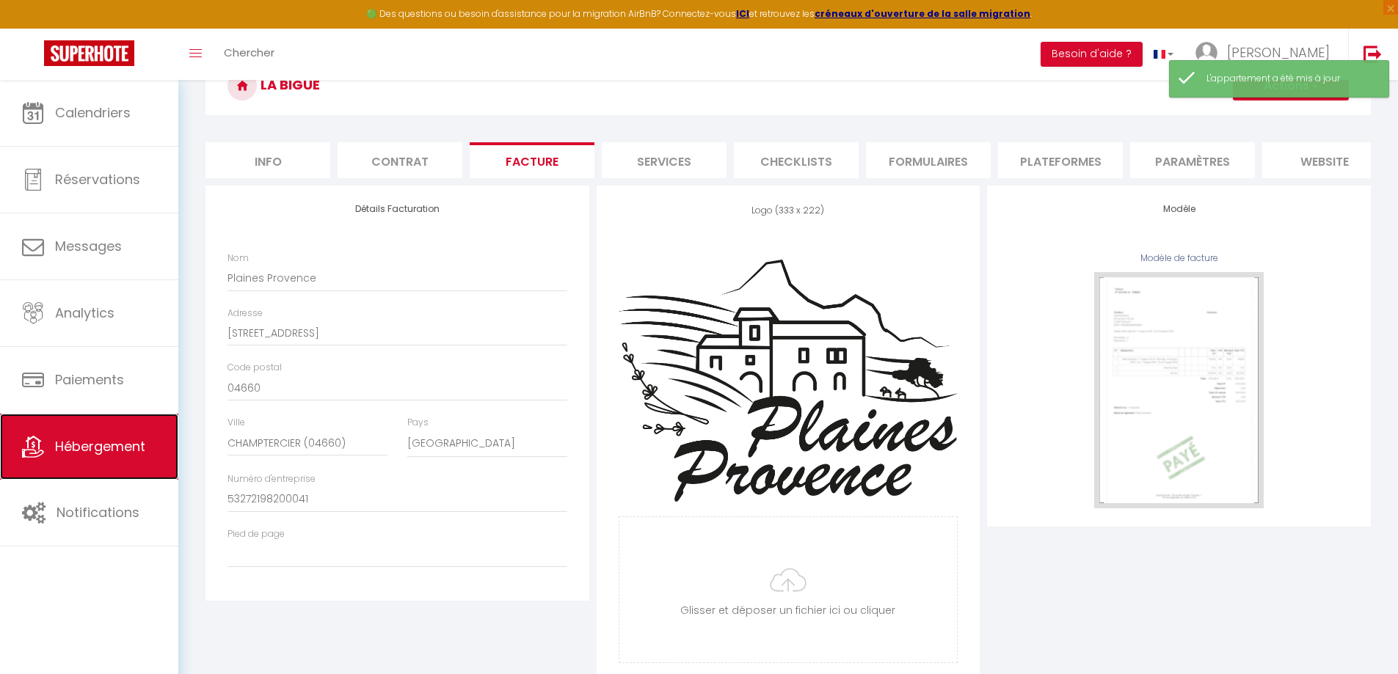
click at [119, 443] on span "Hébergement" at bounding box center [100, 446] width 90 height 18
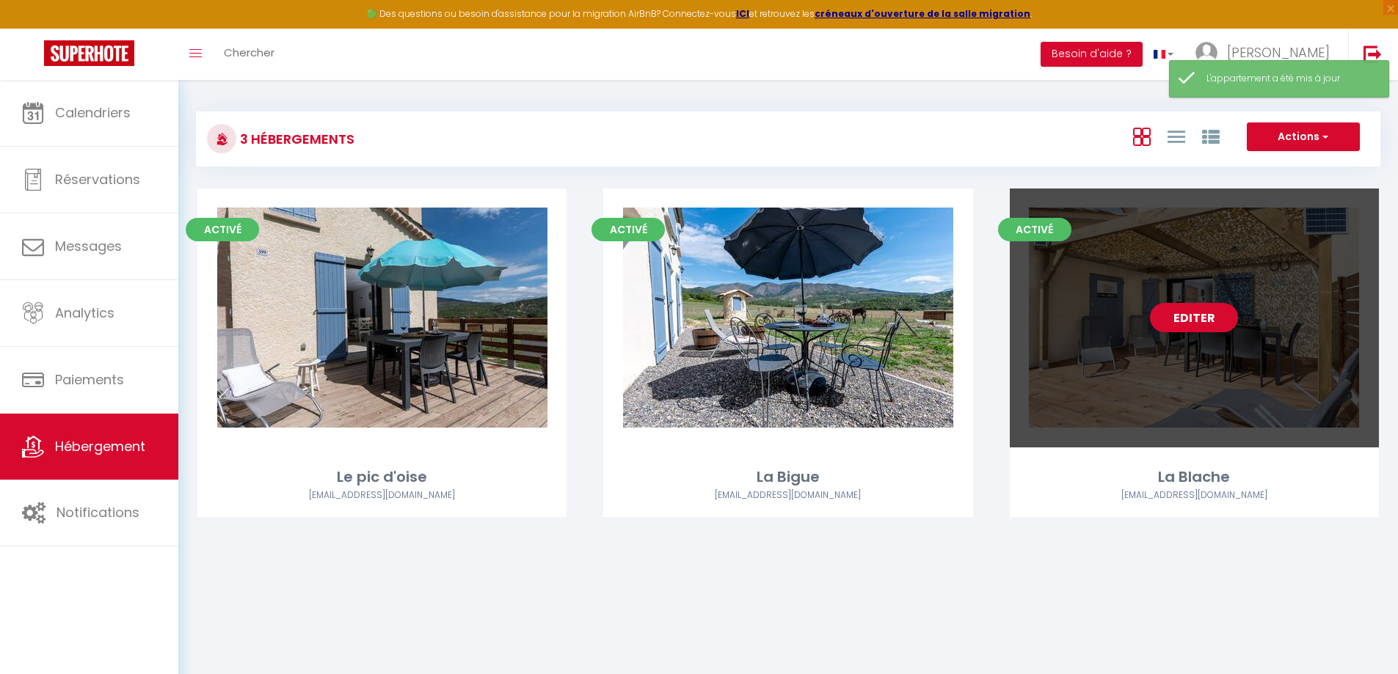
click at [1132, 340] on div "Editer" at bounding box center [1194, 318] width 369 height 259
click at [1133, 343] on div "Editer" at bounding box center [1194, 318] width 369 height 259
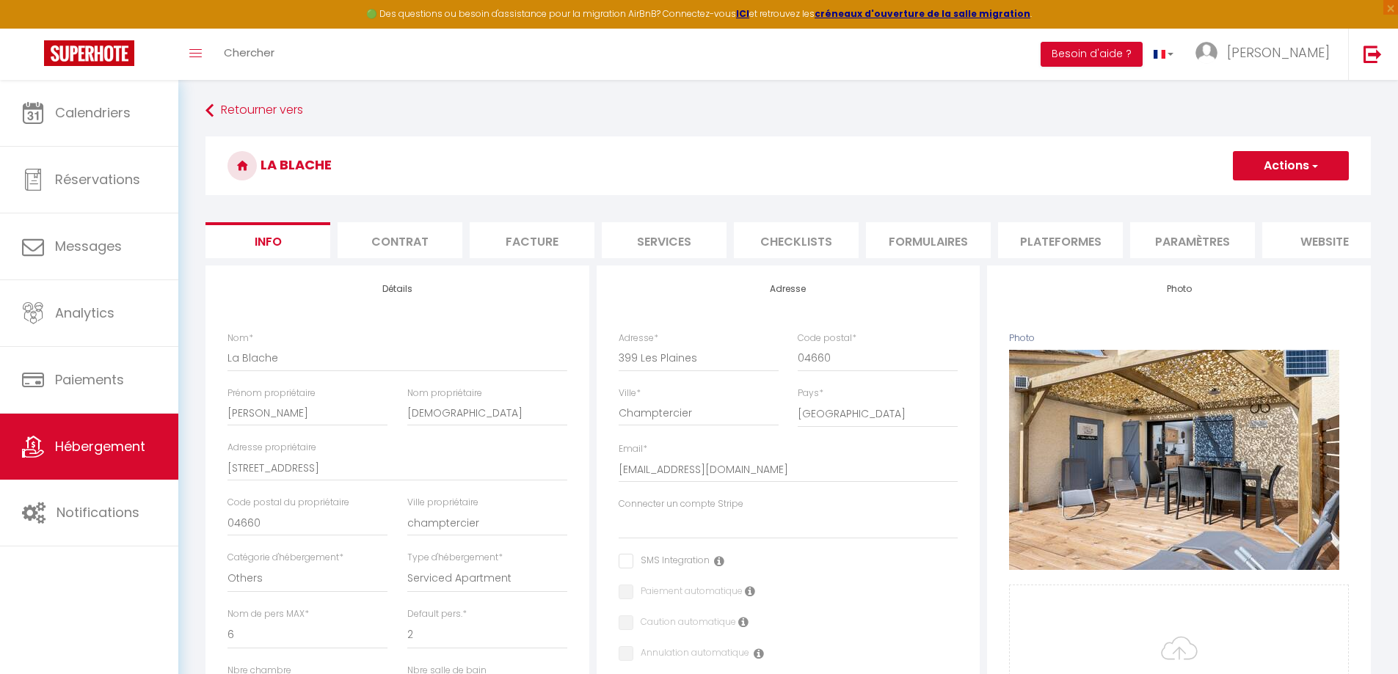
click at [550, 245] on li "Facture" at bounding box center [532, 240] width 125 height 36
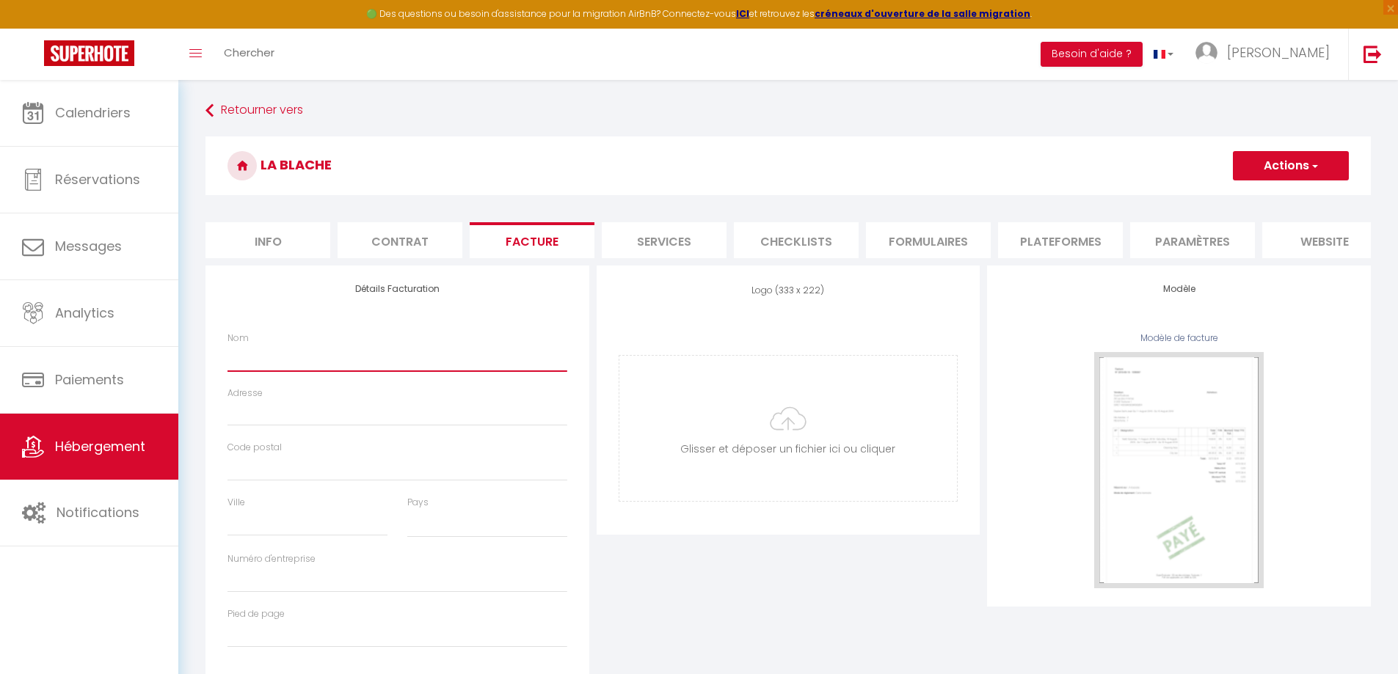
click at [274, 362] on input "Nom" at bounding box center [397, 358] width 340 height 26
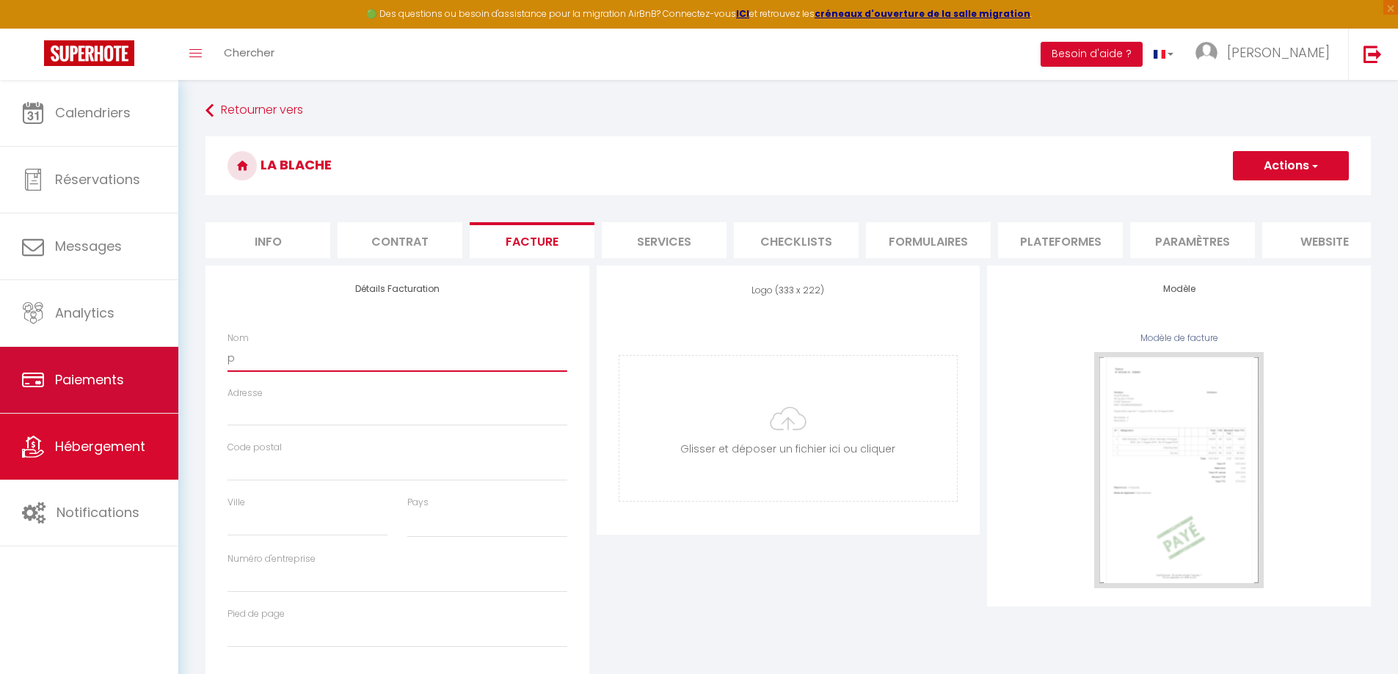
drag, startPoint x: 264, startPoint y: 371, endPoint x: 158, endPoint y: 383, distance: 107.0
click at [158, 383] on div "🟢 Des questions ou besoin d'assistance pour la migration AirBnB? Connectez-vous…" at bounding box center [699, 399] width 1398 height 638
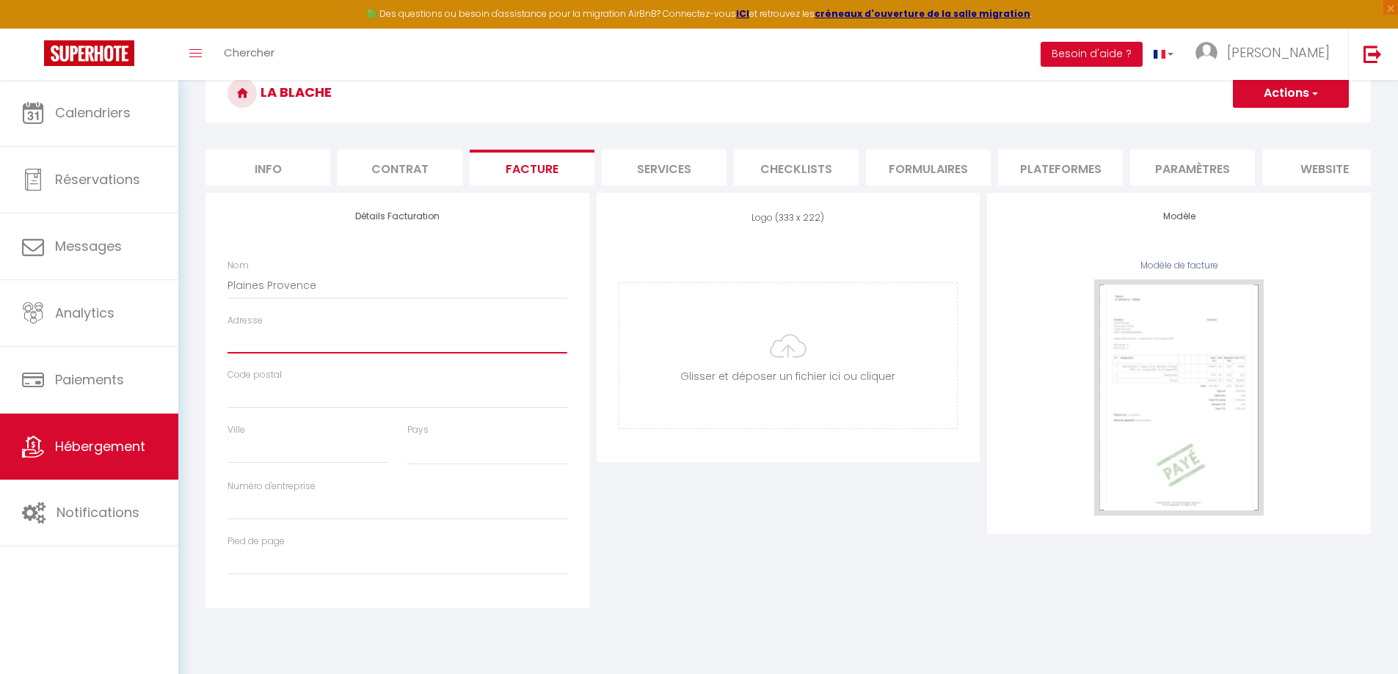
scroll to position [73, 0]
click at [329, 353] on input "Adresse" at bounding box center [397, 339] width 340 height 26
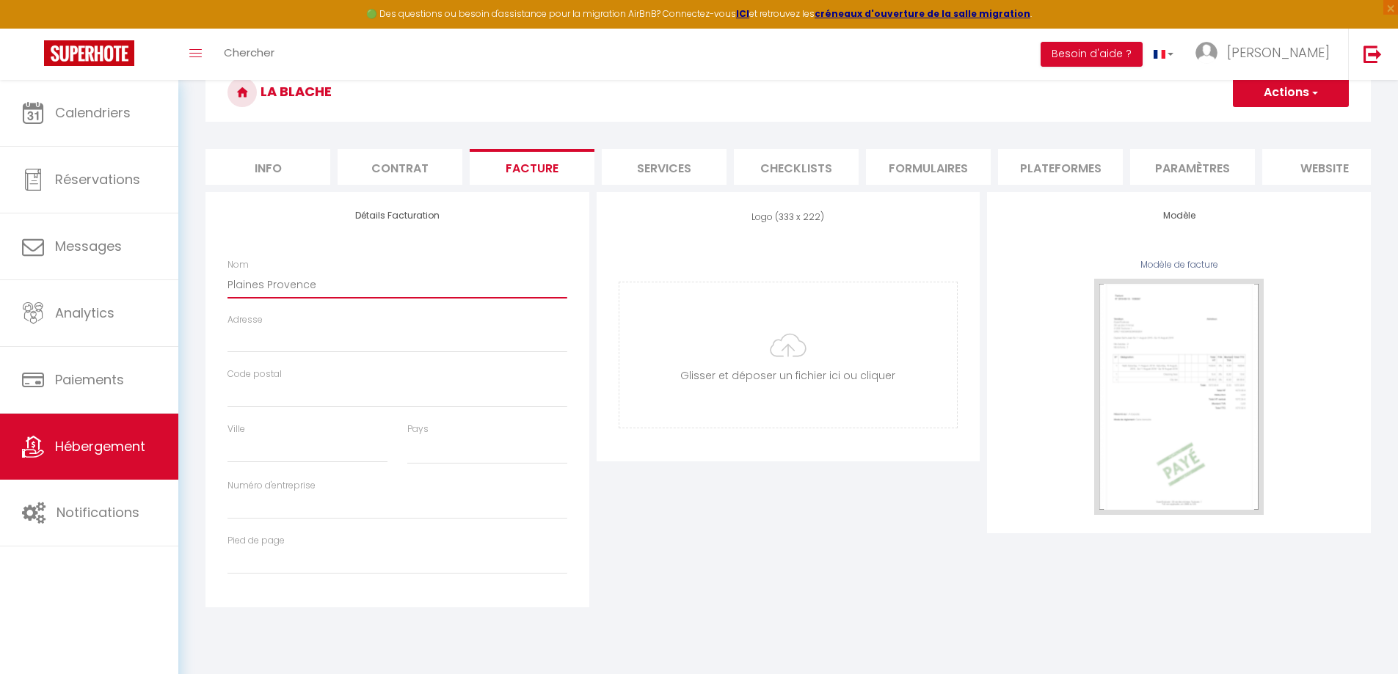
click at [345, 297] on input "Plaines Provence" at bounding box center [397, 284] width 340 height 26
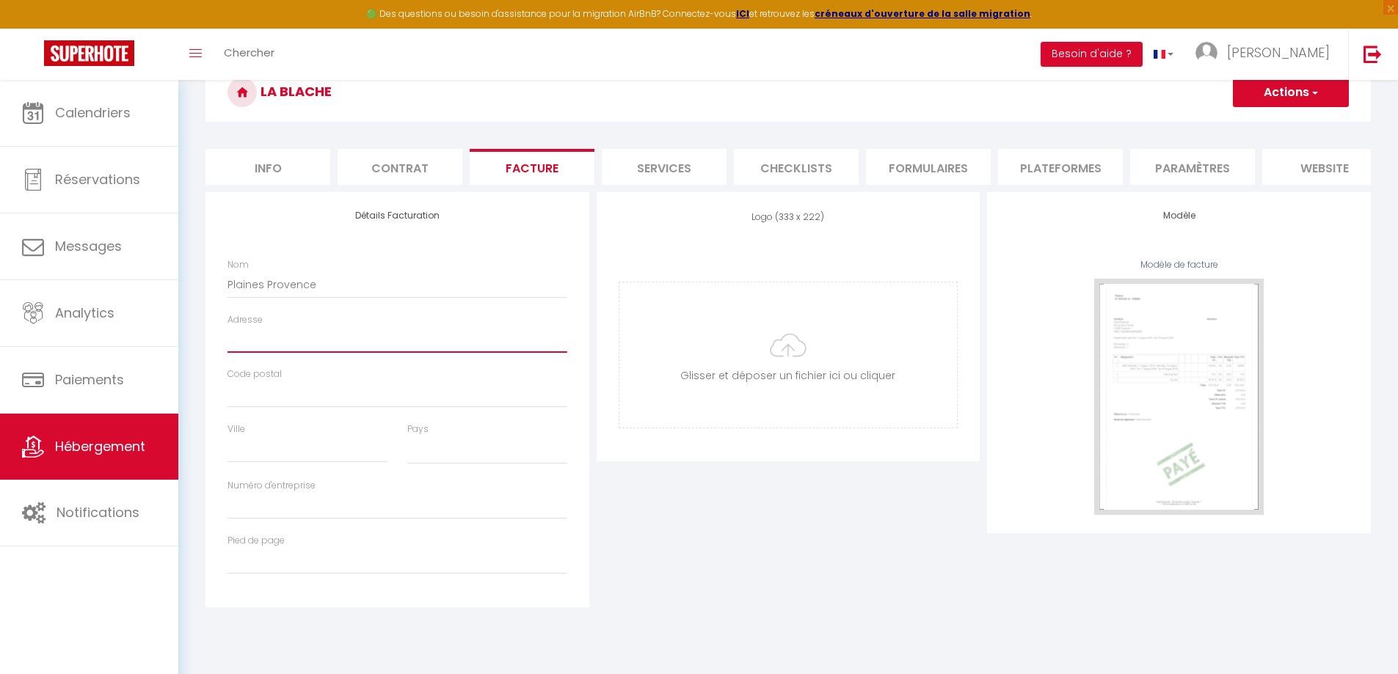
click at [335, 353] on input "Adresse" at bounding box center [397, 339] width 340 height 26
click at [348, 531] on div "Numéro d'entreprise" at bounding box center [397, 506] width 359 height 55
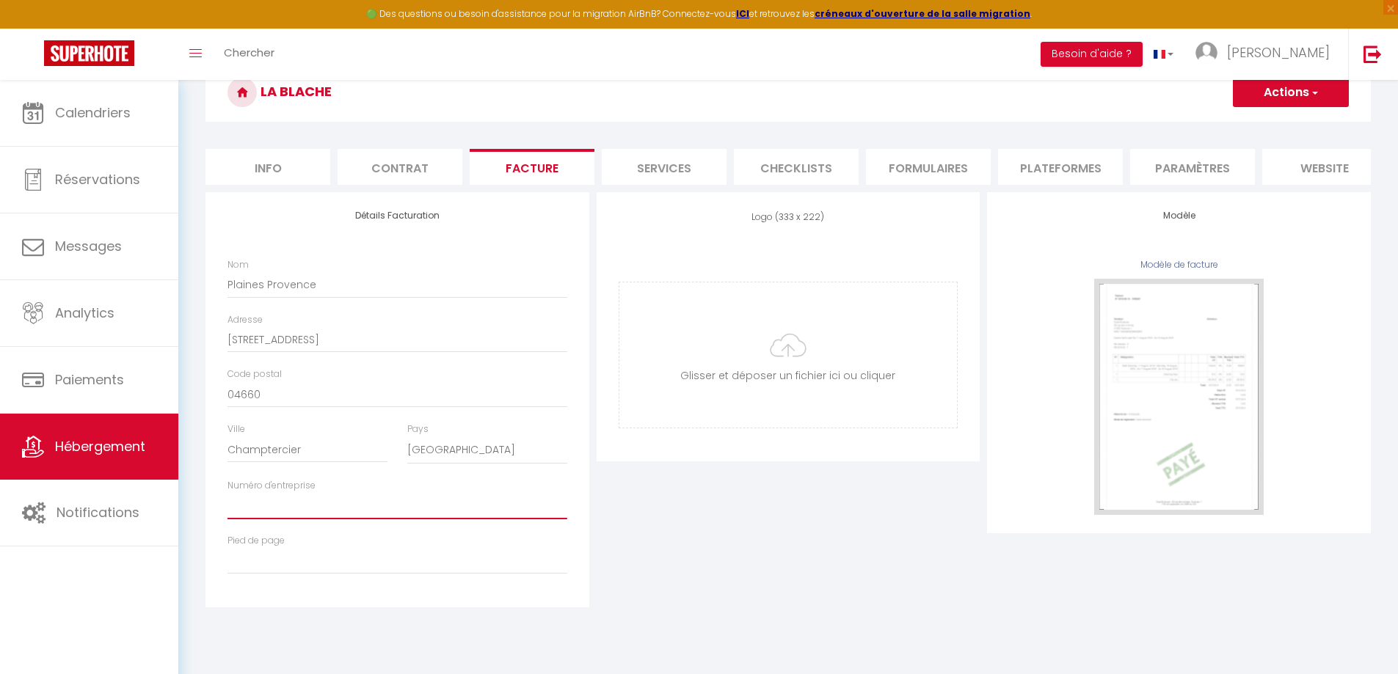
click at [345, 517] on input "Numéro d'entreprise" at bounding box center [397, 506] width 340 height 26
click at [807, 386] on input "file" at bounding box center [788, 354] width 338 height 145
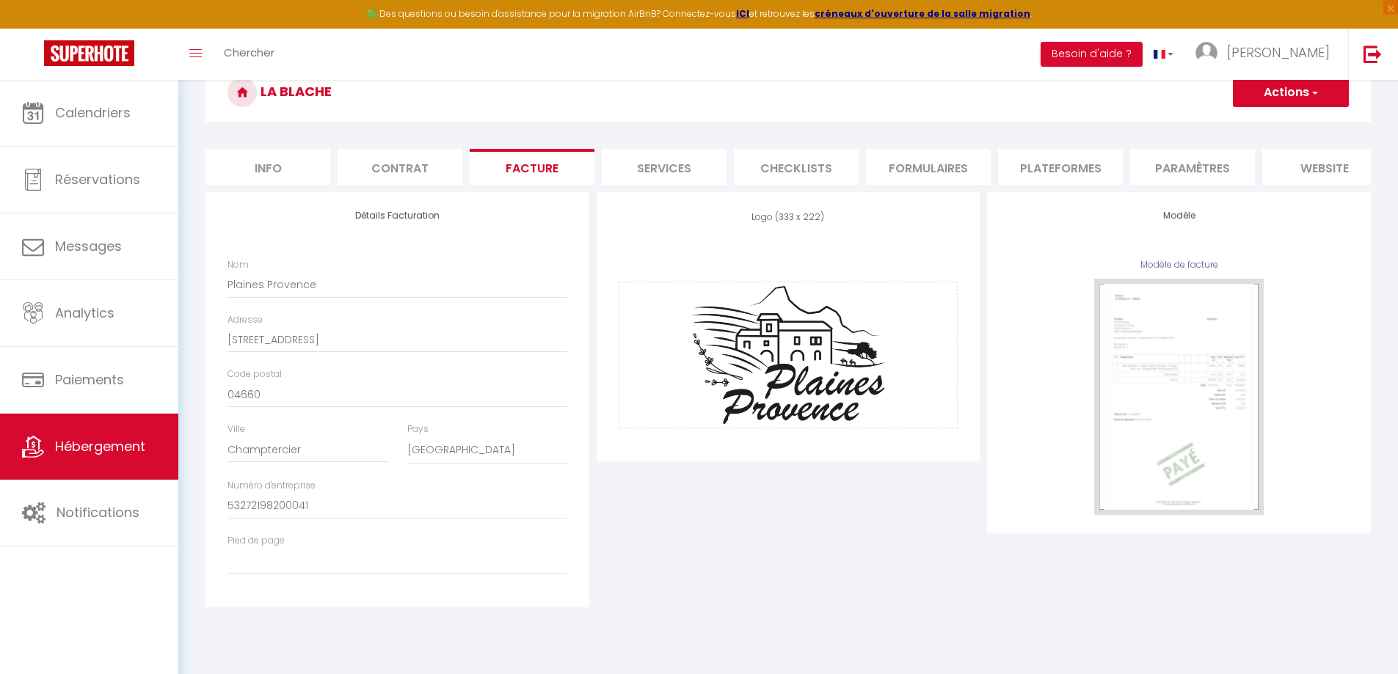
click at [665, 164] on li "Services" at bounding box center [664, 167] width 125 height 36
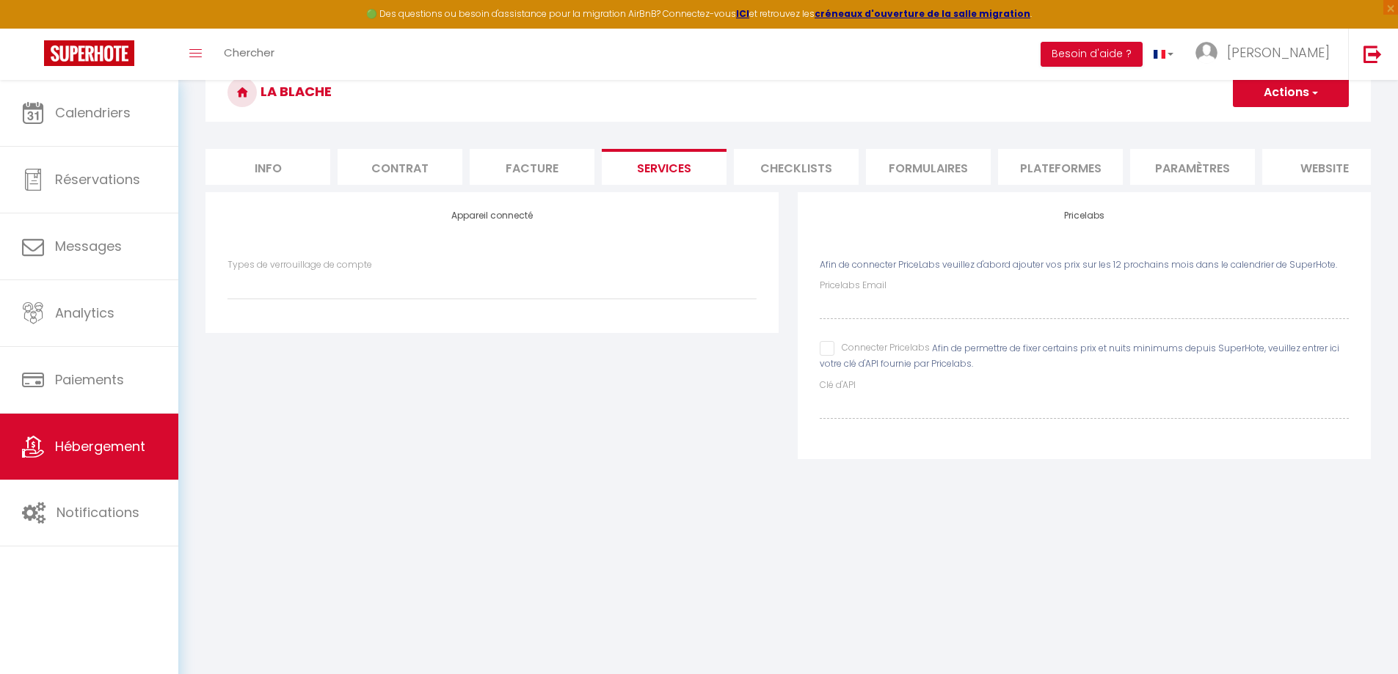
click at [554, 172] on li "Facture" at bounding box center [532, 167] width 125 height 36
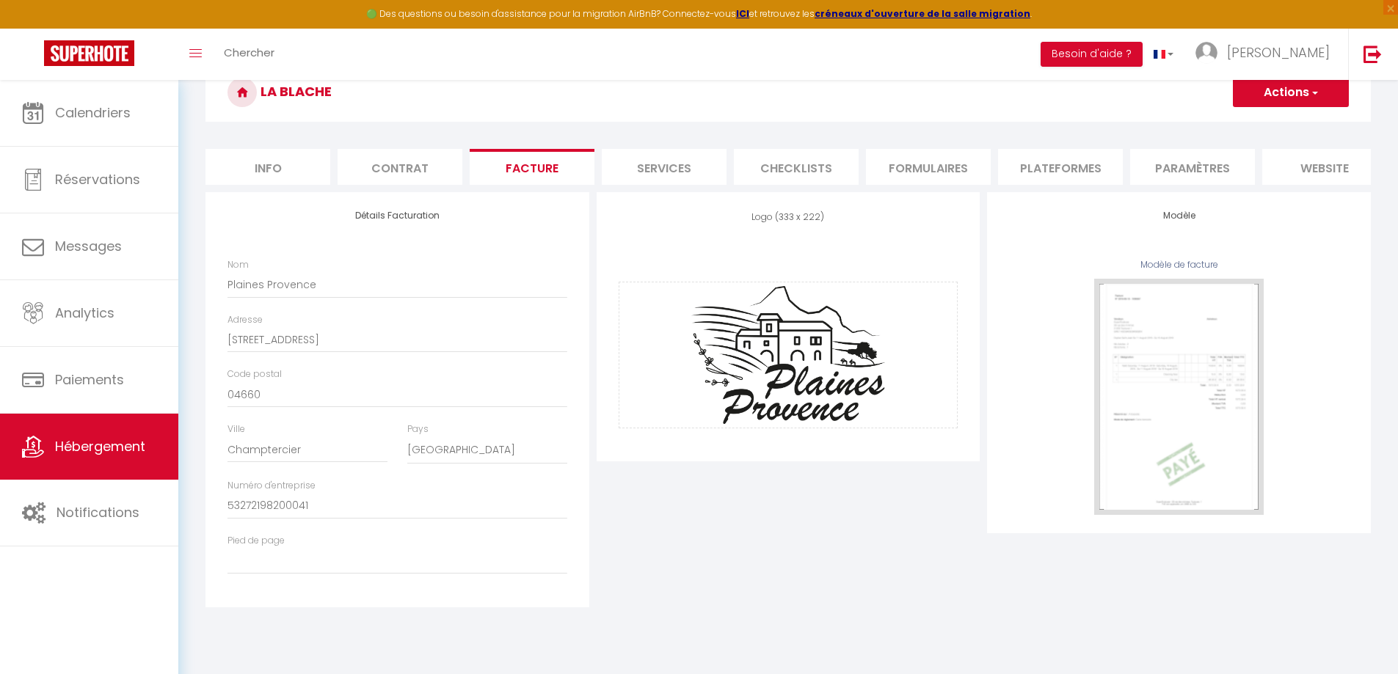
click at [1294, 97] on button "Actions" at bounding box center [1291, 92] width 116 height 29
click at [1277, 124] on link "Enregistrer" at bounding box center [1290, 124] width 116 height 19
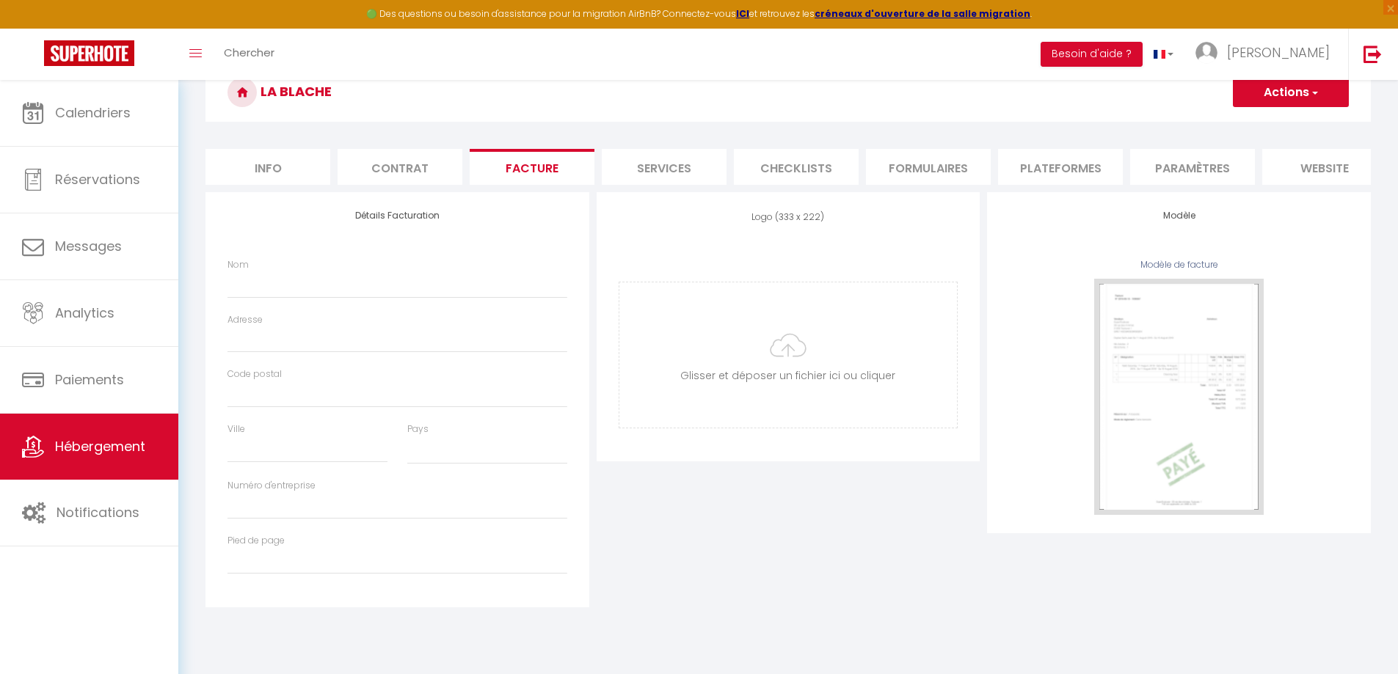
scroll to position [80, 0]
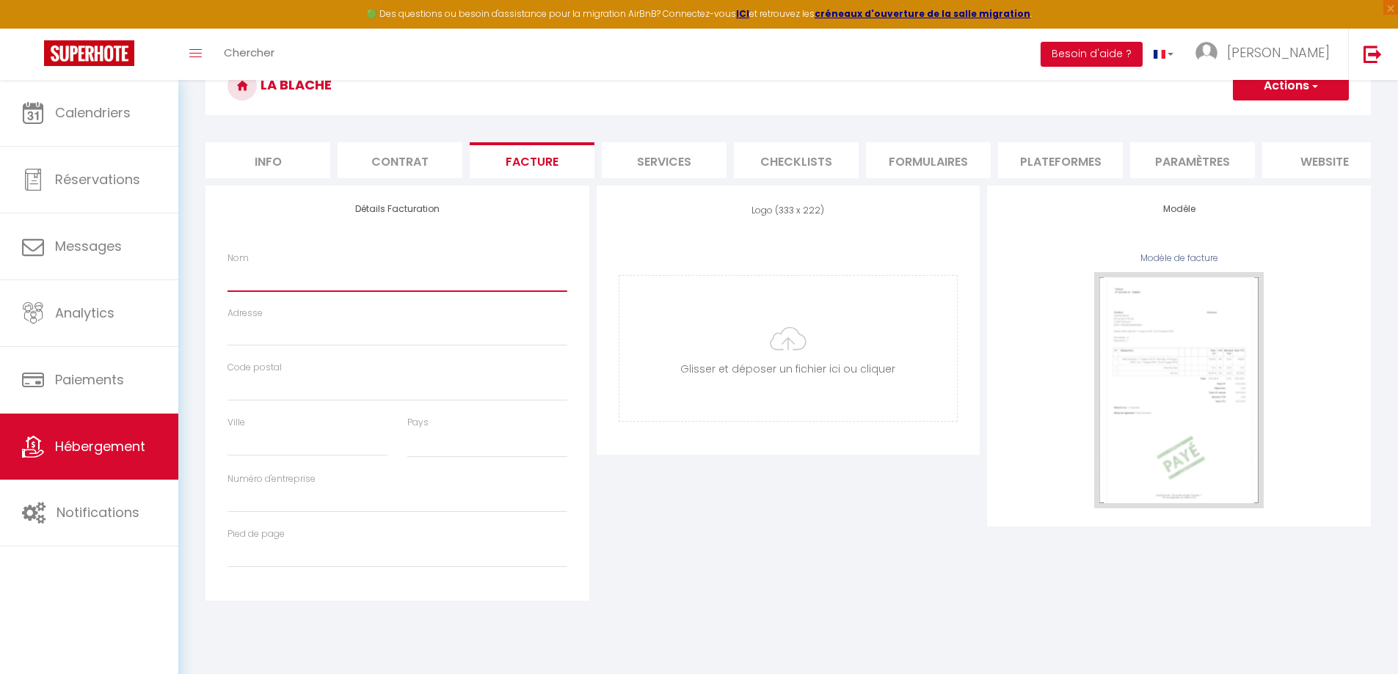
click at [351, 278] on input "Nom" at bounding box center [397, 278] width 340 height 26
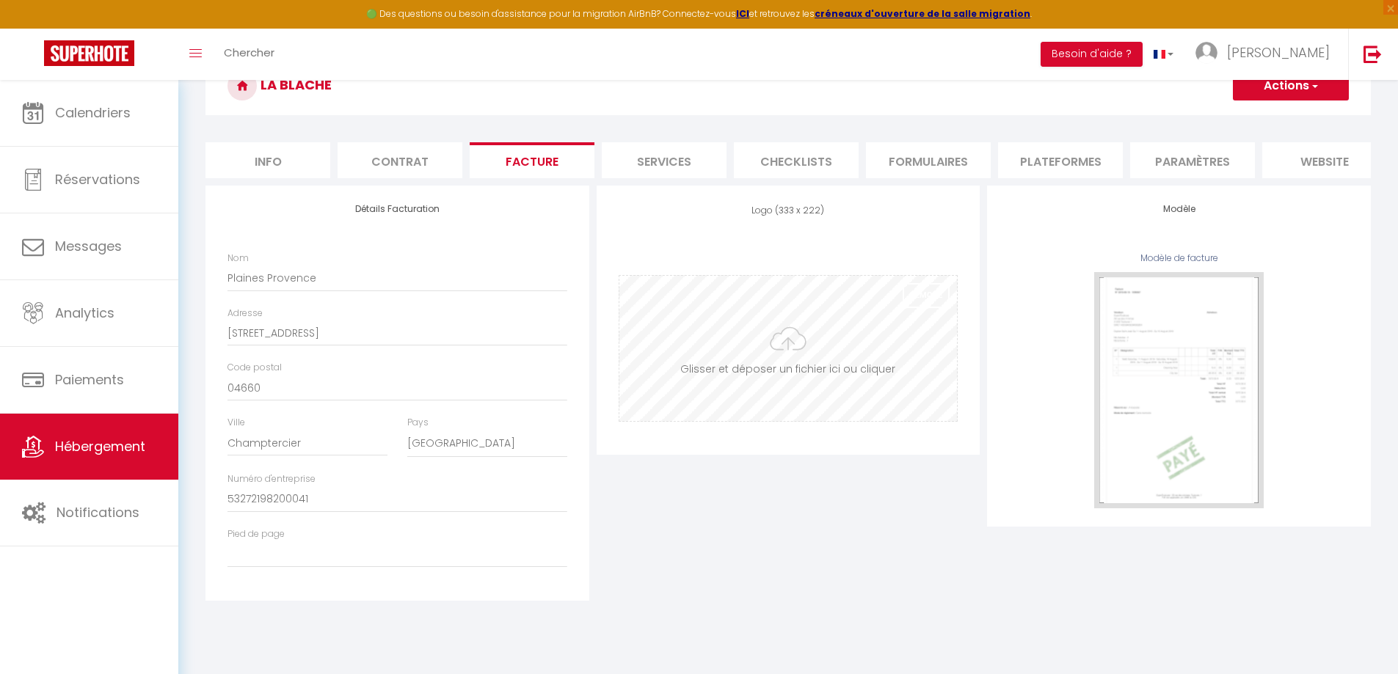
click at [780, 360] on input "file" at bounding box center [788, 348] width 338 height 145
click at [825, 391] on input "file" at bounding box center [788, 348] width 338 height 145
click at [1272, 92] on button "Actions" at bounding box center [1291, 85] width 116 height 29
click at [1266, 120] on link "Enregistrer" at bounding box center [1290, 118] width 116 height 19
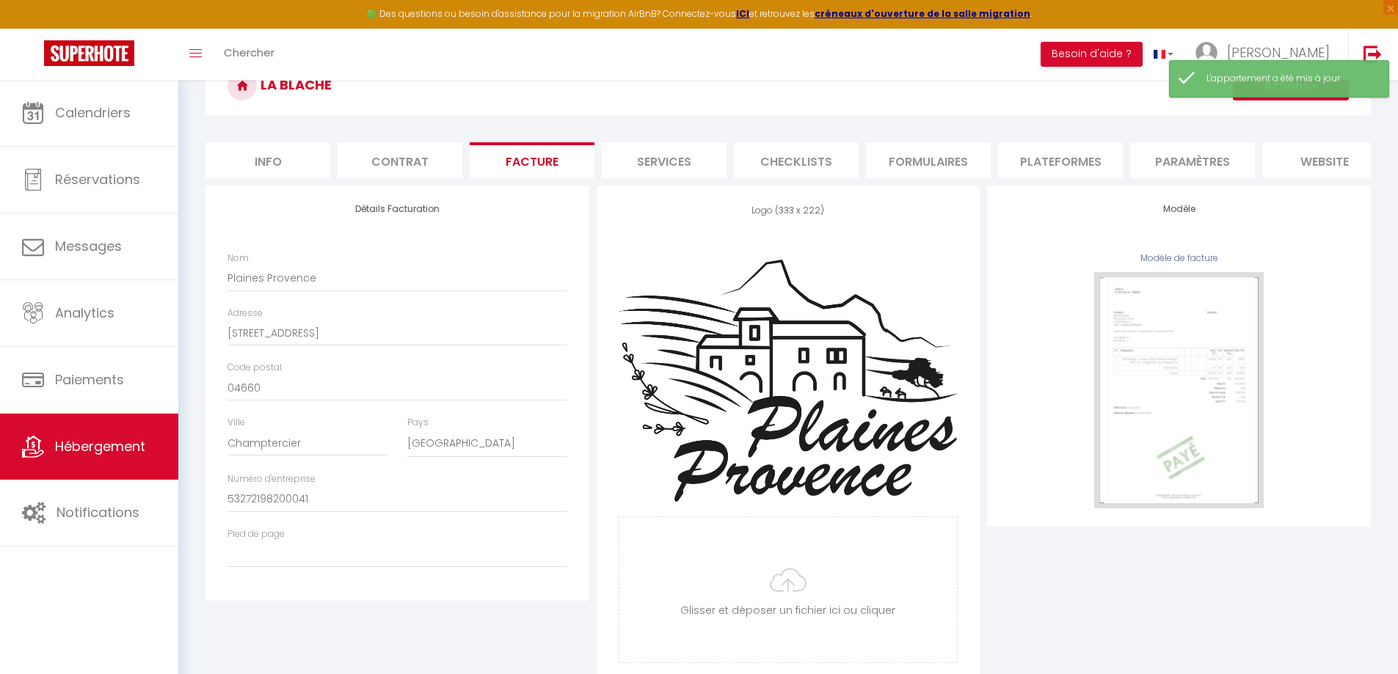
click at [1066, 158] on li "Plateformes" at bounding box center [1060, 160] width 125 height 36
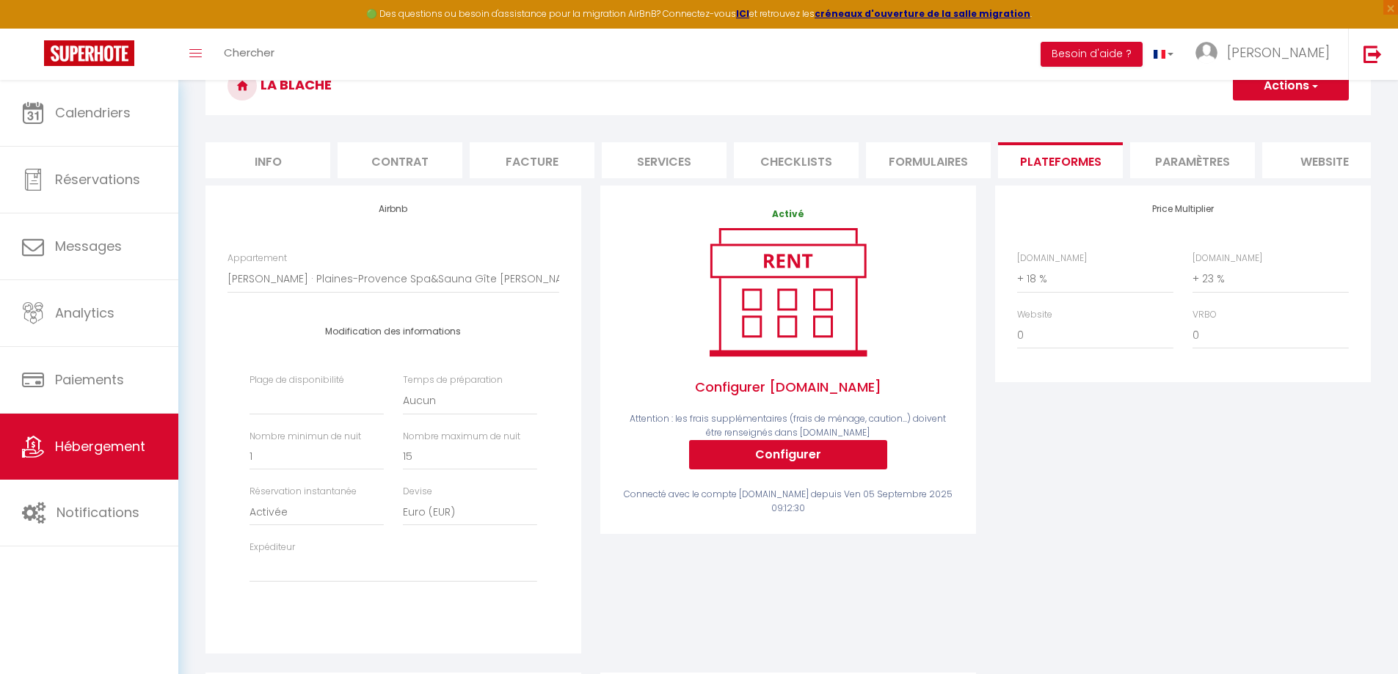
click at [1176, 167] on li "Paramètres" at bounding box center [1192, 160] width 125 height 36
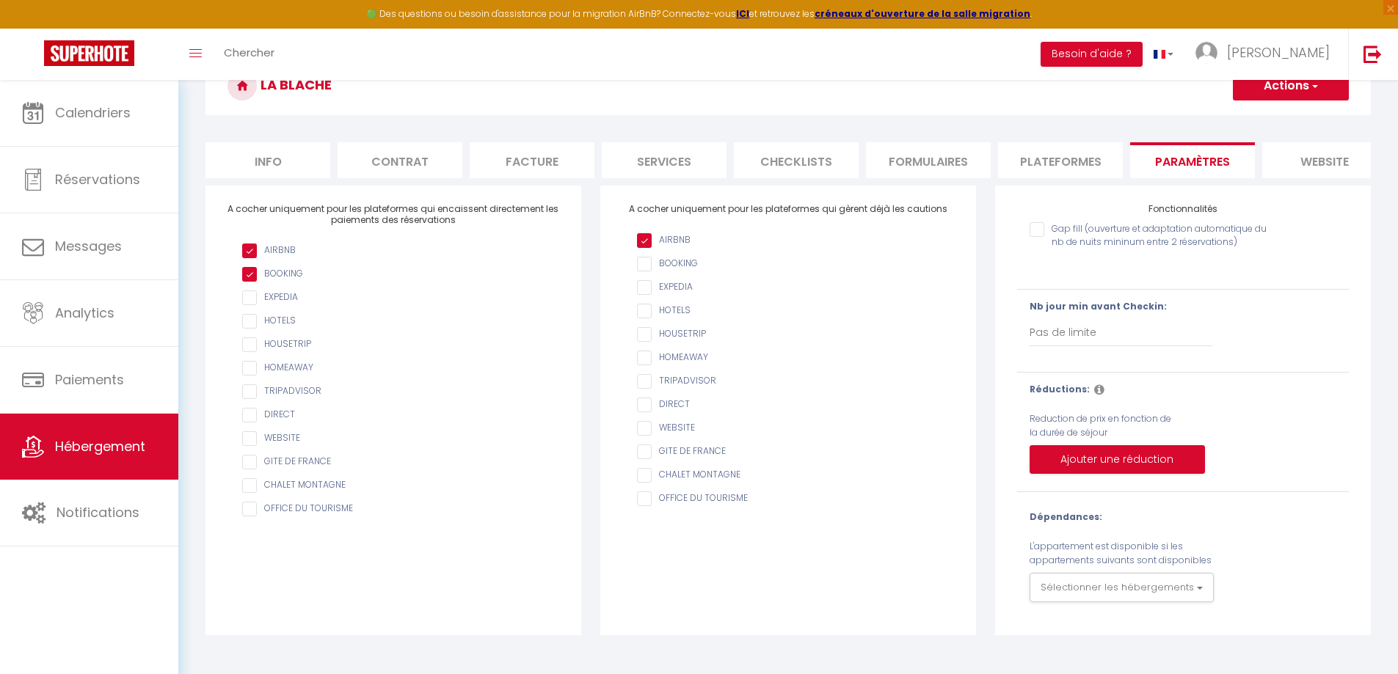
click at [1324, 161] on li "website" at bounding box center [1324, 160] width 125 height 36
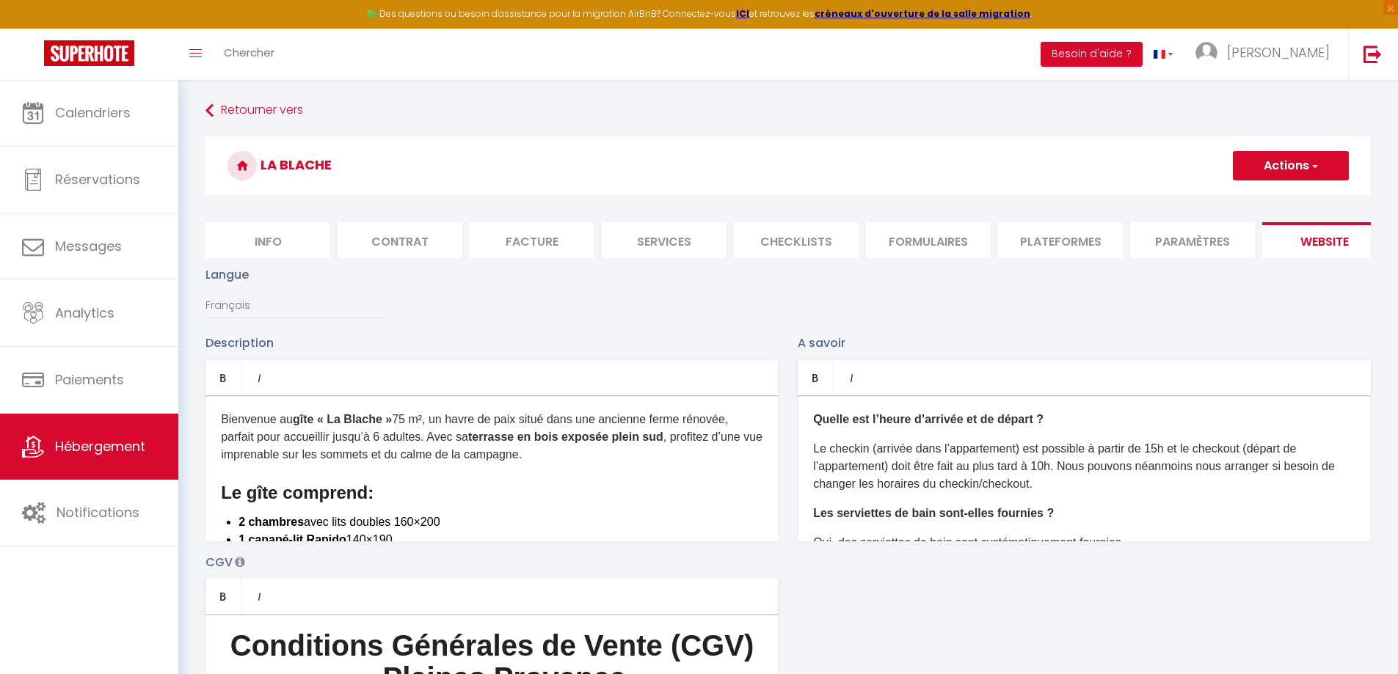
click at [547, 240] on li "Facture" at bounding box center [532, 240] width 125 height 36
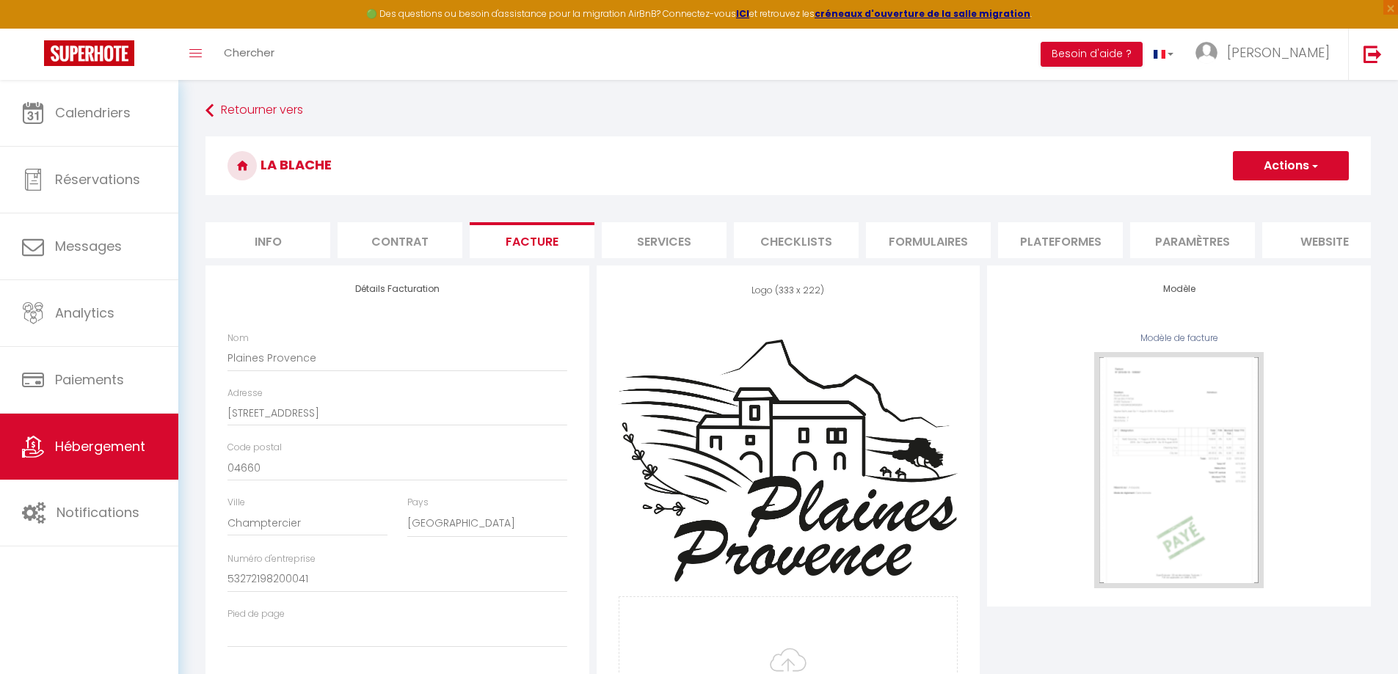
click at [1044, 244] on li "Plateformes" at bounding box center [1060, 240] width 125 height 36
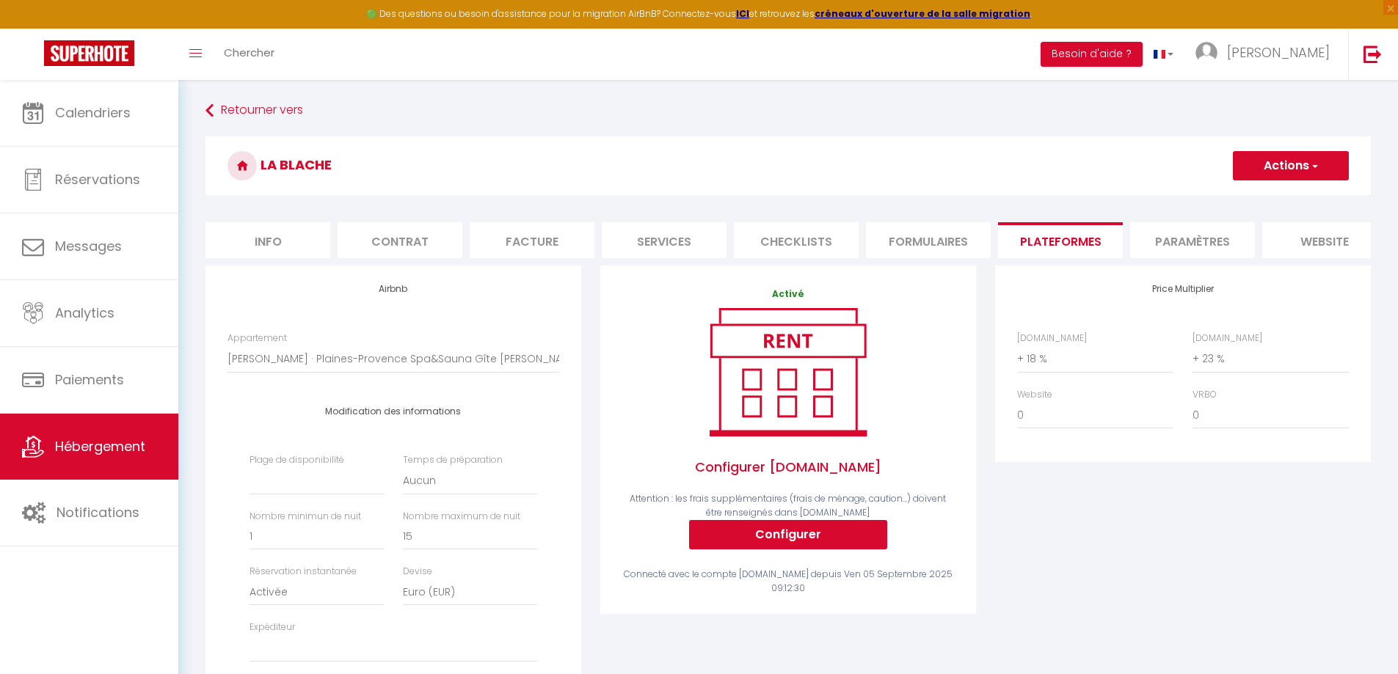
click at [907, 244] on li "Formulaires" at bounding box center [928, 240] width 125 height 36
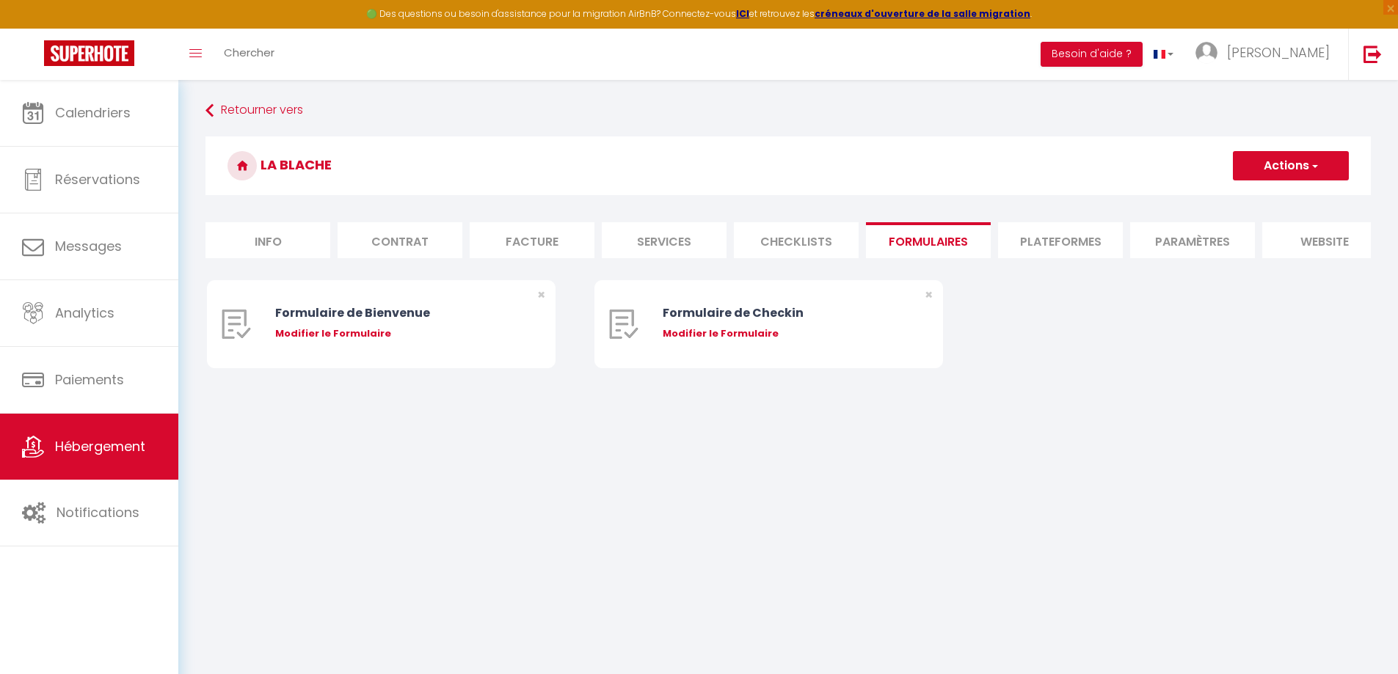
click at [822, 244] on li "Checklists" at bounding box center [796, 240] width 125 height 36
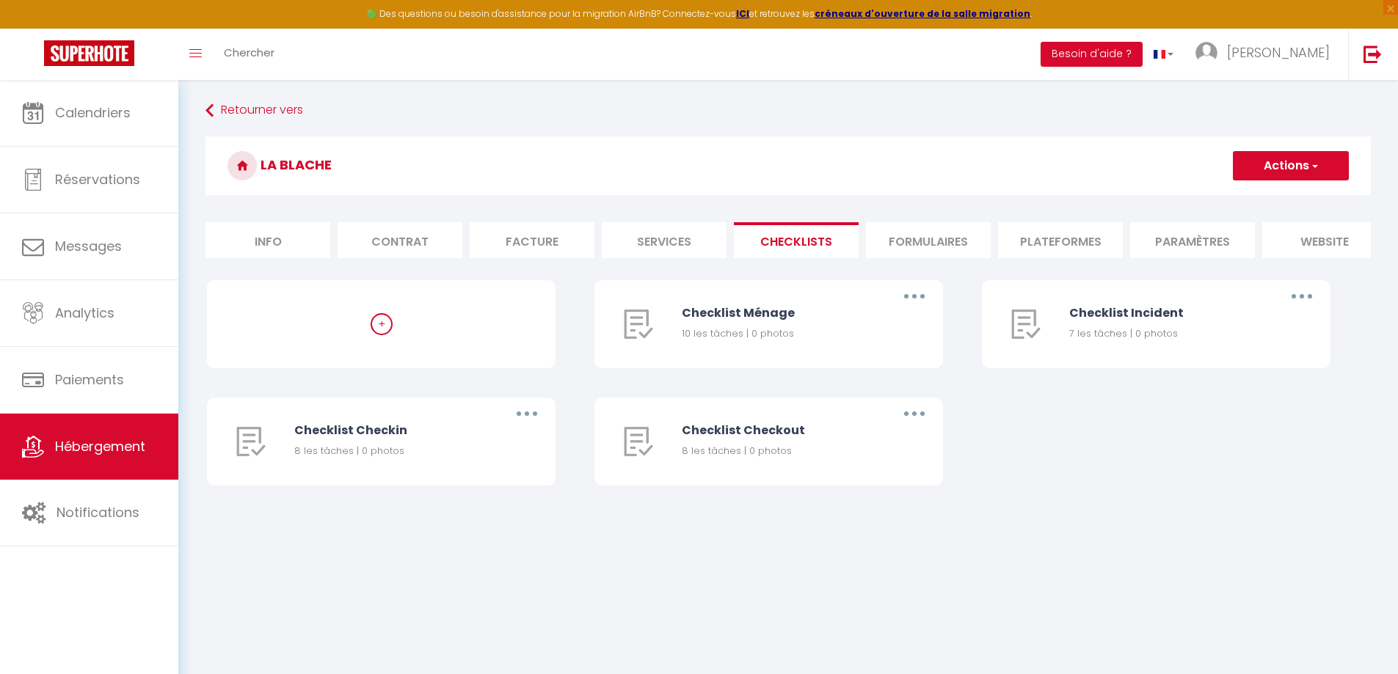
click at [654, 244] on li "Services" at bounding box center [664, 240] width 125 height 36
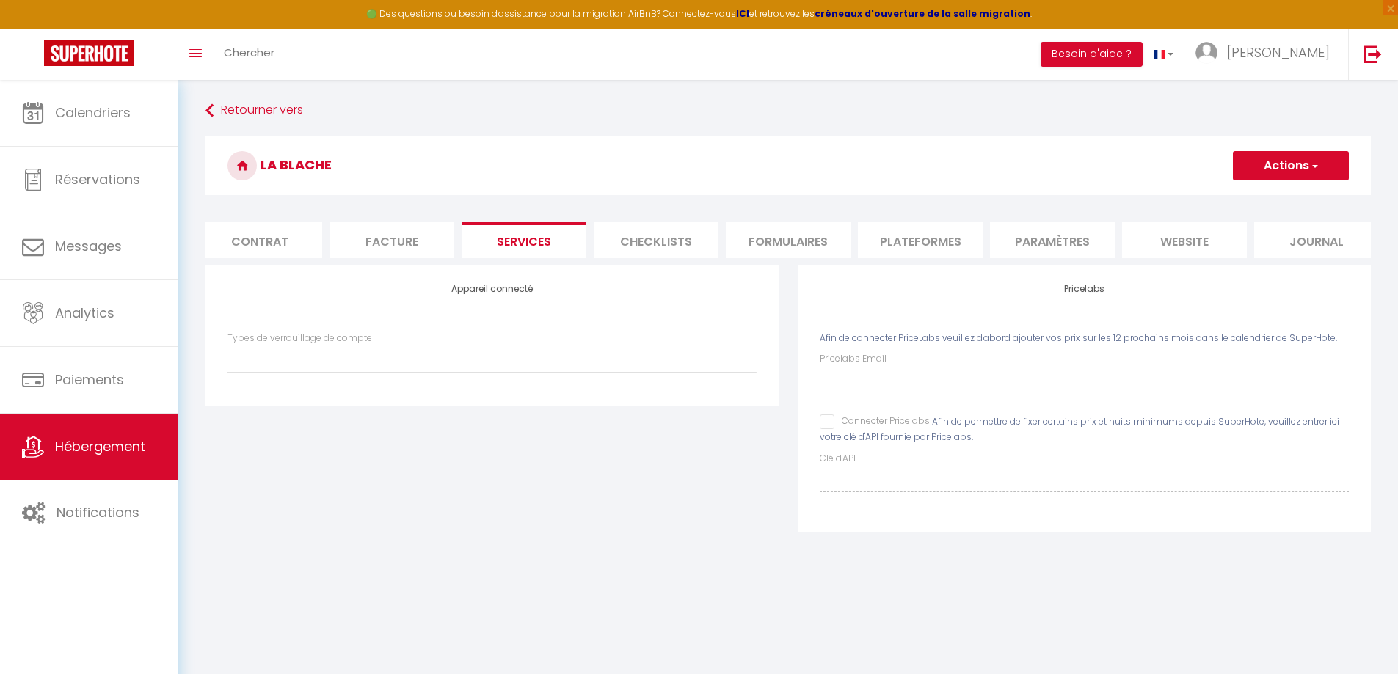
scroll to position [0, 145]
click at [1063, 243] on li "Paramètres" at bounding box center [1047, 240] width 125 height 36
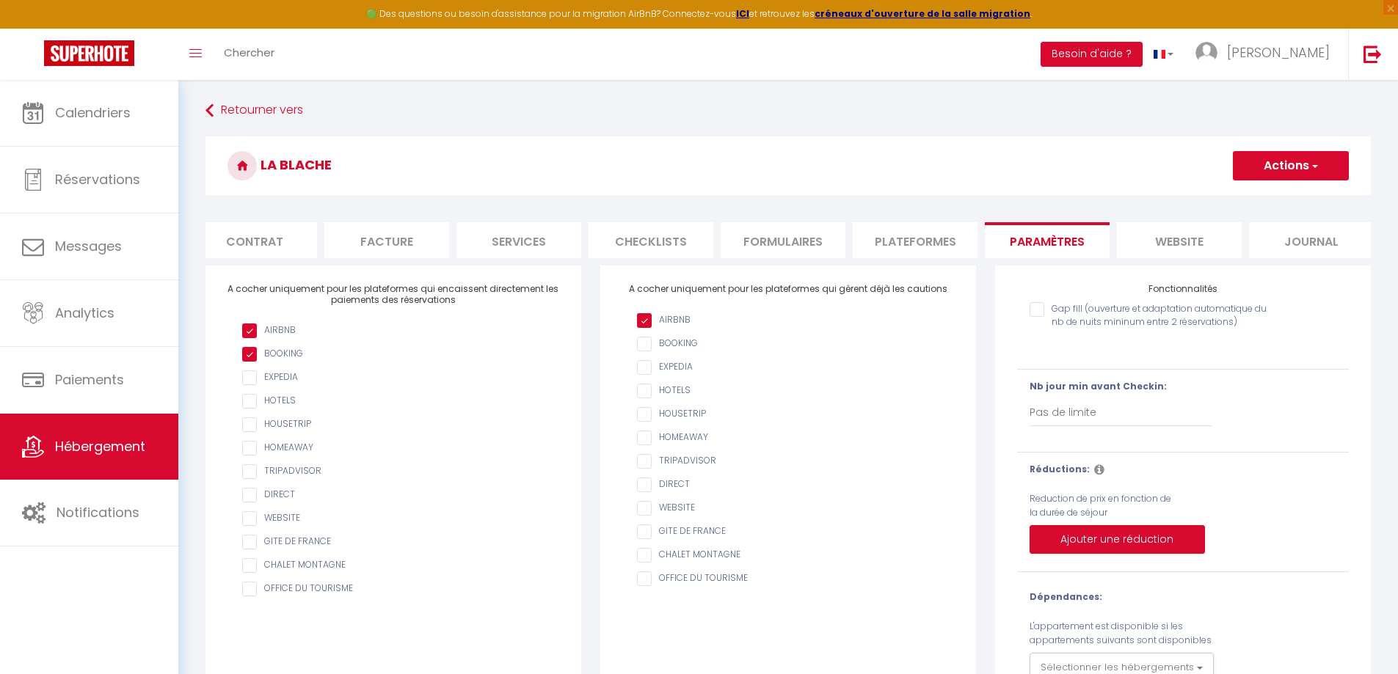
click at [1182, 244] on li "website" at bounding box center [1179, 240] width 125 height 36
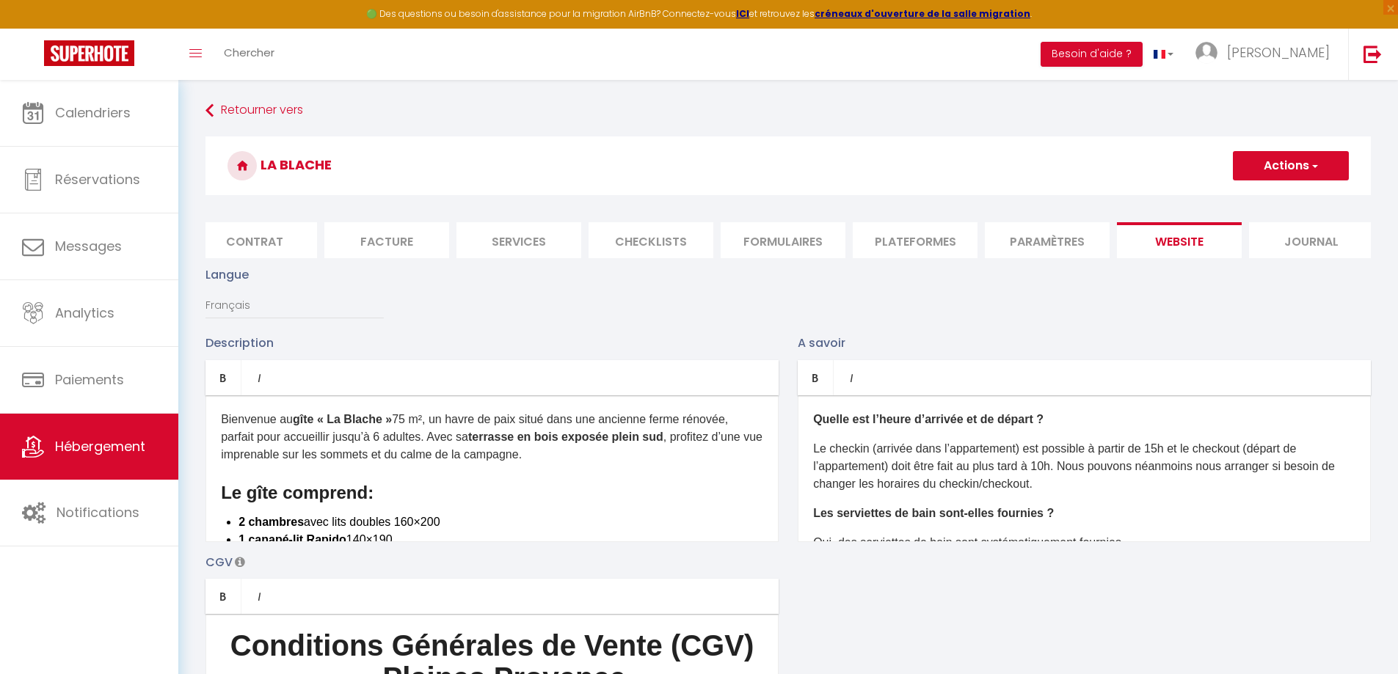
scroll to position [0, 156]
click at [1264, 242] on li "Journal" at bounding box center [1300, 240] width 125 height 36
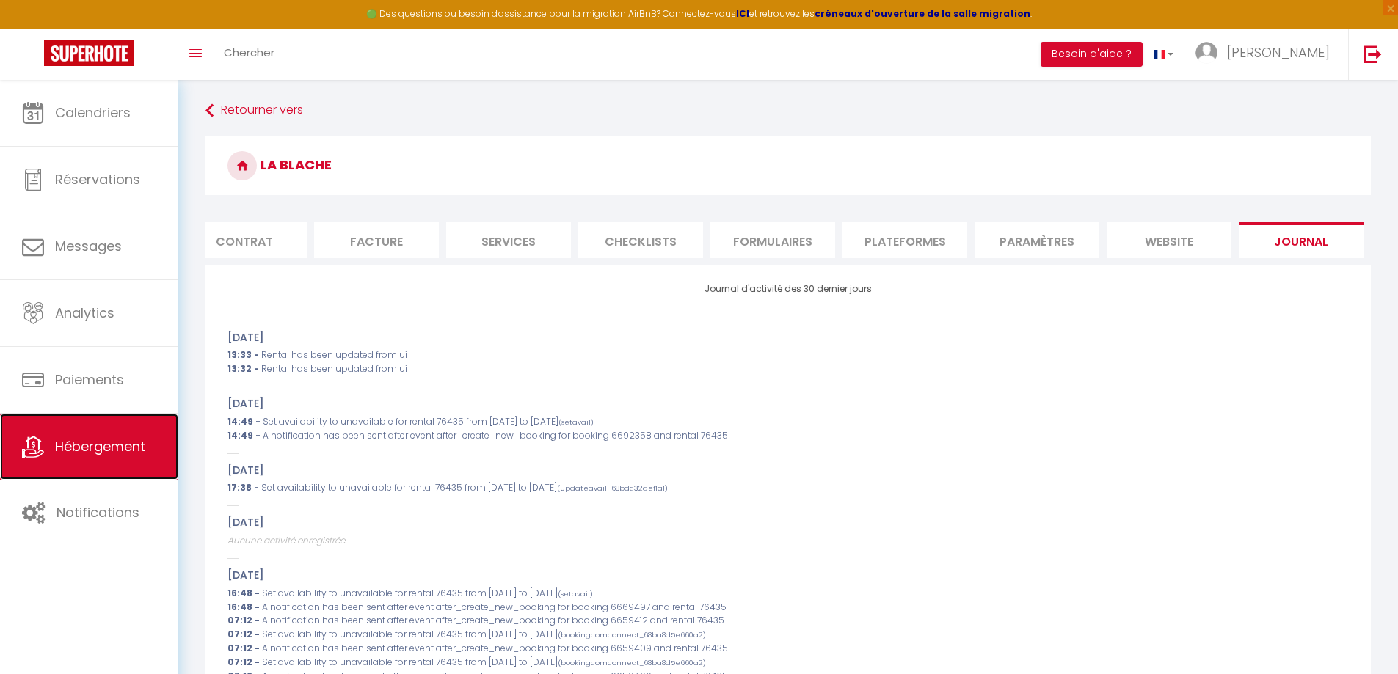
click at [106, 453] on span "Hébergement" at bounding box center [100, 446] width 90 height 18
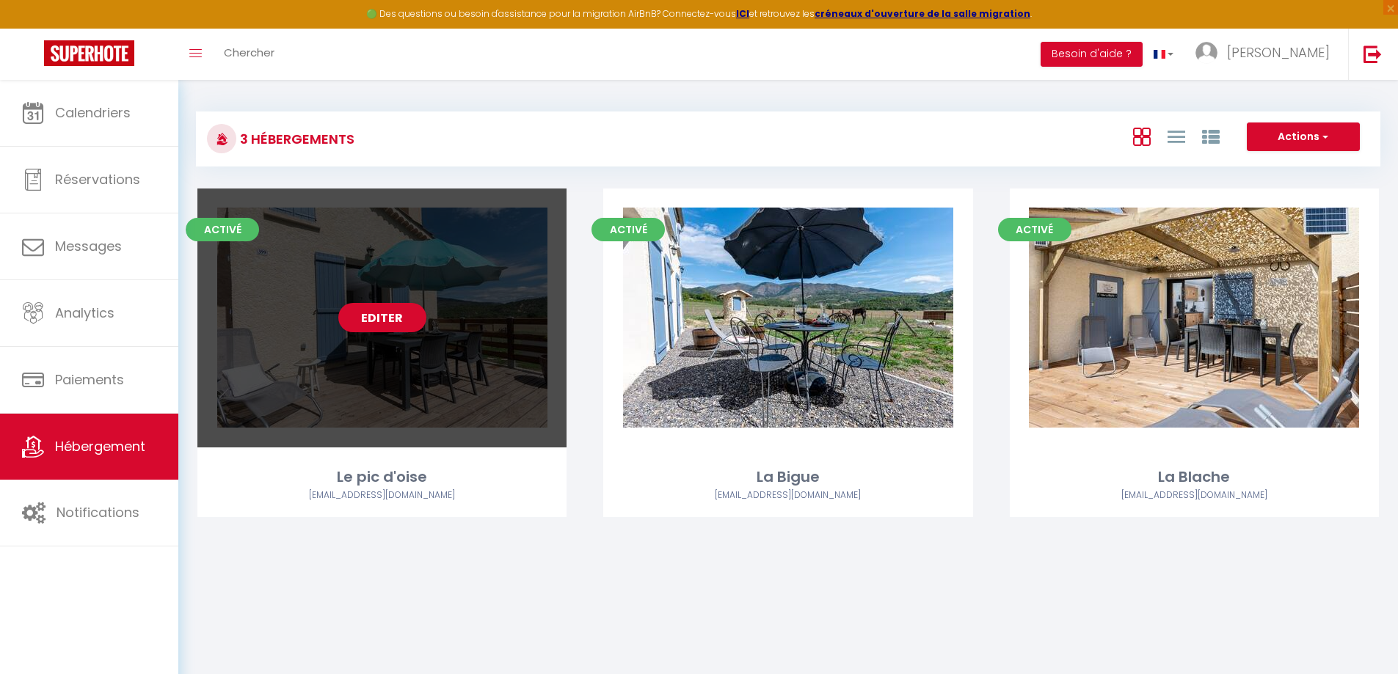
click at [445, 340] on div "Editer" at bounding box center [381, 318] width 369 height 259
click at [407, 323] on link "Editer" at bounding box center [382, 317] width 88 height 29
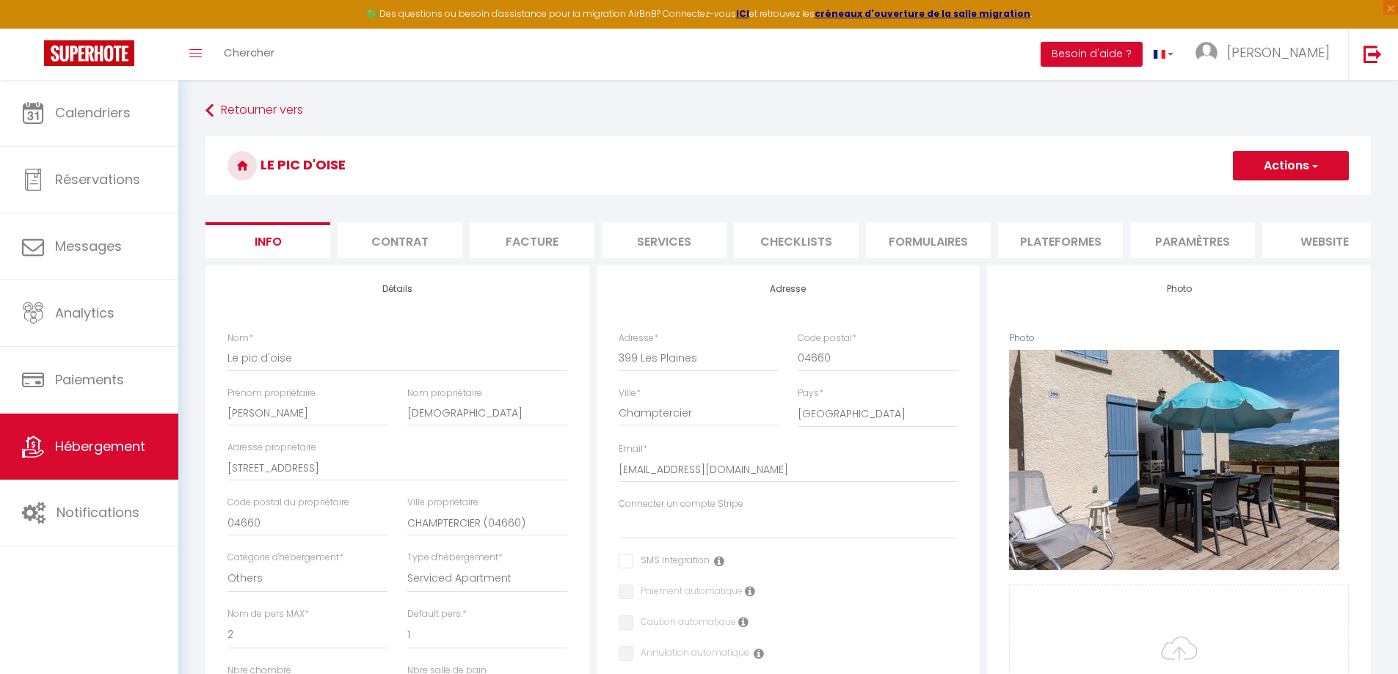
click at [404, 242] on li "Contrat" at bounding box center [400, 240] width 125 height 36
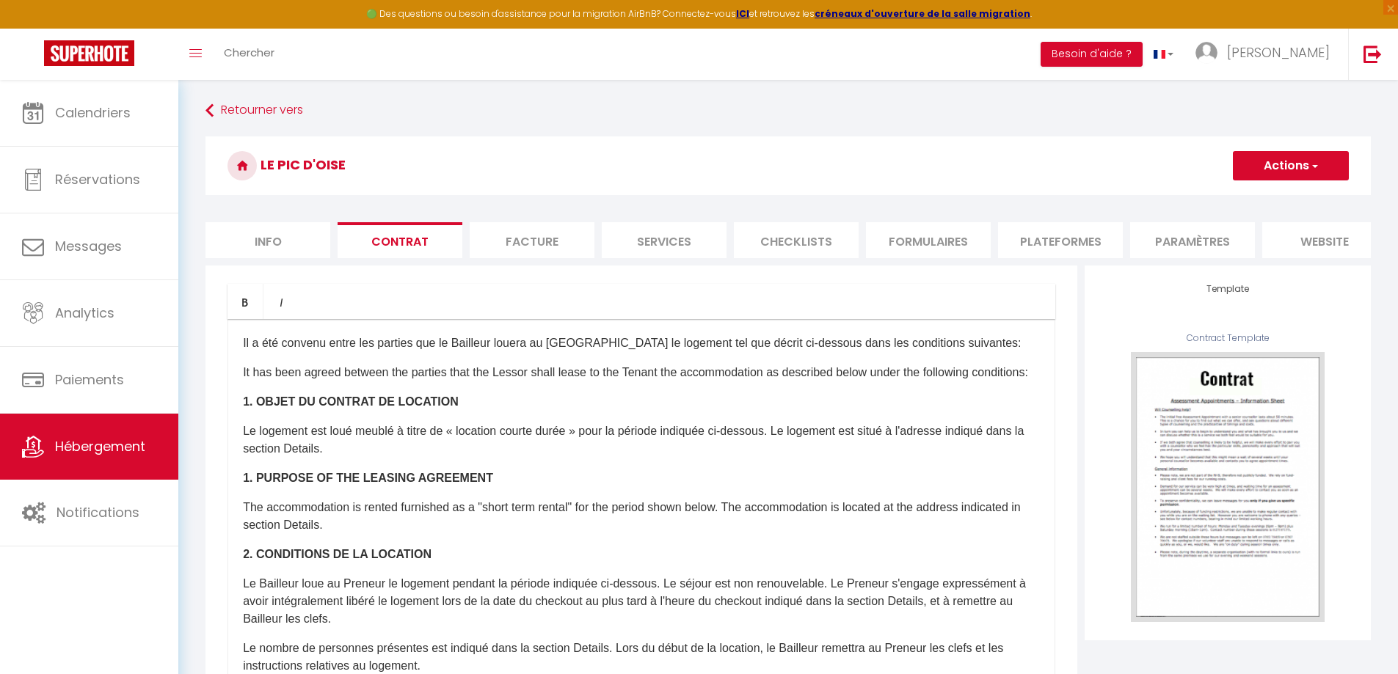
click at [505, 236] on li "Facture" at bounding box center [532, 240] width 125 height 36
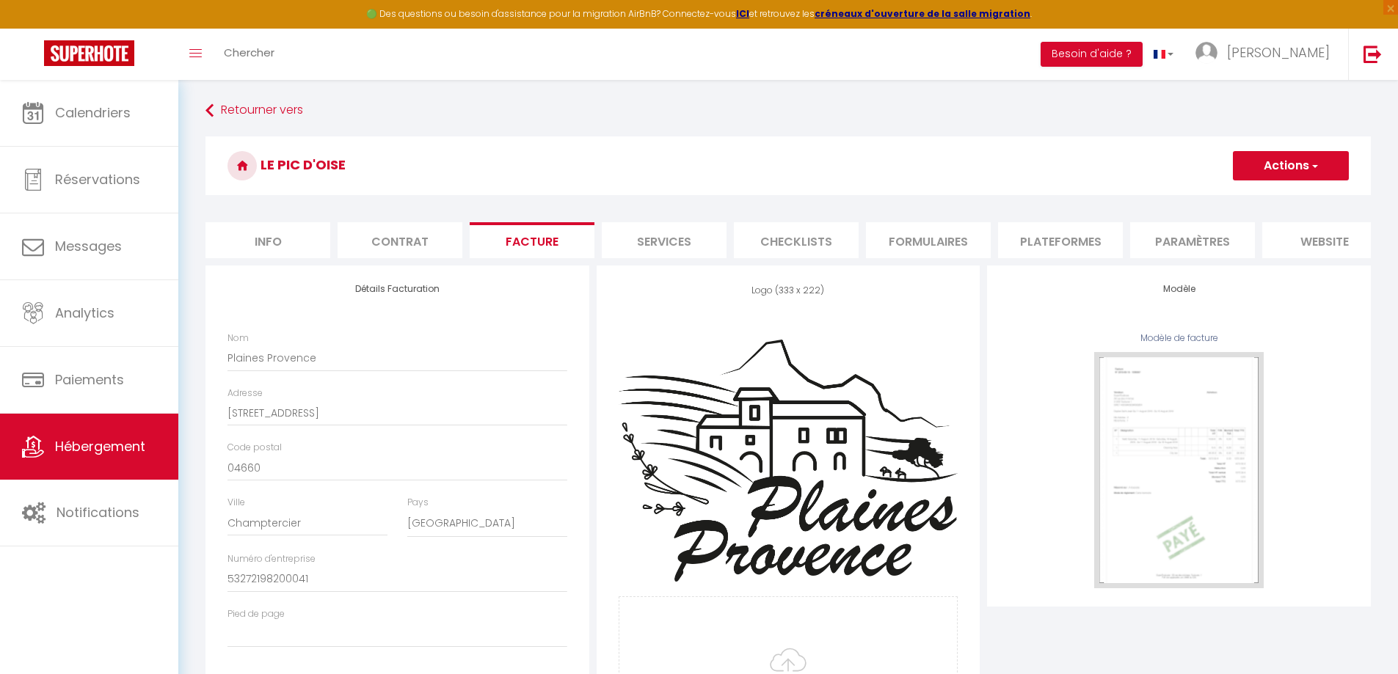
click at [690, 244] on li "Services" at bounding box center [664, 240] width 125 height 36
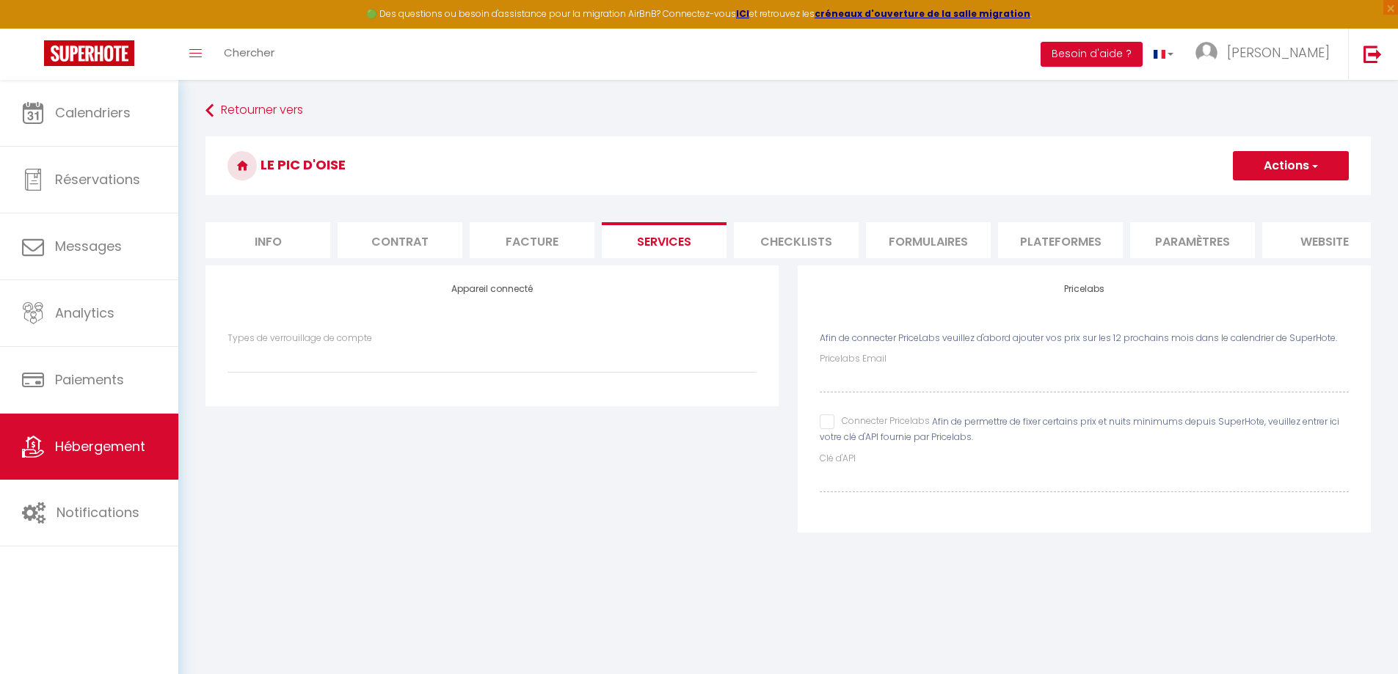
click at [887, 227] on li "Formulaires" at bounding box center [928, 240] width 125 height 36
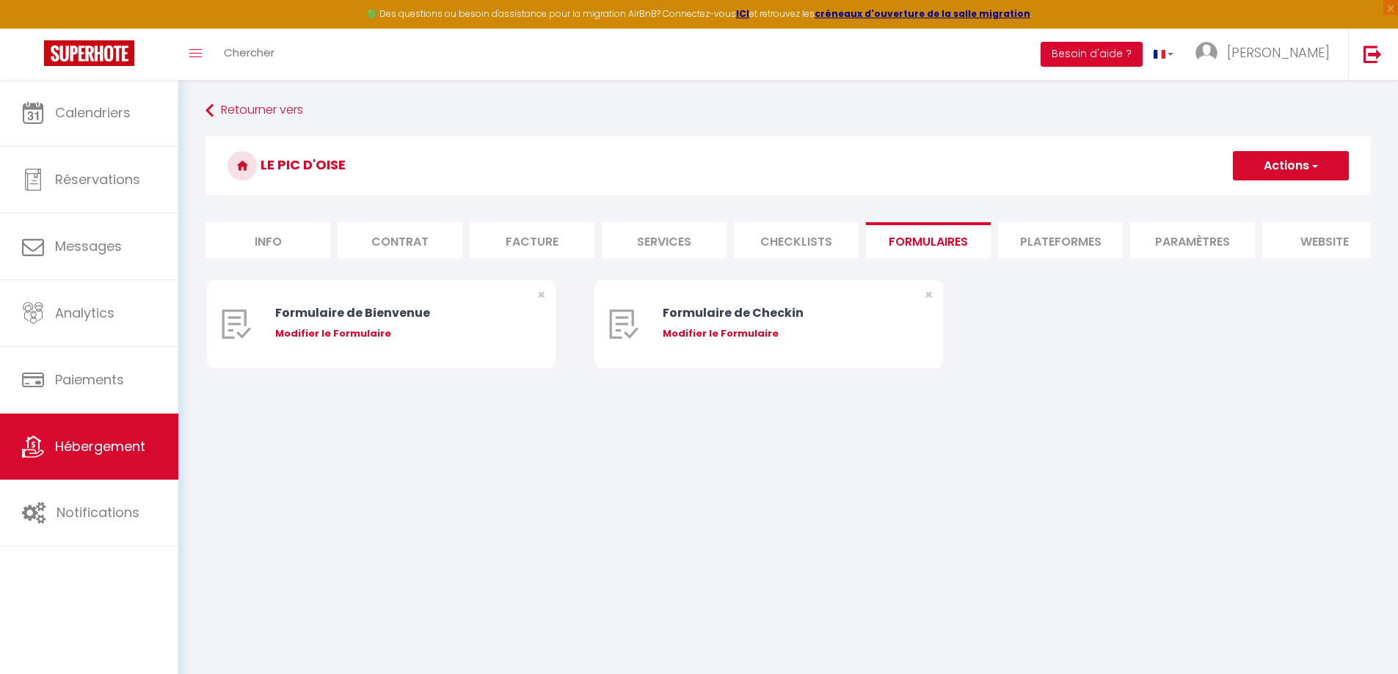
click at [1036, 245] on li "Plateformes" at bounding box center [1060, 240] width 125 height 36
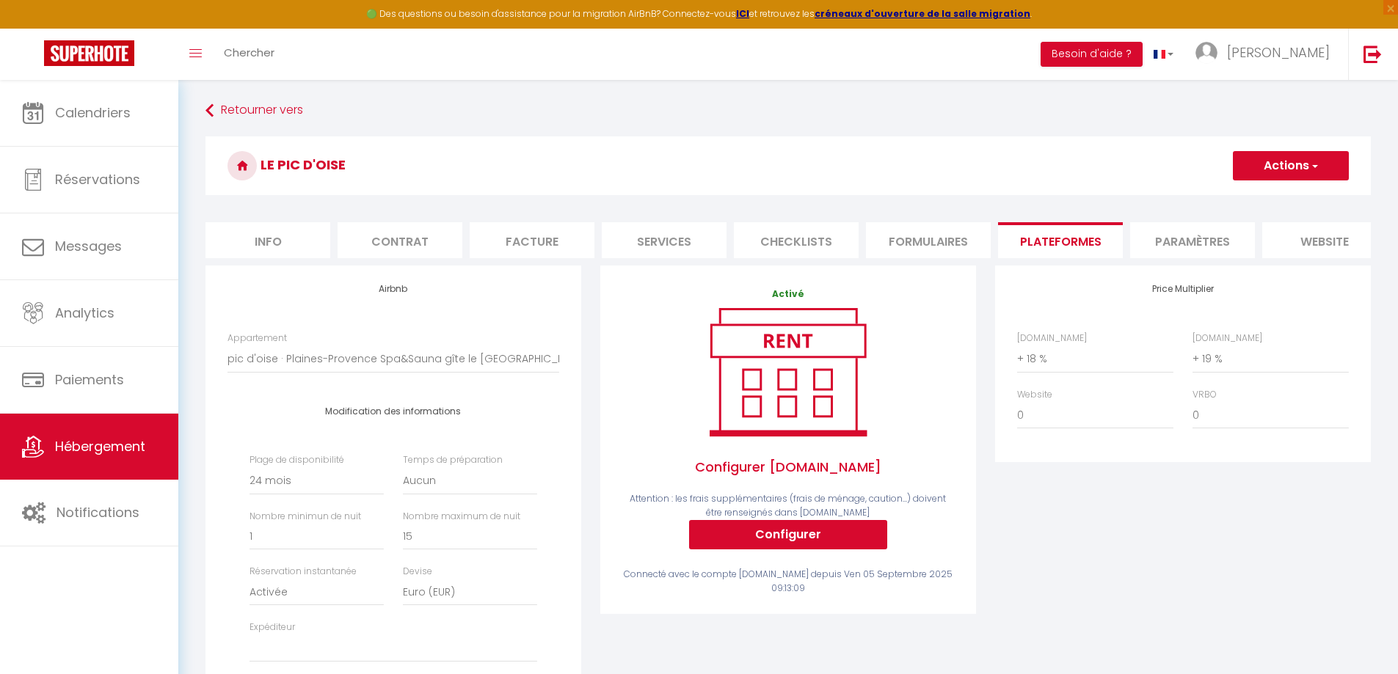
click at [1157, 245] on li "Paramètres" at bounding box center [1192, 240] width 125 height 36
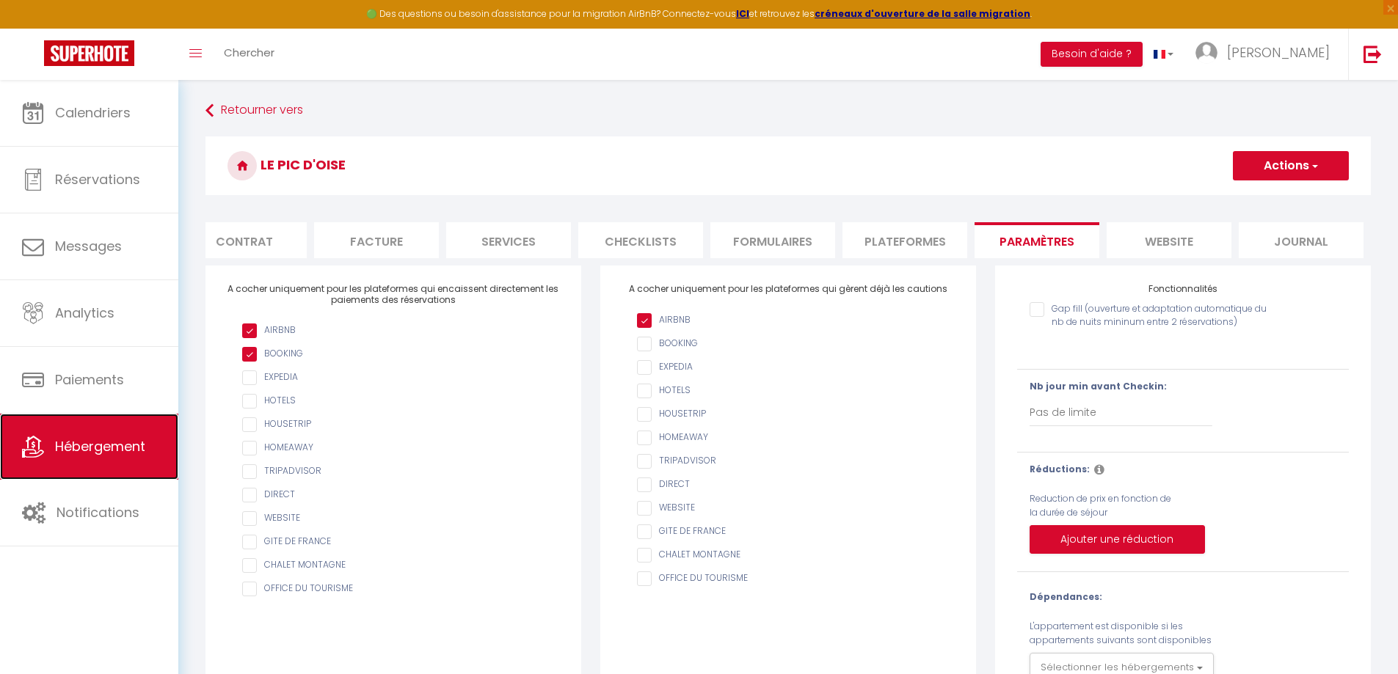
click at [106, 444] on span "Hébergement" at bounding box center [100, 446] width 90 height 18
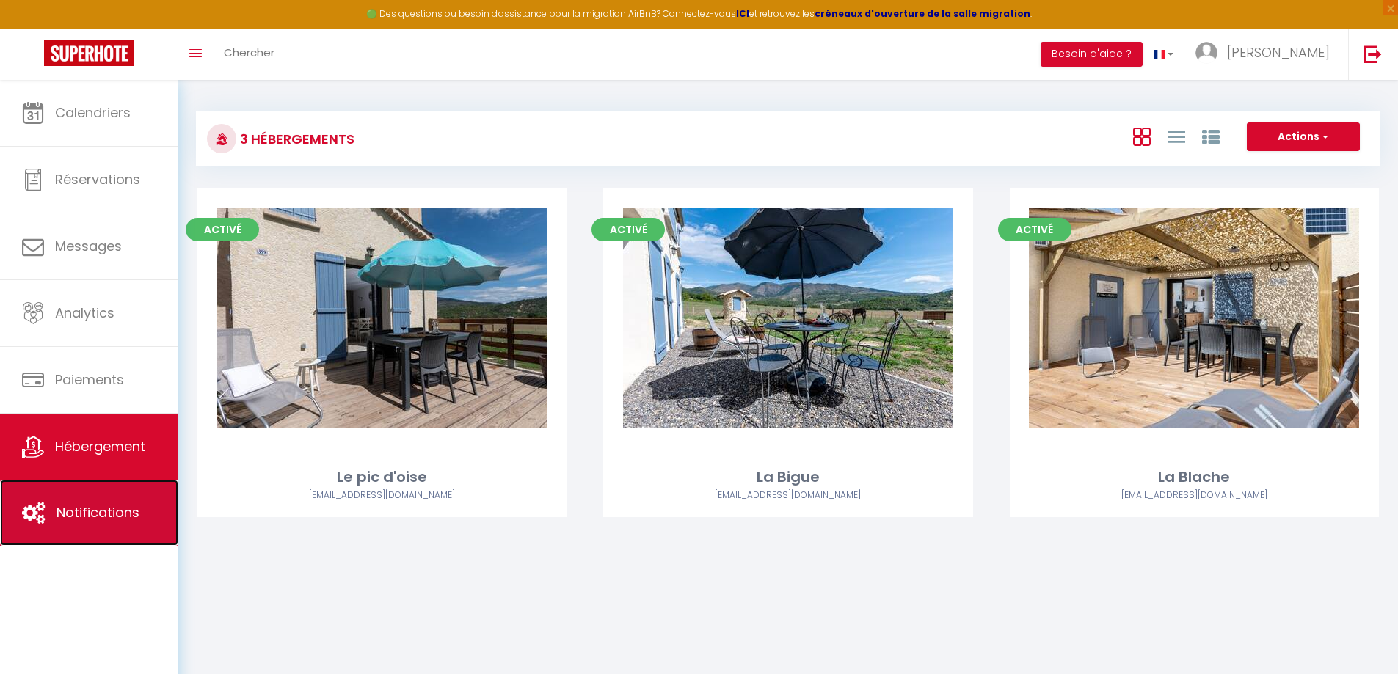
click at [103, 517] on span "Notifications" at bounding box center [97, 512] width 83 height 18
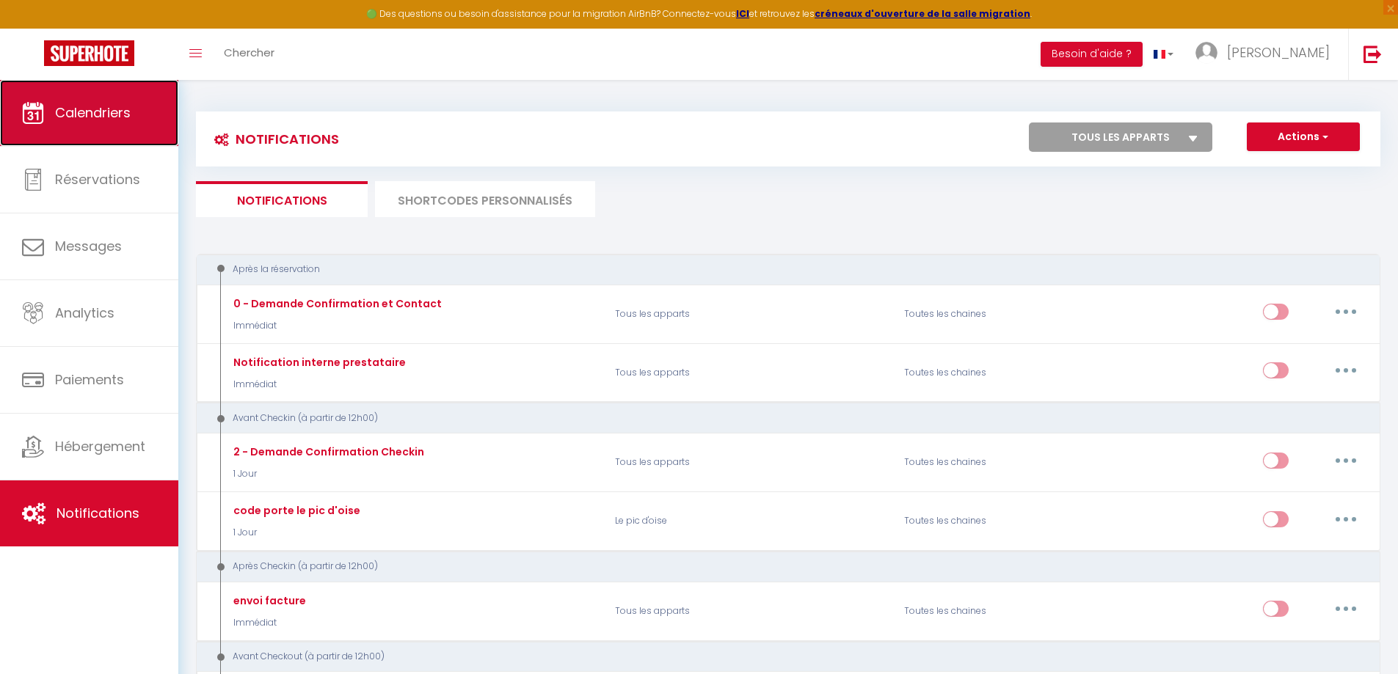
click at [118, 123] on link "Calendriers" at bounding box center [89, 113] width 178 height 66
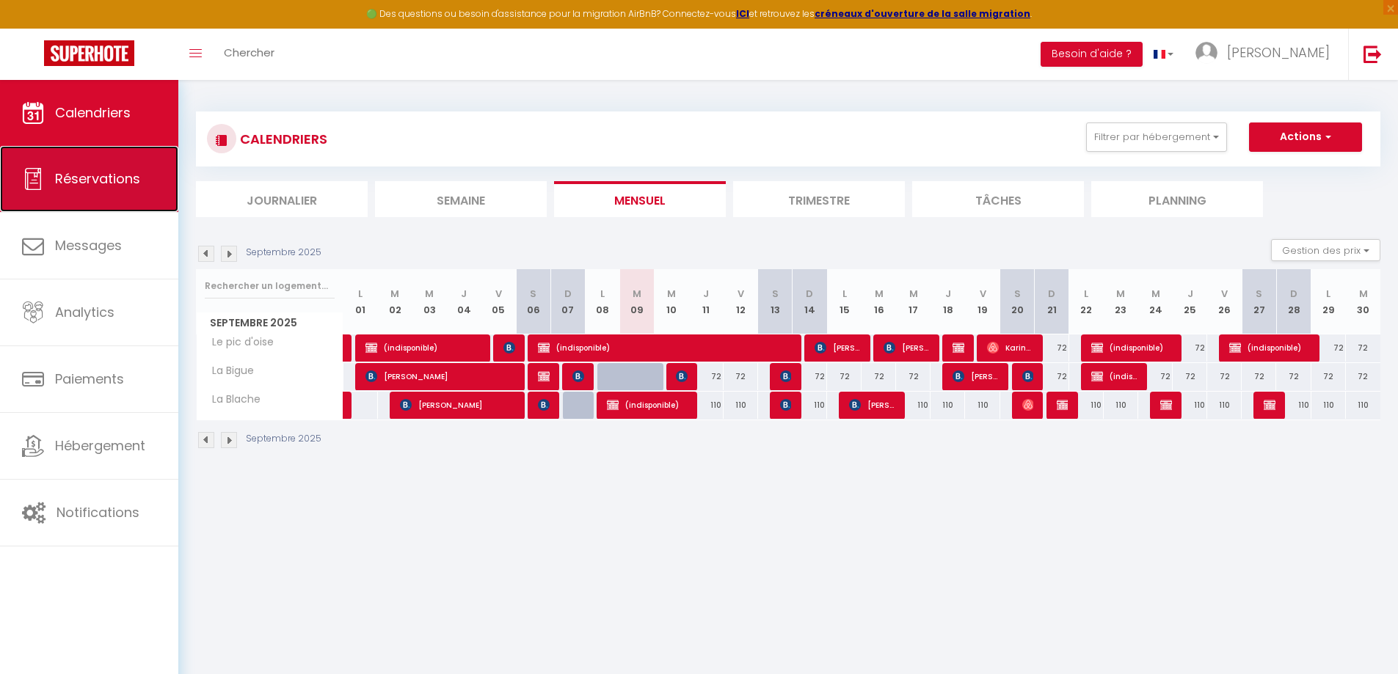
click at [120, 183] on span "Réservations" at bounding box center [97, 178] width 85 height 18
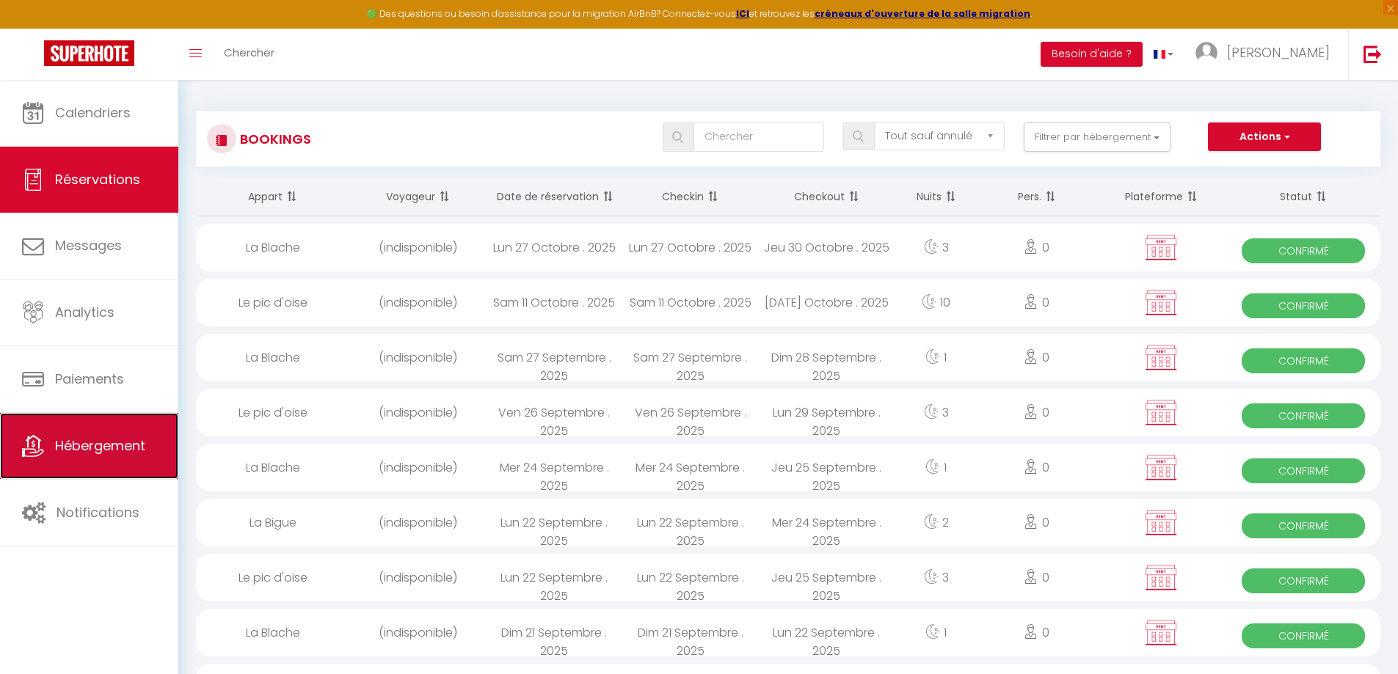
click at [105, 448] on span "Hébergement" at bounding box center [100, 446] width 90 height 18
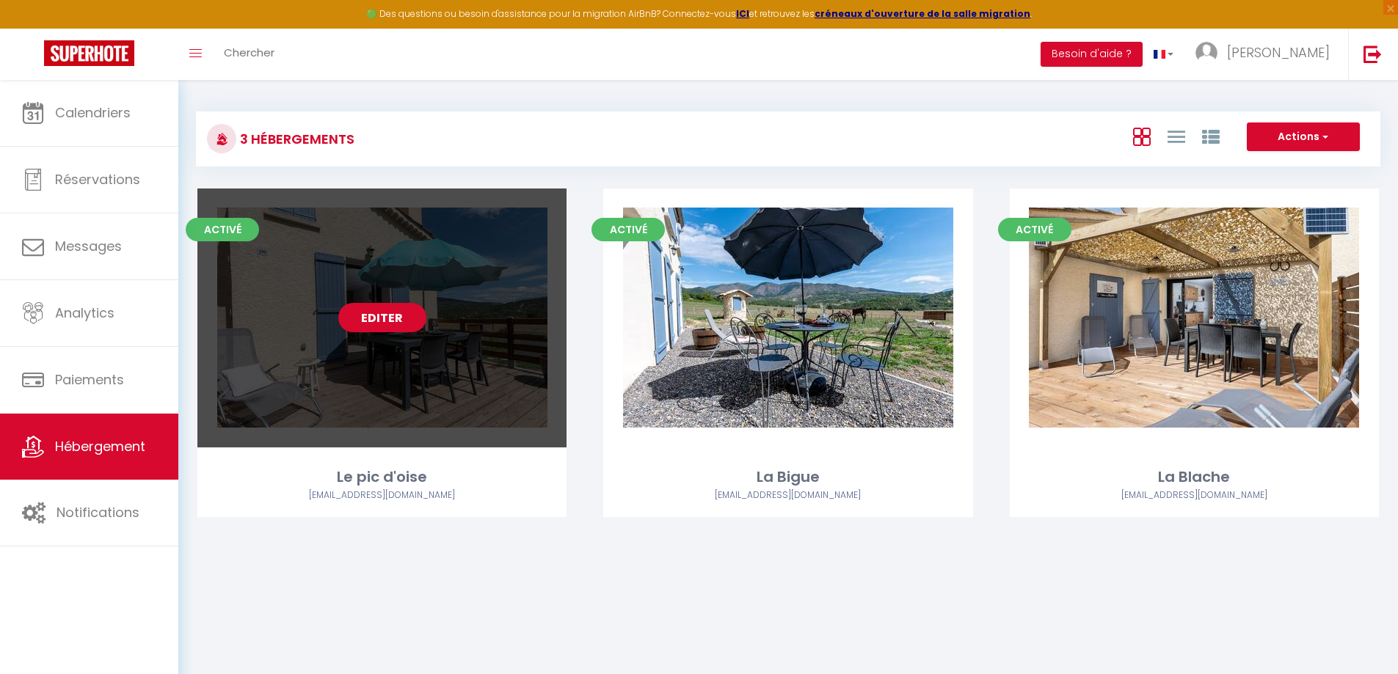
click at [384, 316] on link "Editer" at bounding box center [382, 317] width 88 height 29
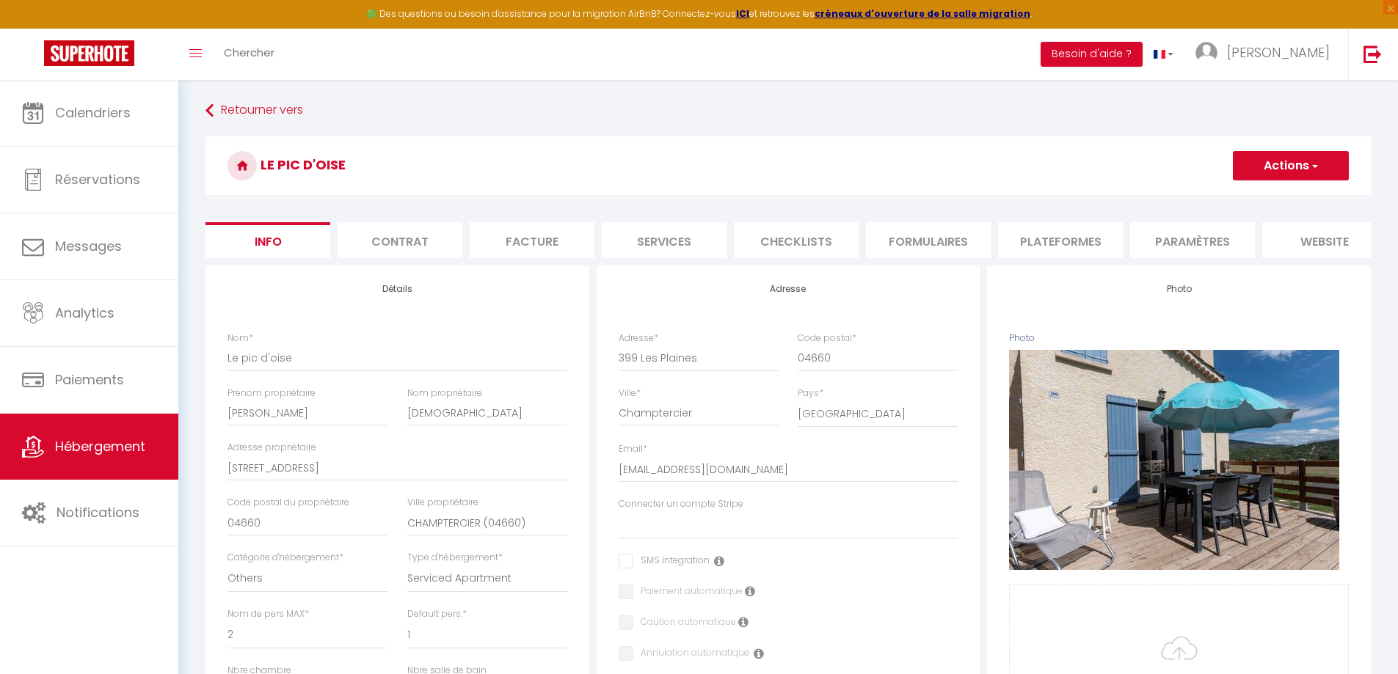
click at [410, 234] on li "Contrat" at bounding box center [400, 240] width 125 height 36
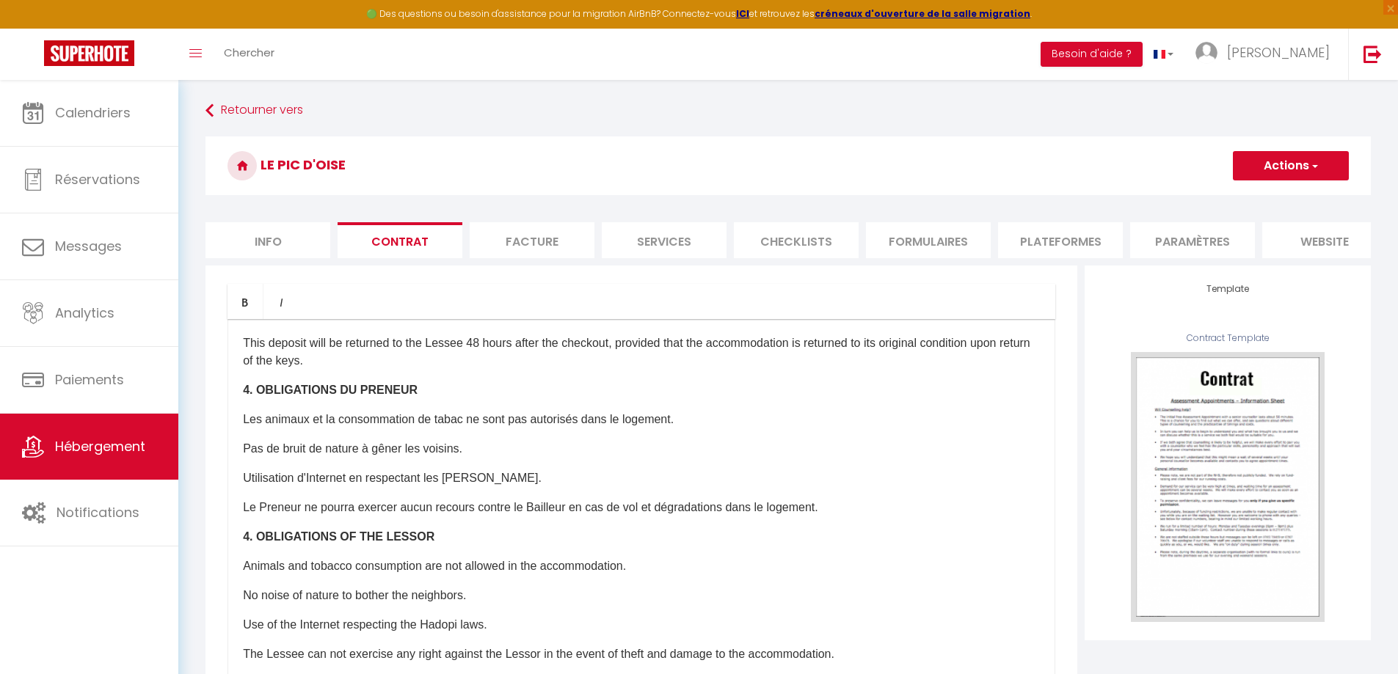
scroll to position [1243, 0]
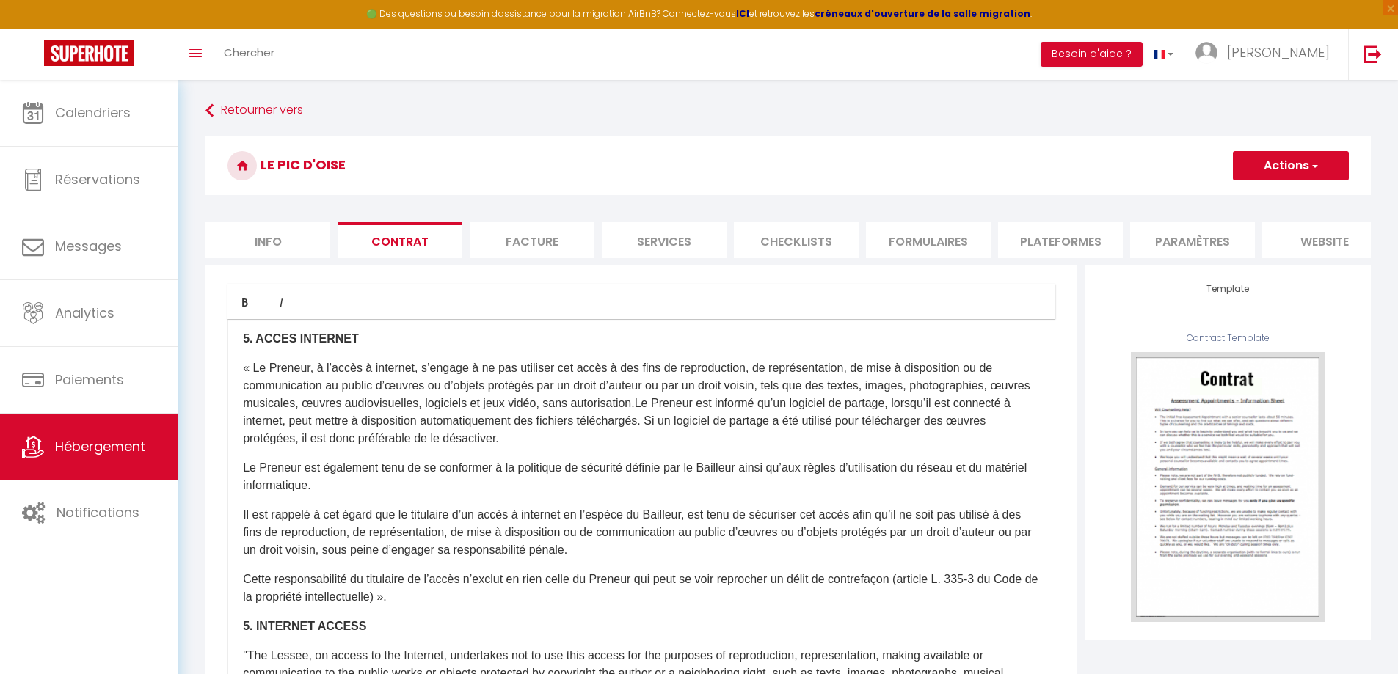
click at [558, 246] on li "Facture" at bounding box center [532, 240] width 125 height 36
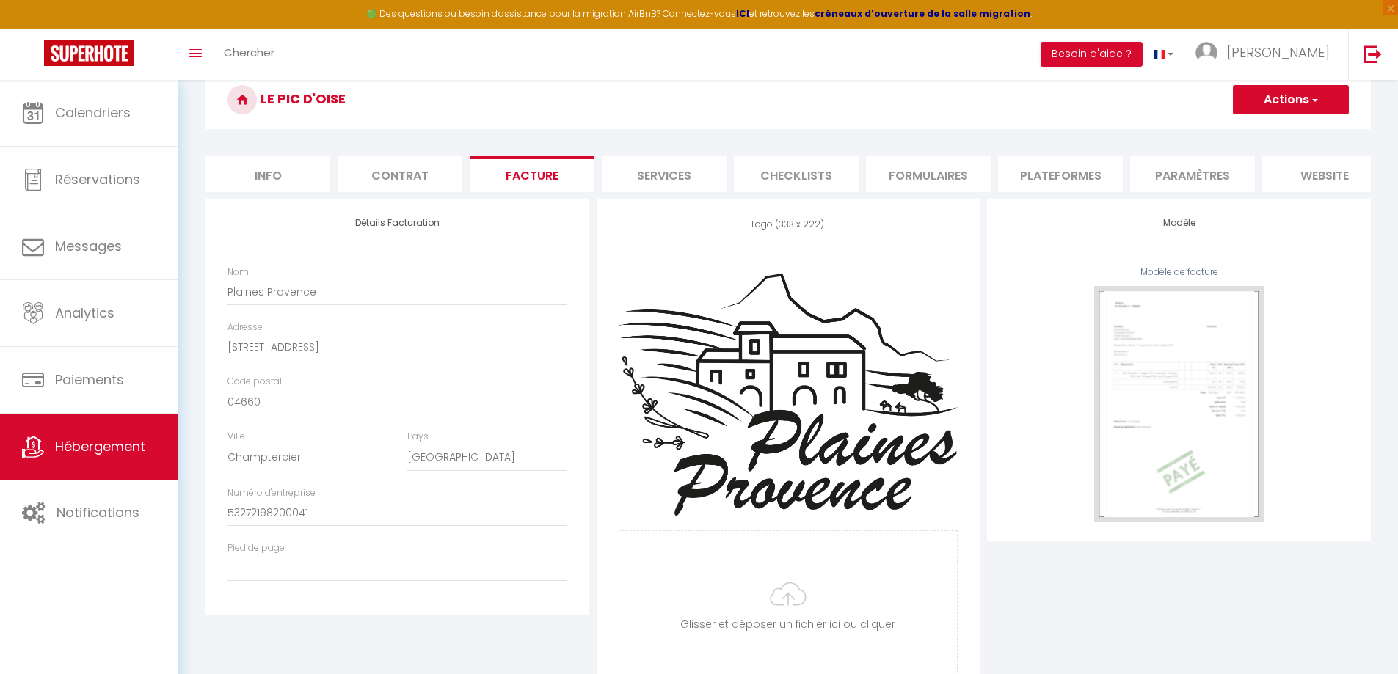
scroll to position [150, 0]
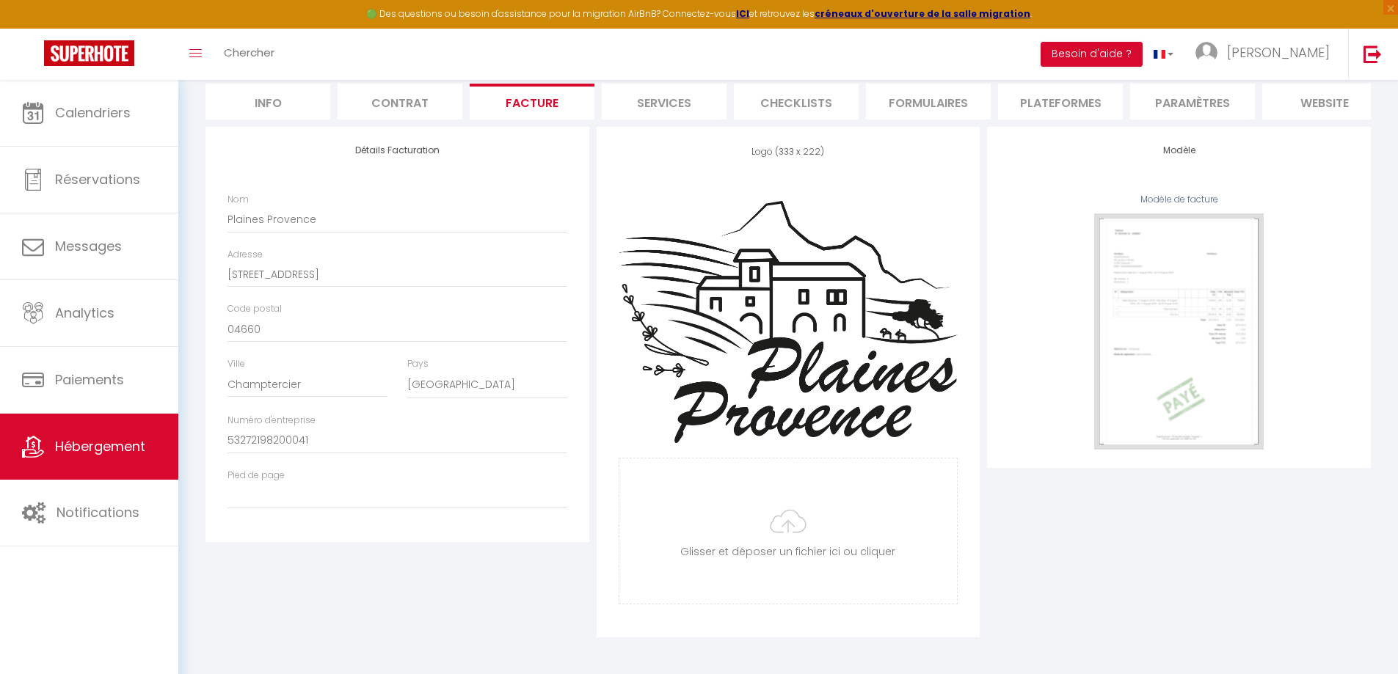
click at [675, 96] on li "Services" at bounding box center [664, 102] width 125 height 36
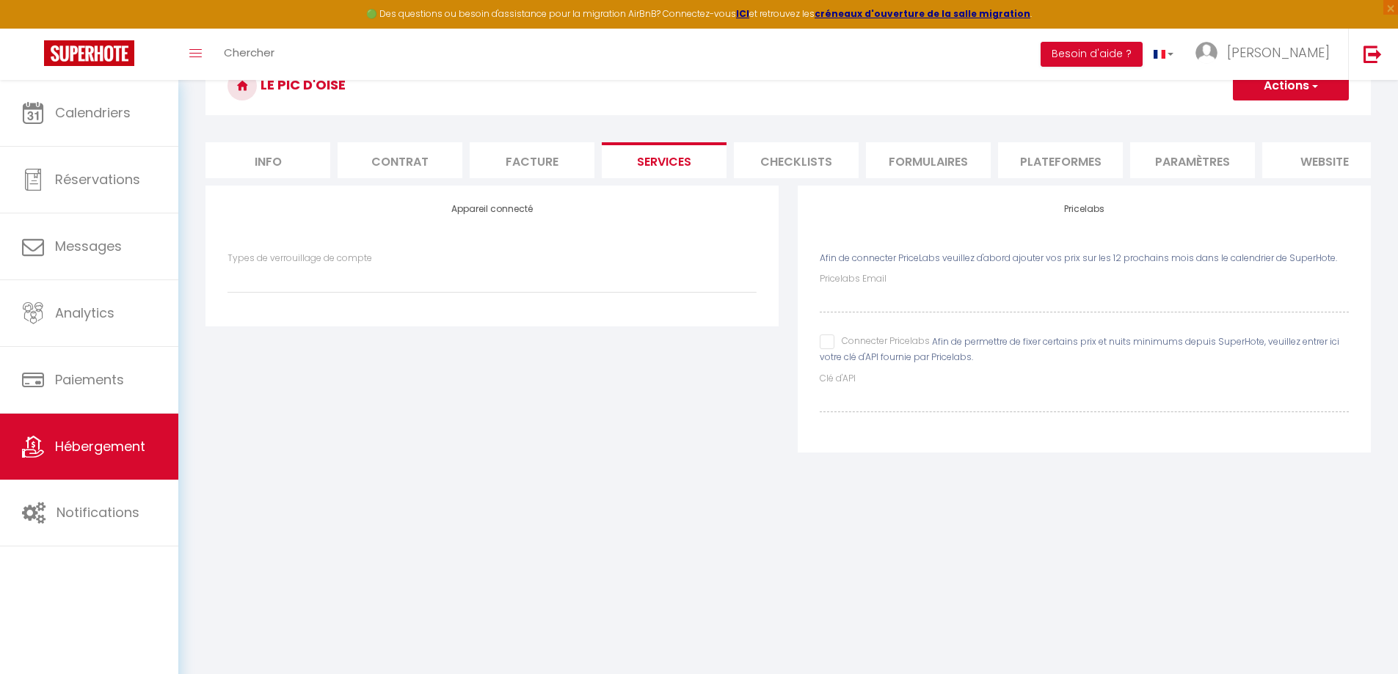
click at [795, 161] on li "Checklists" at bounding box center [796, 160] width 125 height 36
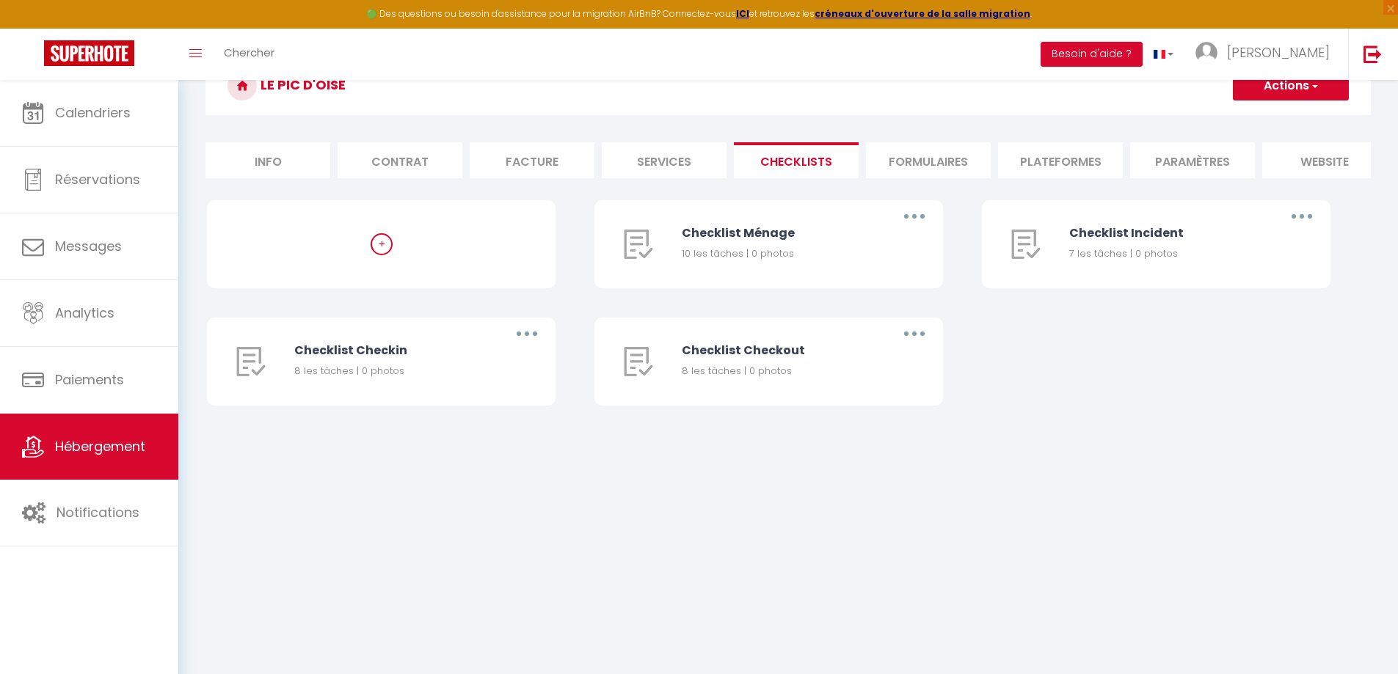
click at [1052, 172] on li "Plateformes" at bounding box center [1060, 160] width 125 height 36
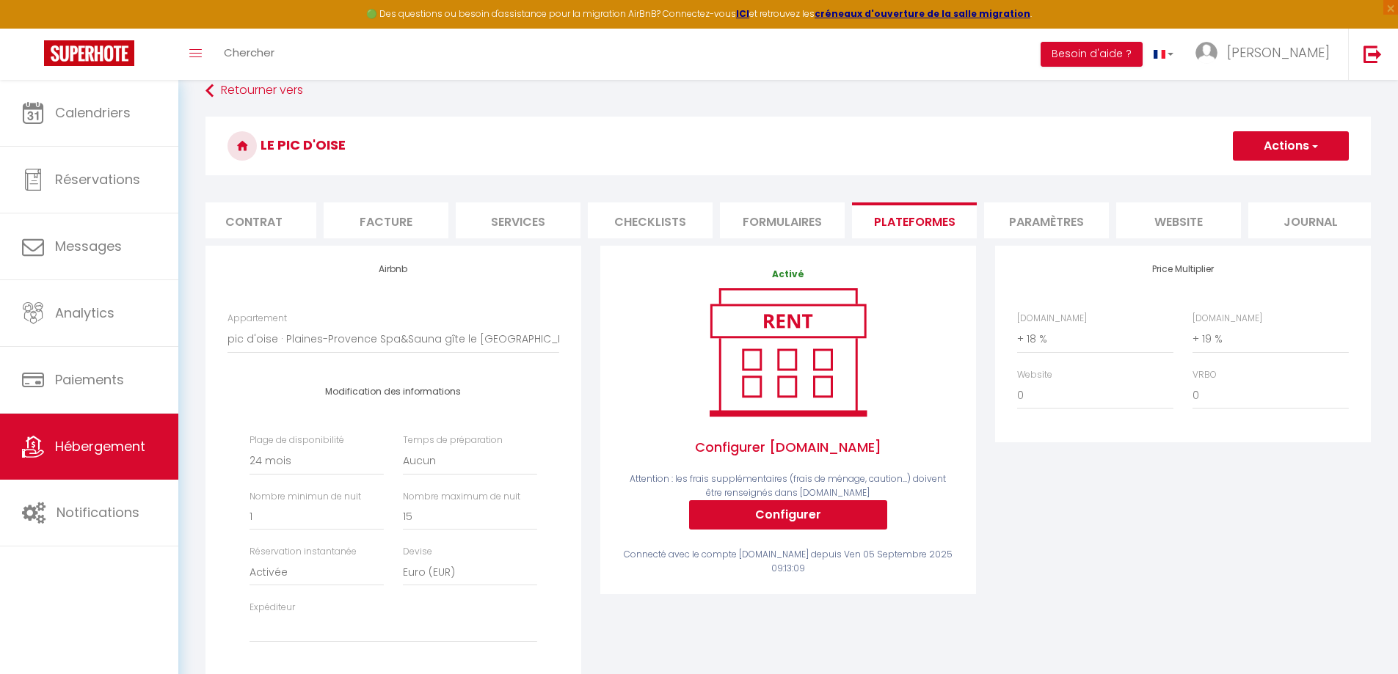
scroll to position [0, 156]
click at [1043, 219] on li "Paramètres" at bounding box center [1036, 221] width 125 height 36
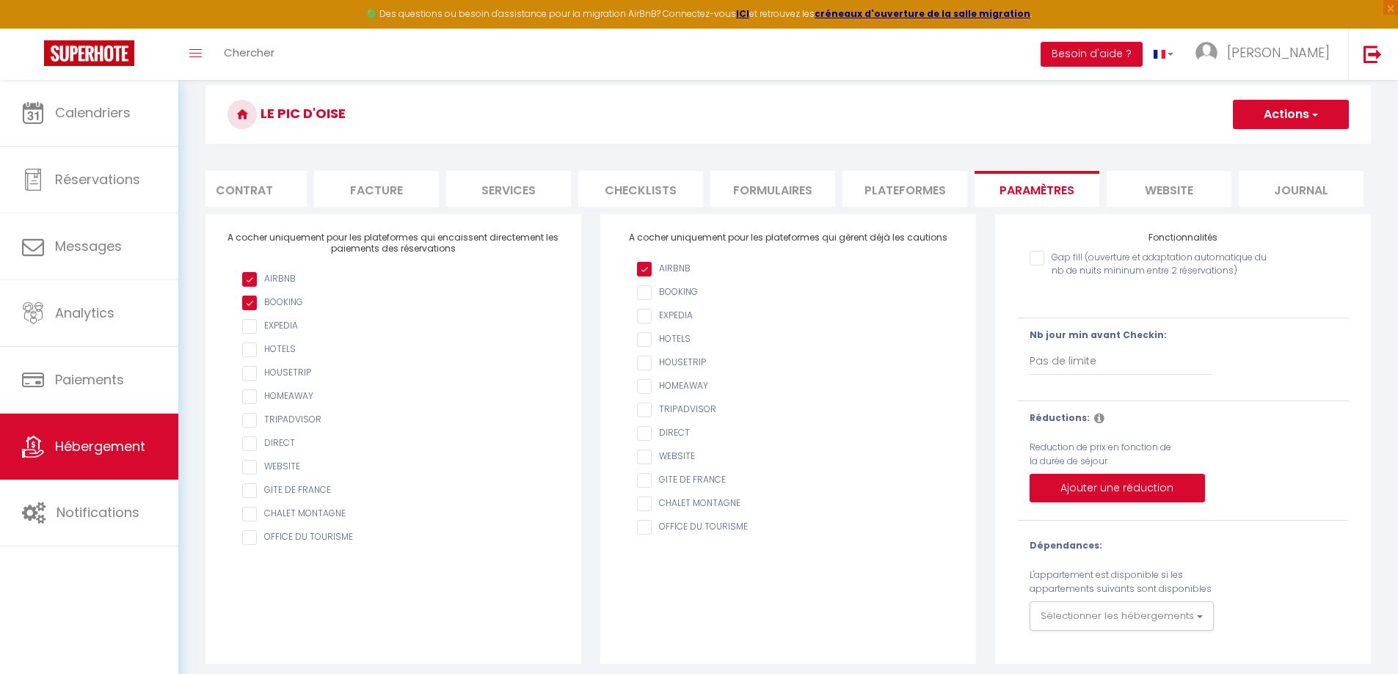
scroll to position [80, 0]
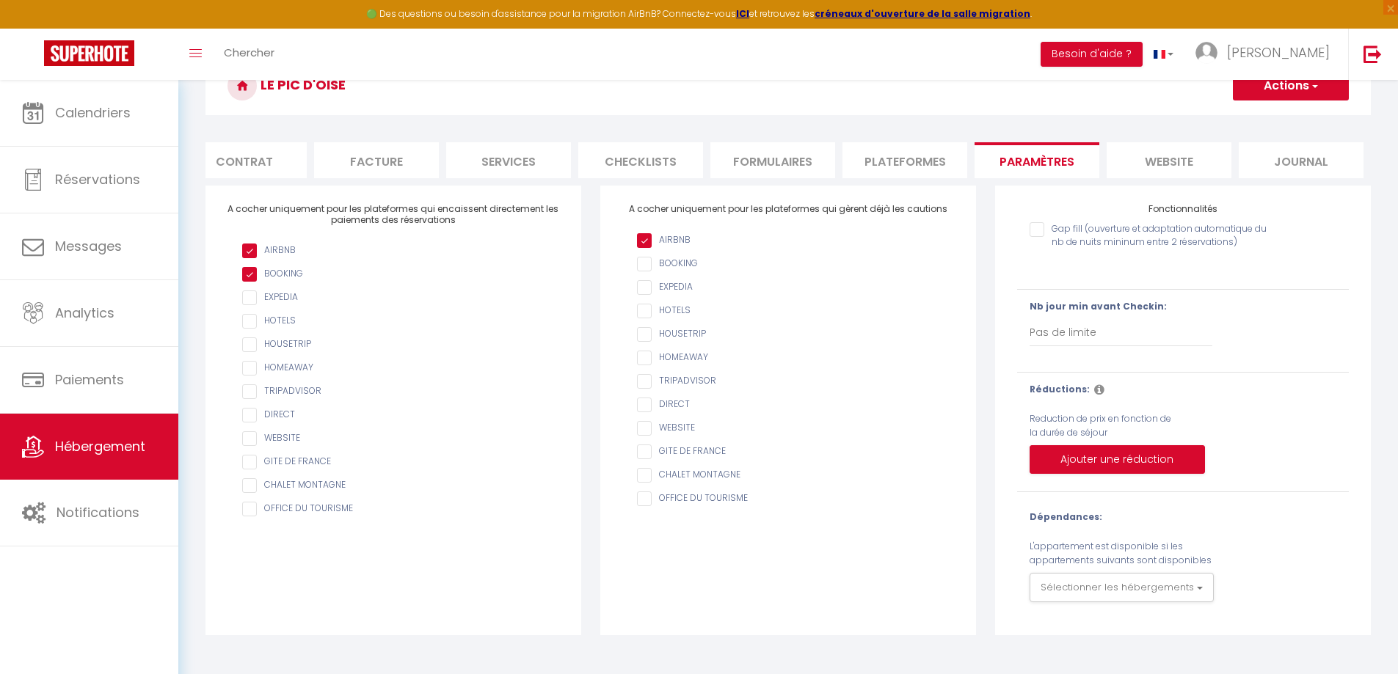
click at [1267, 160] on li "Journal" at bounding box center [1300, 160] width 125 height 36
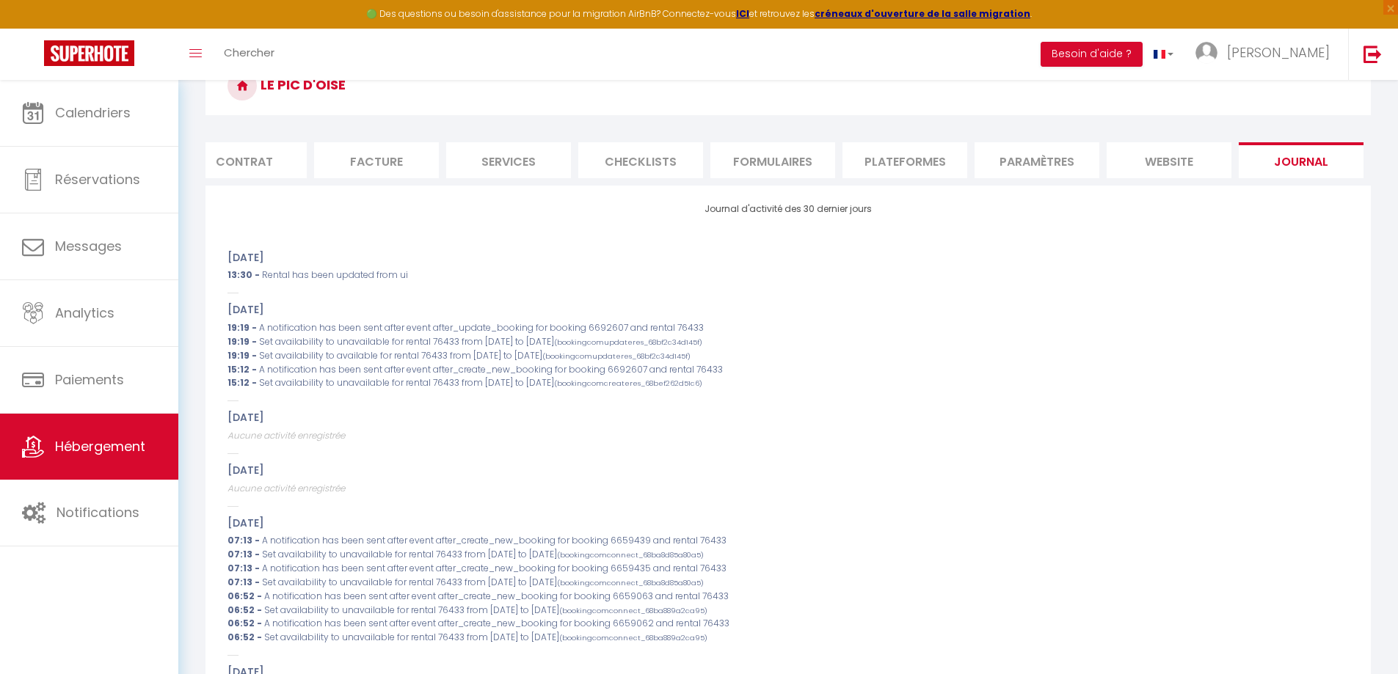
click at [1181, 159] on li "website" at bounding box center [1168, 160] width 125 height 36
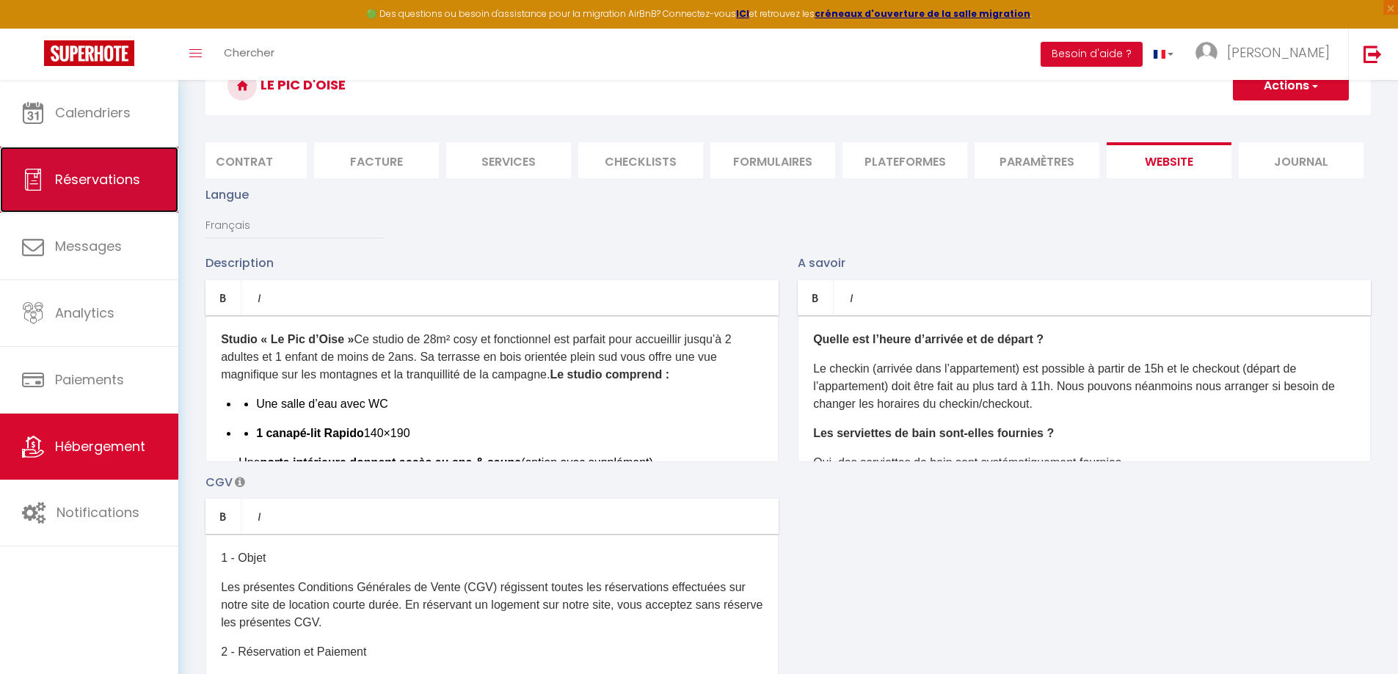
click at [83, 185] on span "Réservations" at bounding box center [97, 179] width 85 height 18
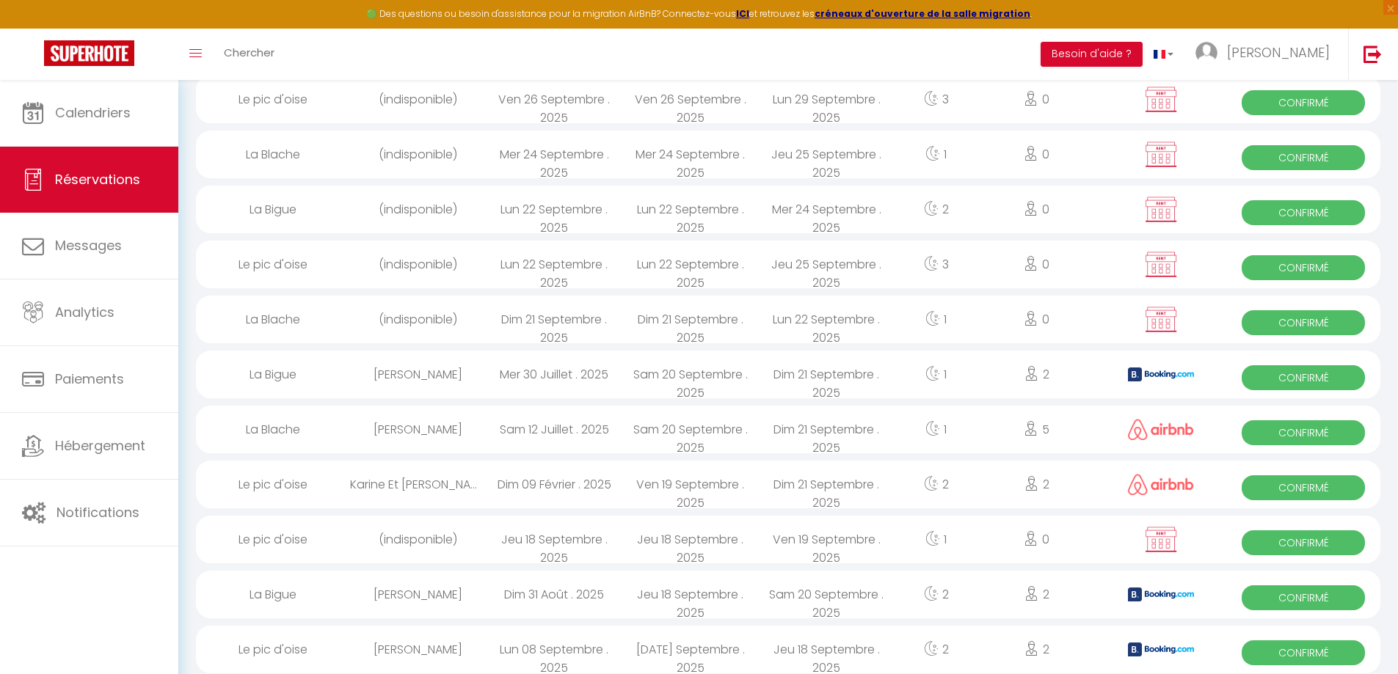
scroll to position [1068, 0]
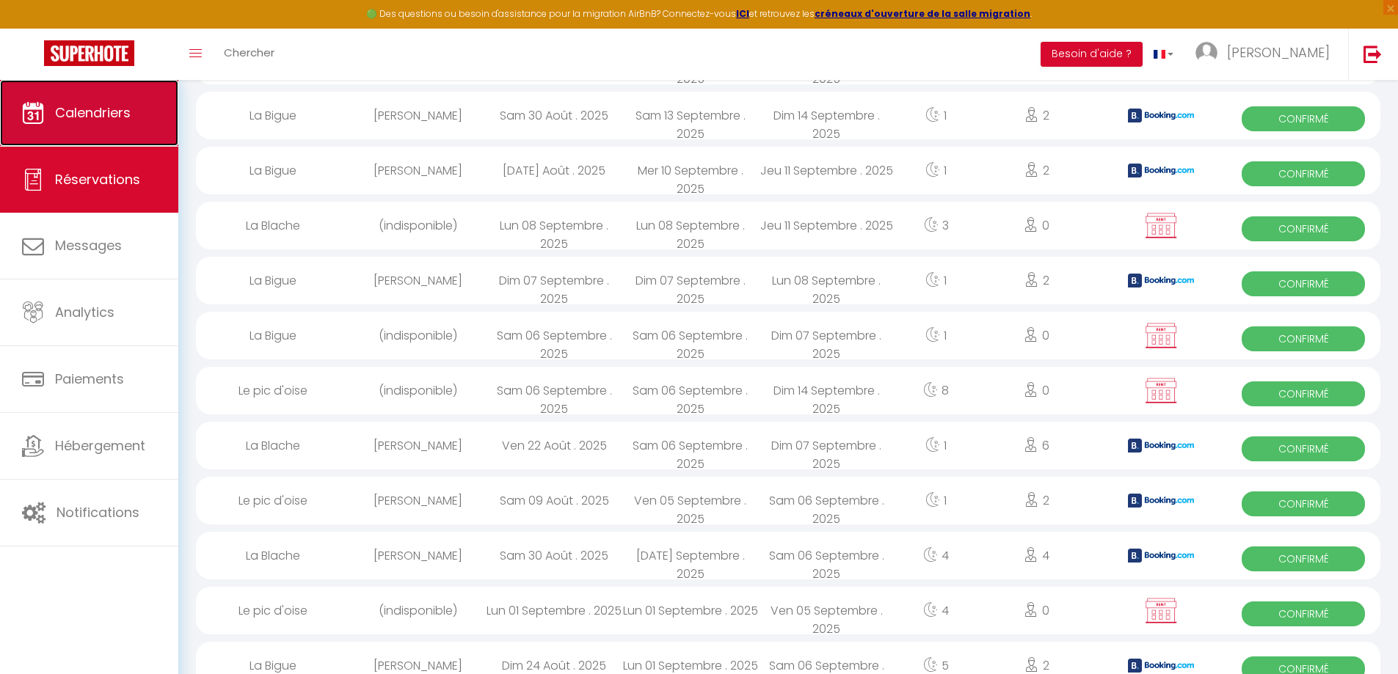
click at [95, 105] on span "Calendriers" at bounding box center [93, 112] width 76 height 18
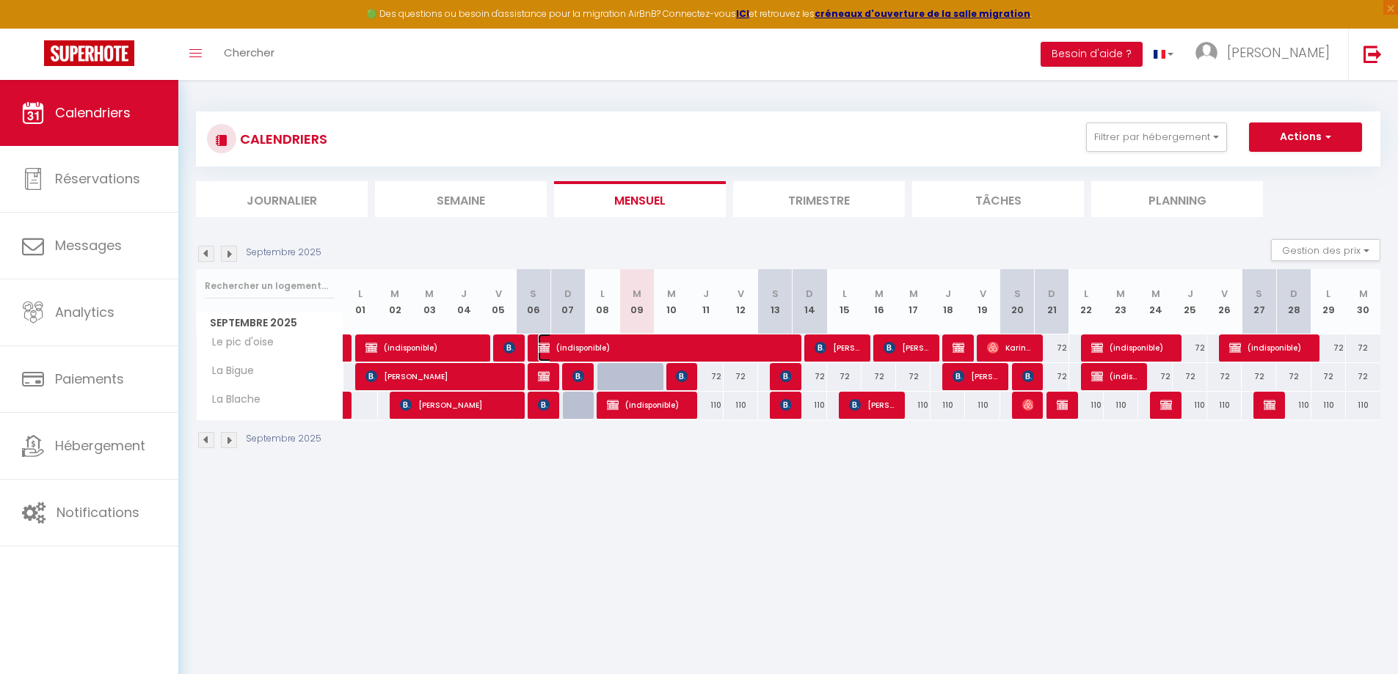
click at [634, 348] on span "(indisponible)" at bounding box center [664, 348] width 253 height 28
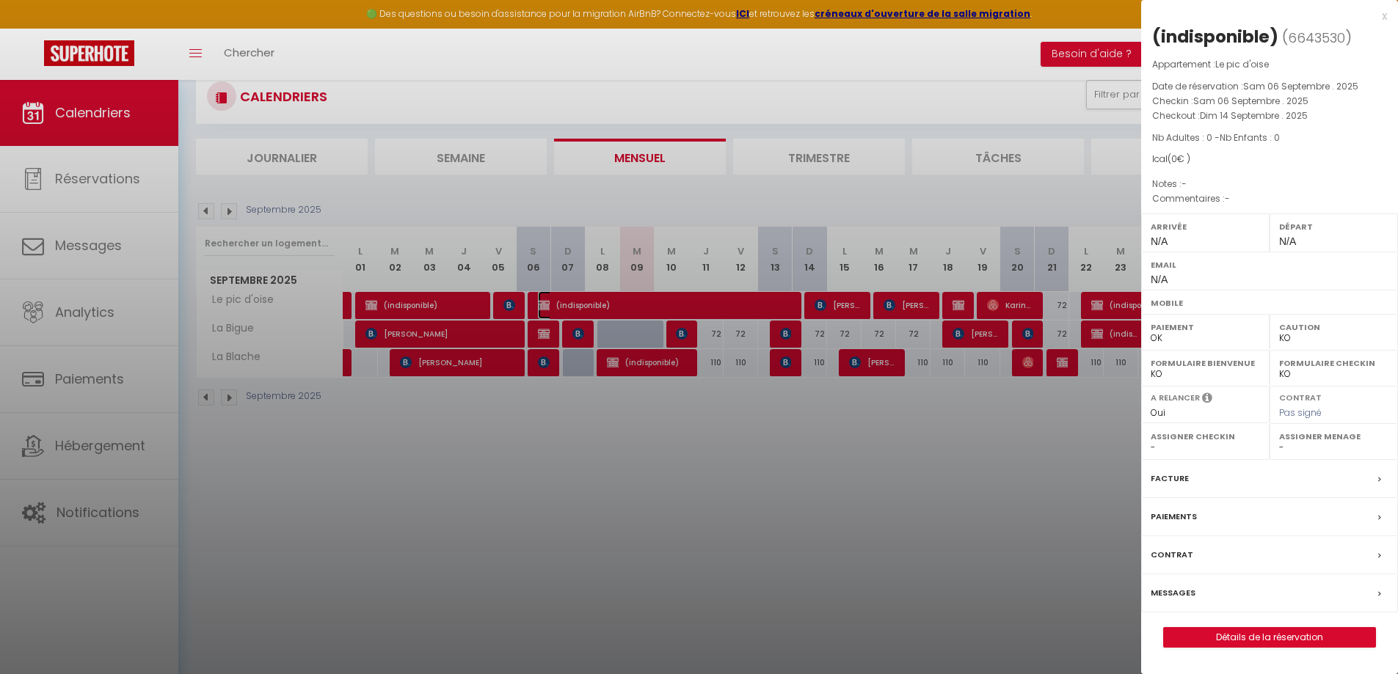
scroll to position [80, 0]
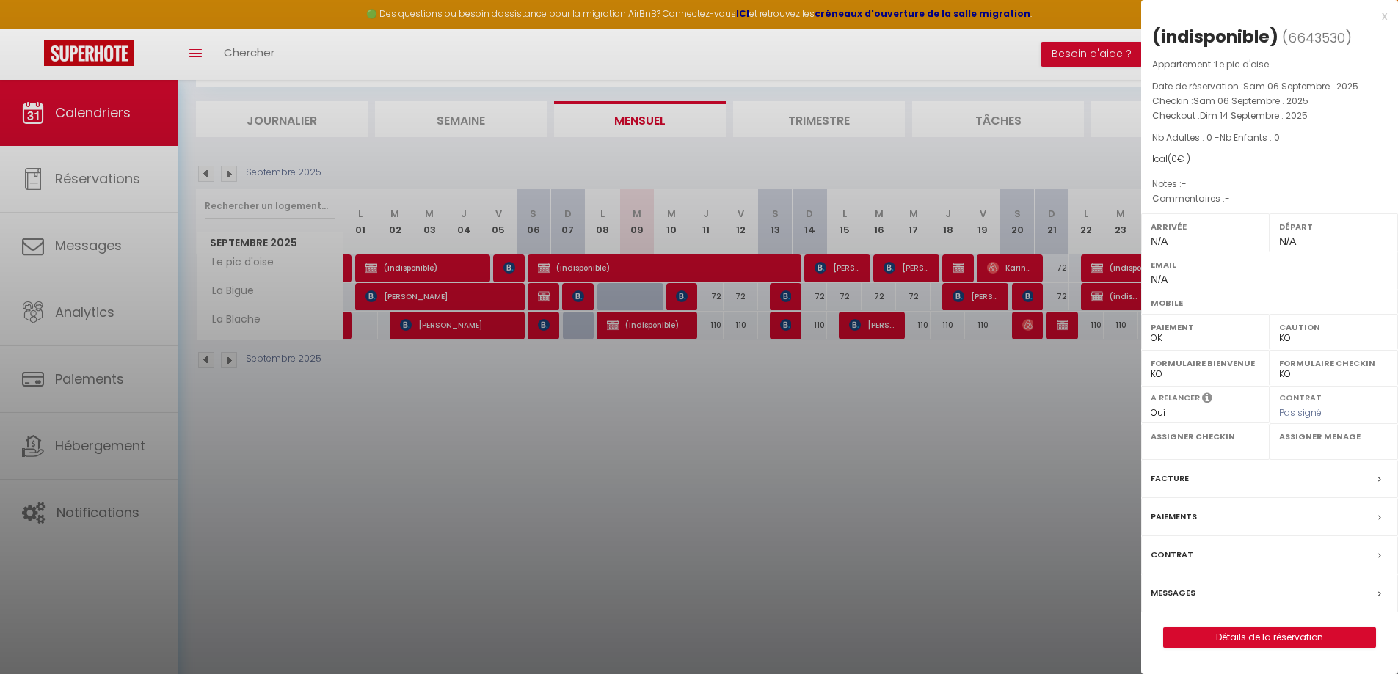
click at [1278, 477] on div "Facture" at bounding box center [1269, 479] width 257 height 38
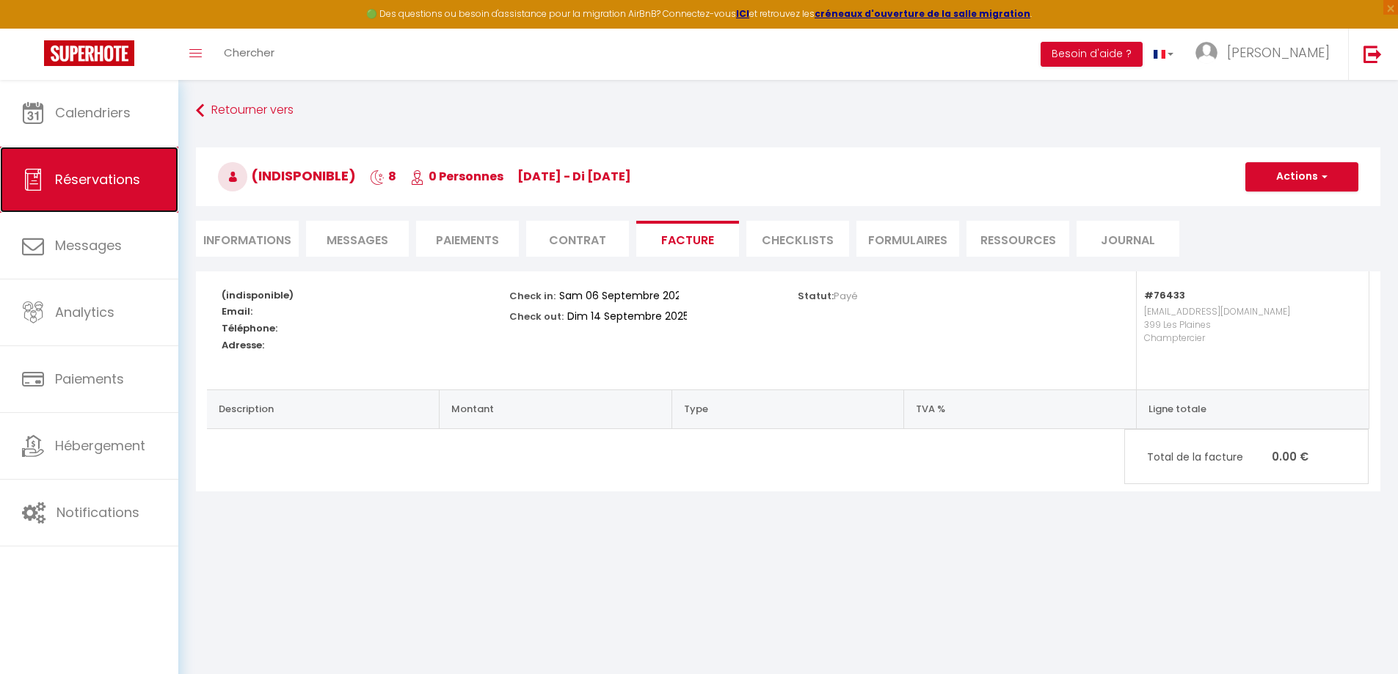
click at [122, 170] on span "Réservations" at bounding box center [97, 179] width 85 height 18
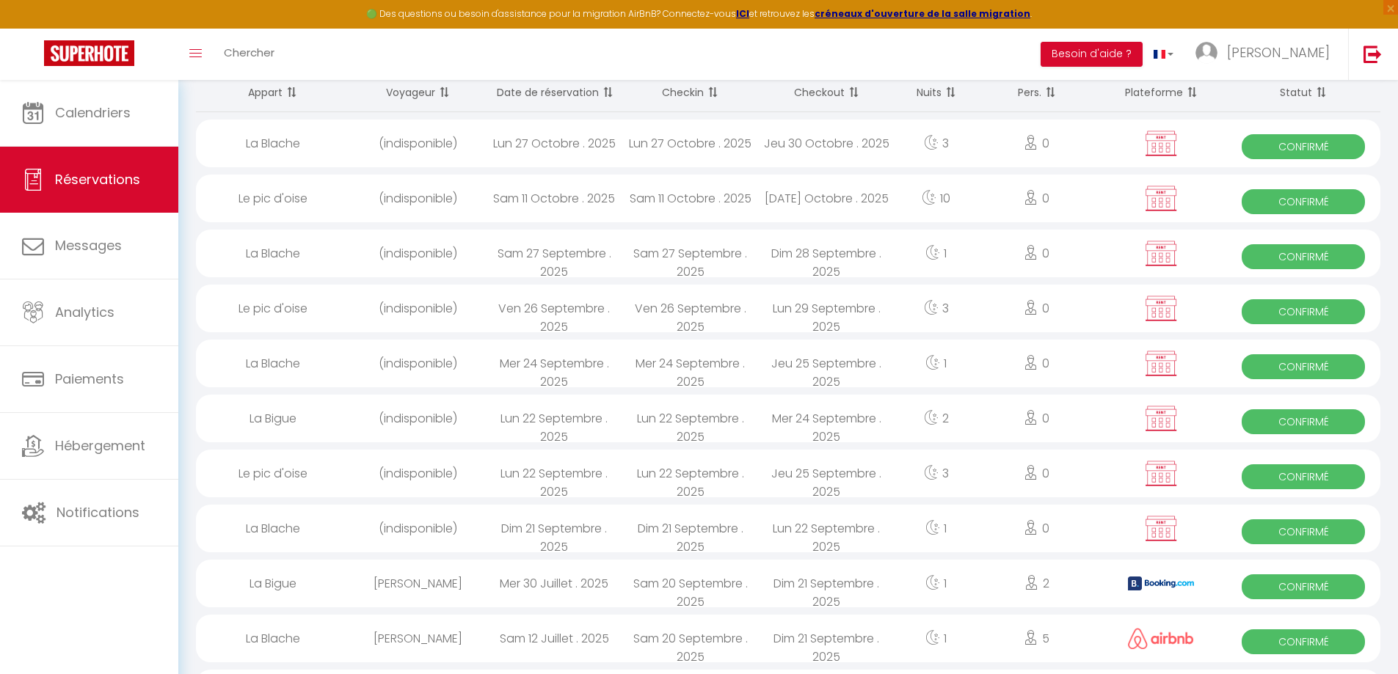
scroll to position [293, 0]
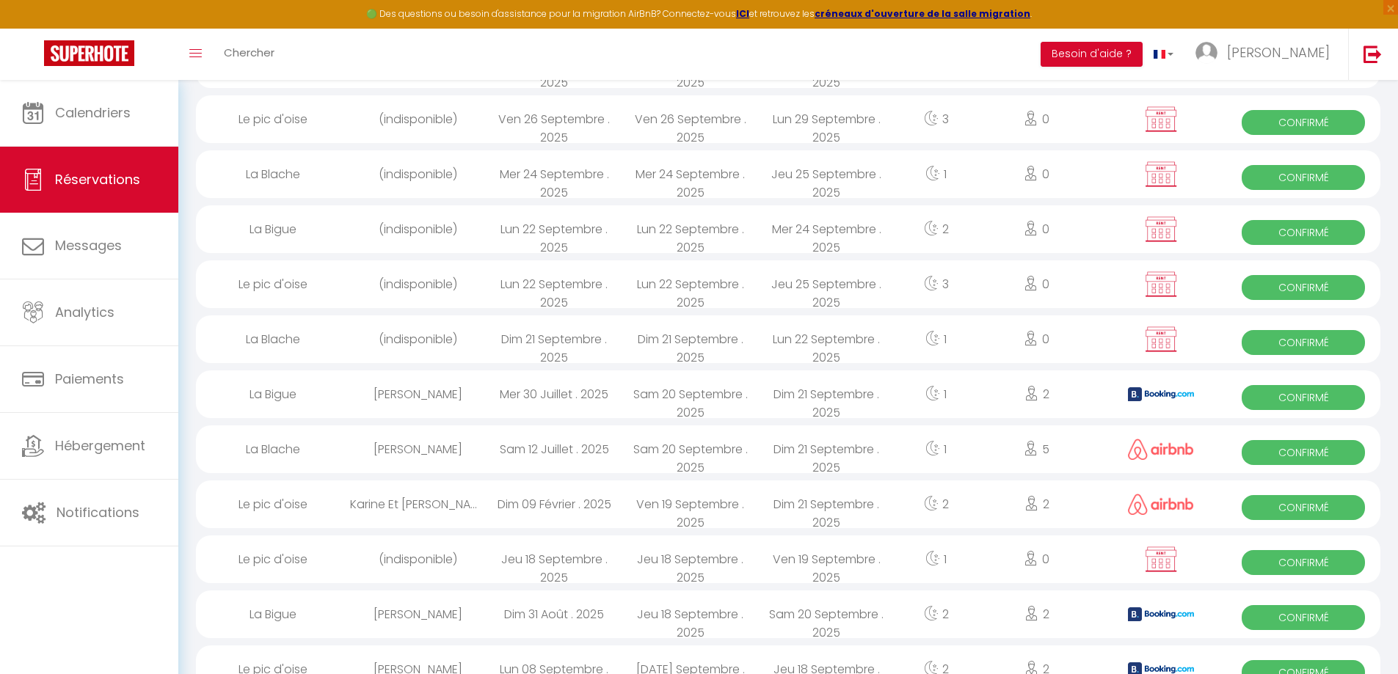
click at [1144, 391] on img at bounding box center [1161, 394] width 66 height 14
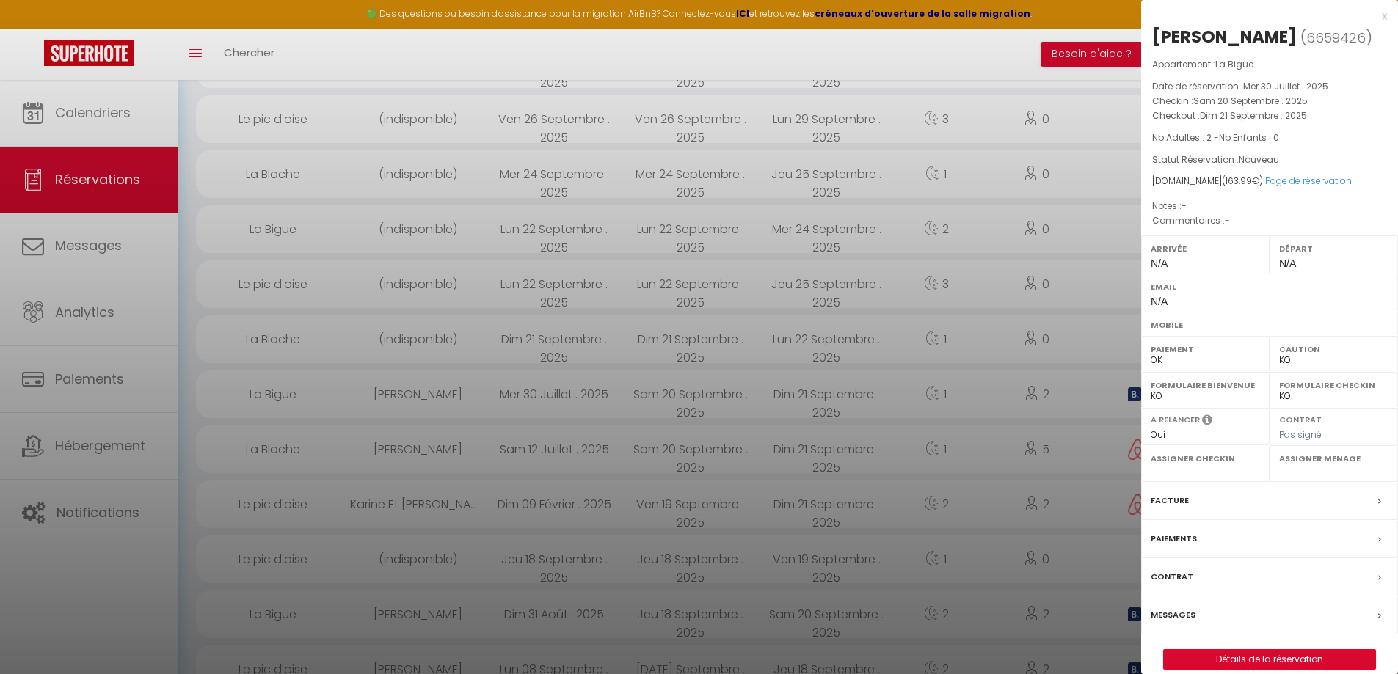
click at [1181, 503] on label "Facture" at bounding box center [1169, 500] width 38 height 15
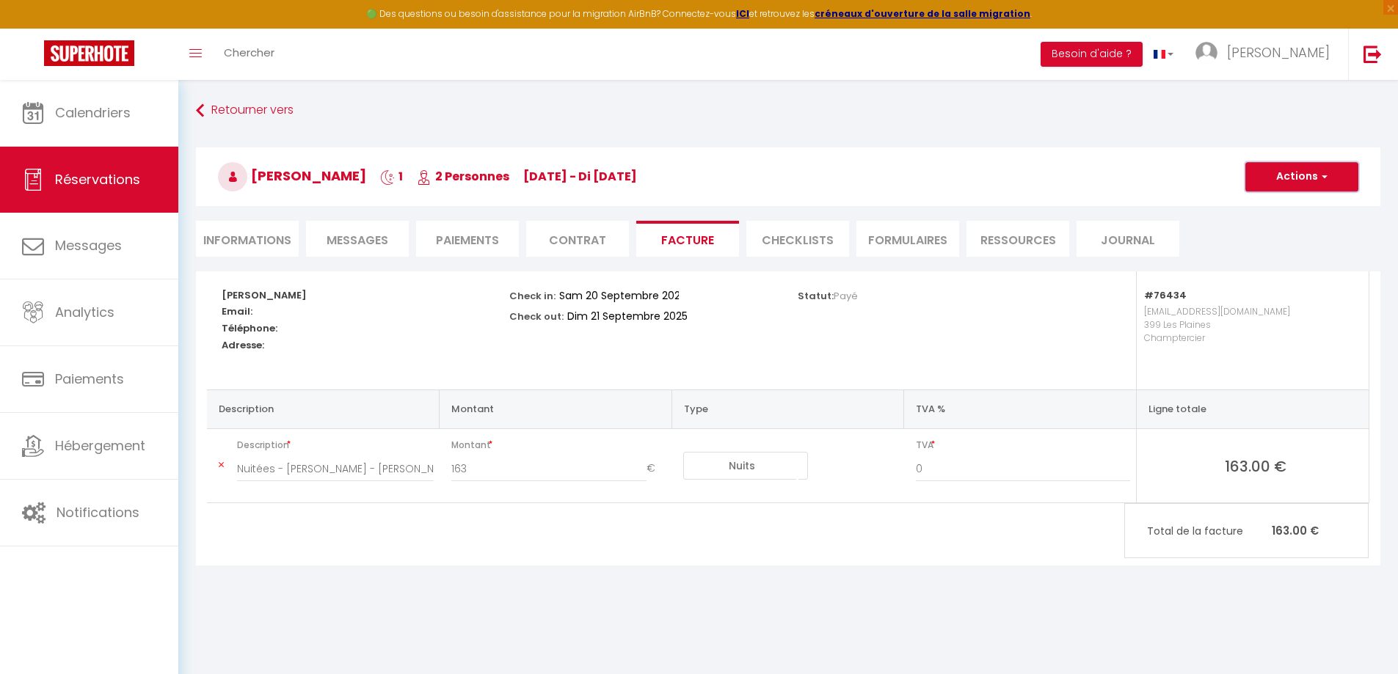
click at [1324, 180] on span "button" at bounding box center [1322, 176] width 9 height 13
click at [1305, 227] on link "Aperçu et éditer" at bounding box center [1290, 228] width 123 height 19
click at [470, 236] on li "Paiements" at bounding box center [467, 239] width 103 height 36
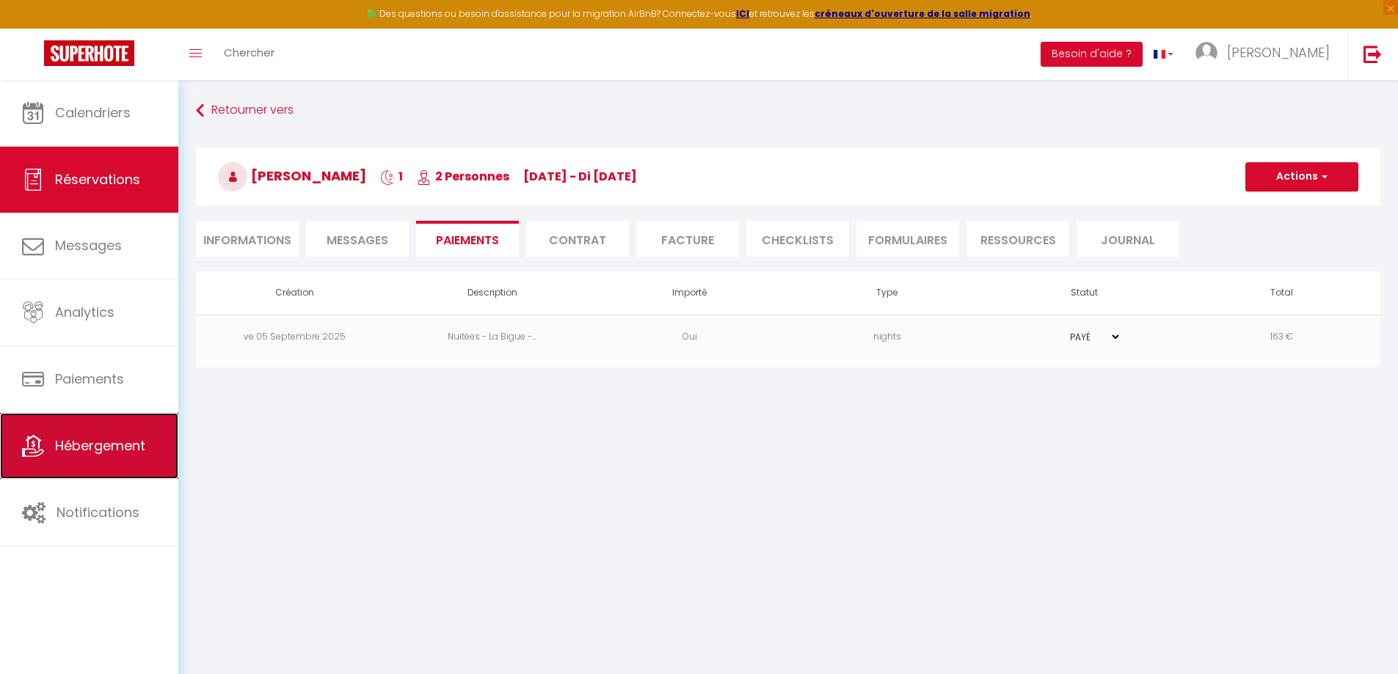
click at [134, 449] on span "Hébergement" at bounding box center [100, 446] width 90 height 18
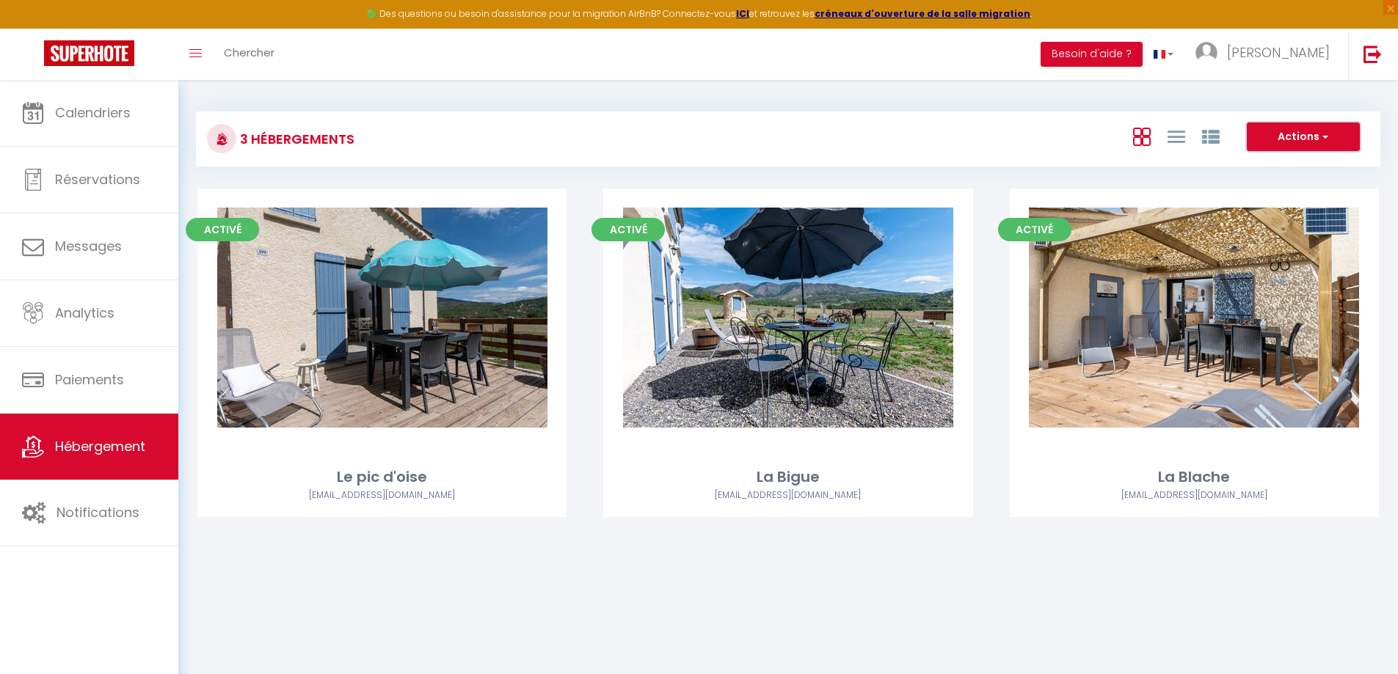
click at [1325, 147] on button "Actions" at bounding box center [1303, 137] width 113 height 29
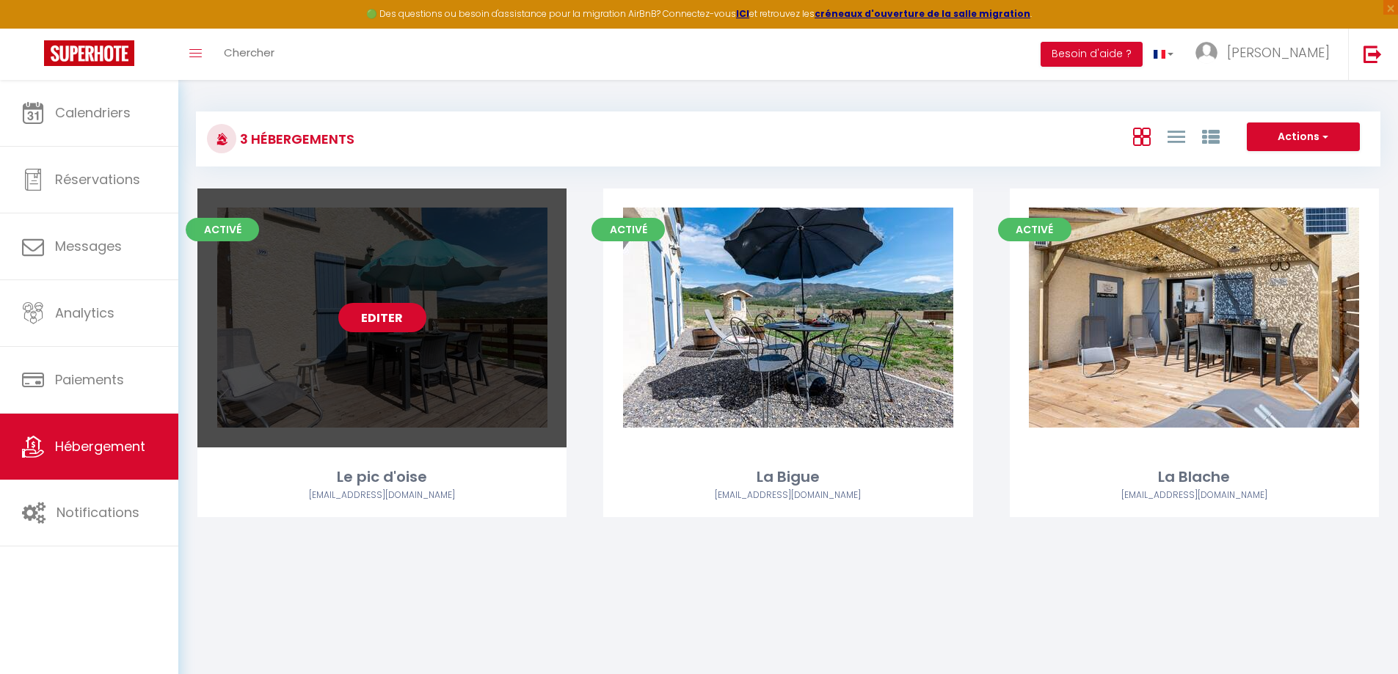
click at [410, 314] on link "Editer" at bounding box center [382, 317] width 88 height 29
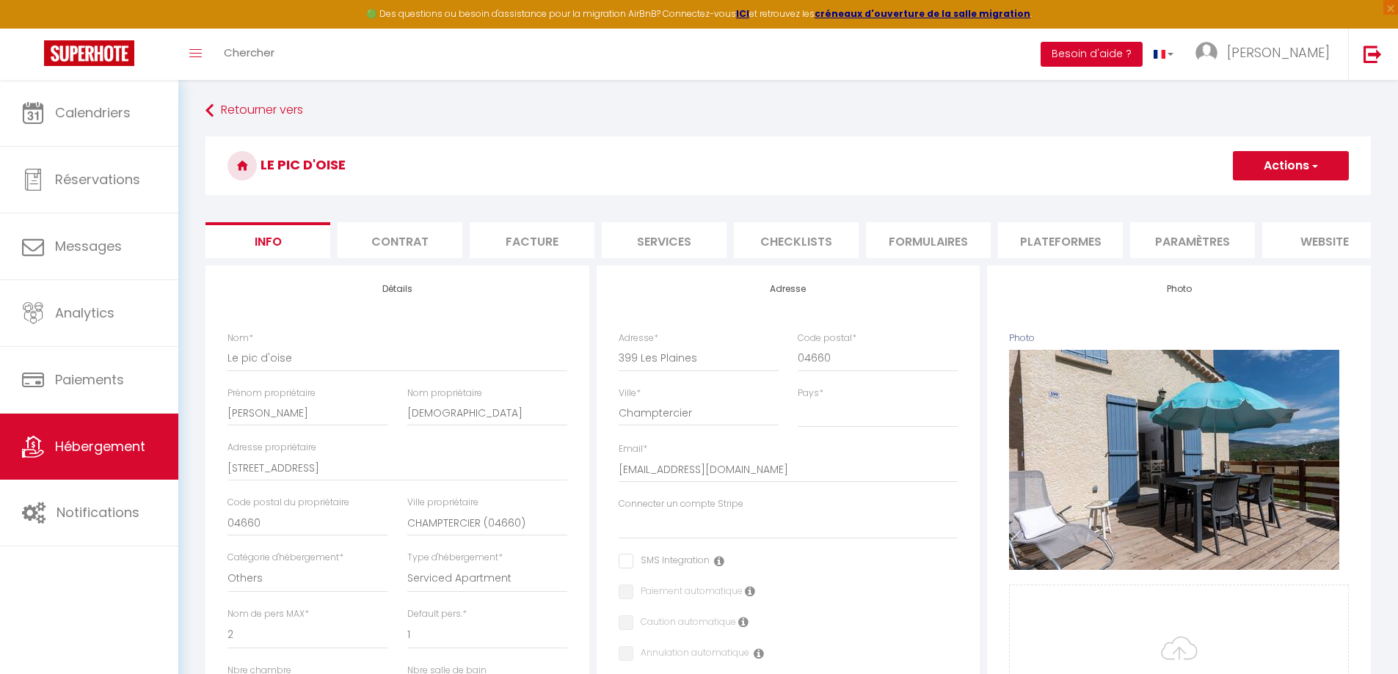
click at [1142, 61] on button "Besoin d'aide ?" at bounding box center [1091, 54] width 102 height 25
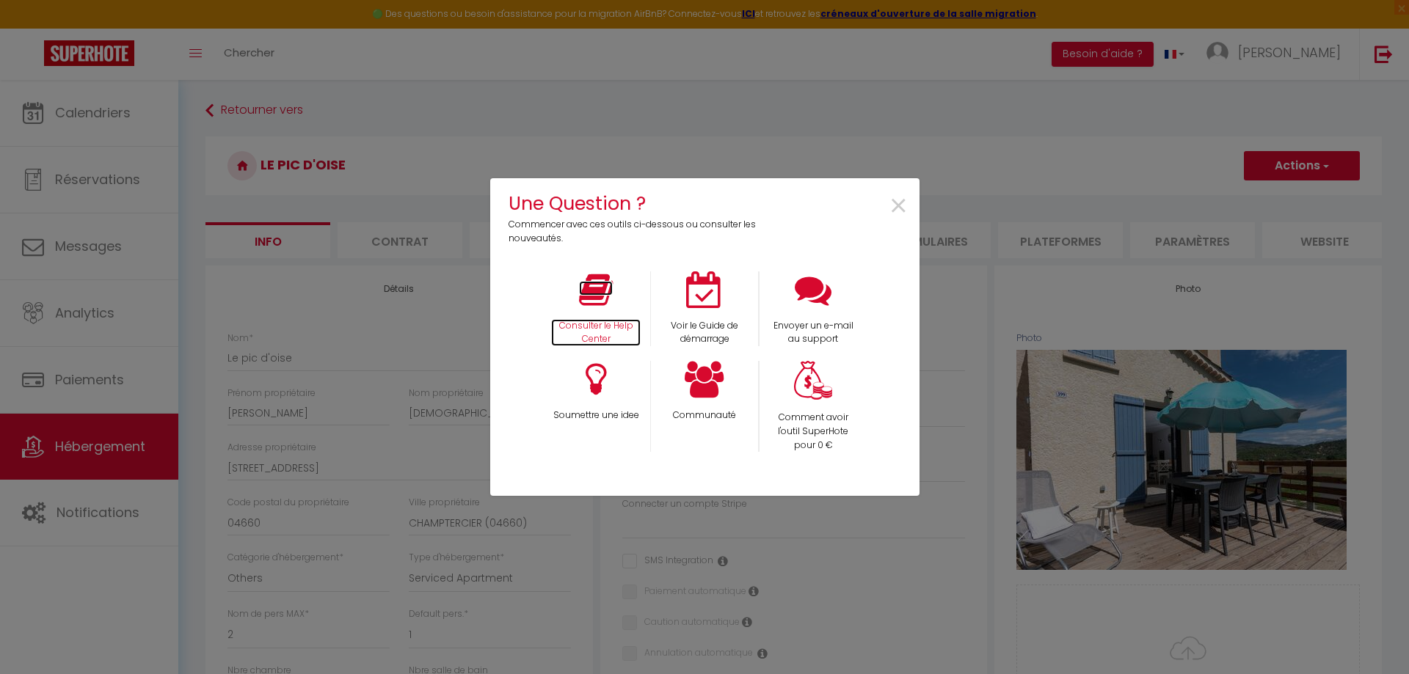
click at [600, 286] on icon at bounding box center [596, 289] width 34 height 37
click at [900, 209] on span "×" at bounding box center [899, 206] width 20 height 46
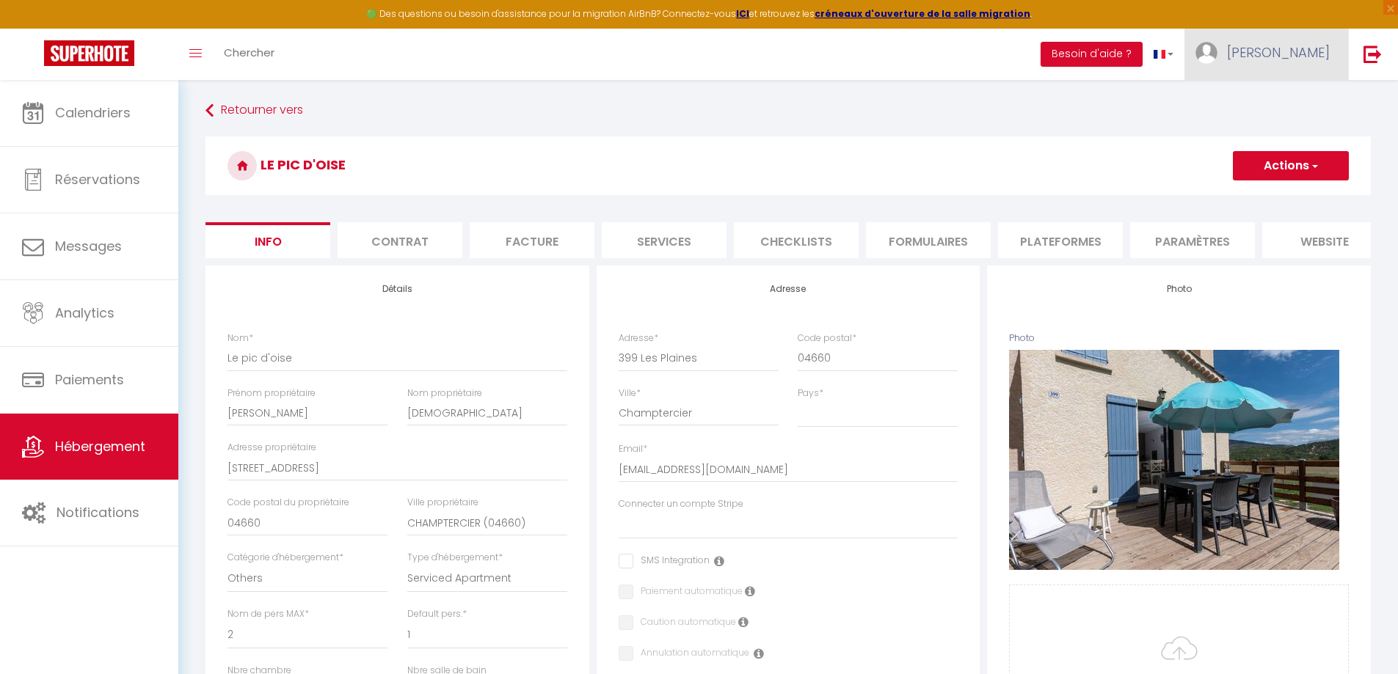
click at [1317, 57] on span "[PERSON_NAME]" at bounding box center [1278, 52] width 103 height 18
click at [1286, 97] on link "Paramètres" at bounding box center [1289, 102] width 109 height 25
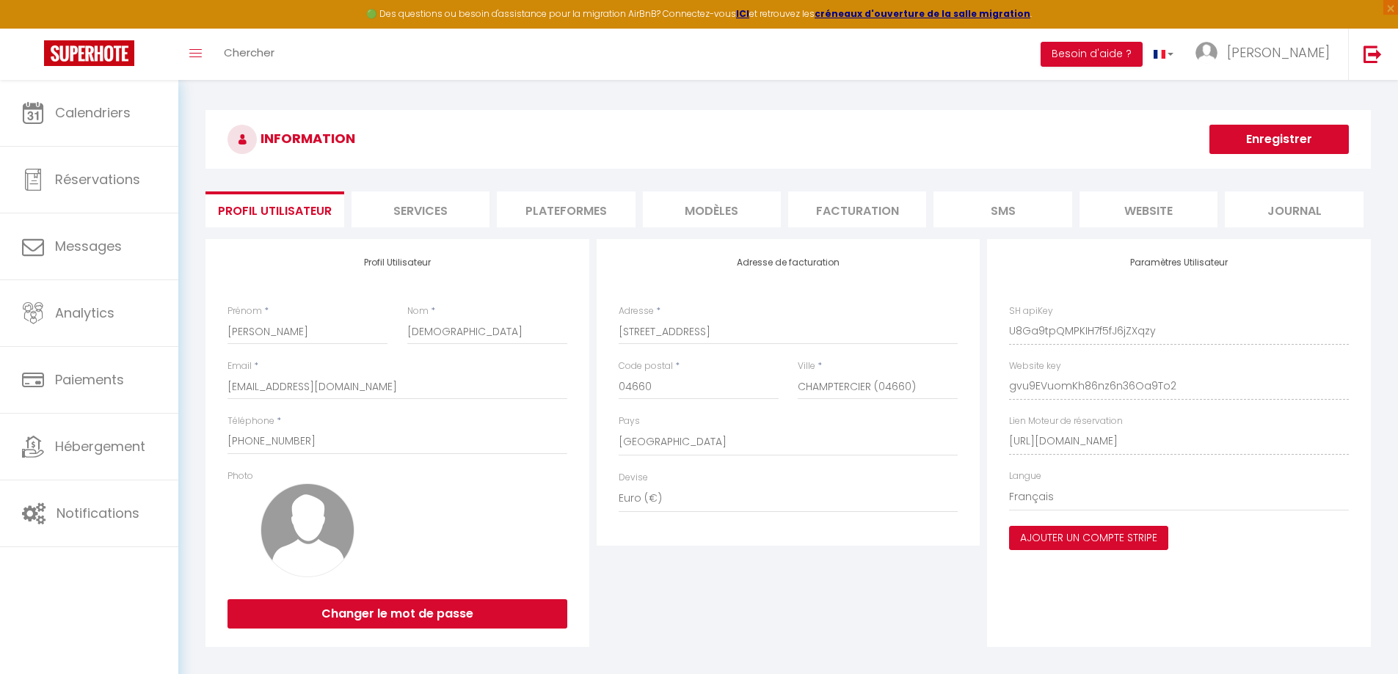
click at [1148, 538] on button "Ajouter un compte Stripe" at bounding box center [1088, 538] width 159 height 25
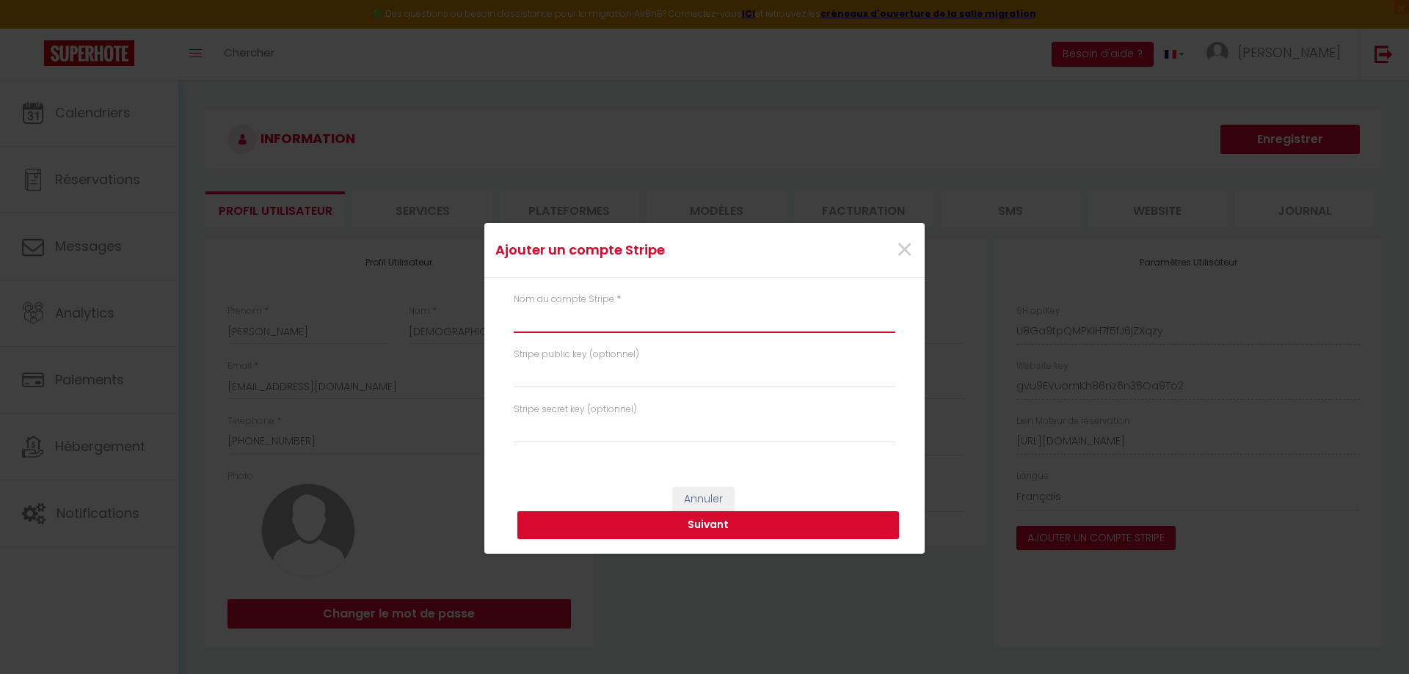
click at [611, 313] on input "text" at bounding box center [705, 320] width 382 height 26
click at [558, 373] on input "text" at bounding box center [705, 375] width 382 height 26
paste input "pk_live_51KhcscJUtHpMKbXW7Y8lPGRQOGF4bp21qnrnSowf3A9n1i6mwCwTBDUBwlaI7nKKdmNG5q…"
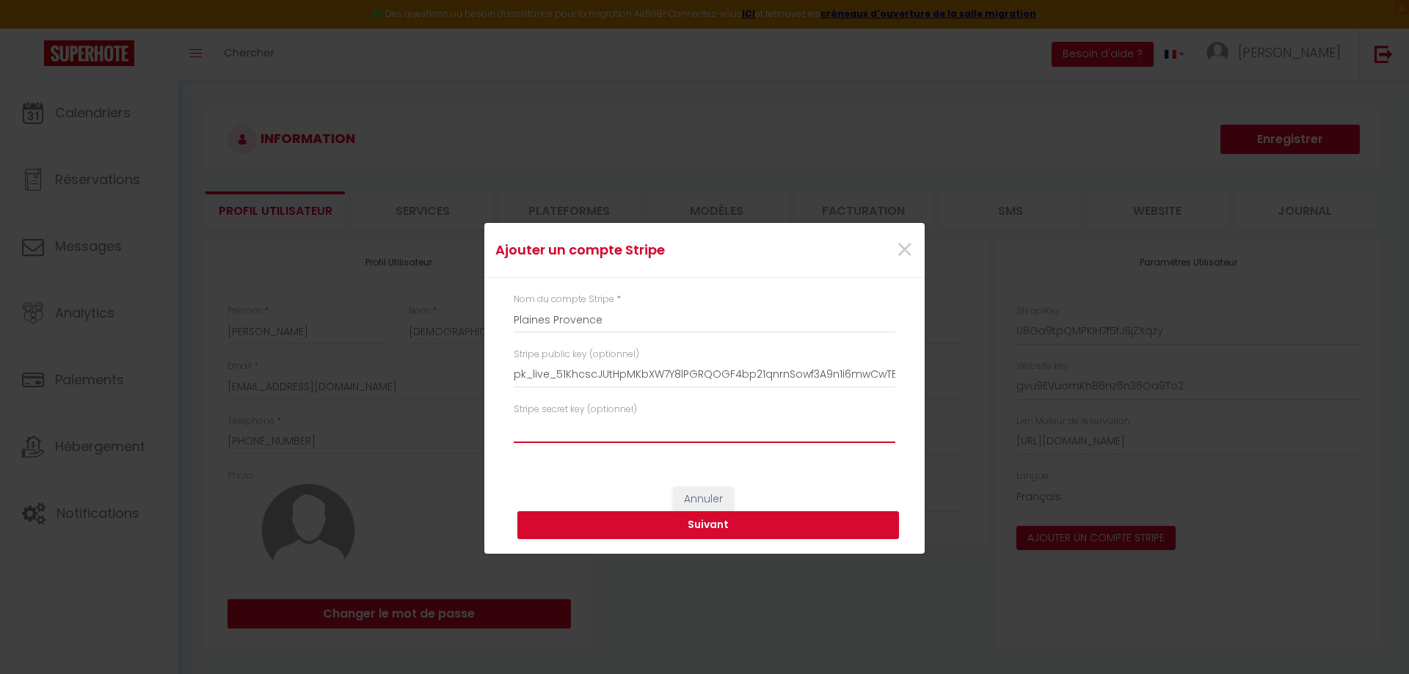
click at [561, 426] on input "text" at bounding box center [705, 430] width 382 height 26
paste input "sk_test_51KhcscJUtHpMKbXW8FZt0LynGRZcNge24j4e8LuuJ2o0ENur5NkPsgqtR6w2ywoc5sXQ1D…"
click at [718, 525] on button "Suivant" at bounding box center [708, 525] width 382 height 28
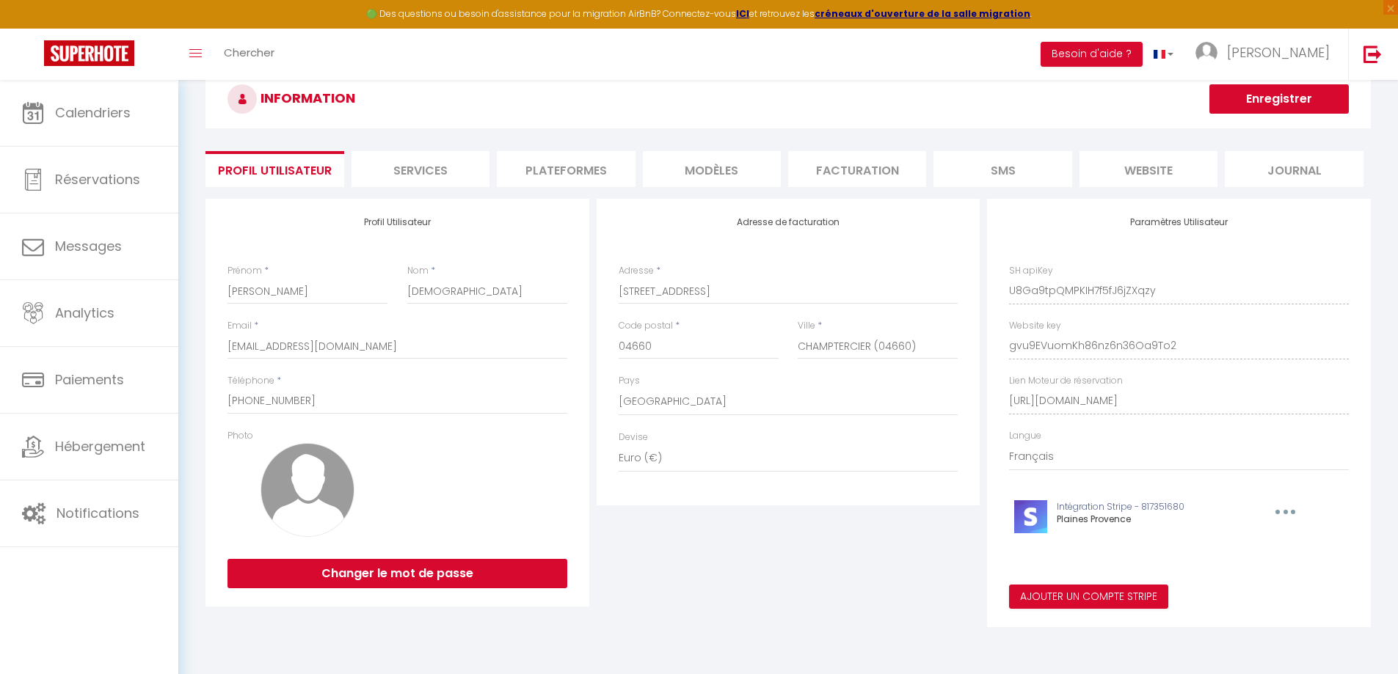
scroll to position [80, 0]
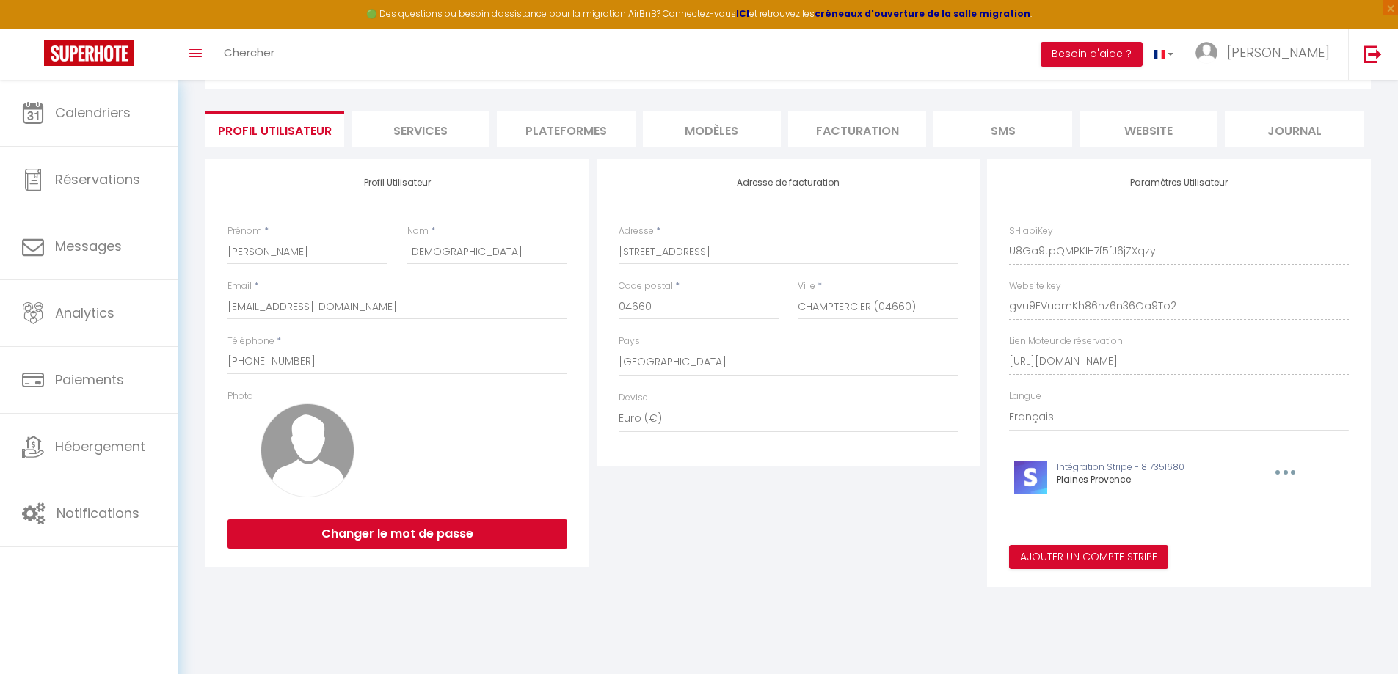
click at [101, 511] on div "Ajouter un compte Stripe × Nom du compte Stripe * Plaines Provence Stripe publi…" at bounding box center [699, 337] width 1398 height 674
click at [792, 566] on div "Adresse de facturation Adresse * [STREET_ADDRESS] [GEOGRAPHIC_DATA] [GEOGRAPHIC…" at bounding box center [788, 373] width 391 height 428
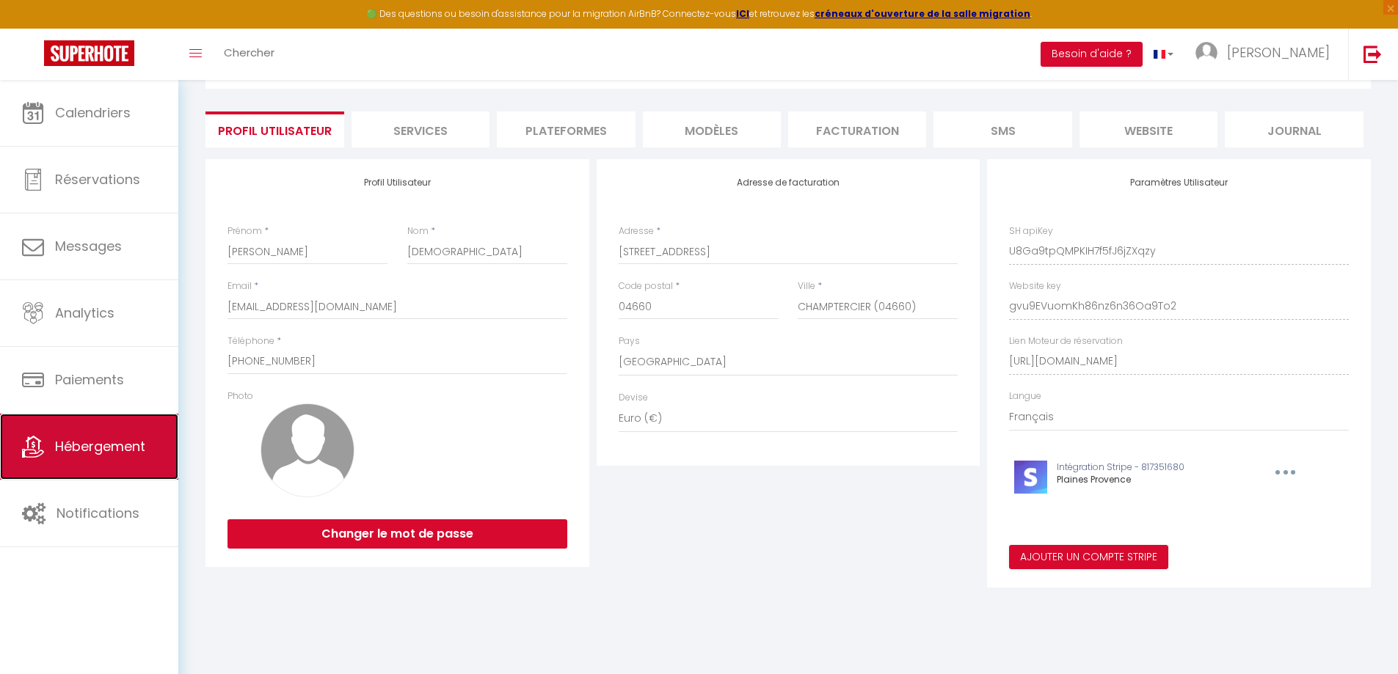
click at [106, 452] on span "Hébergement" at bounding box center [100, 446] width 90 height 18
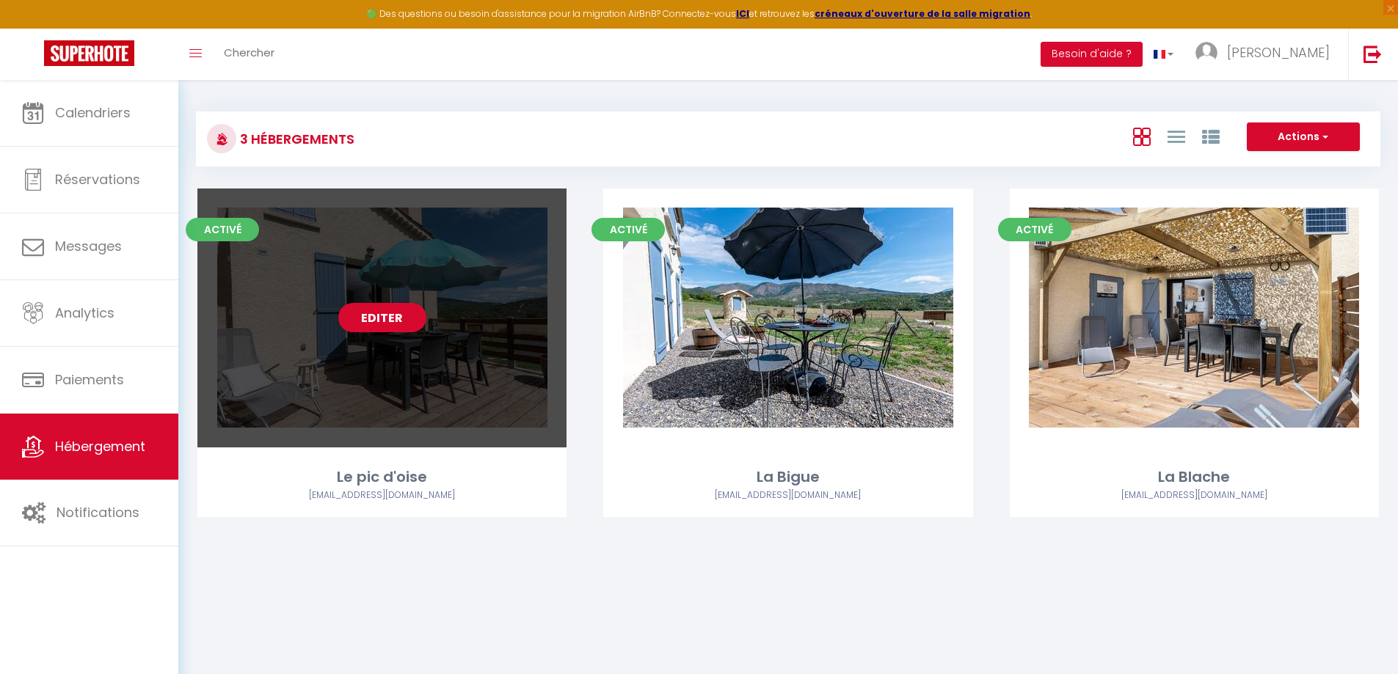
click at [455, 387] on div "Editer" at bounding box center [381, 318] width 369 height 259
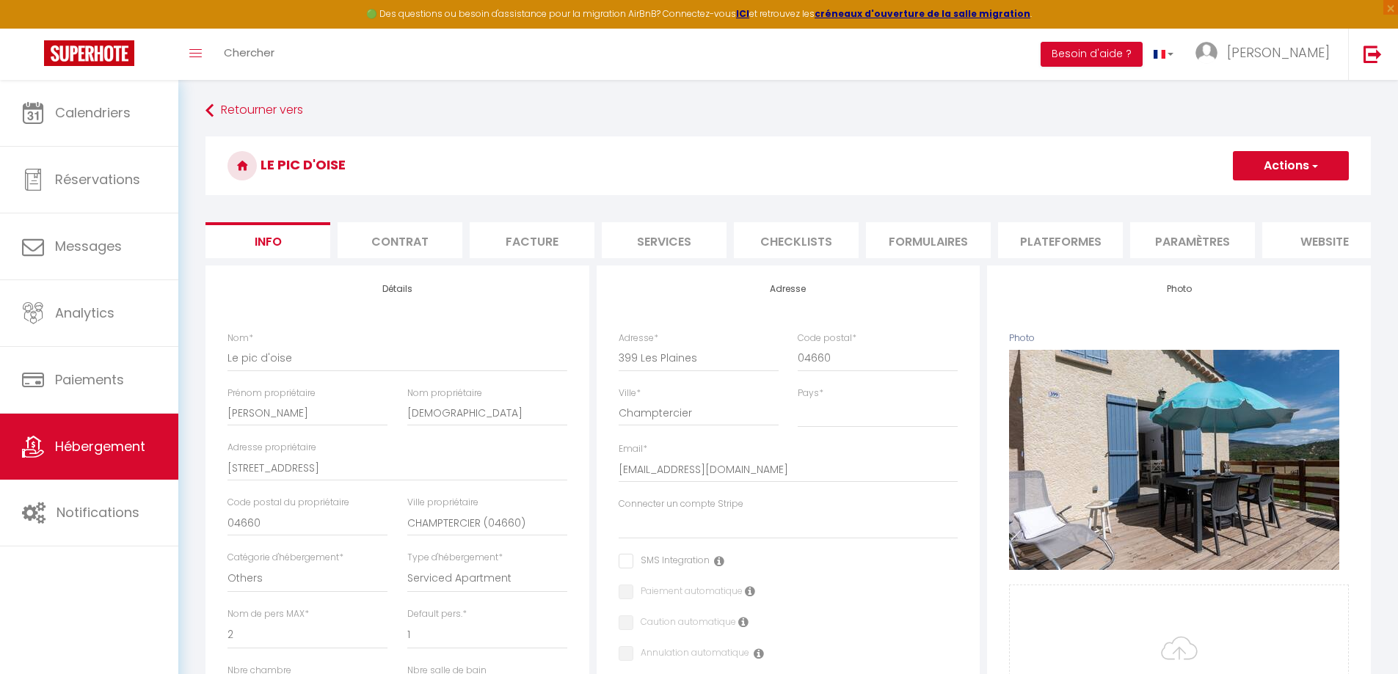
click at [1188, 244] on li "Paramètres" at bounding box center [1192, 240] width 125 height 36
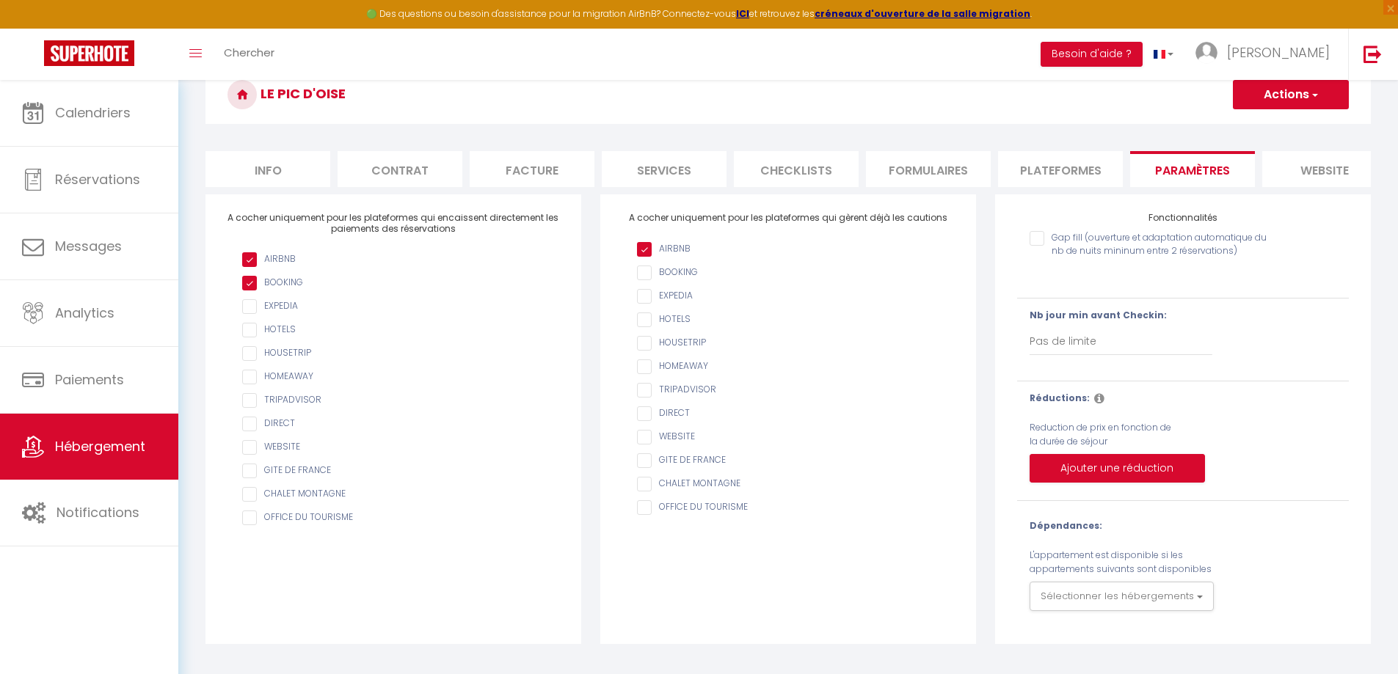
scroll to position [80, 0]
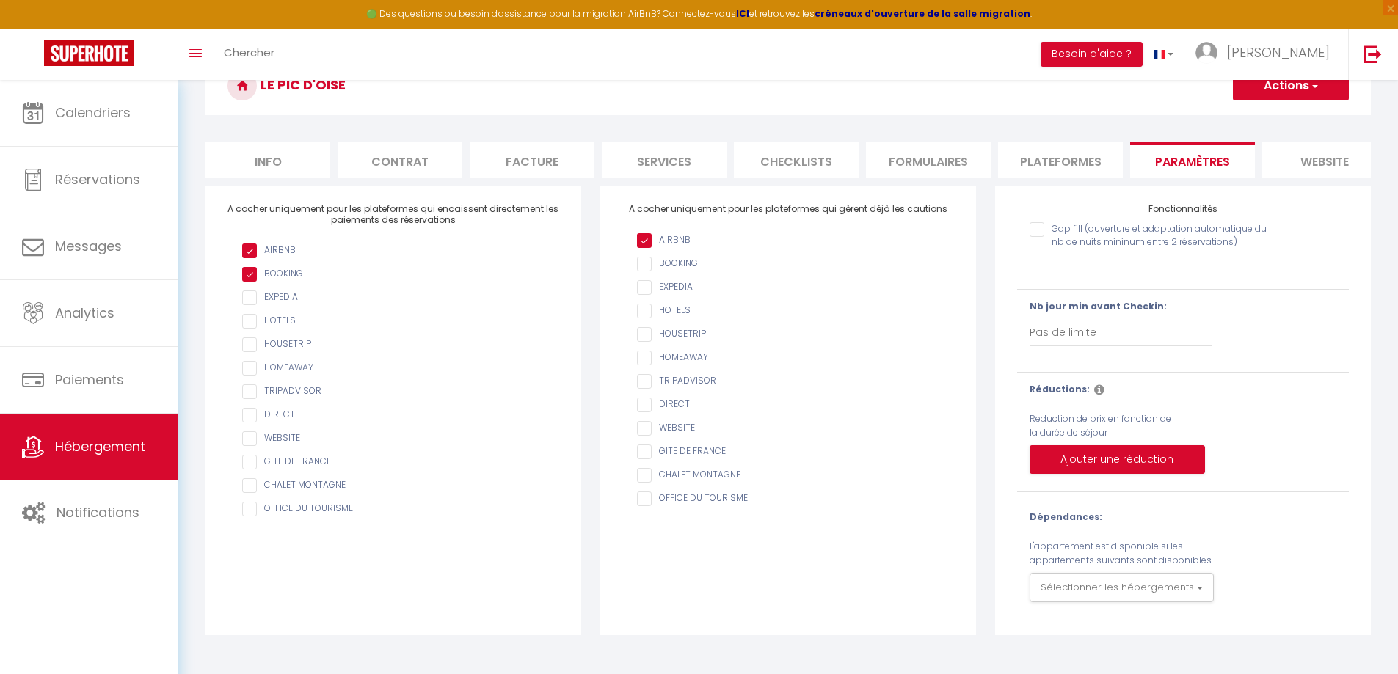
click at [293, 163] on li "Info" at bounding box center [267, 160] width 125 height 36
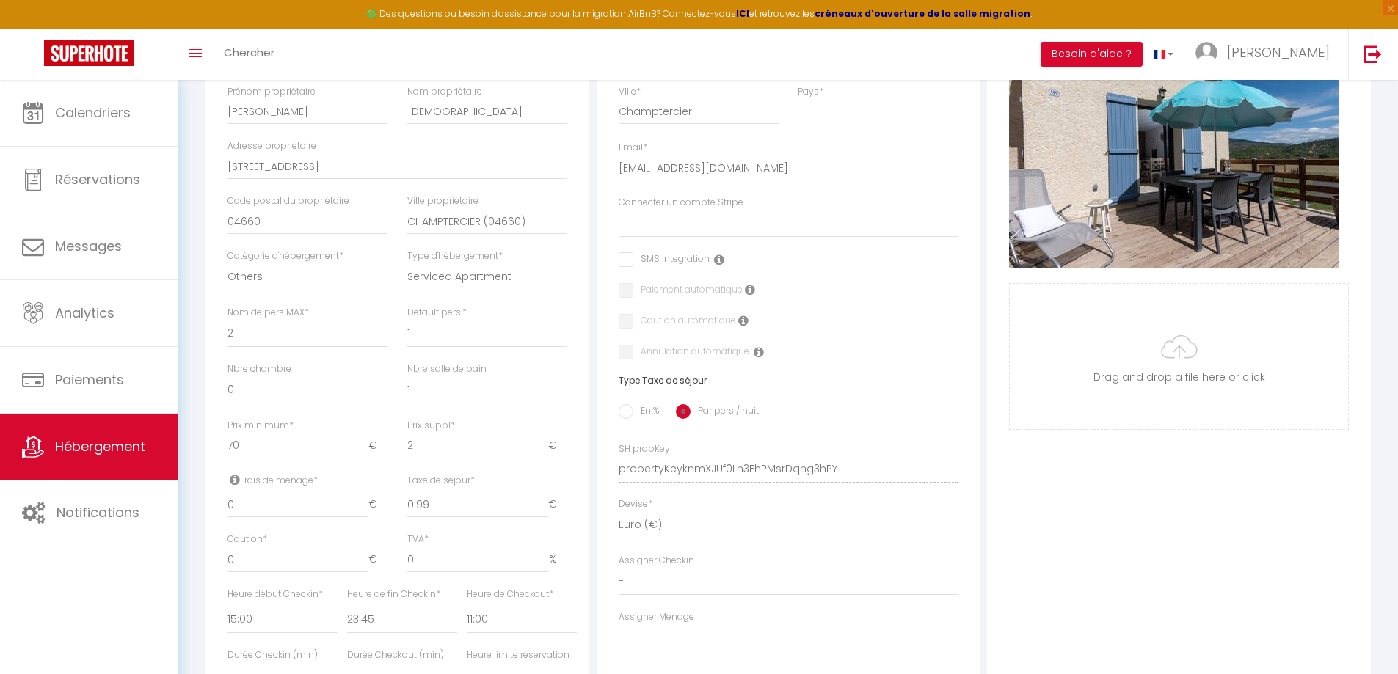
scroll to position [300, 0]
click at [712, 227] on select "Plaines Provence" at bounding box center [789, 225] width 340 height 28
click at [619, 222] on select "Plaines Provence" at bounding box center [789, 225] width 340 height 28
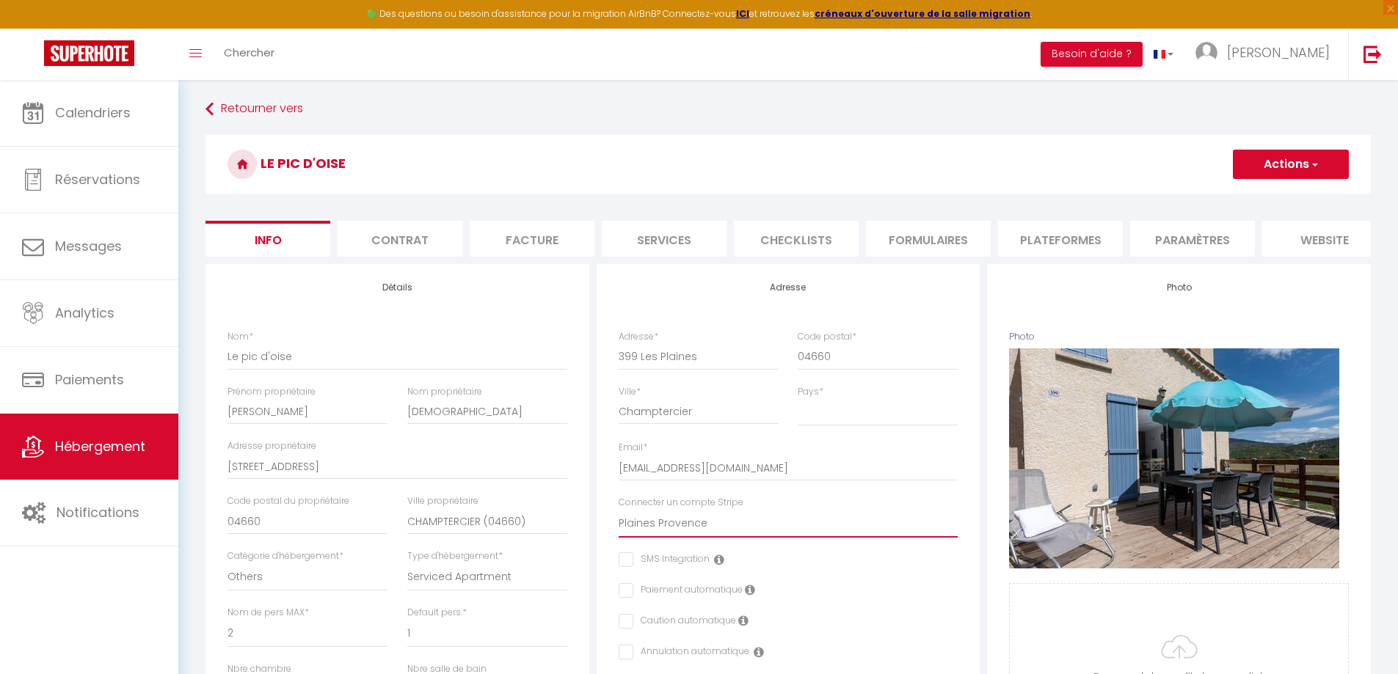
scroll to position [0, 0]
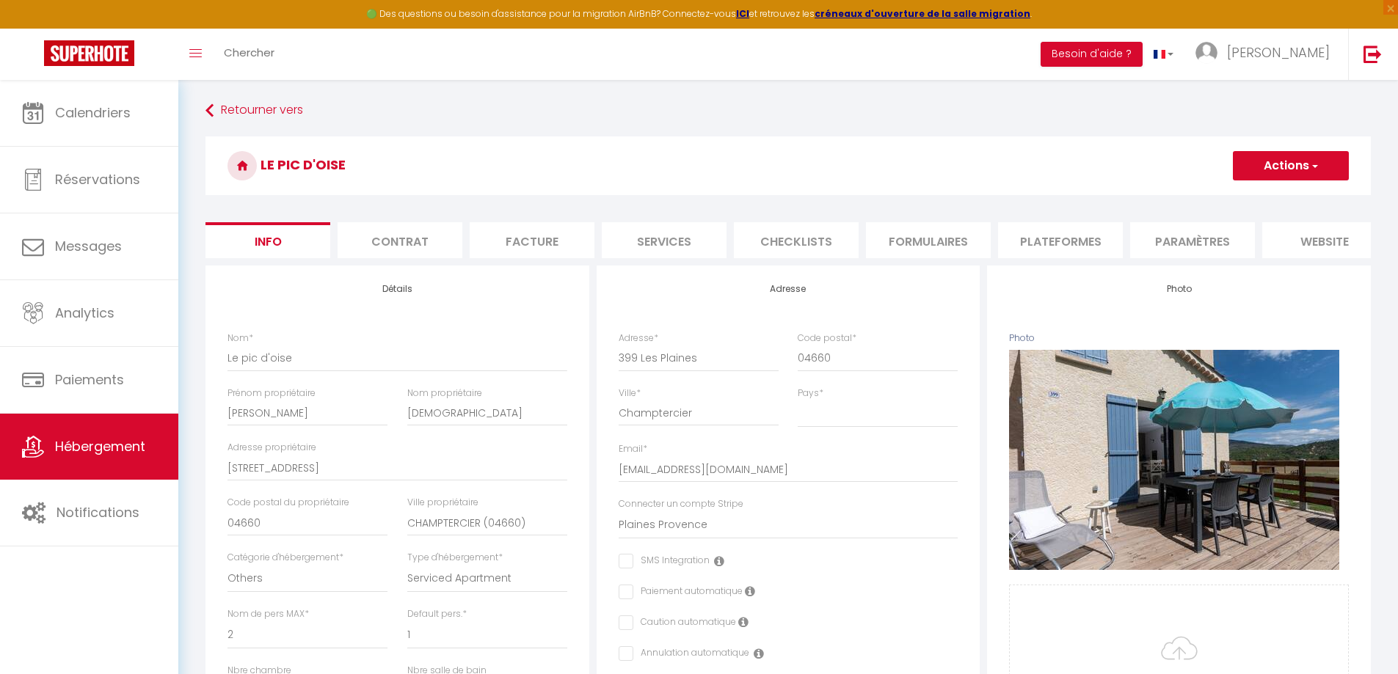
click at [1307, 158] on button "Actions" at bounding box center [1291, 165] width 116 height 29
click at [1241, 201] on input "Enregistrer" at bounding box center [1232, 198] width 54 height 15
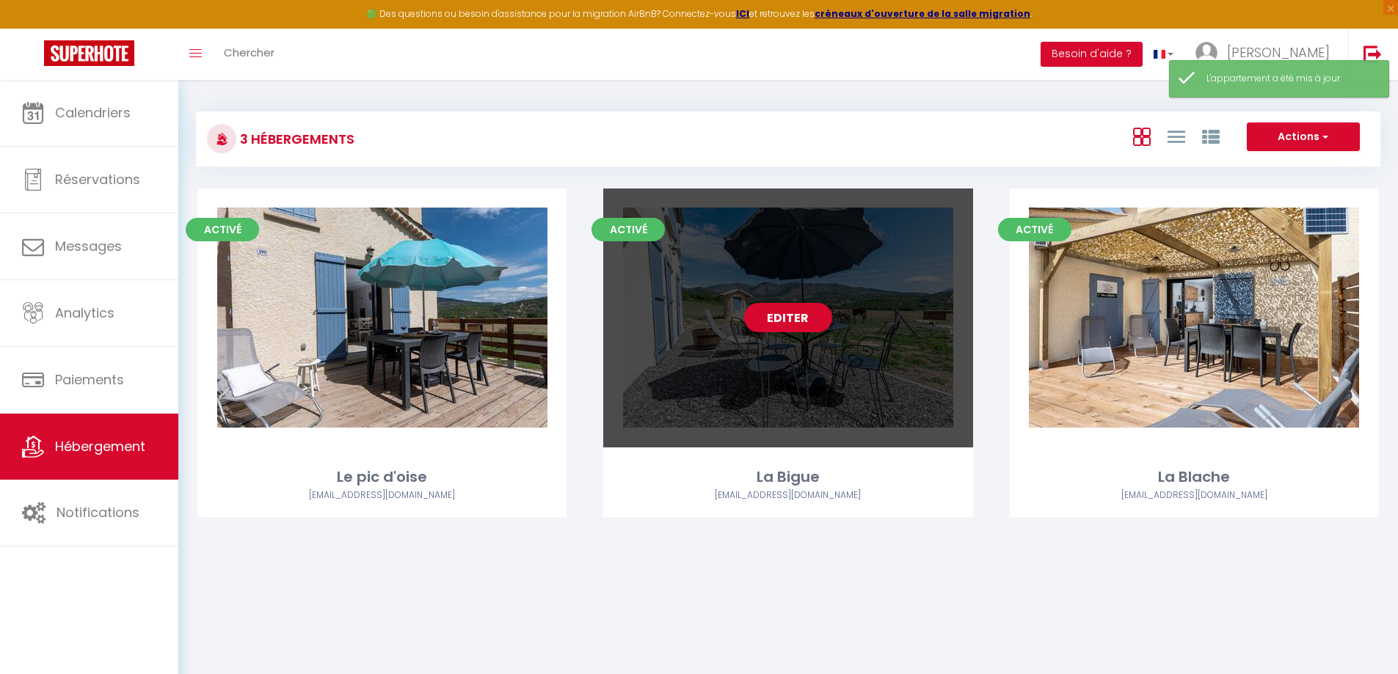
click at [850, 313] on div "Editer" at bounding box center [787, 318] width 369 height 259
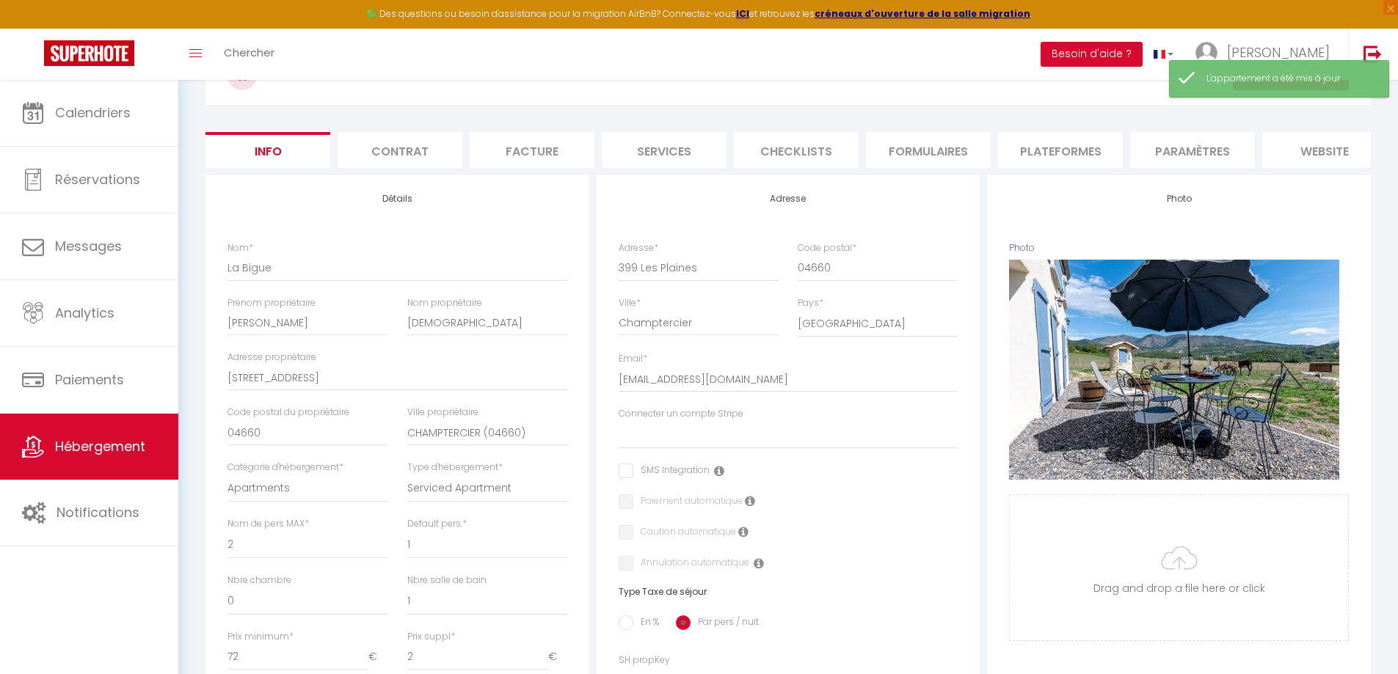
scroll to position [293, 0]
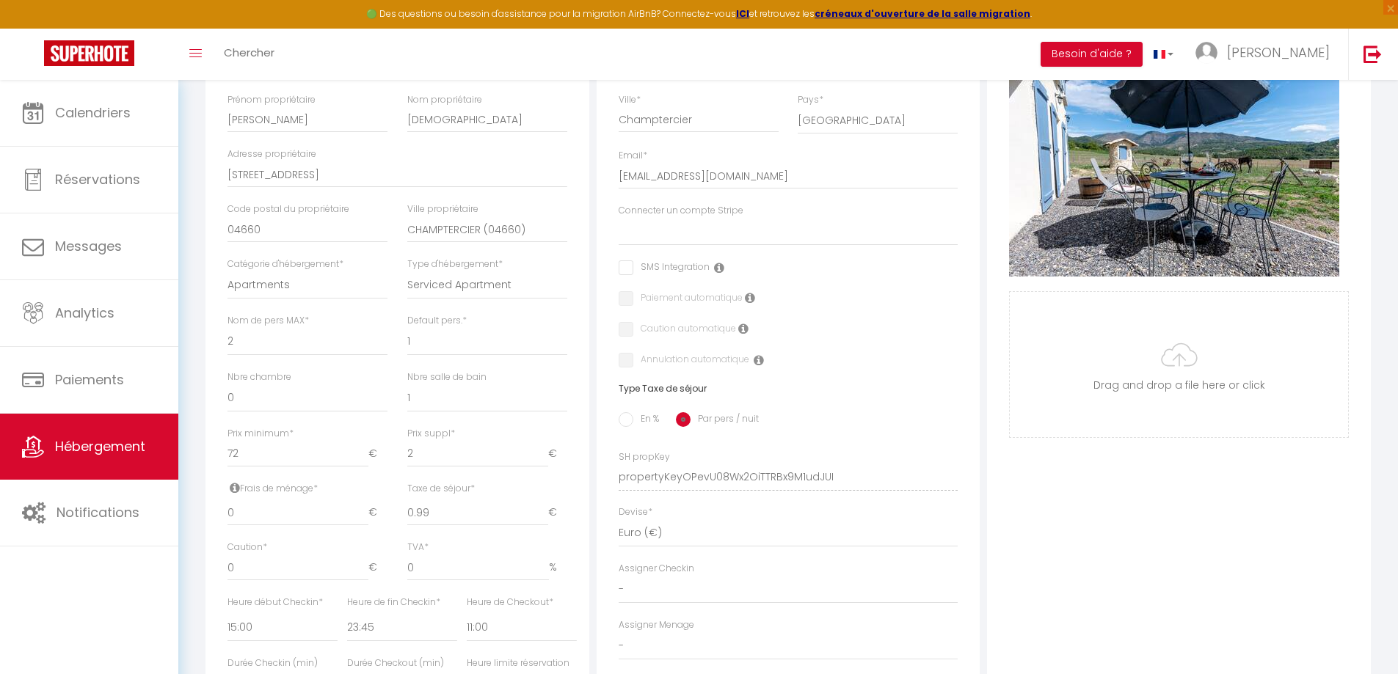
click at [684, 218] on label "Connecter un compte Stripe" at bounding box center [681, 211] width 125 height 14
click at [684, 222] on select "Plaines Provence" at bounding box center [789, 232] width 340 height 28
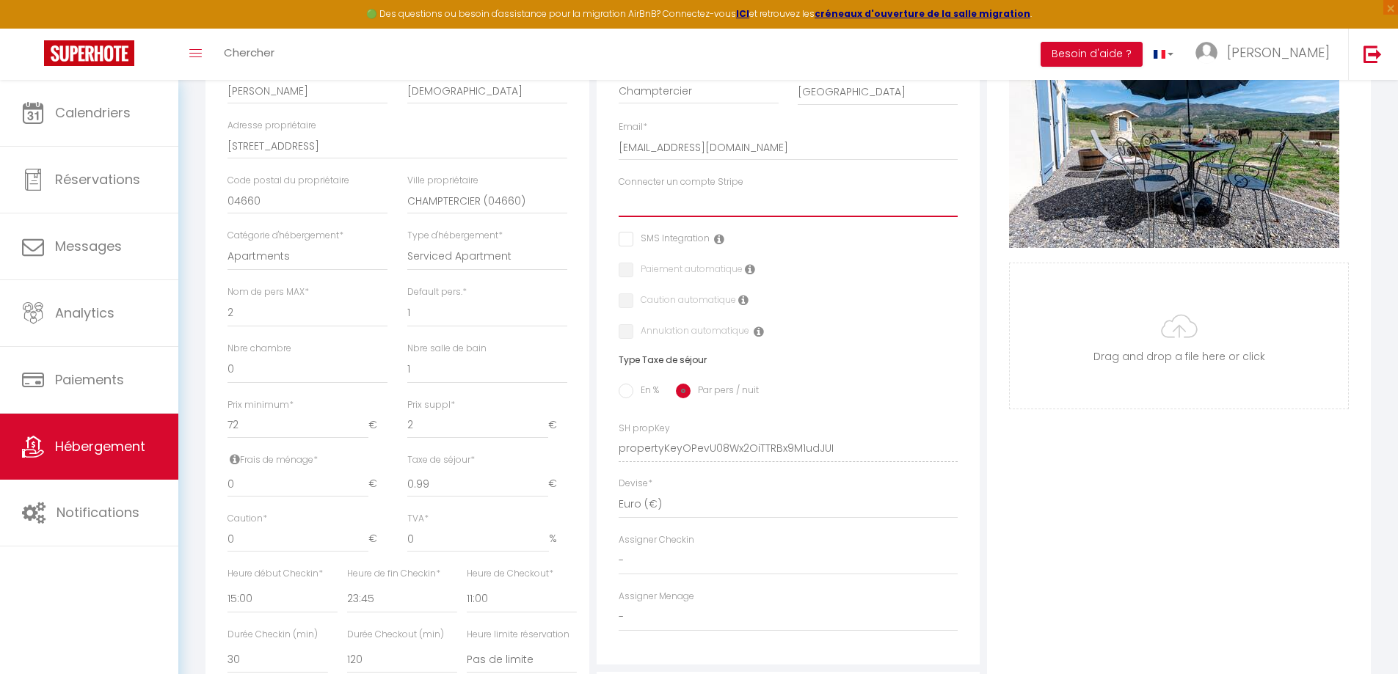
scroll to position [367, 0]
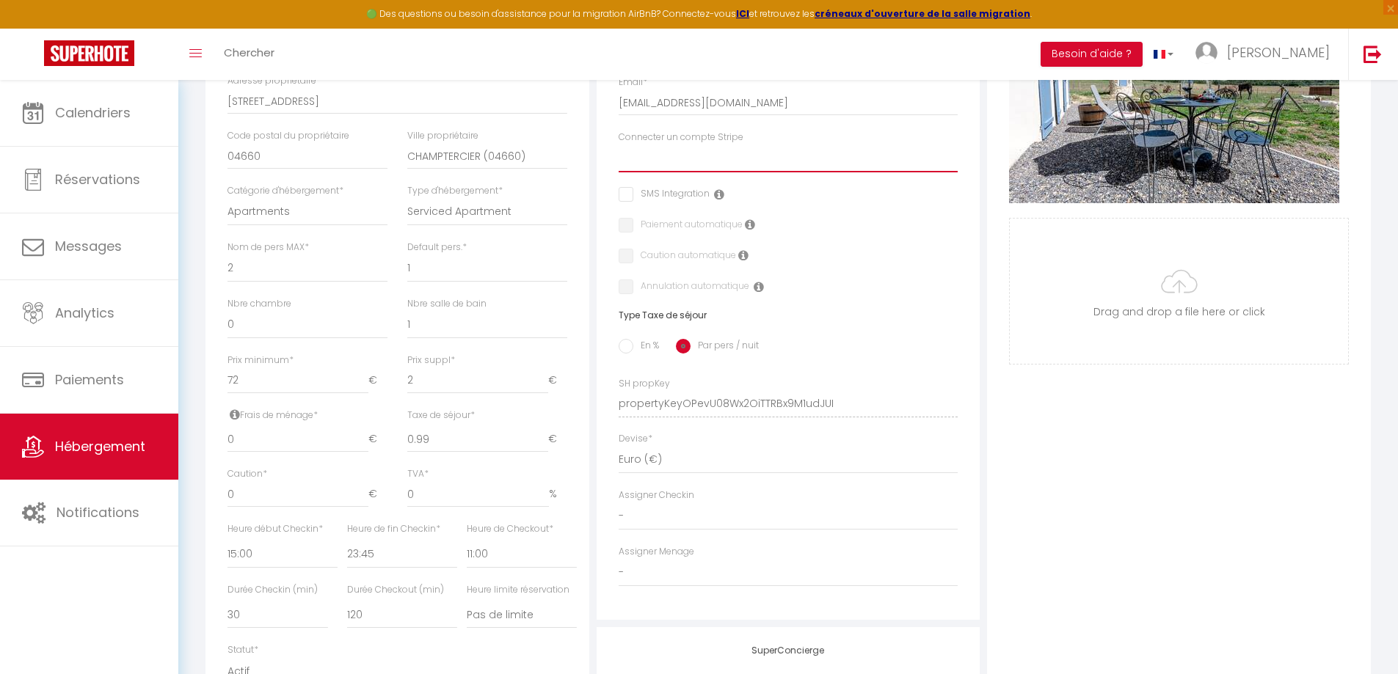
click at [696, 171] on select "Plaines Provence" at bounding box center [789, 159] width 340 height 28
click at [619, 156] on select "Plaines Provence" at bounding box center [789, 159] width 340 height 28
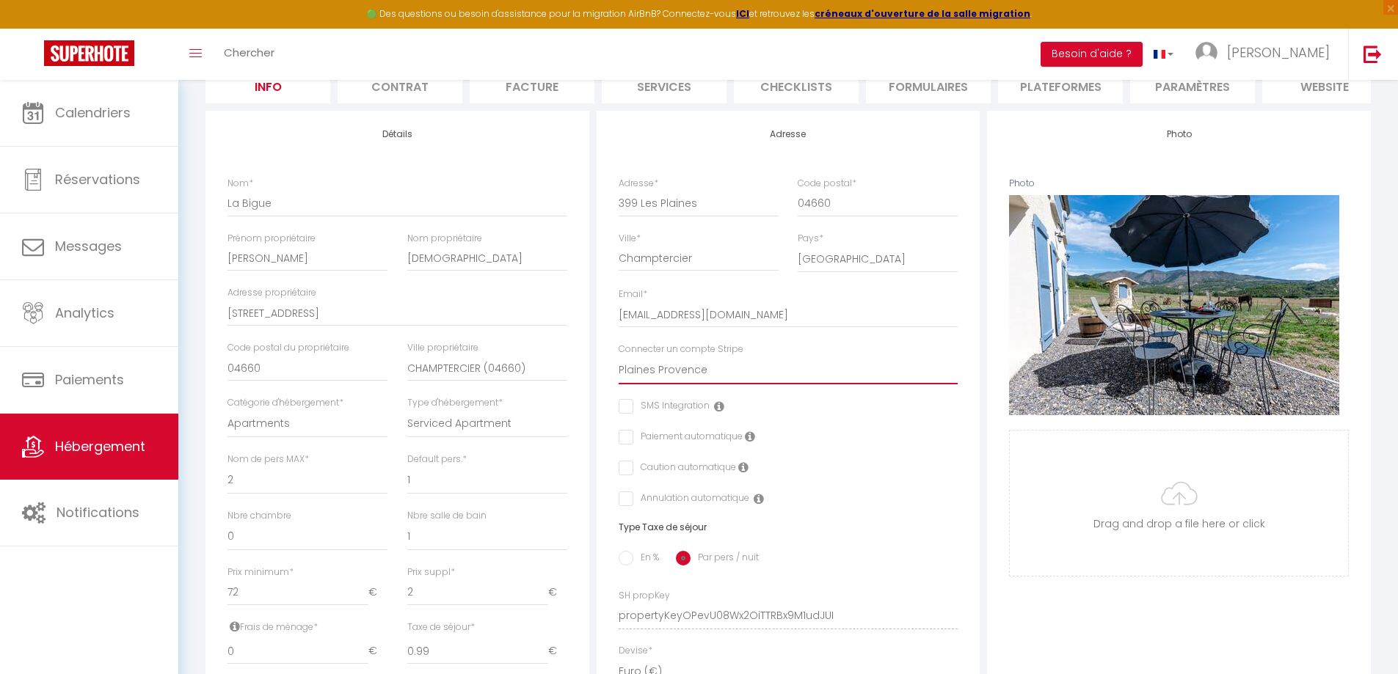
scroll to position [147, 0]
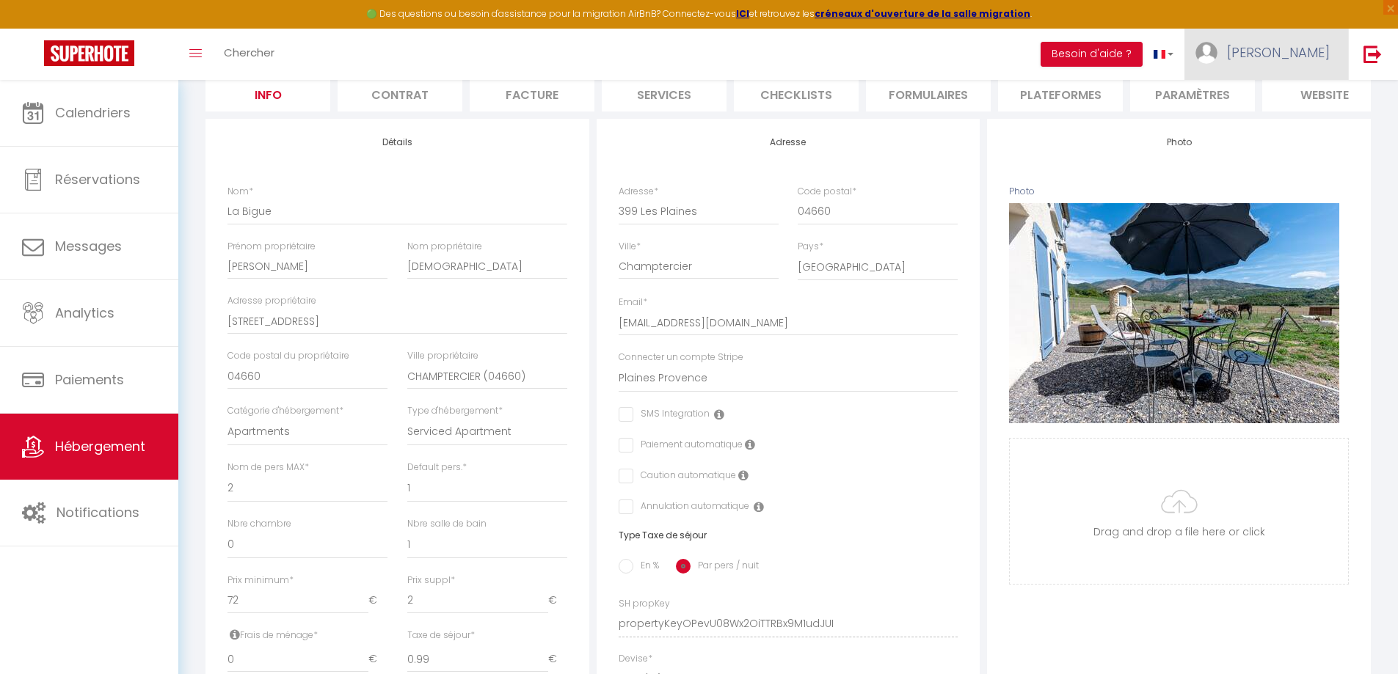
click at [1311, 56] on span "[PERSON_NAME]" at bounding box center [1278, 52] width 103 height 18
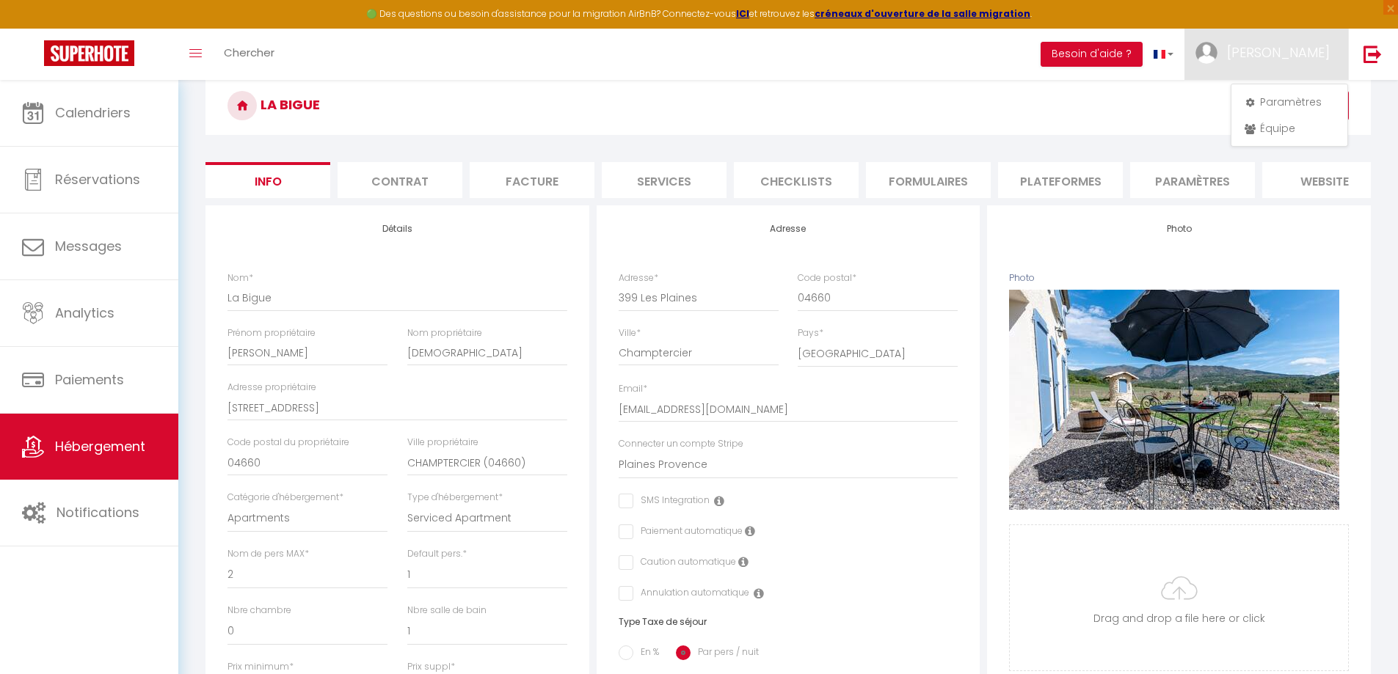
scroll to position [0, 0]
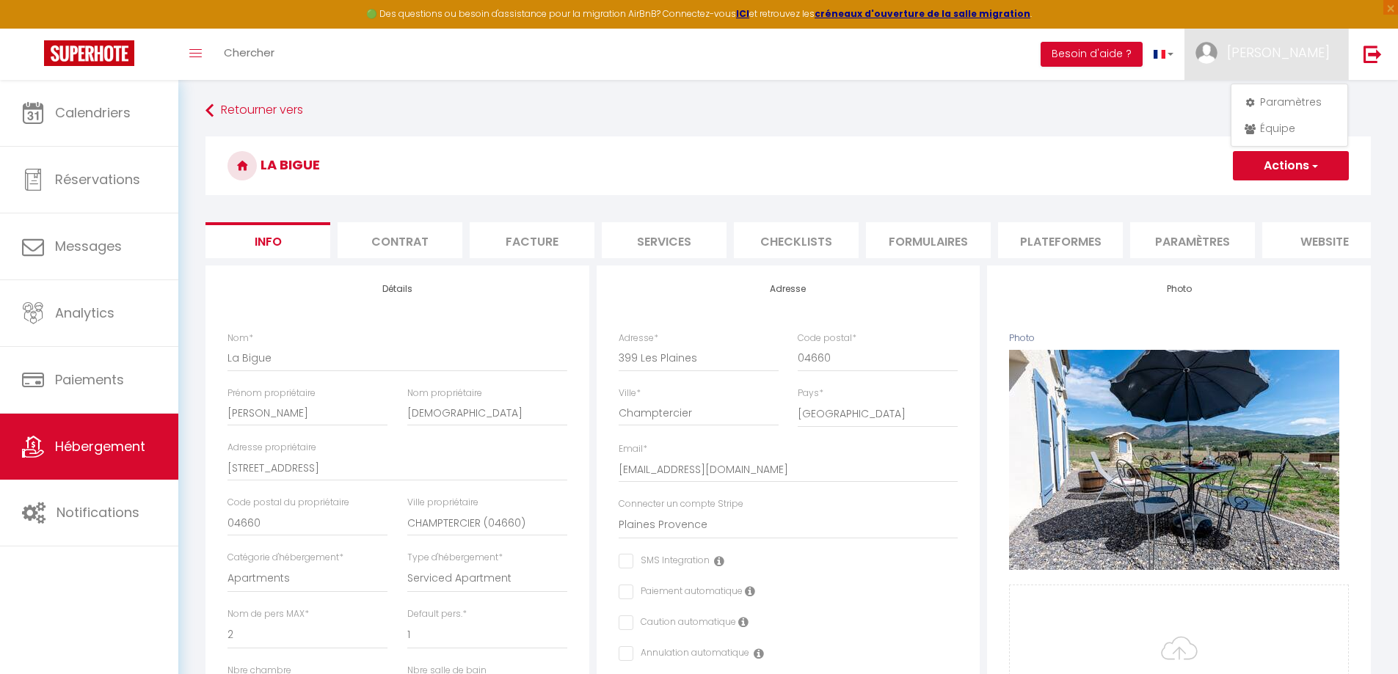
click at [1281, 171] on button "Actions" at bounding box center [1291, 165] width 116 height 29
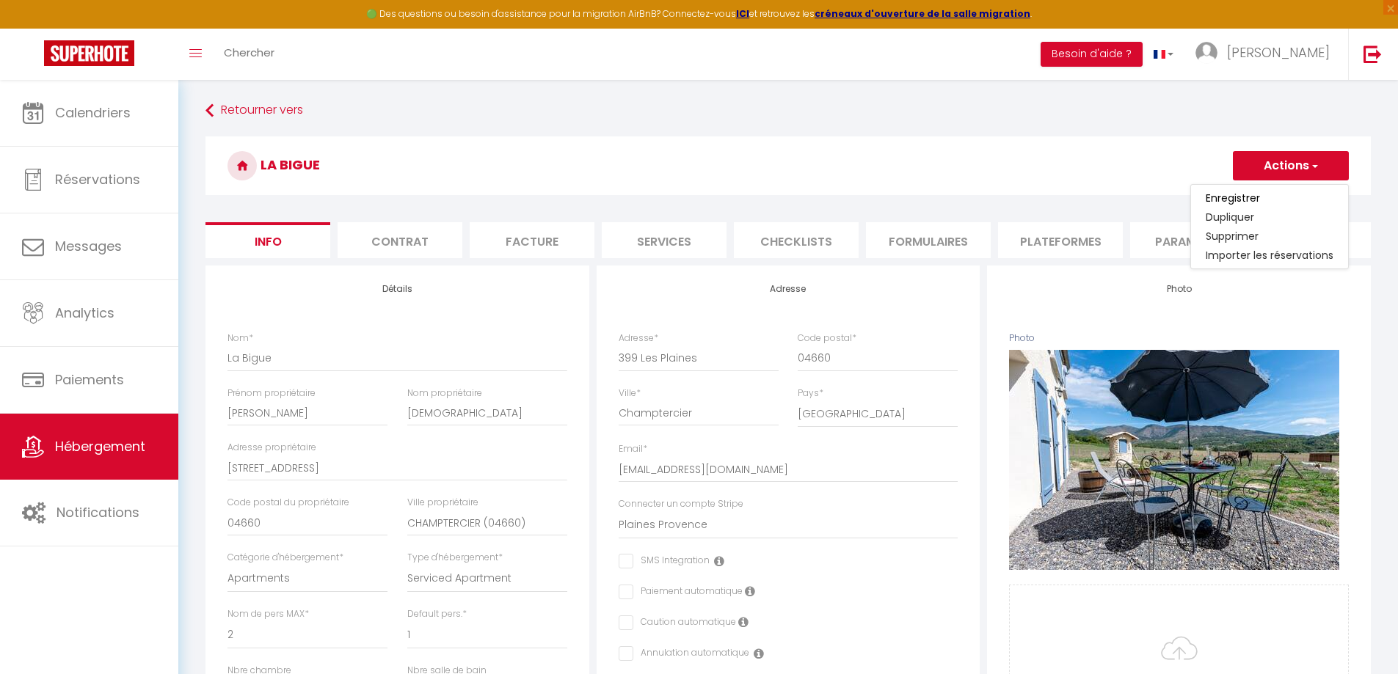
click at [1266, 197] on link "Enregistrer" at bounding box center [1269, 198] width 157 height 19
click at [1274, 168] on button "Actions" at bounding box center [1291, 165] width 116 height 29
click at [1250, 194] on input "Enregistrer" at bounding box center [1232, 198] width 54 height 15
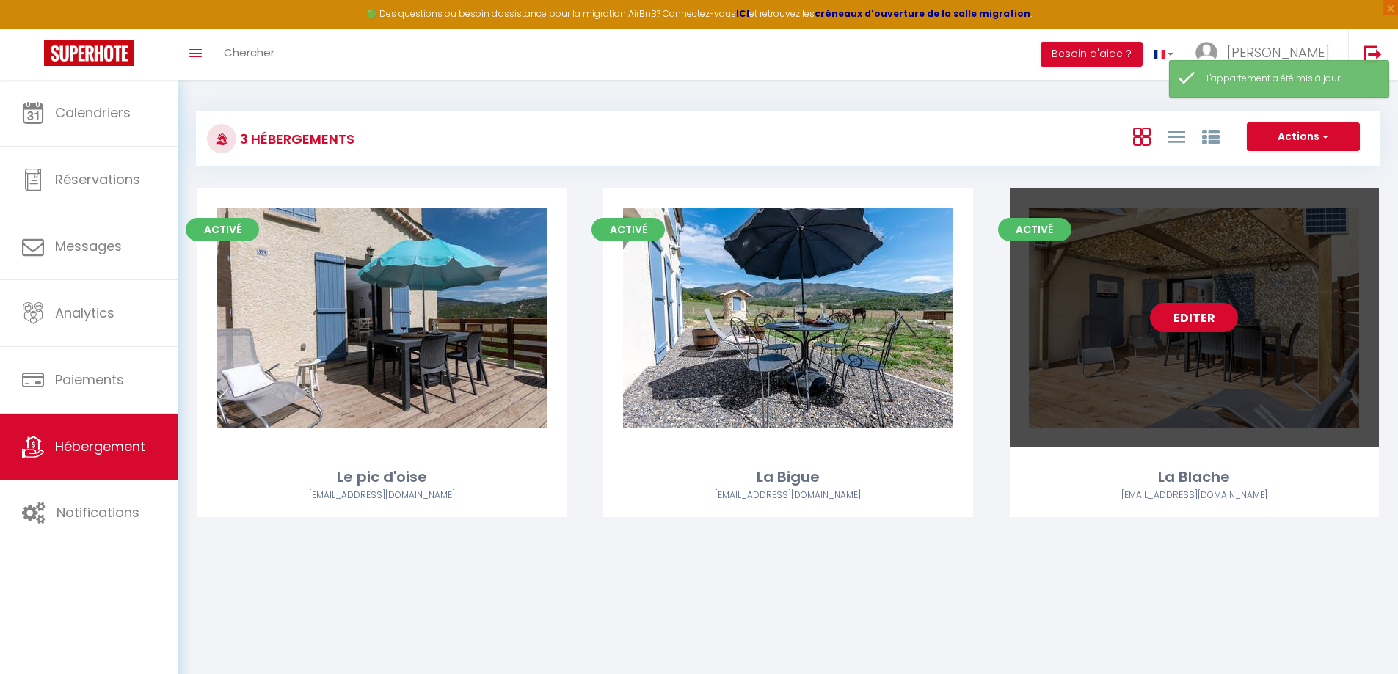
click at [1189, 361] on div "Editer" at bounding box center [1194, 318] width 369 height 259
click at [1192, 328] on link "Editer" at bounding box center [1194, 317] width 88 height 29
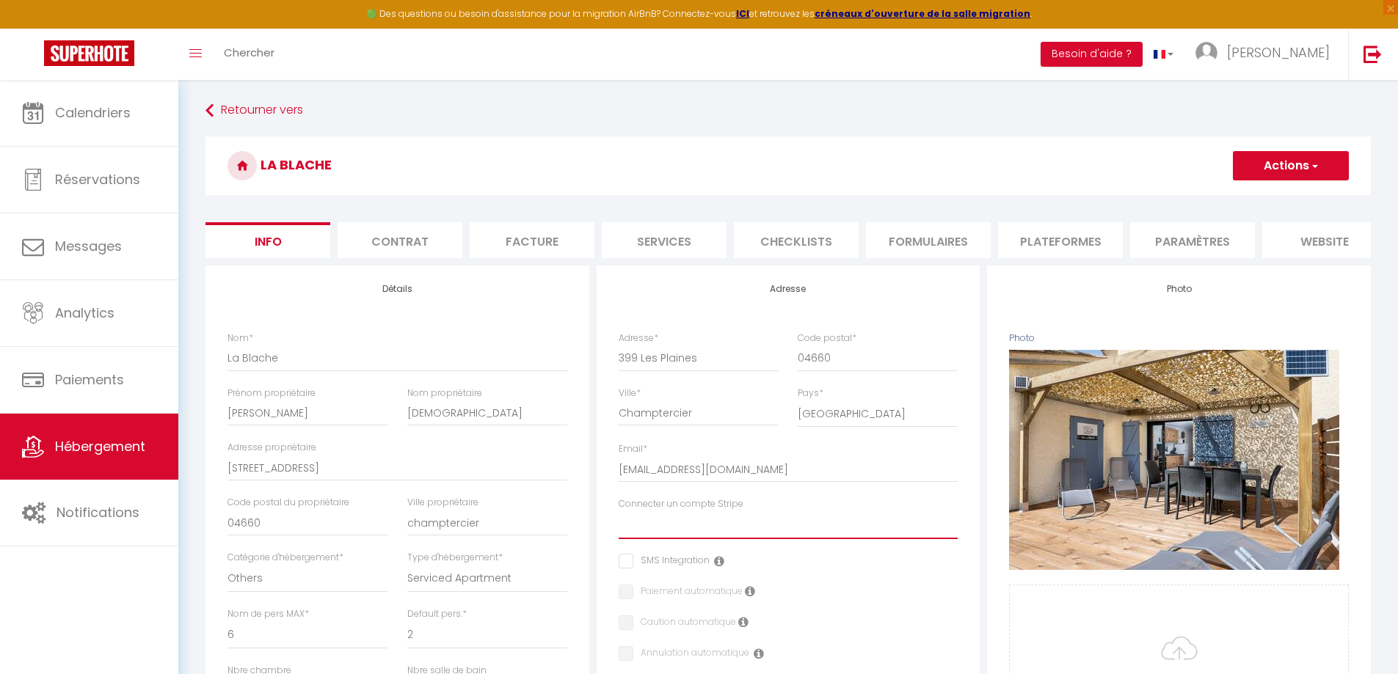
click at [685, 525] on select "Plaines Provence" at bounding box center [789, 525] width 340 height 28
click at [619, 522] on select "Plaines Provence" at bounding box center [789, 525] width 340 height 28
click at [1269, 175] on button "Actions" at bounding box center [1291, 165] width 116 height 29
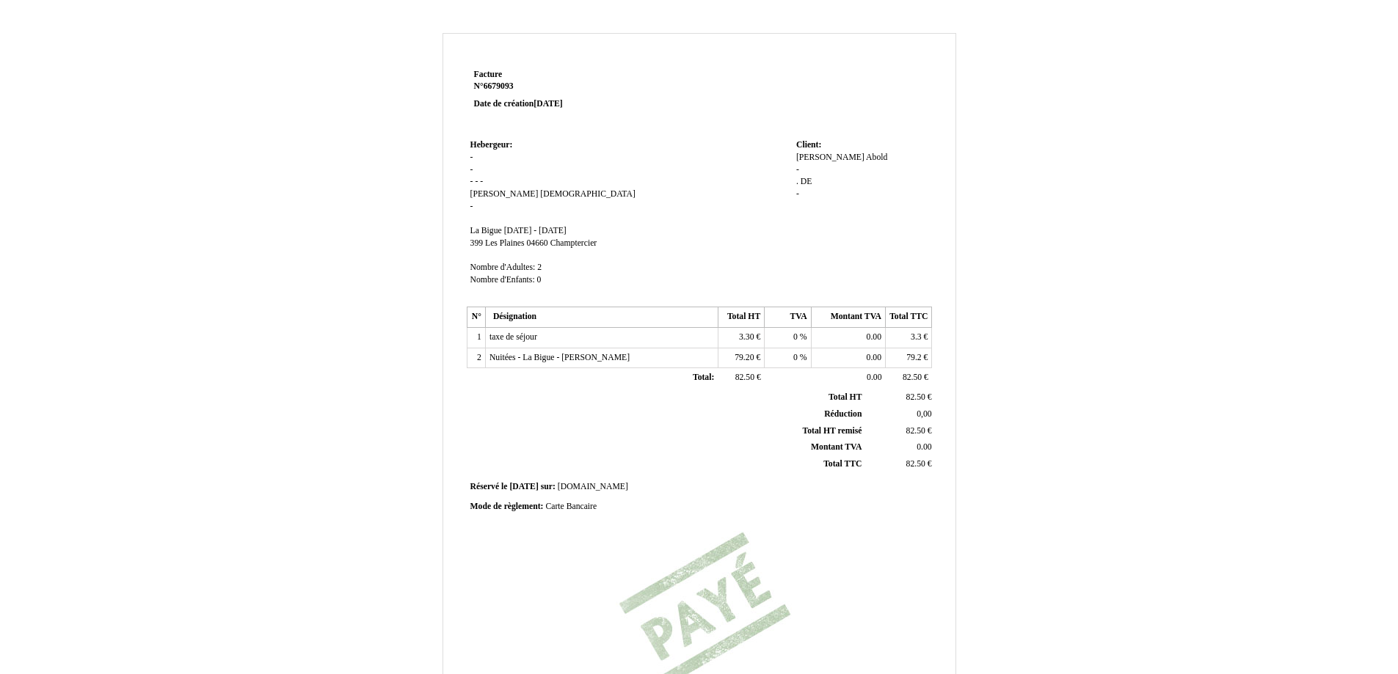
click at [804, 373] on td at bounding box center [788, 378] width 46 height 21
click at [475, 156] on td "Hebergeur: Hebergeur: - - - - - julien julien pagani pagani - SIRET La Bigue La…" at bounding box center [630, 219] width 326 height 167
click at [471, 157] on span "-" at bounding box center [471, 158] width 3 height 10
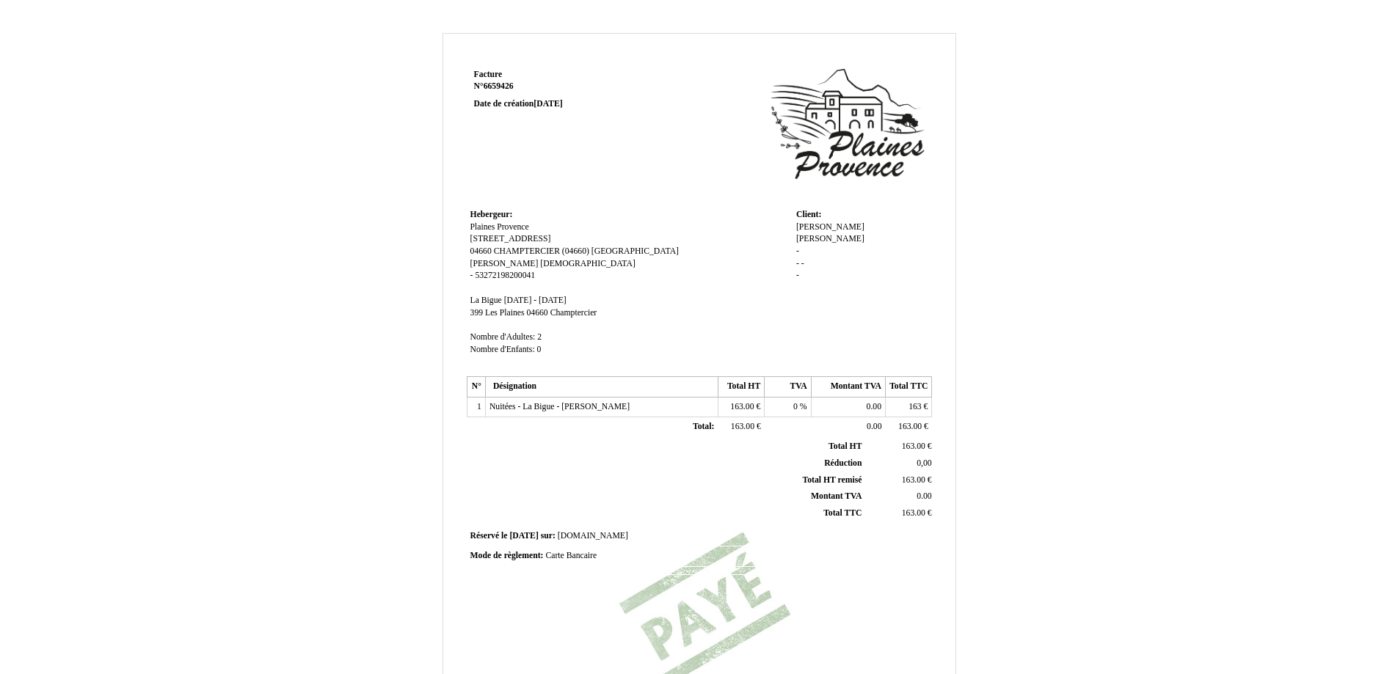
click at [800, 237] on div "Maxime Maxime HUGUES HUGUES - - - -" at bounding box center [862, 258] width 132 height 73
click at [798, 247] on span "-" at bounding box center [797, 252] width 3 height 10
click at [984, 270] on div "Facture Facture N° 6659426 6659426 Date de création 05 September 2025 Hebergeur…" at bounding box center [699, 459] width 858 height 852
click at [663, 409] on td "Nuitées - La Bigue - Maxime HUGUES Nuitées - La Bigue - Maxime HUGUES" at bounding box center [601, 407] width 233 height 21
click at [499, 402] on span "Nuitées - La Bigue - Maxime HUGUES" at bounding box center [559, 407] width 140 height 10
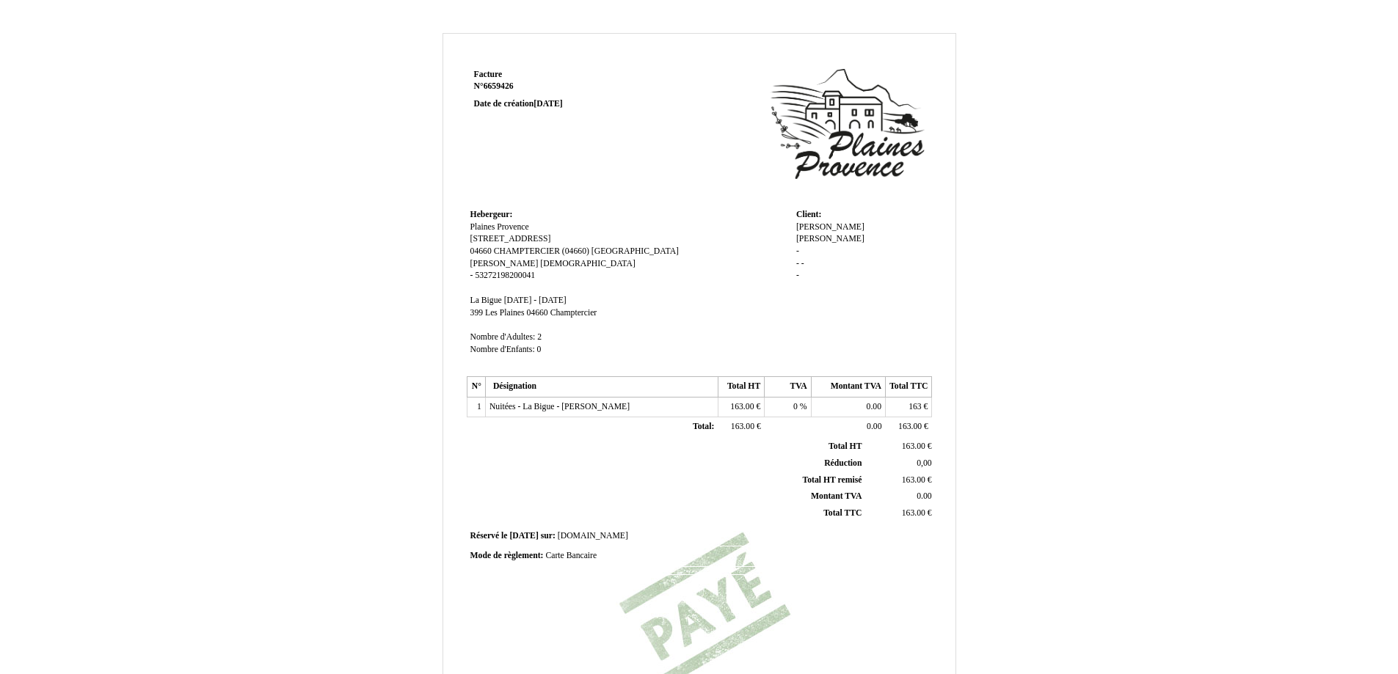
scroll to position [0, 51]
type input "Nuitées - La Bigue - Maxime HUGUES"
click at [814, 244] on div "Maxime Maxime HUGUES HUGUES - - - -" at bounding box center [862, 258] width 132 height 73
click at [794, 238] on td "Client: Client: Maxime Maxime HUGUES HUGUES - - - -" at bounding box center [861, 288] width 139 height 167
